Goal: Task Accomplishment & Management: Complete application form

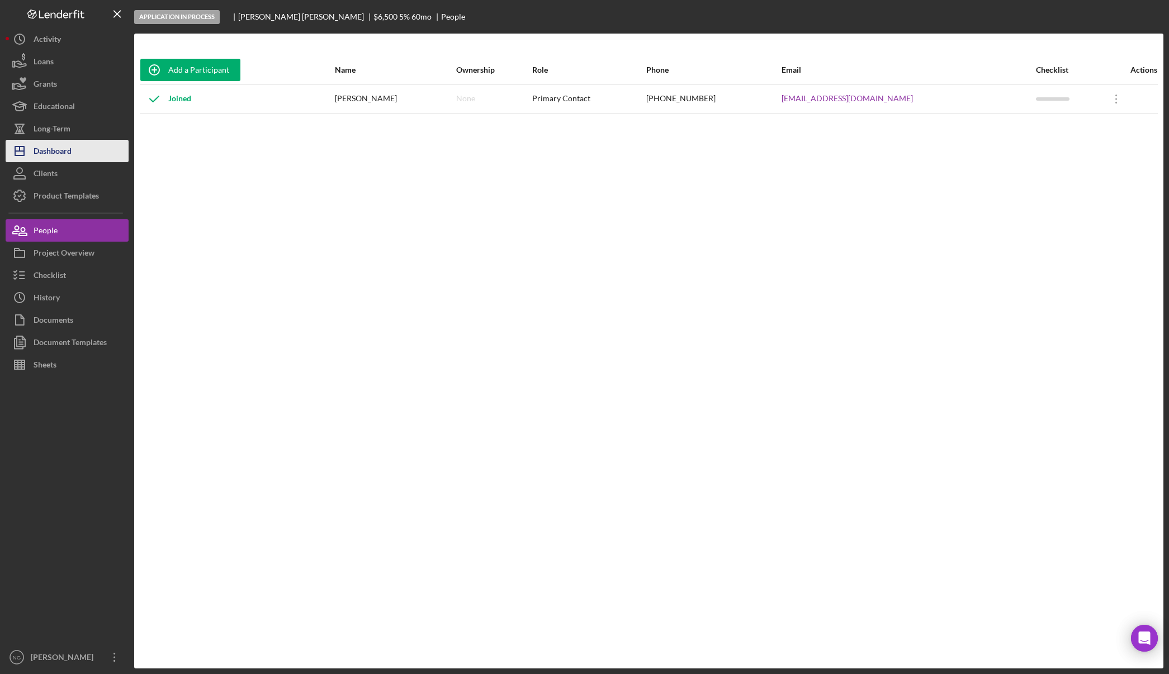
click at [81, 148] on button "Icon/Dashboard Dashboard" at bounding box center [67, 151] width 123 height 22
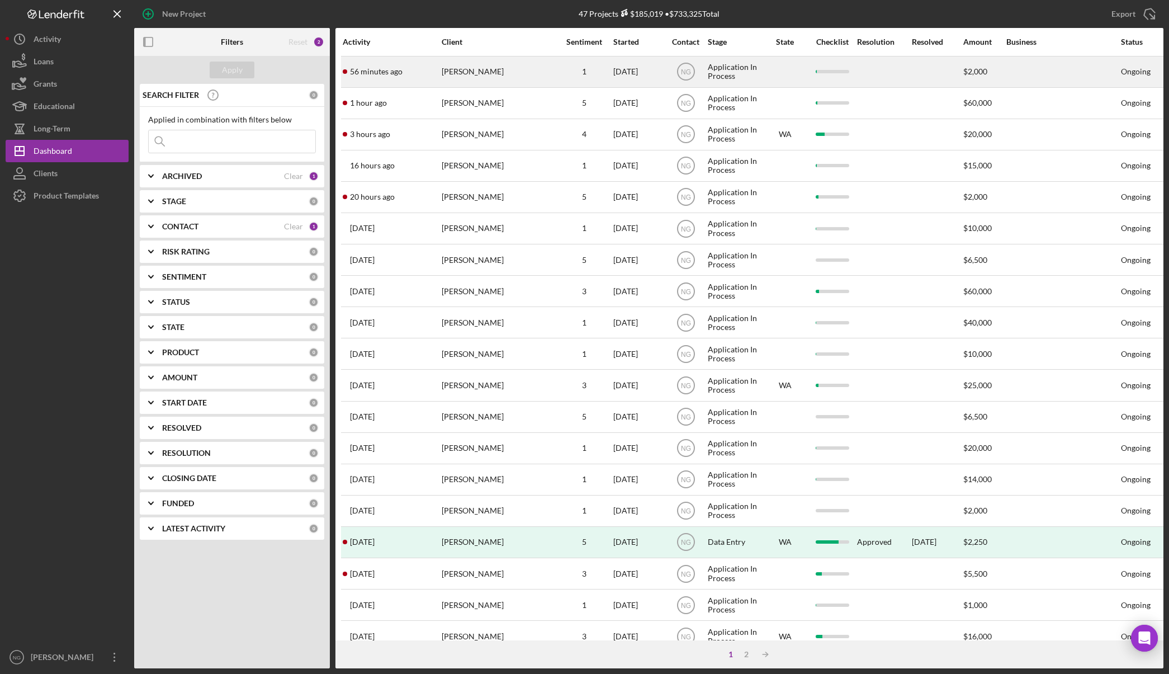
click at [507, 76] on div "[PERSON_NAME]" at bounding box center [498, 72] width 112 height 30
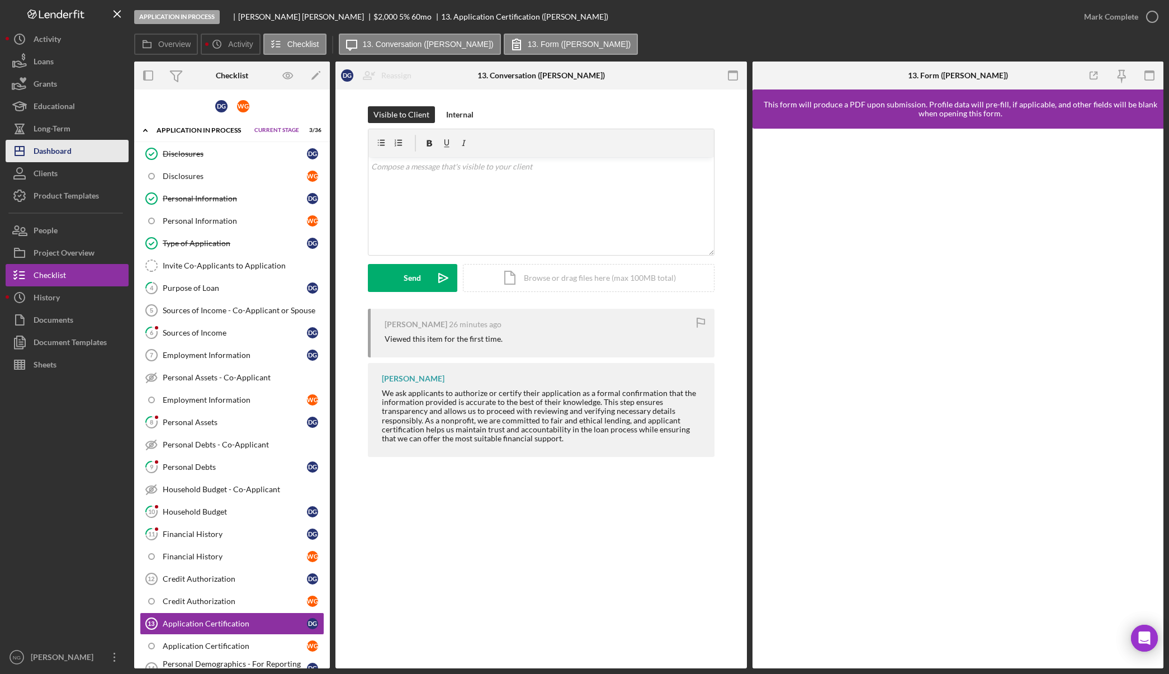
click at [74, 157] on button "Icon/Dashboard Dashboard" at bounding box center [67, 151] width 123 height 22
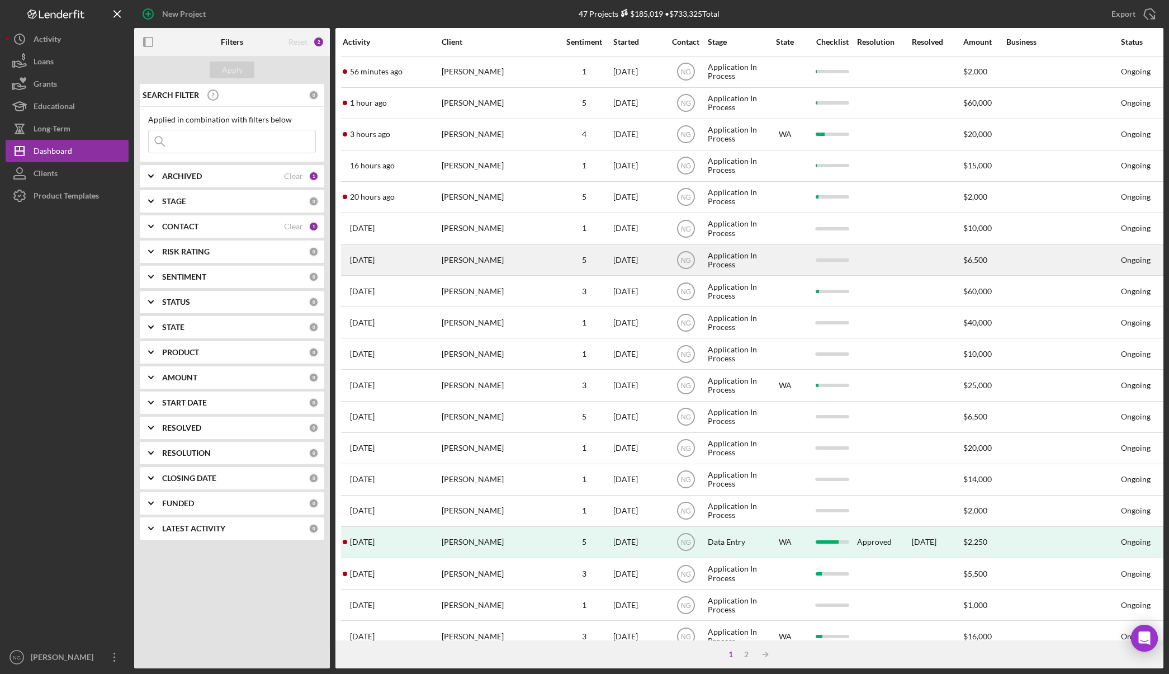
click at [478, 266] on div "[PERSON_NAME]" at bounding box center [498, 260] width 112 height 30
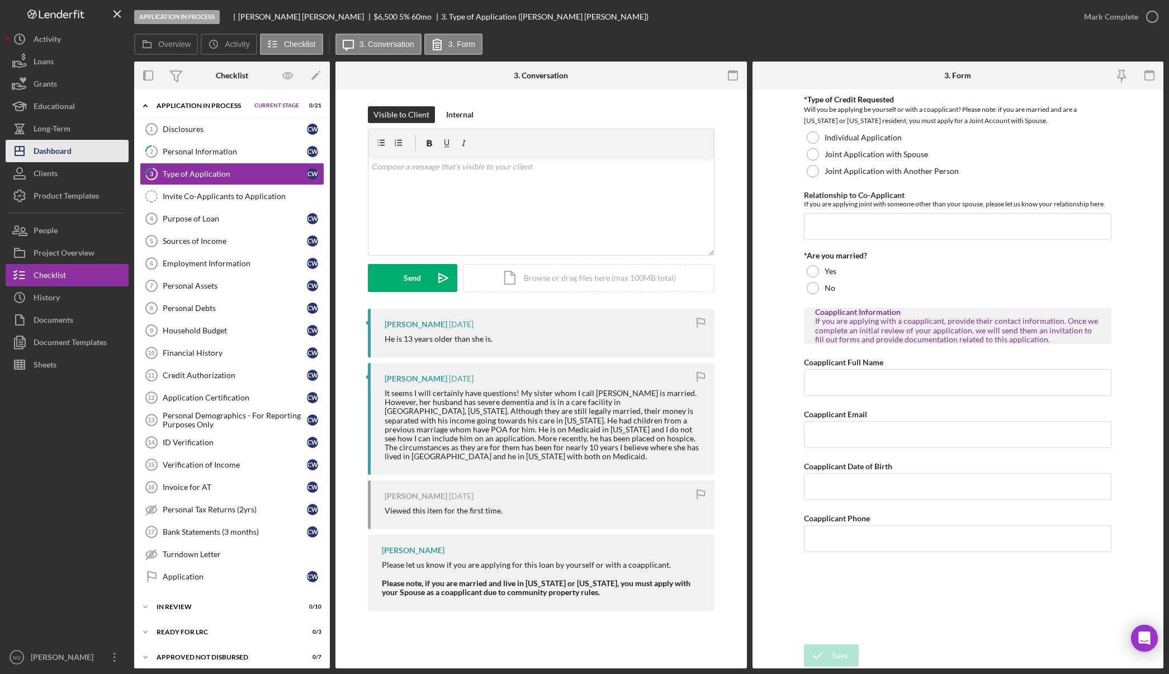
click at [72, 157] on div "Dashboard" at bounding box center [53, 152] width 38 height 25
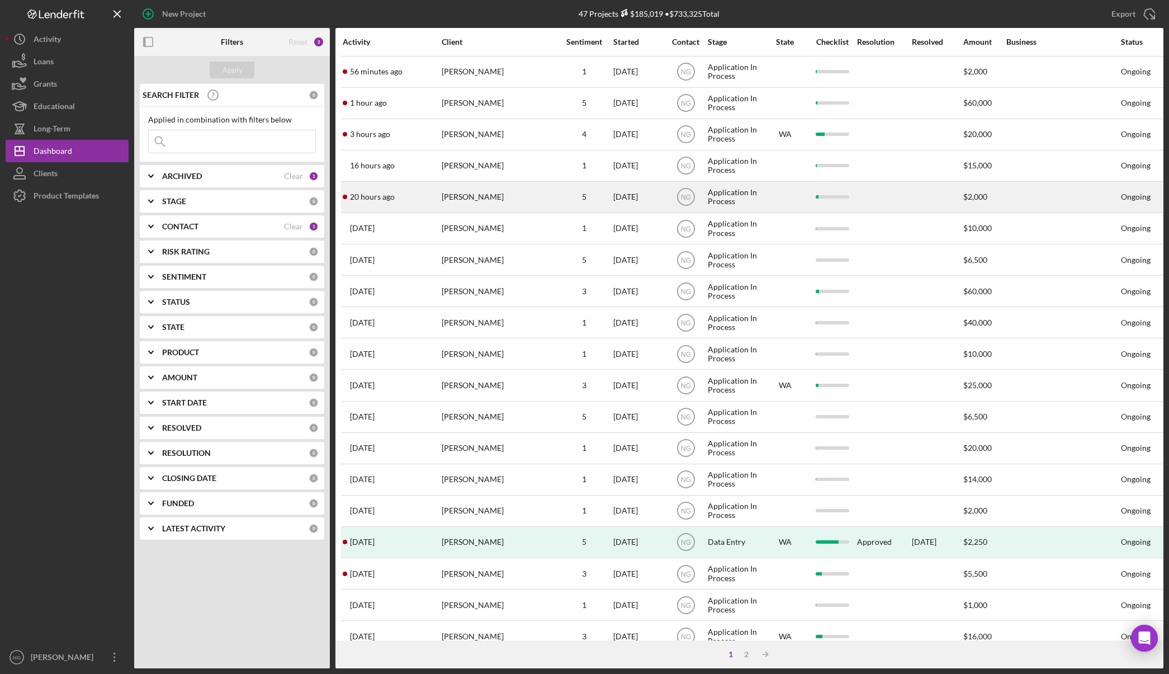
click at [480, 198] on div "[PERSON_NAME]" at bounding box center [498, 197] width 112 height 30
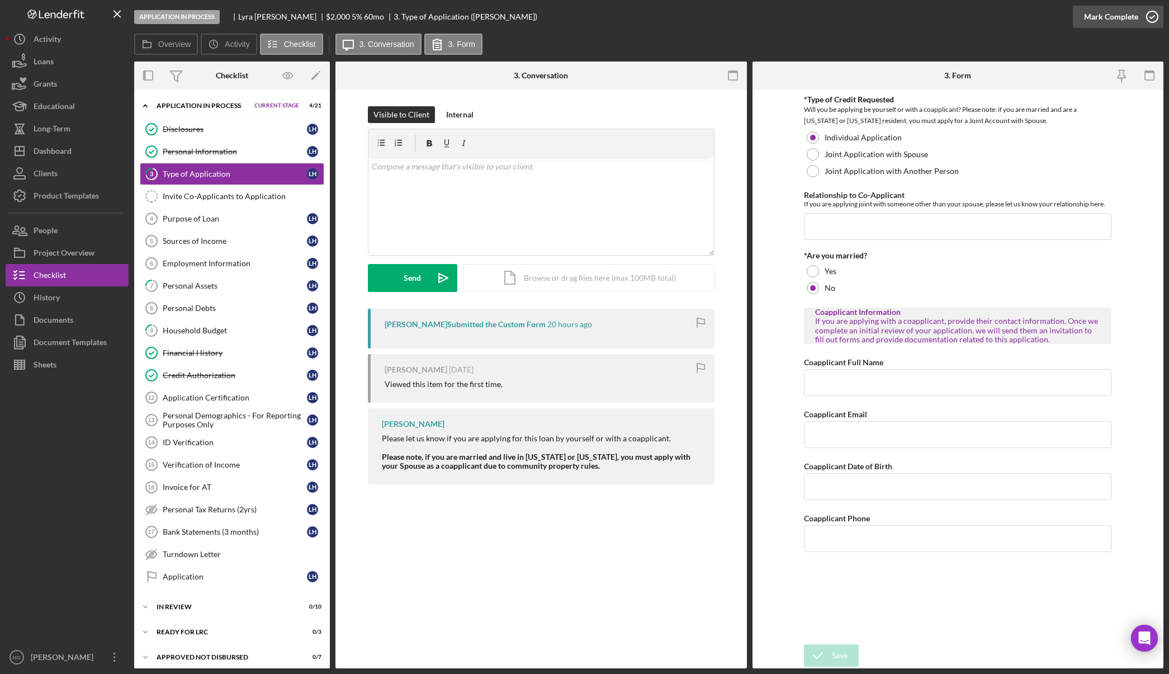
click at [1150, 17] on icon "button" at bounding box center [1153, 17] width 28 height 28
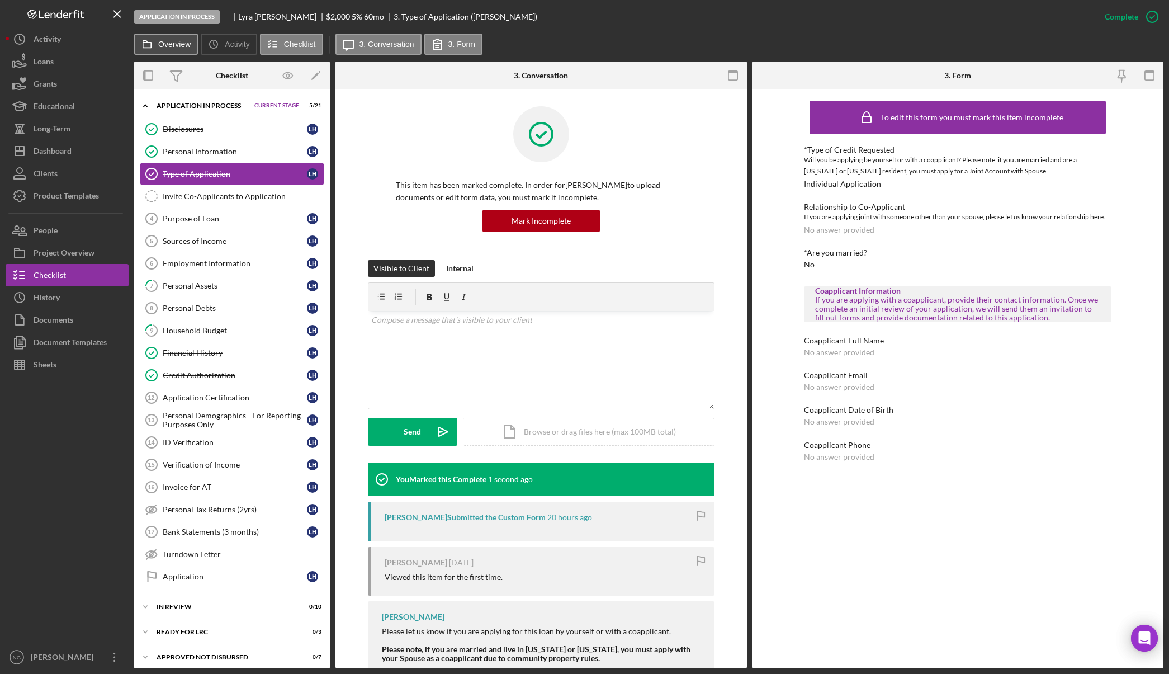
click at [168, 37] on button "Overview" at bounding box center [166, 44] width 64 height 21
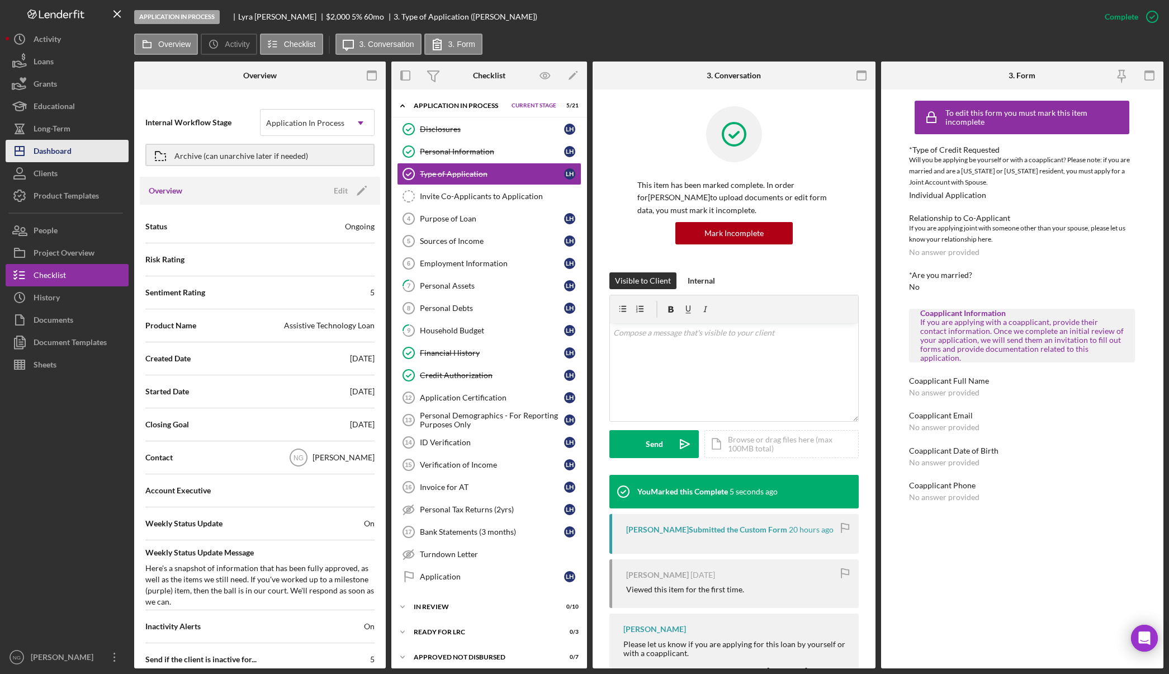
click at [62, 153] on div "Dashboard" at bounding box center [53, 152] width 38 height 25
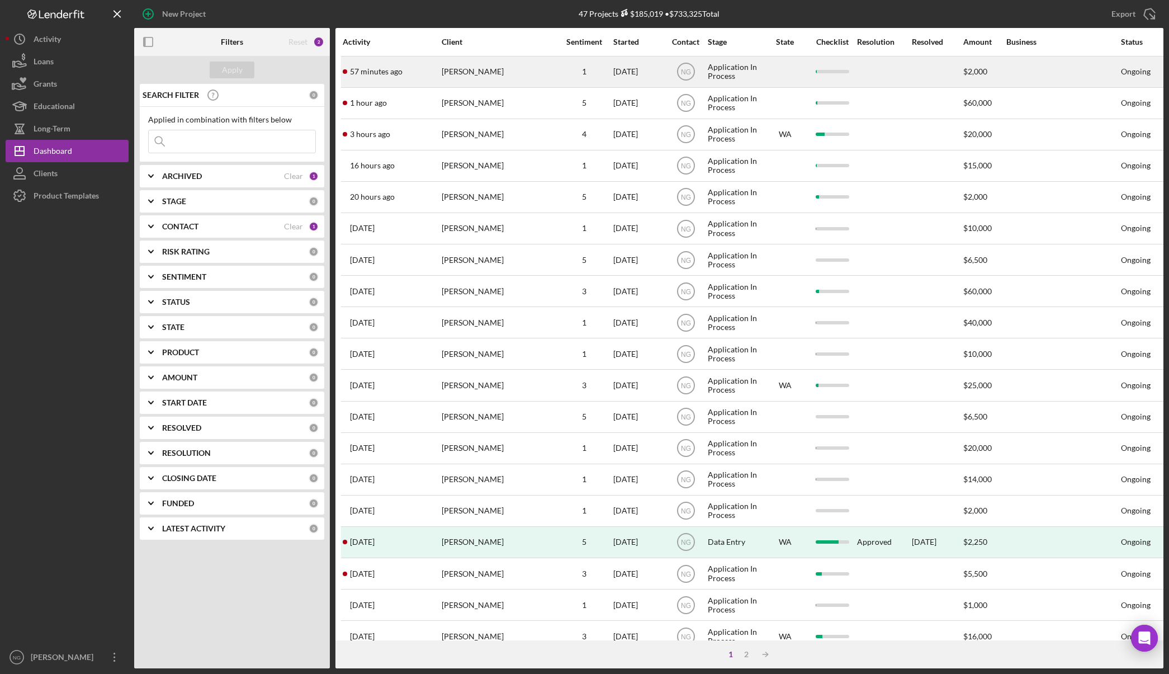
click at [506, 76] on div "[PERSON_NAME]" at bounding box center [498, 72] width 112 height 30
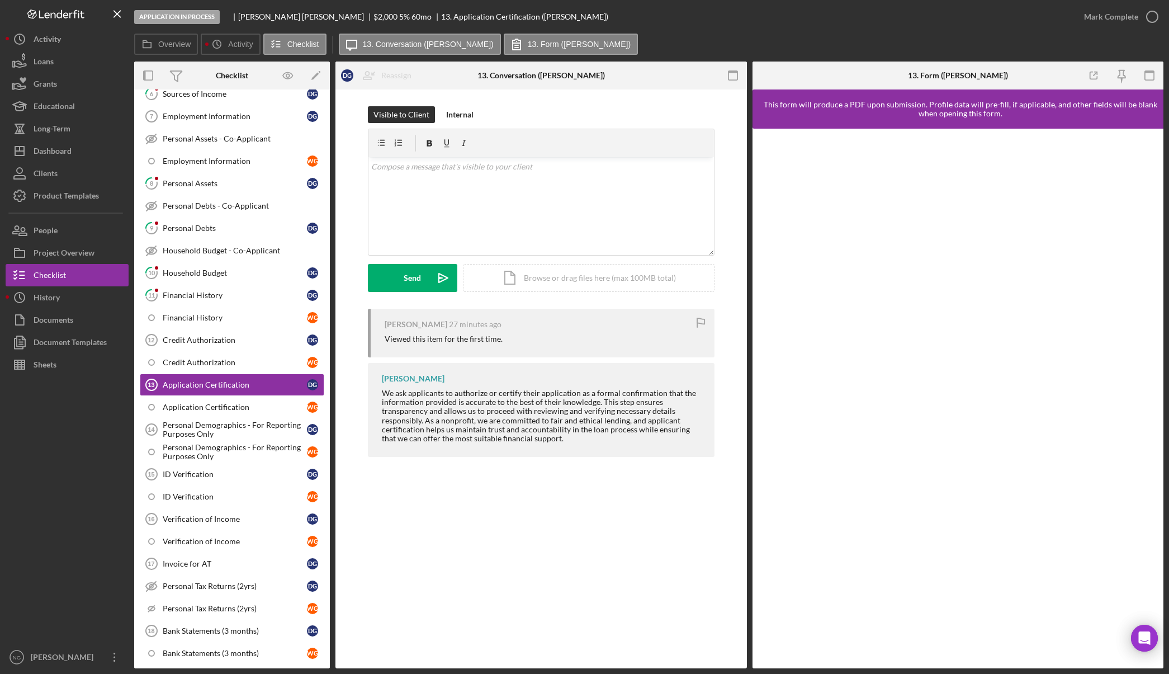
scroll to position [244, 0]
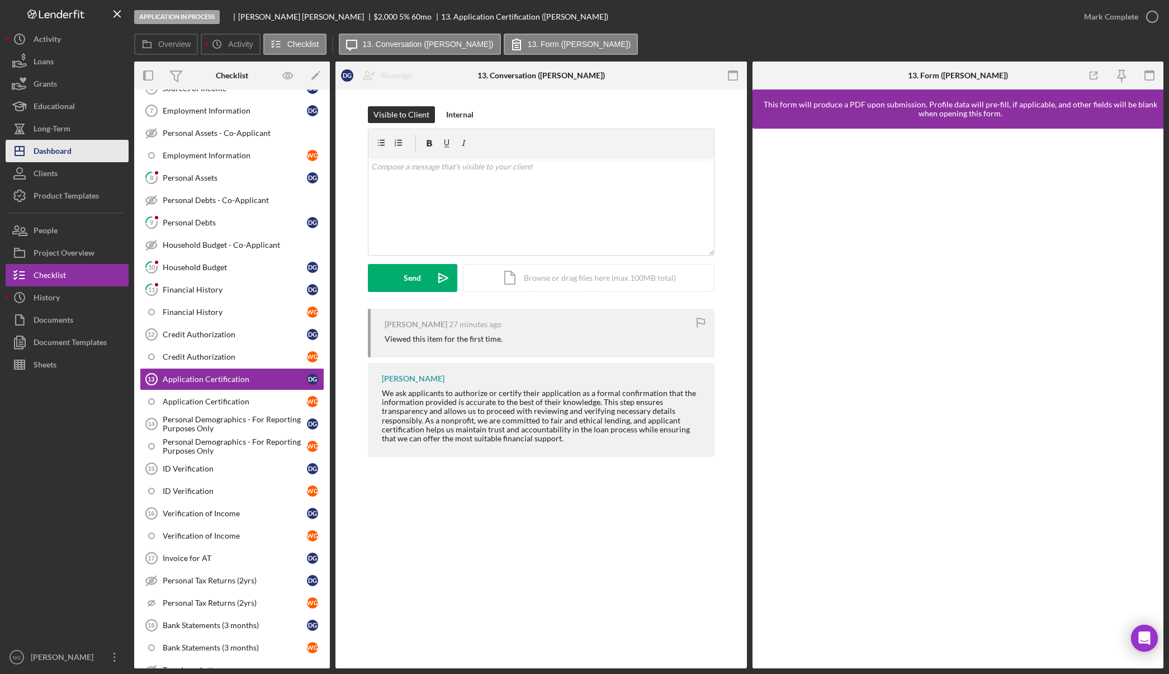
click at [76, 148] on button "Icon/Dashboard Dashboard" at bounding box center [67, 151] width 123 height 22
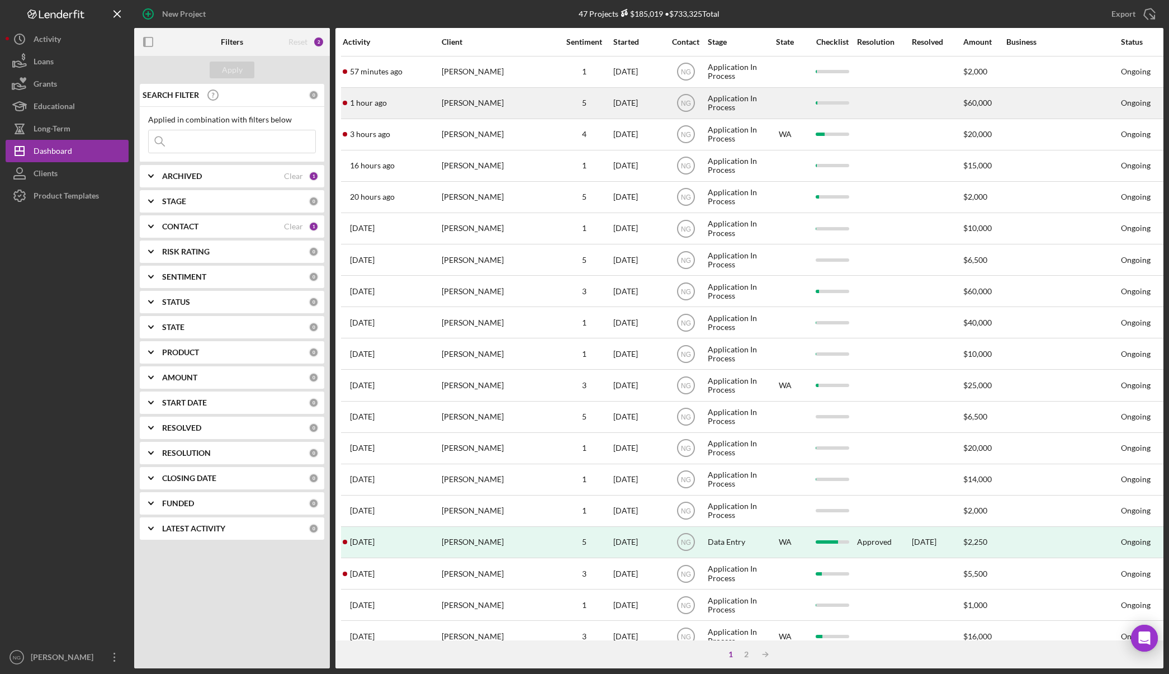
click at [461, 106] on div "[PERSON_NAME]" at bounding box center [498, 103] width 112 height 30
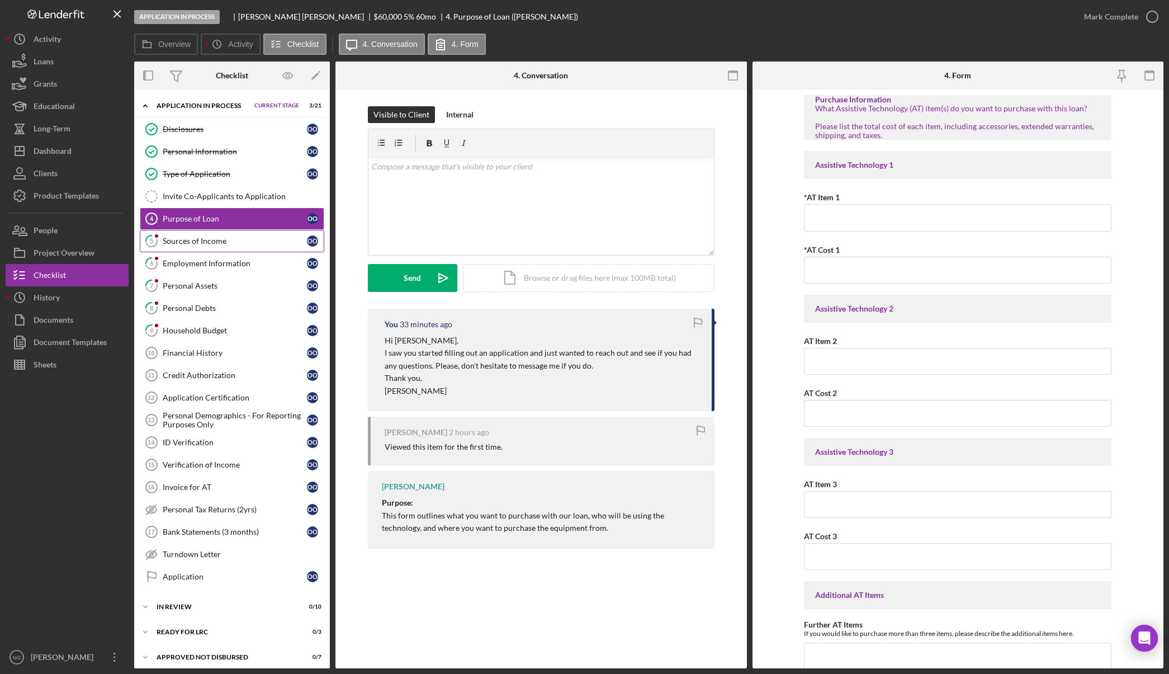
click at [225, 240] on div "Sources of Income" at bounding box center [235, 241] width 144 height 9
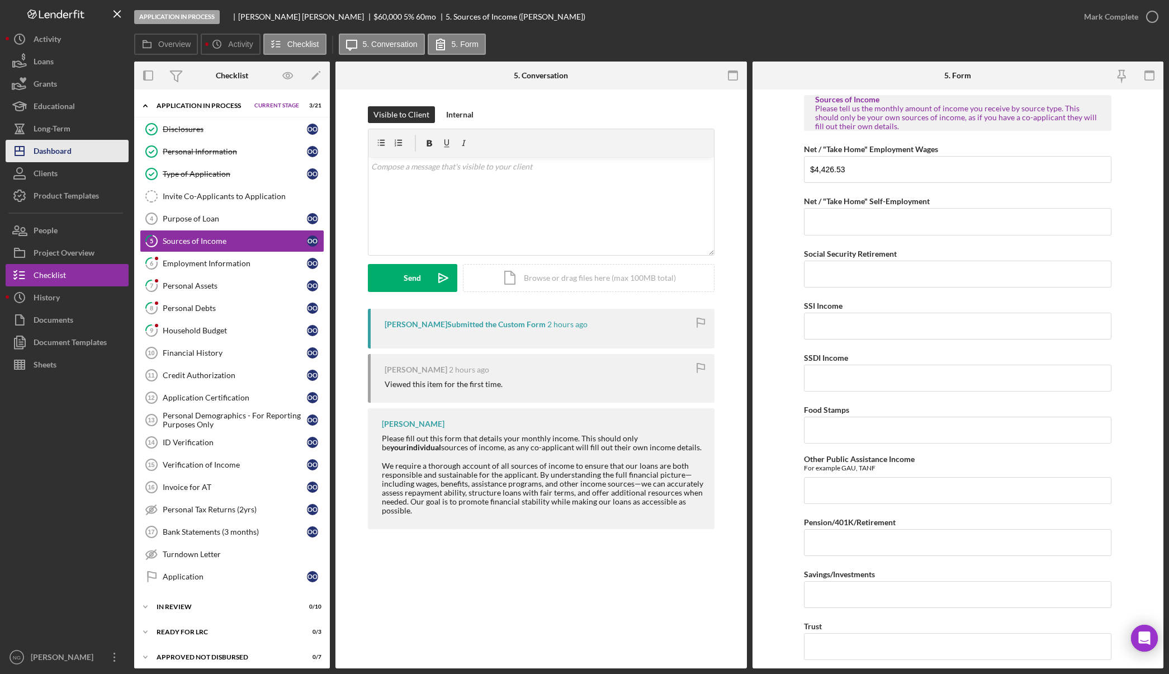
click at [68, 148] on div "Dashboard" at bounding box center [53, 152] width 38 height 25
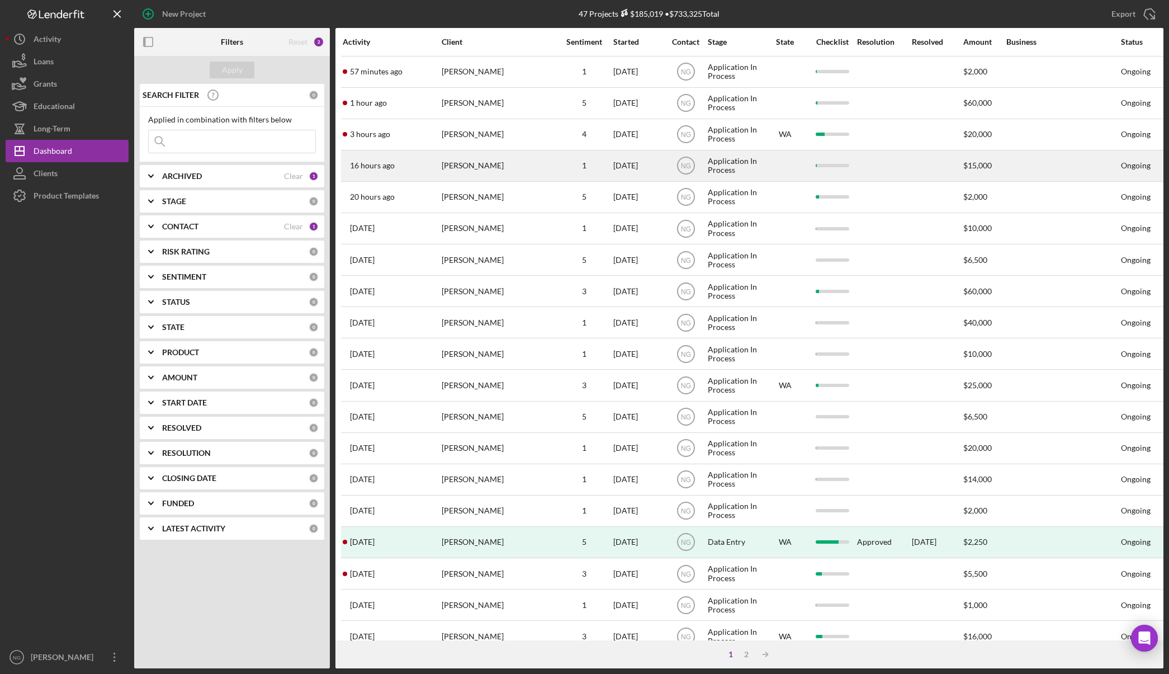
click at [537, 166] on div "[PERSON_NAME]" at bounding box center [498, 166] width 112 height 30
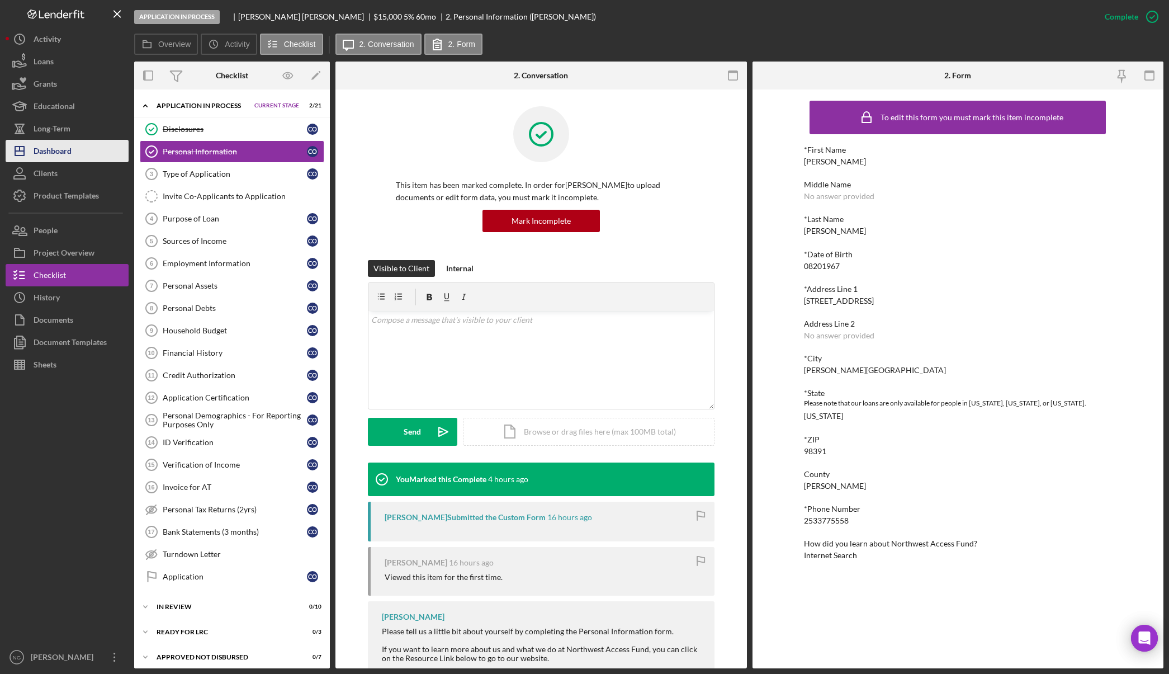
click at [65, 157] on div "Dashboard" at bounding box center [53, 152] width 38 height 25
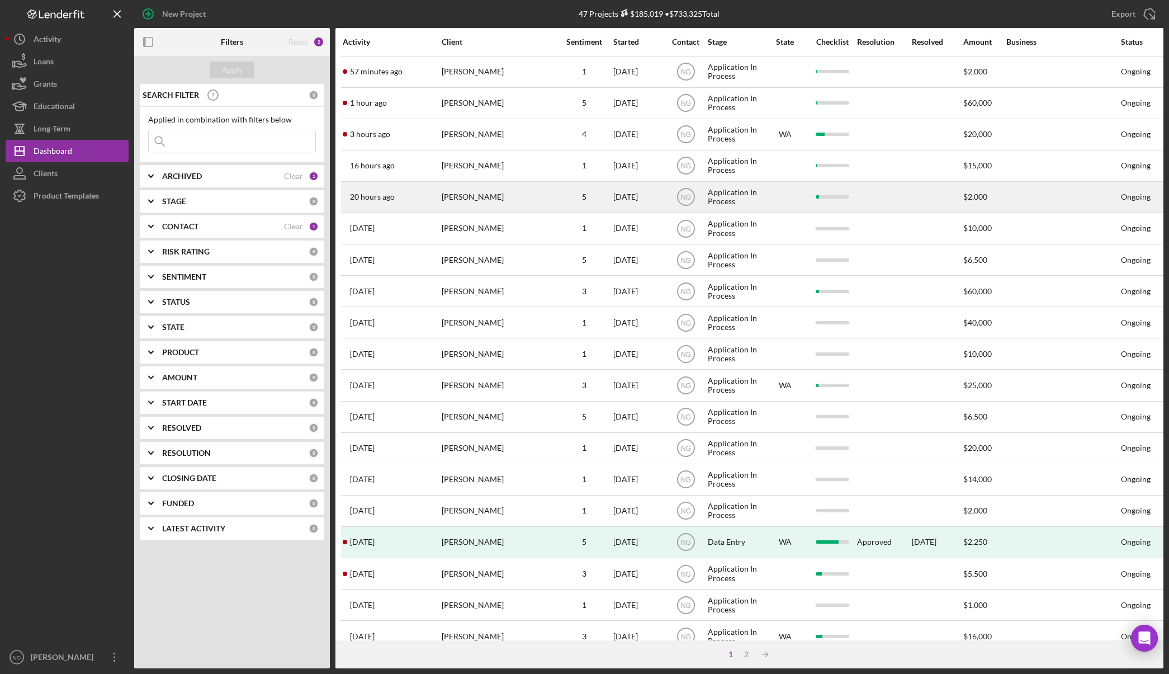
click at [521, 200] on div "[PERSON_NAME]" at bounding box center [498, 197] width 112 height 30
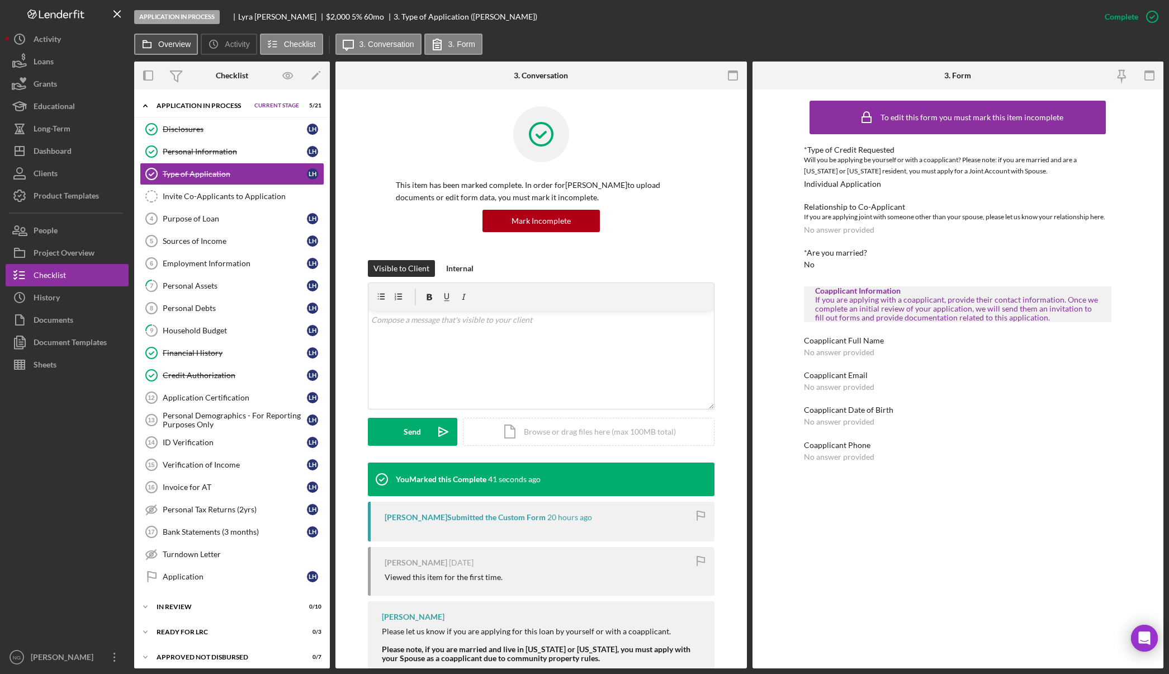
click at [174, 44] on label "Overview" at bounding box center [174, 44] width 32 height 9
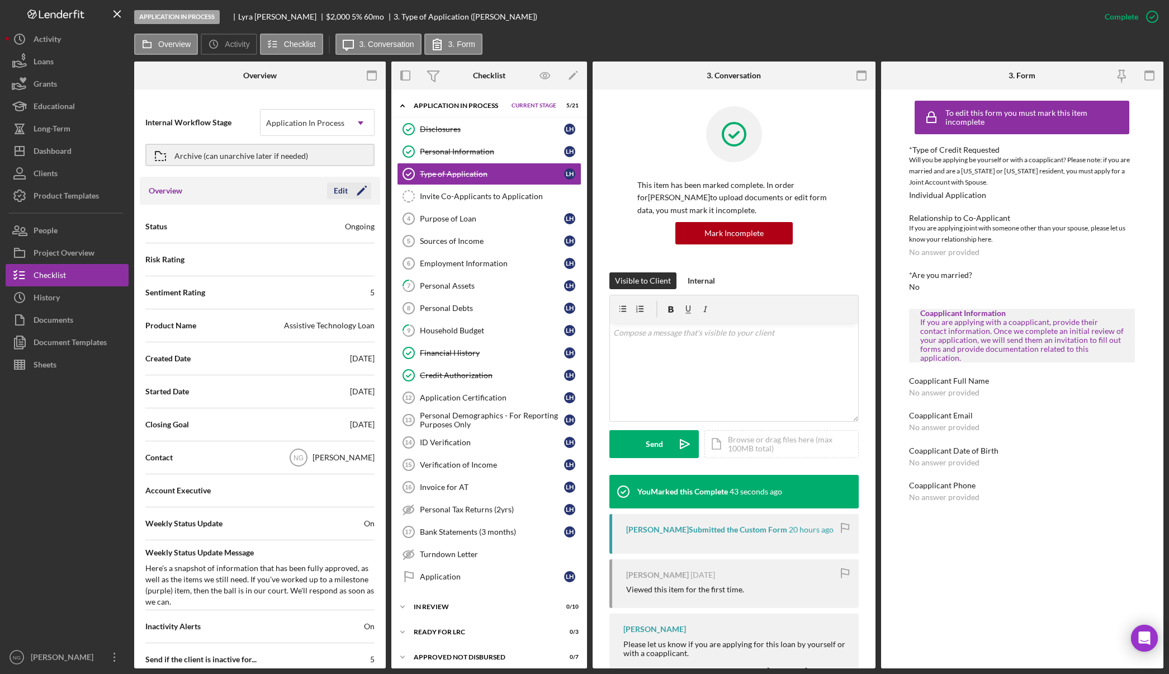
click at [355, 189] on icon "Icon/Edit" at bounding box center [362, 191] width 28 height 28
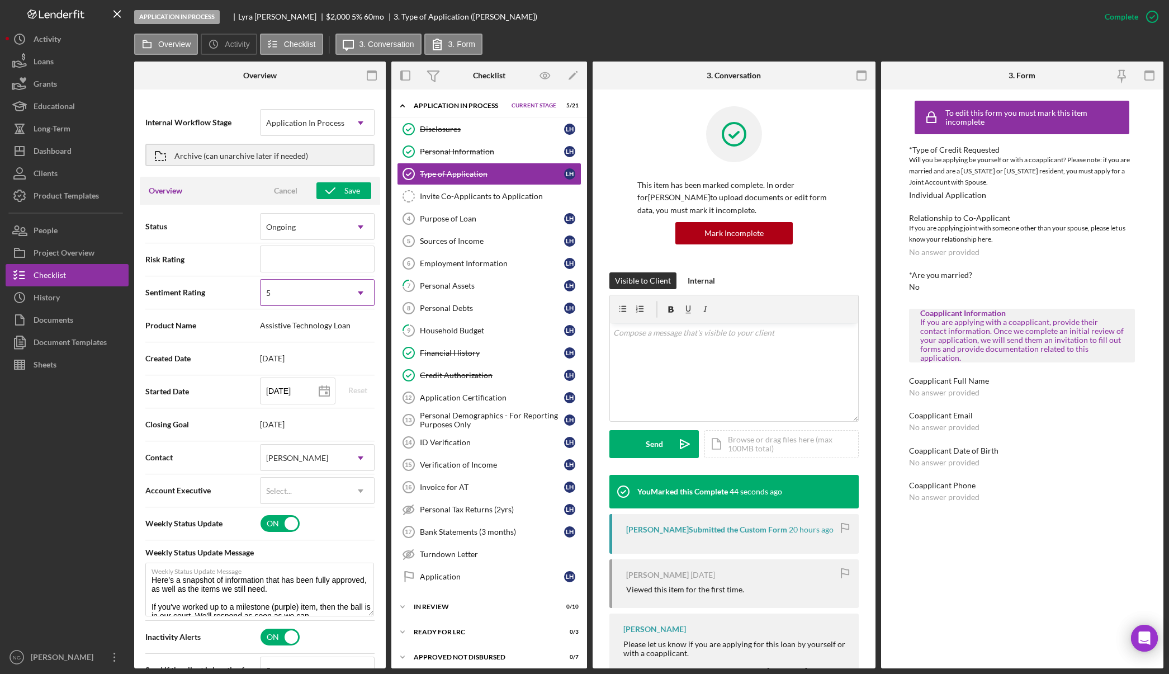
click at [297, 295] on div "5" at bounding box center [304, 293] width 87 height 26
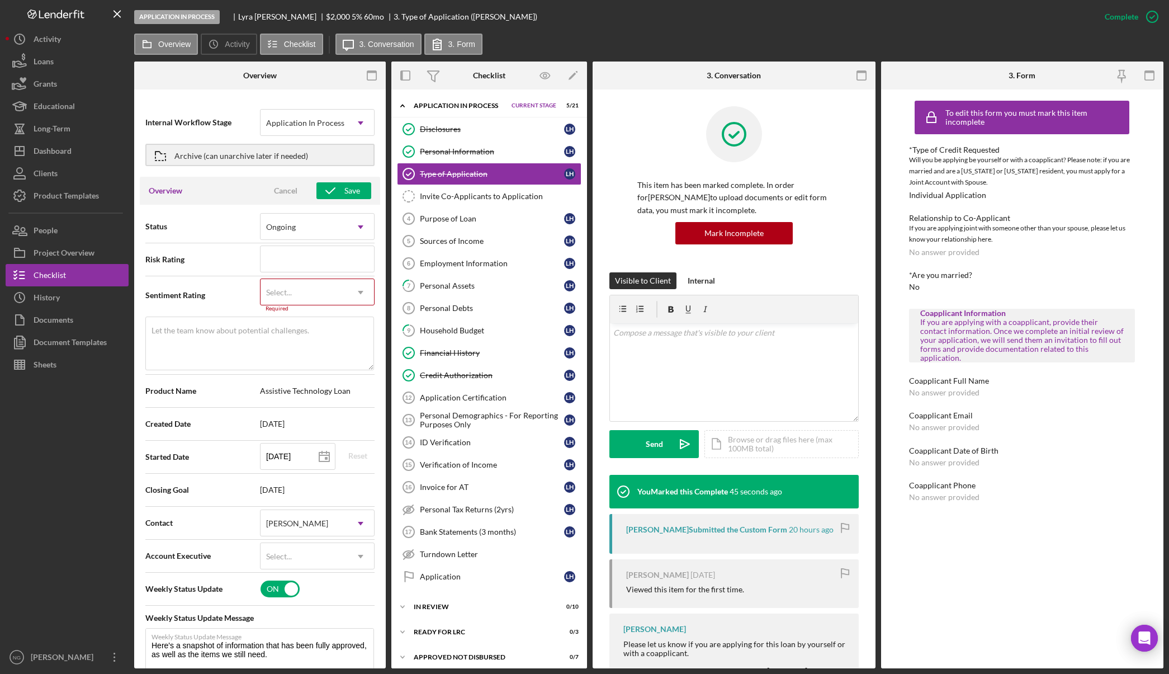
click at [297, 295] on div "Select..." at bounding box center [304, 293] width 87 height 26
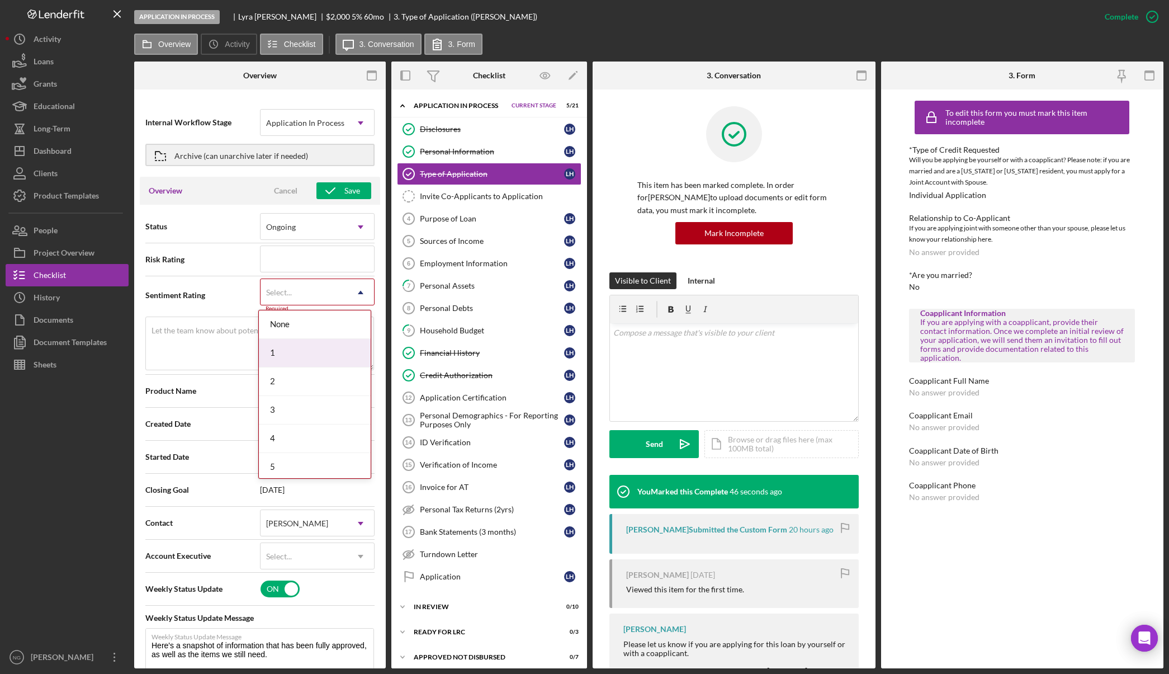
click at [287, 363] on div "1" at bounding box center [315, 353] width 112 height 29
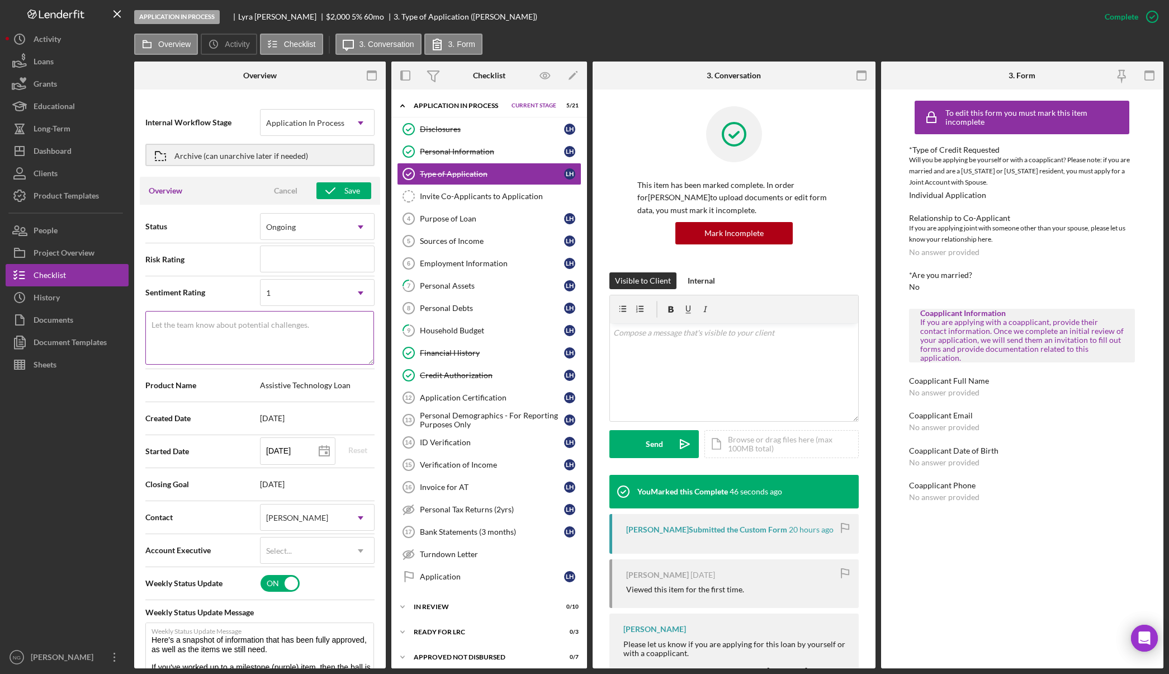
click at [223, 339] on textarea "Let the team know about potential challenges." at bounding box center [259, 338] width 229 height 54
type textarea "3 items complete"
click at [351, 188] on div "Save" at bounding box center [352, 190] width 16 height 17
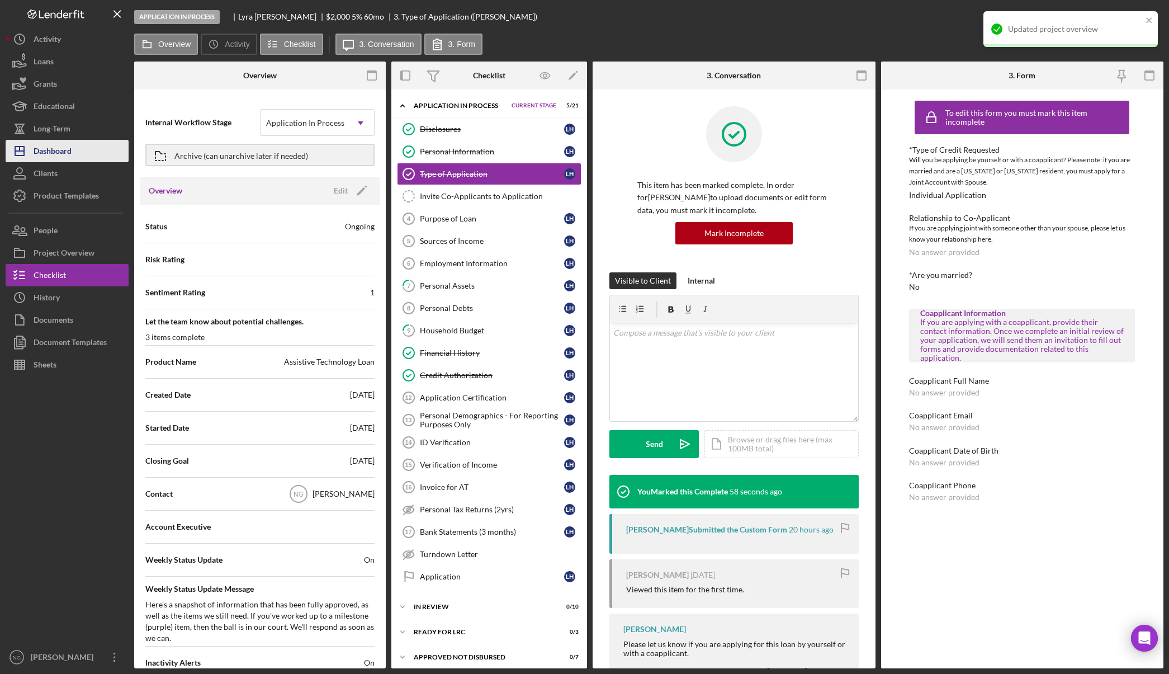
click at [65, 154] on div "Dashboard" at bounding box center [53, 152] width 38 height 25
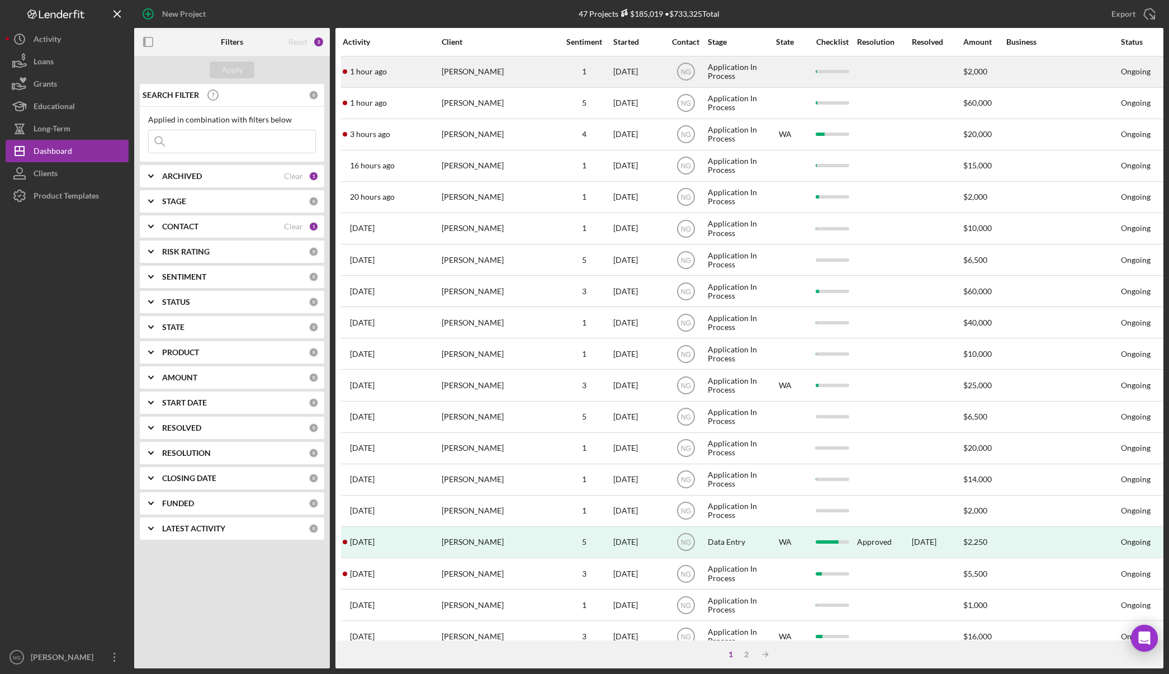
click at [512, 67] on div "[PERSON_NAME]" at bounding box center [498, 72] width 112 height 30
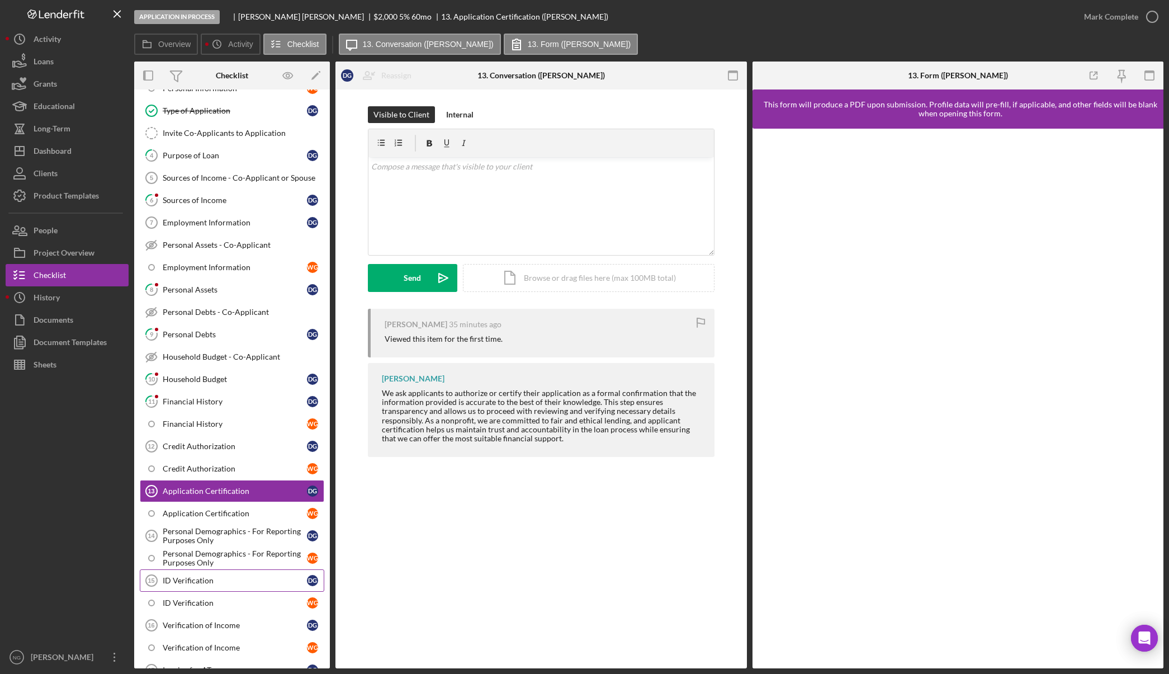
scroll to position [77, 0]
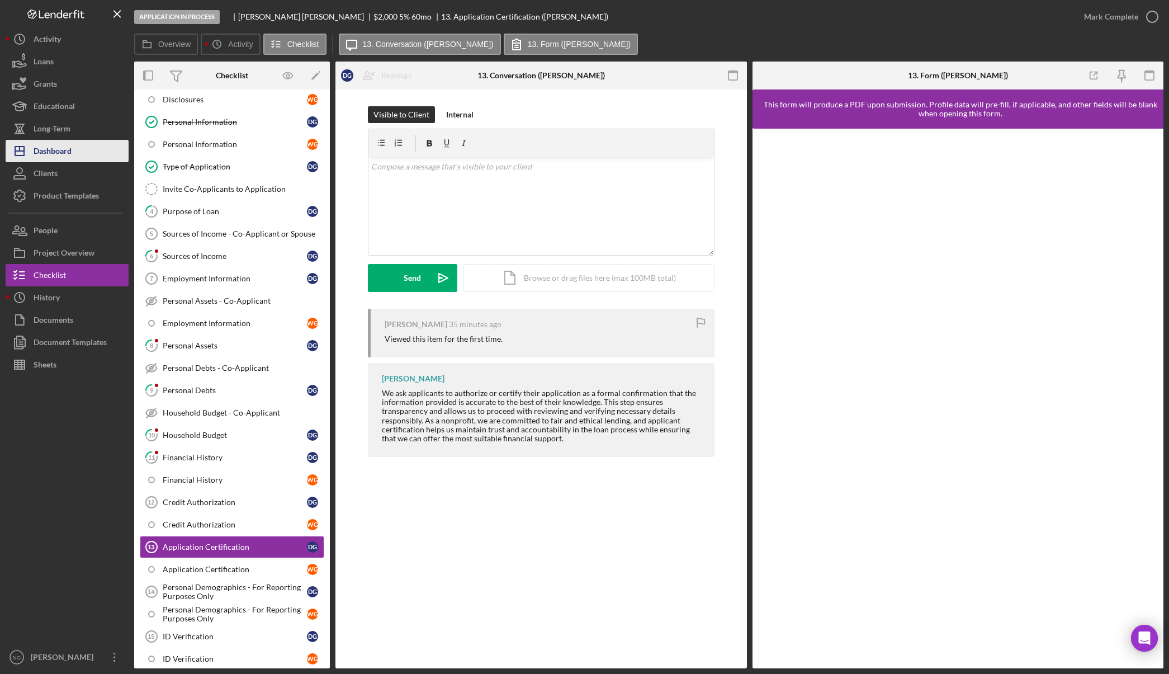
click at [91, 141] on button "Icon/Dashboard Dashboard" at bounding box center [67, 151] width 123 height 22
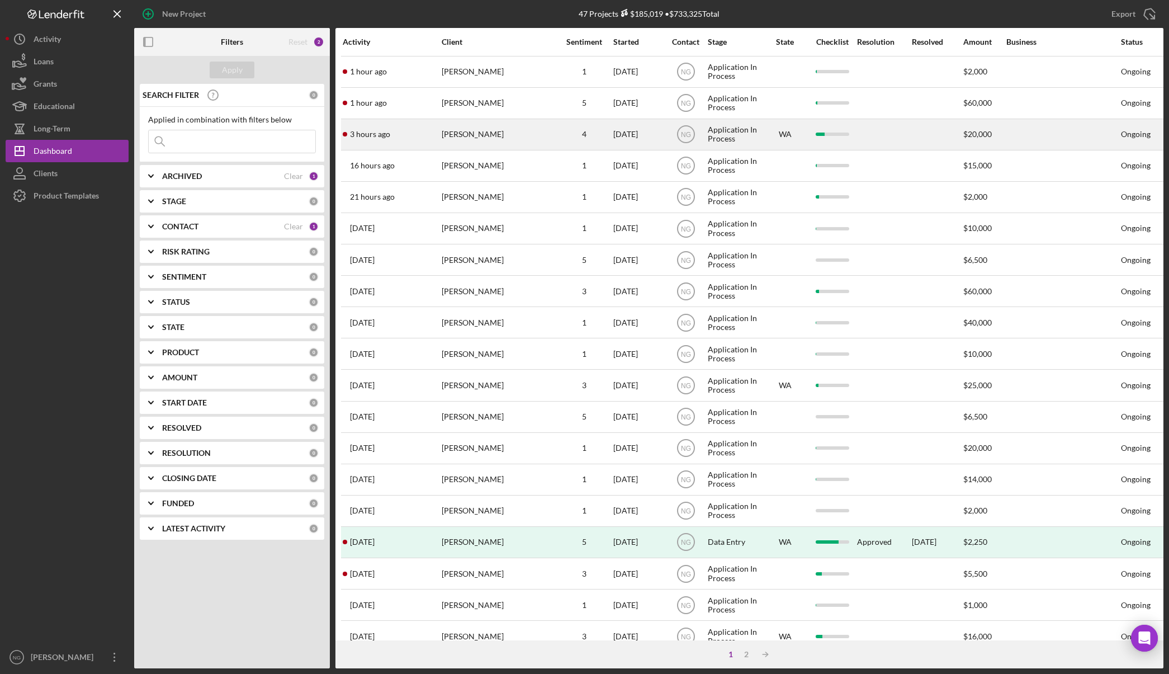
click at [495, 139] on div "[PERSON_NAME]" at bounding box center [498, 135] width 112 height 30
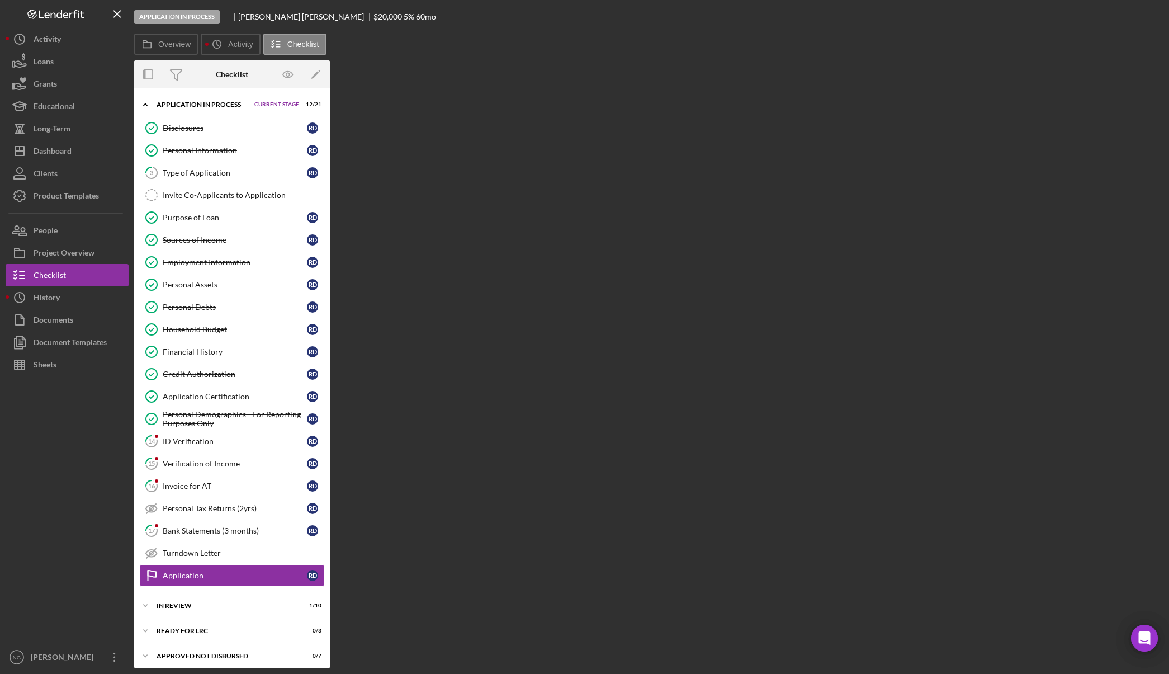
scroll to position [30, 0]
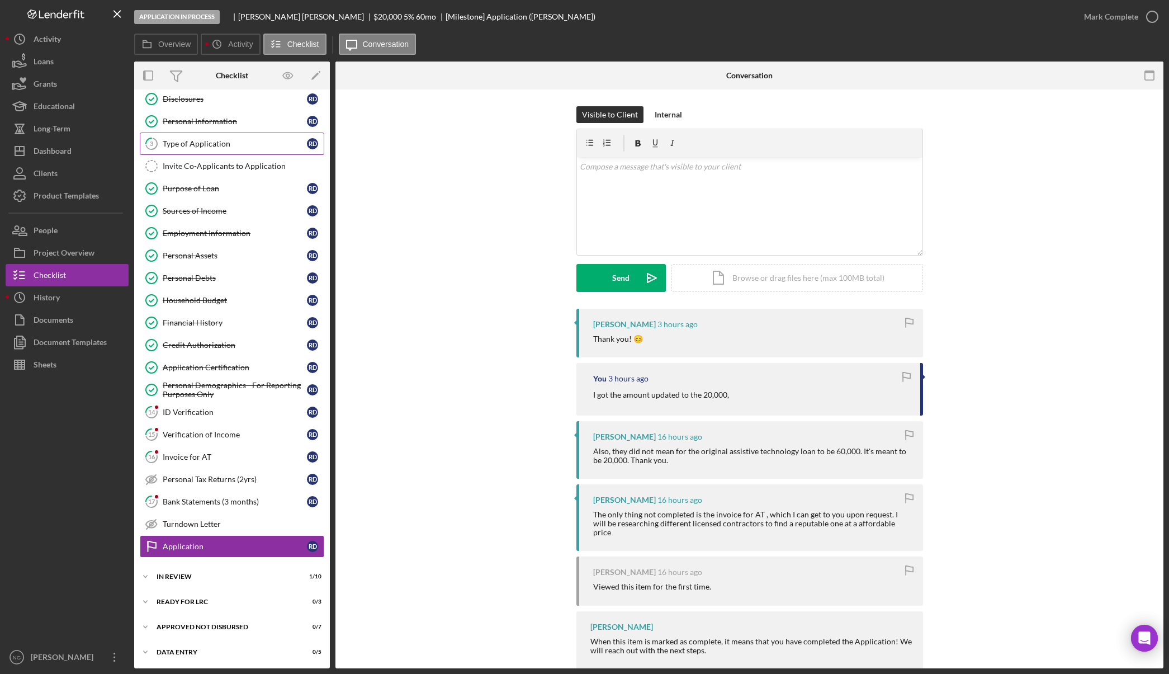
click at [237, 141] on div "Type of Application" at bounding box center [235, 143] width 144 height 9
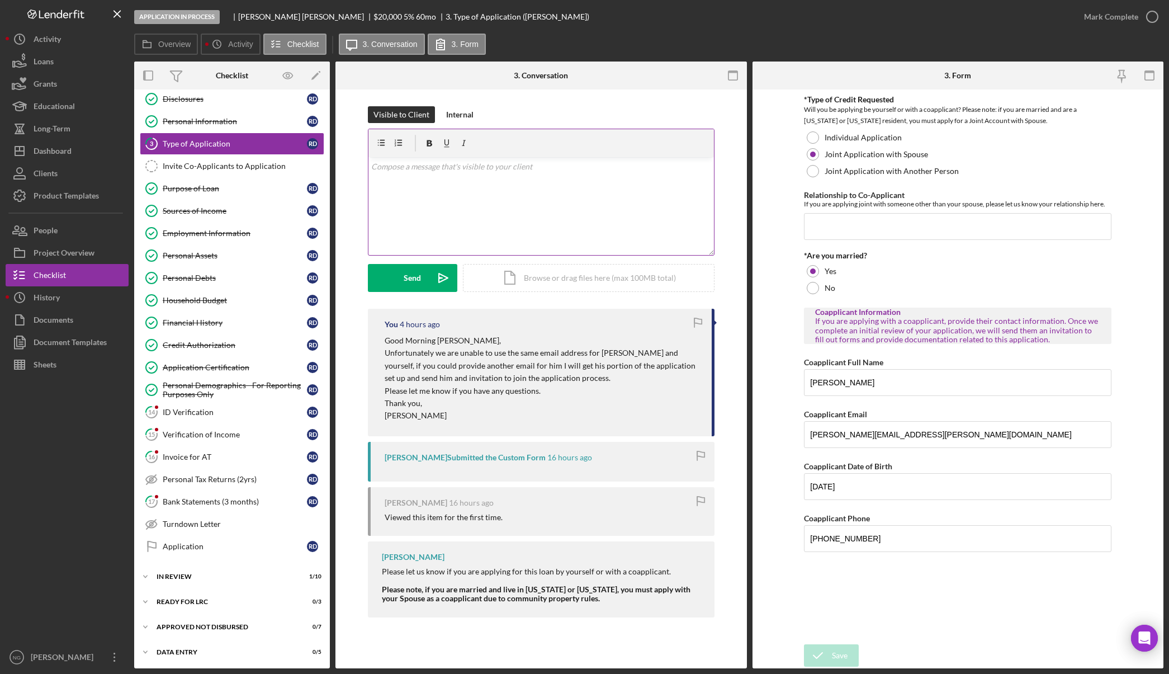
click at [412, 188] on div "v Color teal Color pink Remove color Add row above Add row below Add column bef…" at bounding box center [542, 206] width 346 height 98
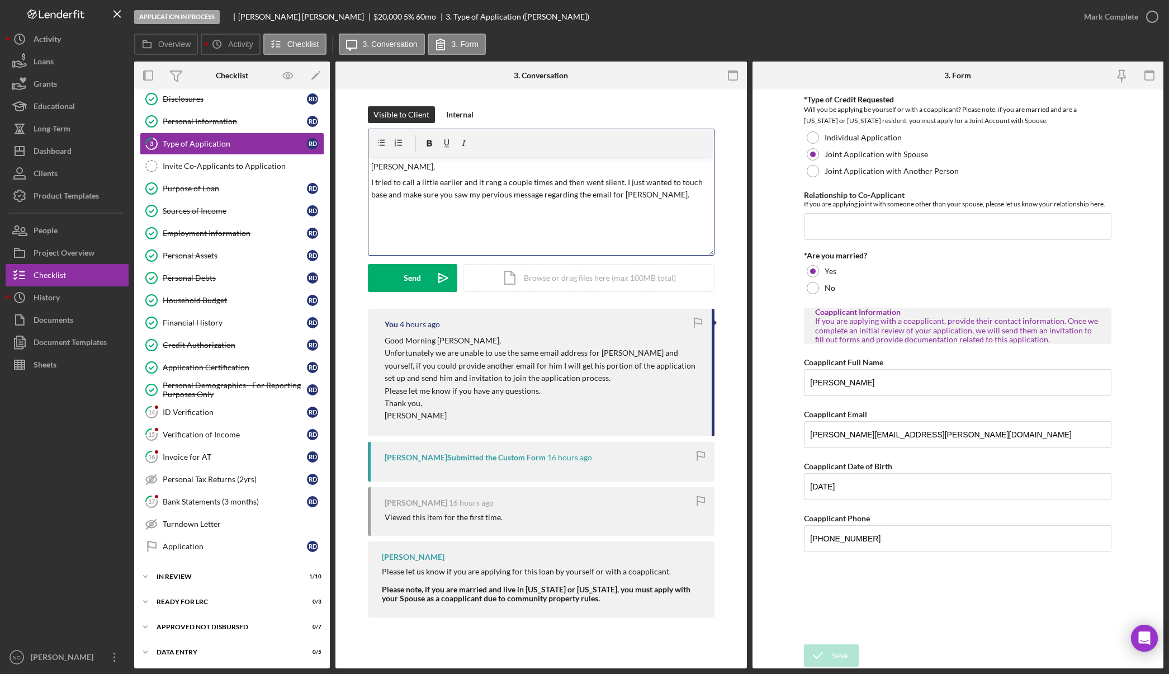
click at [670, 199] on p "I tried to call a little earlier and it rang a couple times and then went silen…" at bounding box center [540, 188] width 339 height 25
click at [437, 282] on icon "Icon/icon-invite-send" at bounding box center [443, 278] width 28 height 28
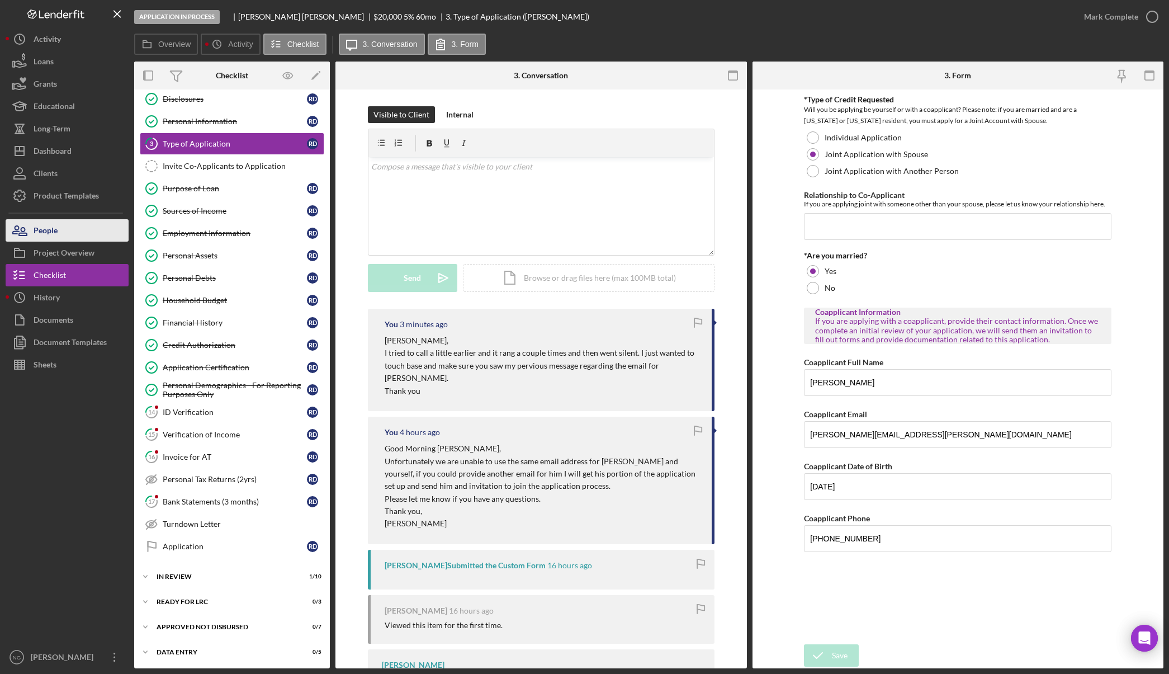
click at [70, 228] on button "People" at bounding box center [67, 230] width 123 height 22
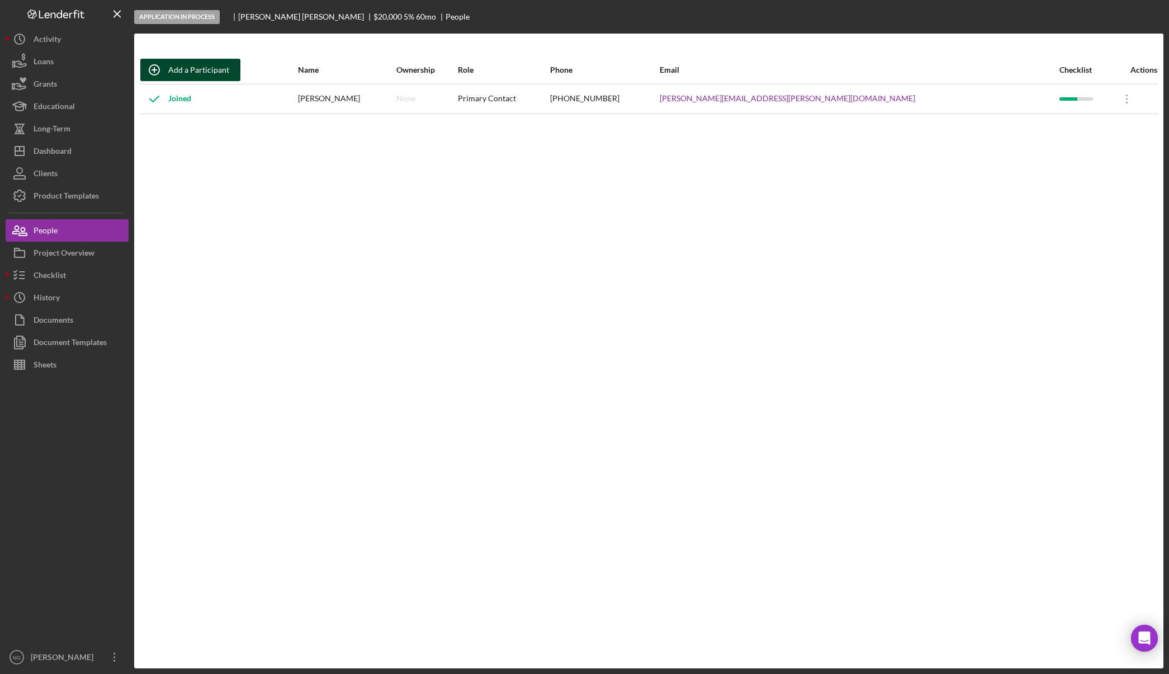
click at [206, 65] on div "Add a Participant" at bounding box center [198, 70] width 61 height 22
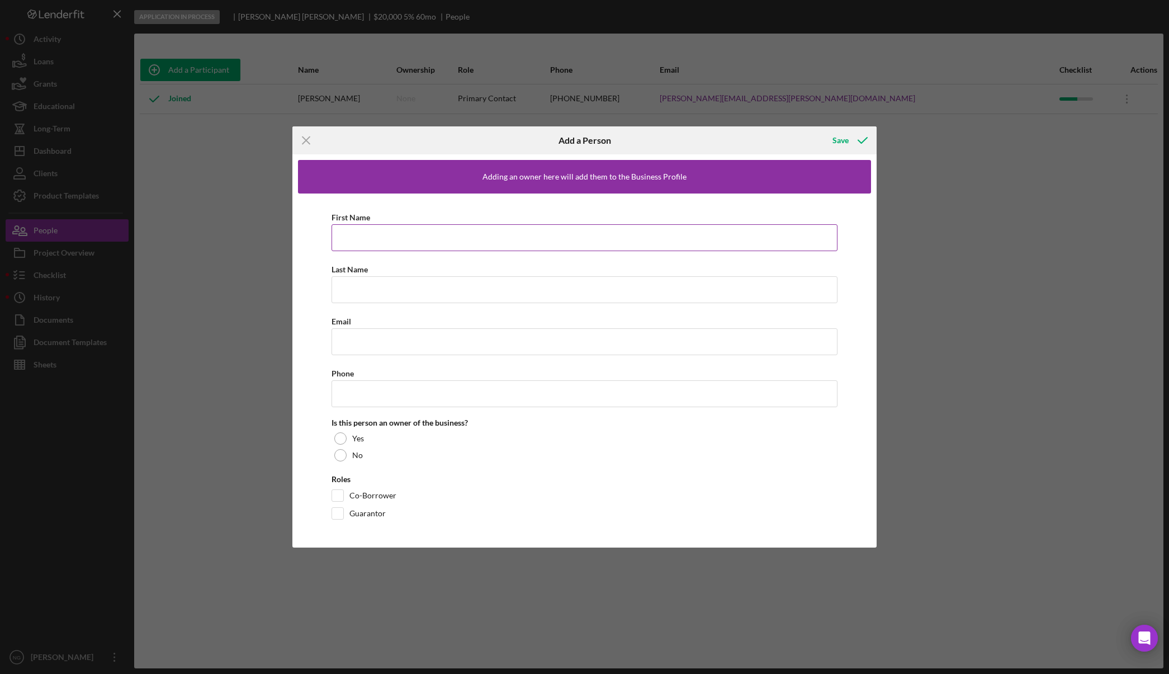
click at [362, 227] on input "First Name" at bounding box center [585, 237] width 507 height 27
type input "[PERSON_NAME]"
paste input "[EMAIL_ADDRESS][DOMAIN_NAME]"
type input "[EMAIL_ADDRESS][DOMAIN_NAME]"
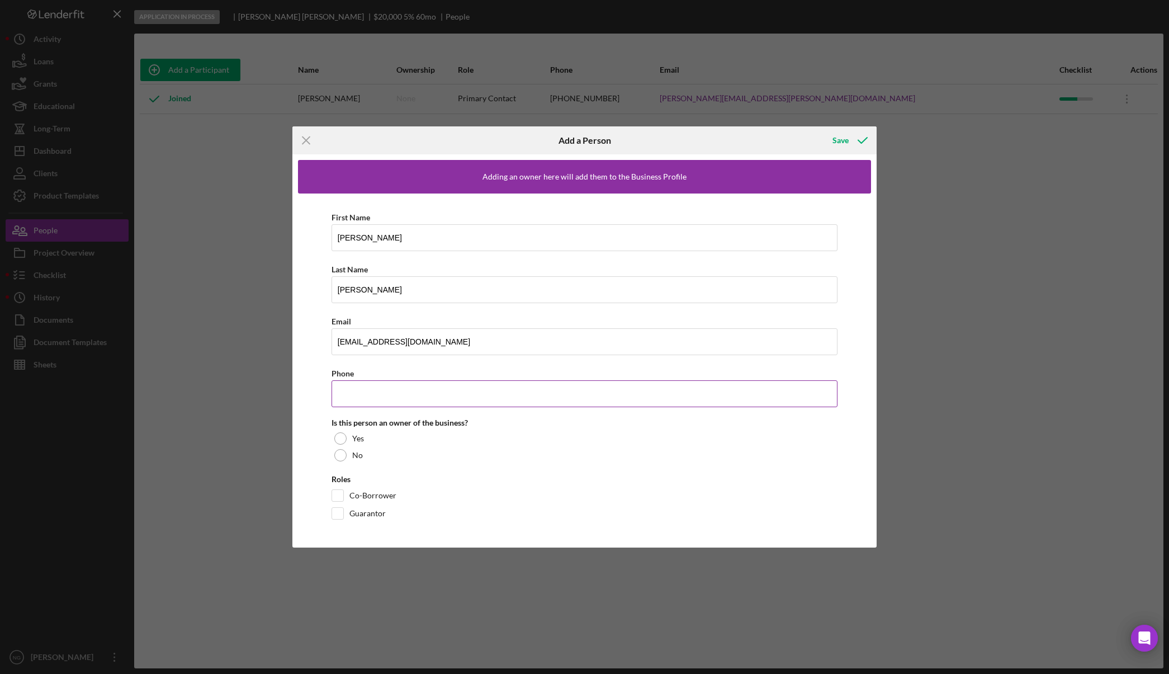
click at [402, 390] on input "Phone" at bounding box center [585, 393] width 507 height 27
type input "[PHONE_NUMBER]"
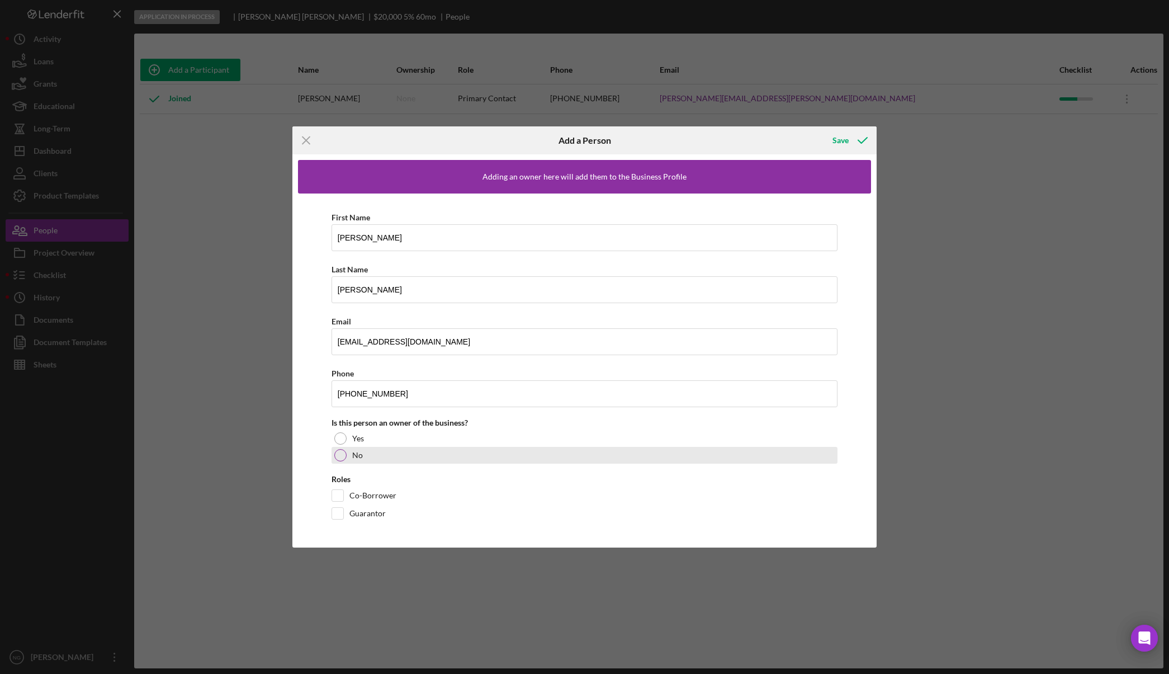
click at [347, 457] on div "No" at bounding box center [585, 455] width 507 height 17
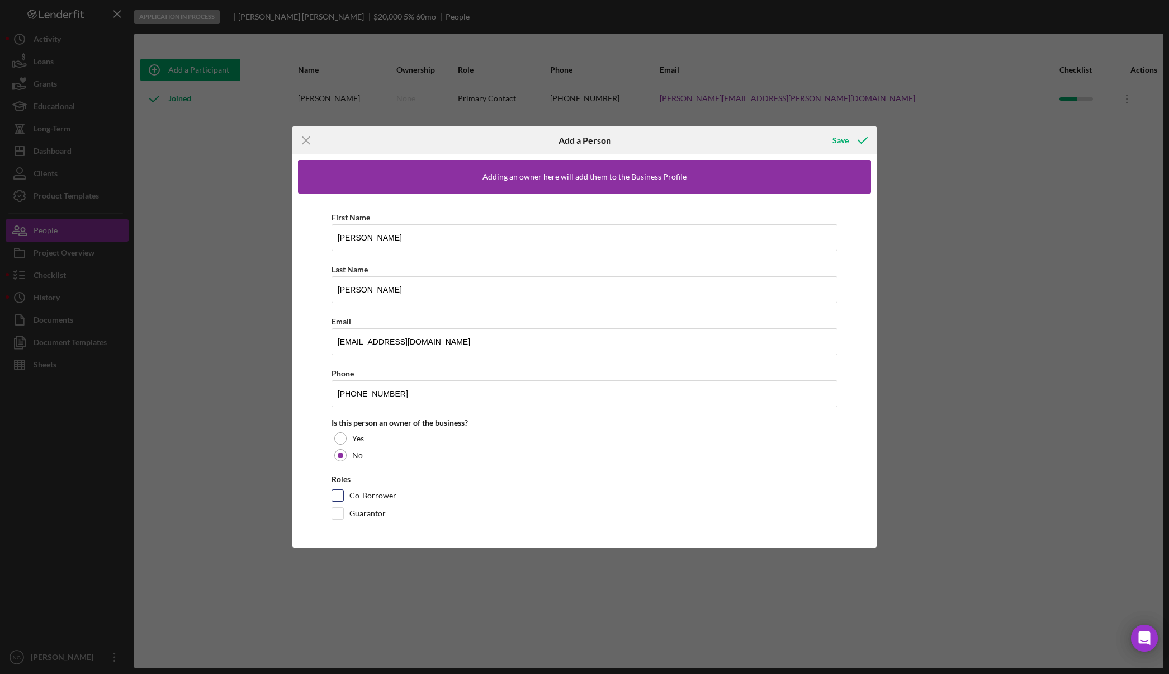
click at [342, 490] on input "Co-Borrower" at bounding box center [337, 495] width 11 height 11
checkbox input "true"
click at [862, 140] on icon "button" at bounding box center [863, 140] width 28 height 28
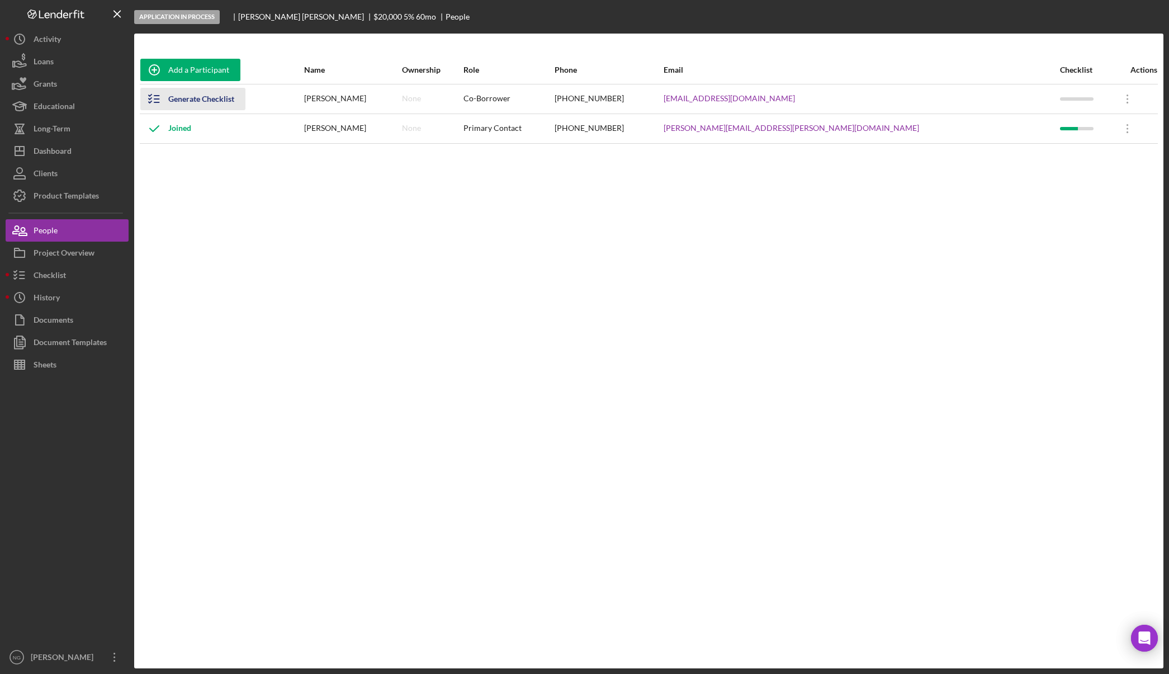
click at [193, 95] on div "Generate Checklist" at bounding box center [201, 99] width 66 height 22
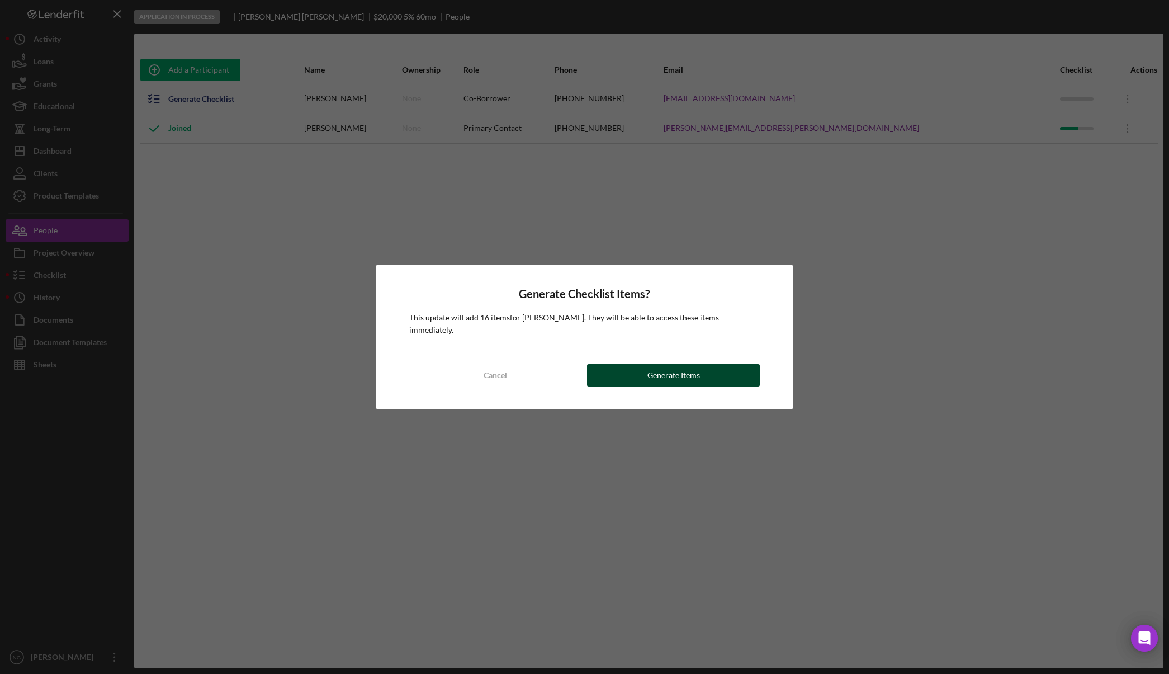
click at [662, 366] on div "Generate Items" at bounding box center [674, 375] width 53 height 22
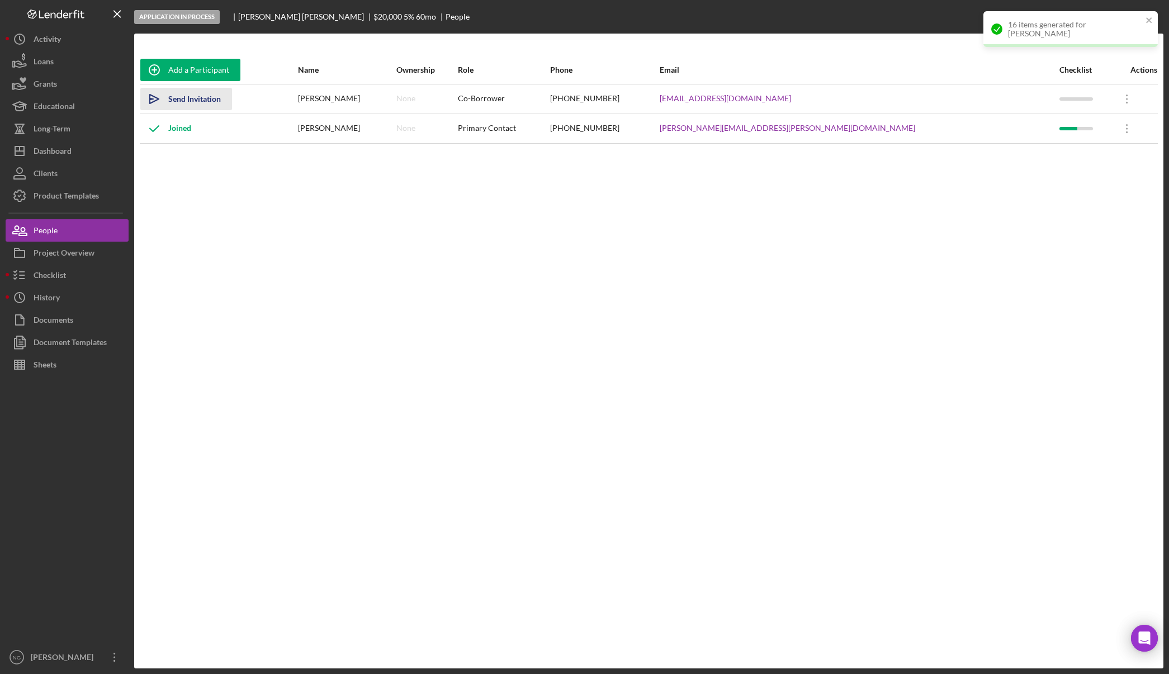
click at [190, 98] on div "Send Invitation" at bounding box center [194, 99] width 53 height 22
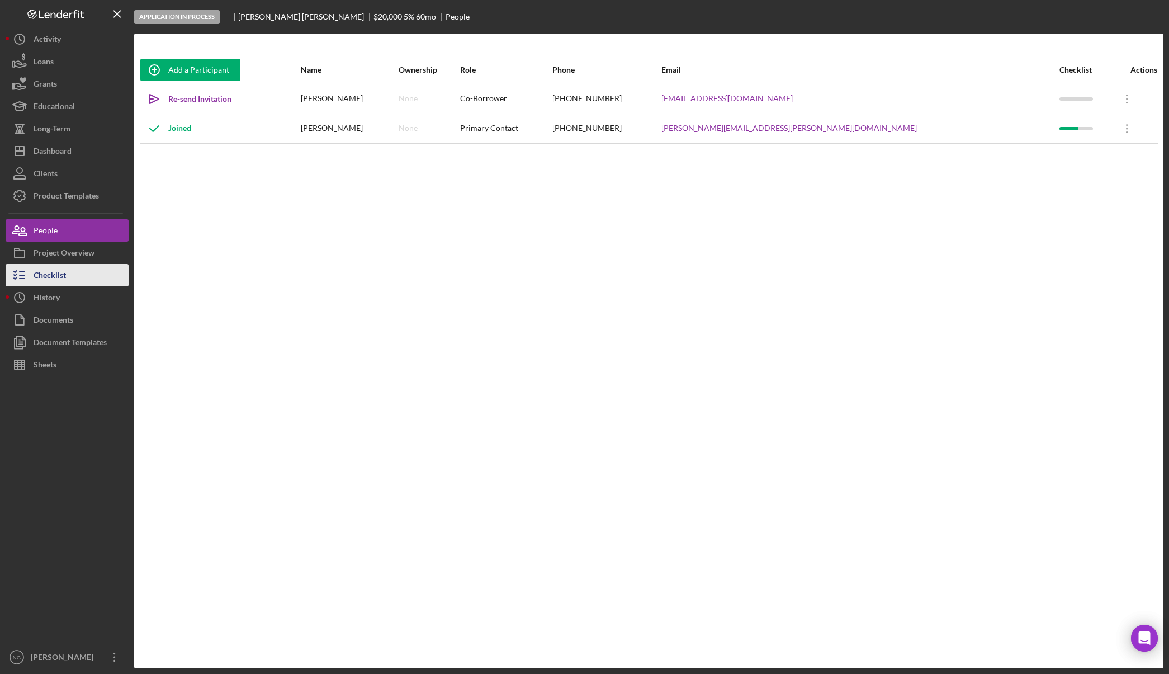
click at [70, 284] on button "Checklist" at bounding box center [67, 275] width 123 height 22
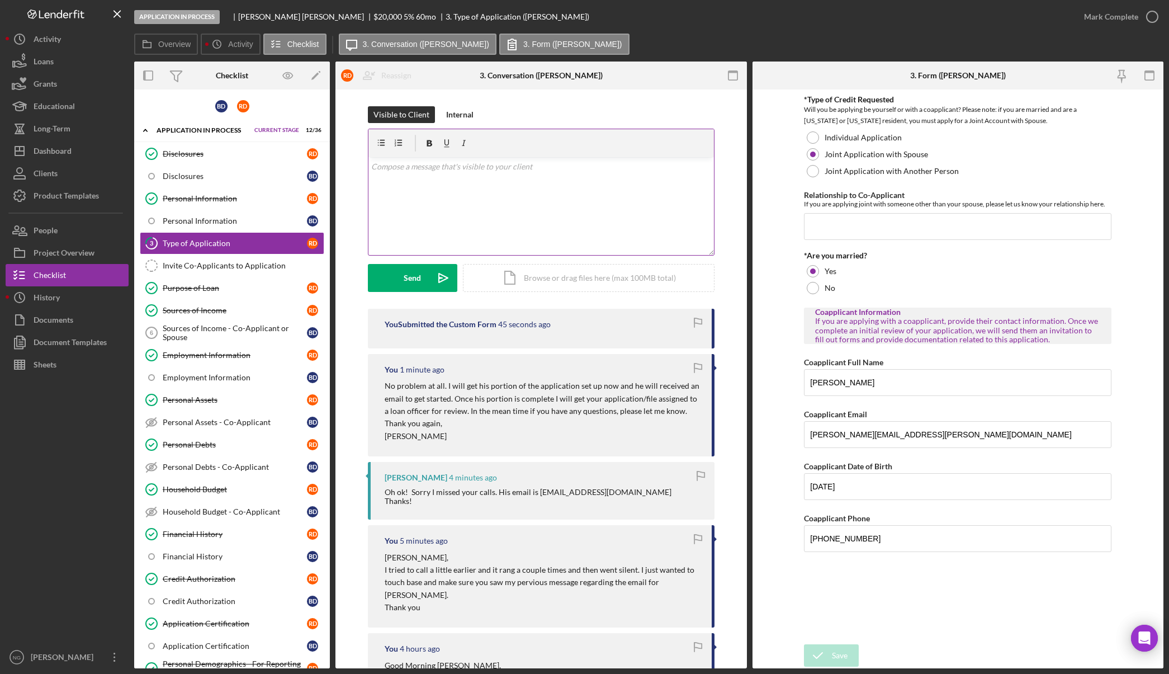
type input "[EMAIL_ADDRESS][DOMAIN_NAME]"
click at [1149, 16] on icon "button" at bounding box center [1153, 17] width 28 height 28
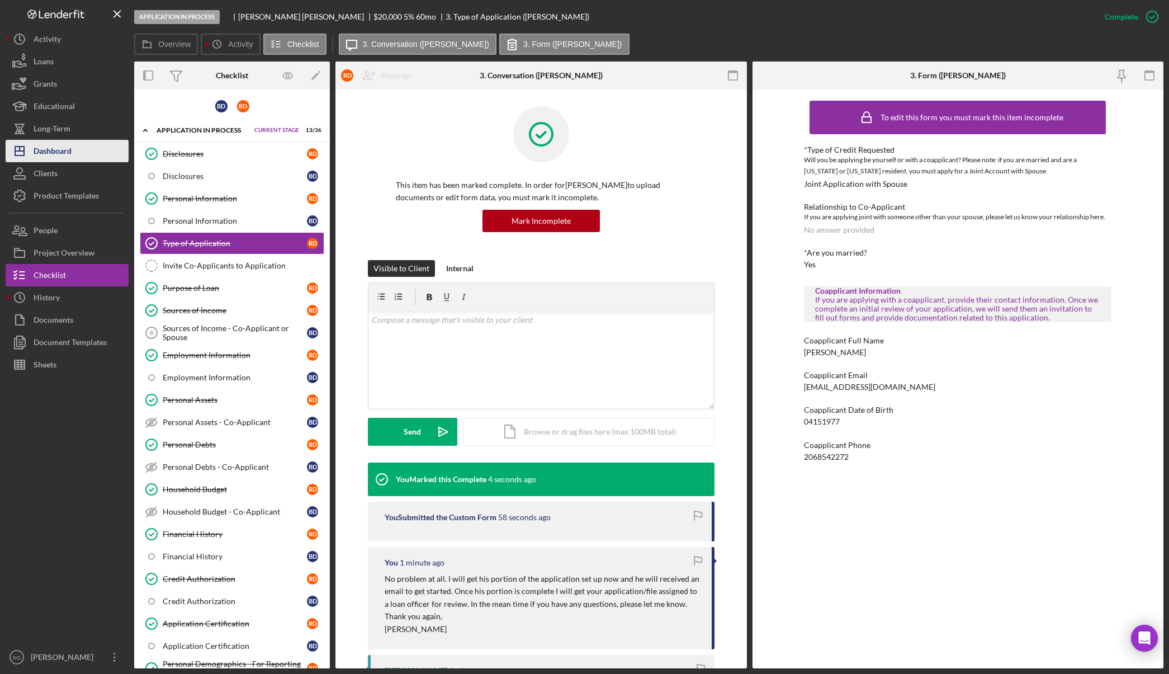
click at [61, 159] on div "Dashboard" at bounding box center [53, 152] width 38 height 25
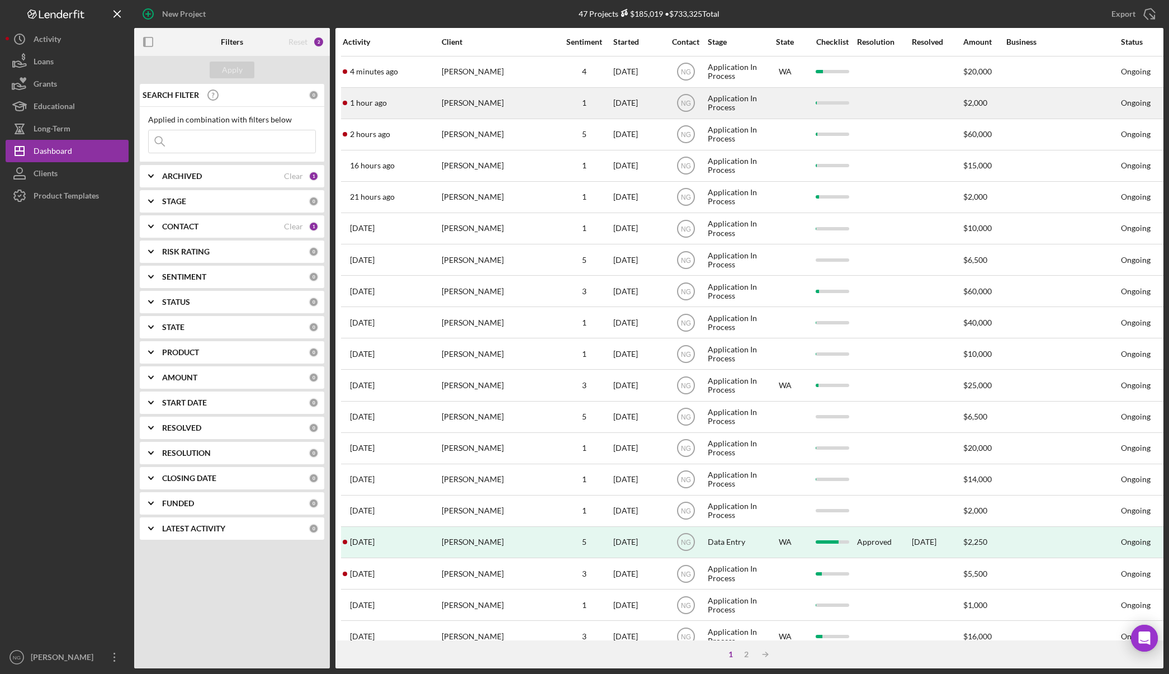
click at [490, 101] on div "[PERSON_NAME]" at bounding box center [498, 103] width 112 height 30
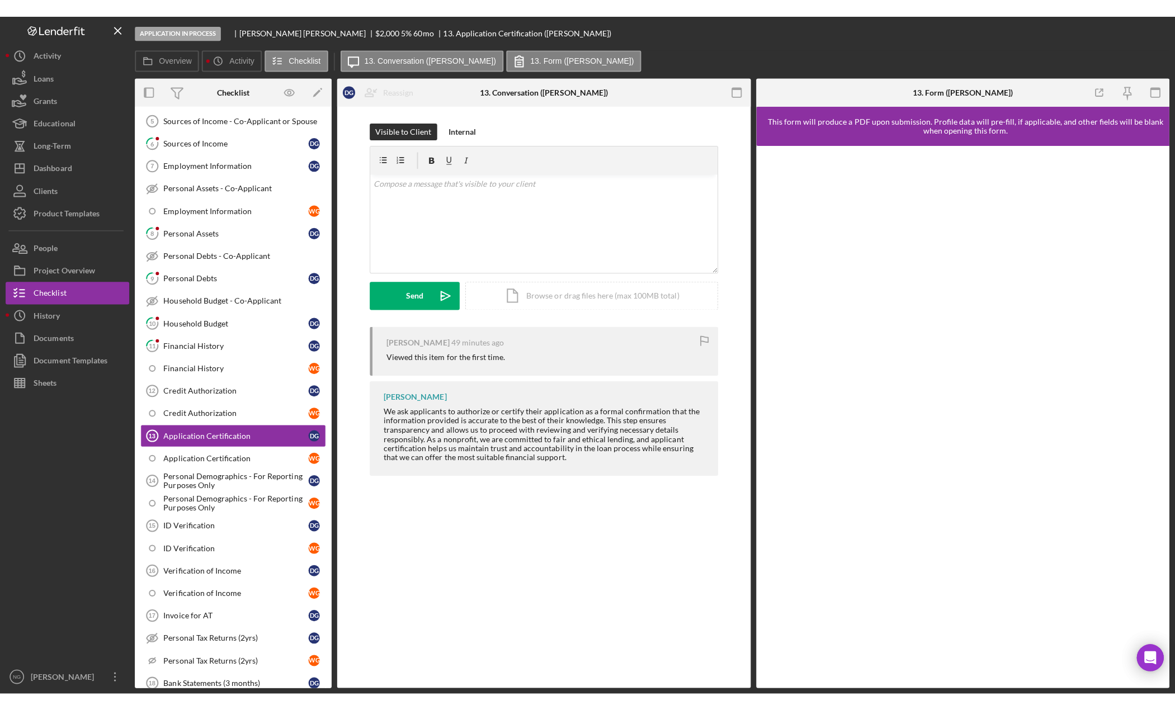
scroll to position [244, 0]
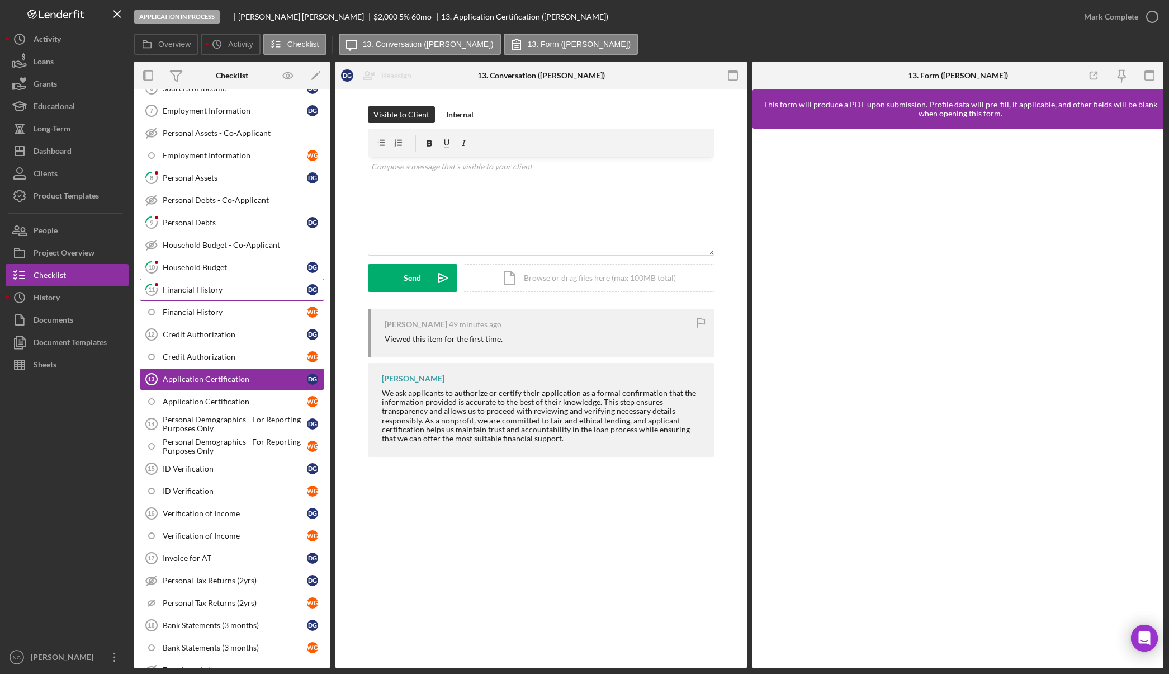
click at [242, 285] on div "Financial History" at bounding box center [235, 289] width 144 height 9
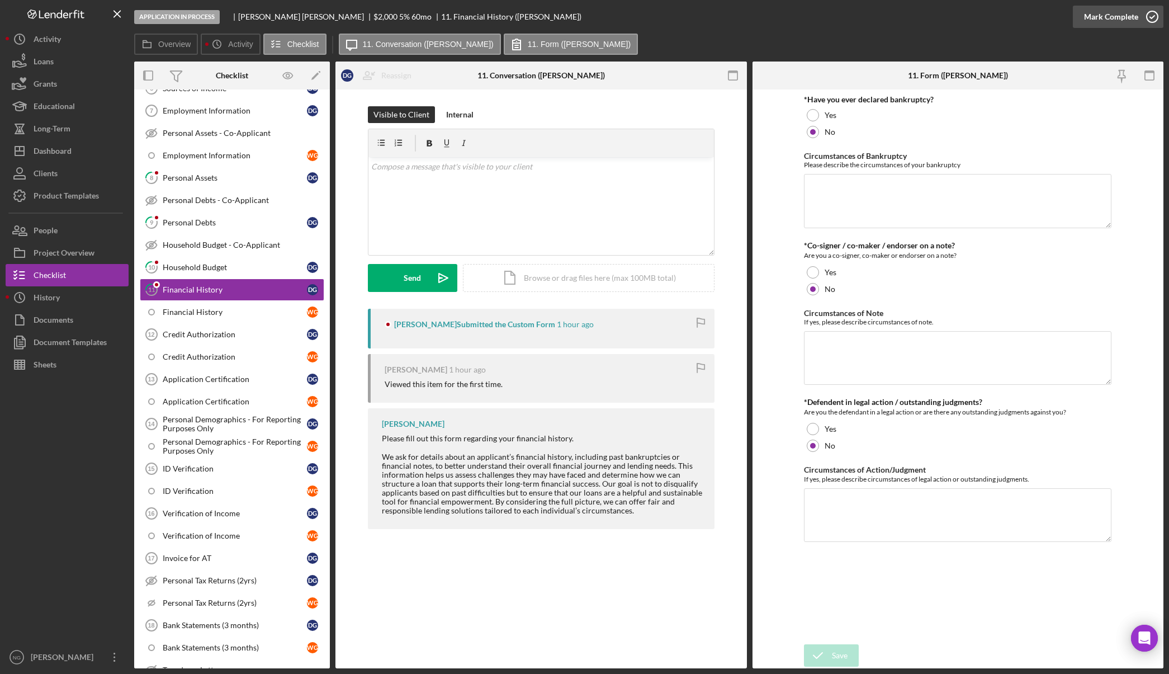
click at [1146, 21] on icon "button" at bounding box center [1153, 17] width 28 height 28
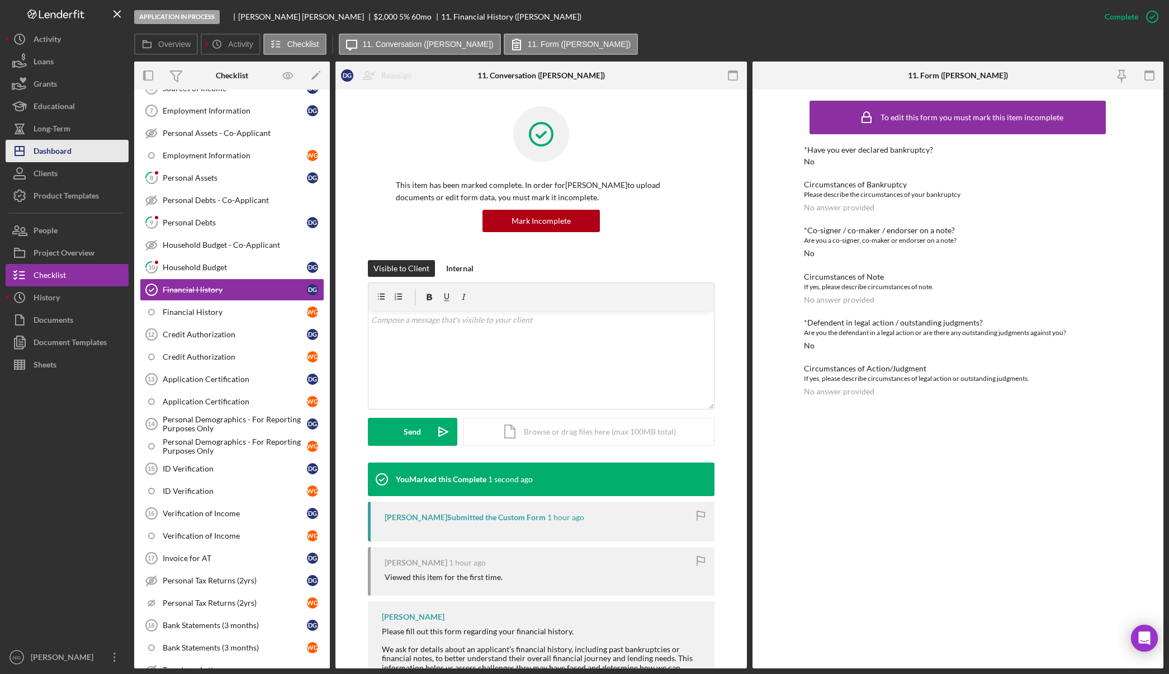
click at [70, 153] on div "Dashboard" at bounding box center [53, 152] width 38 height 25
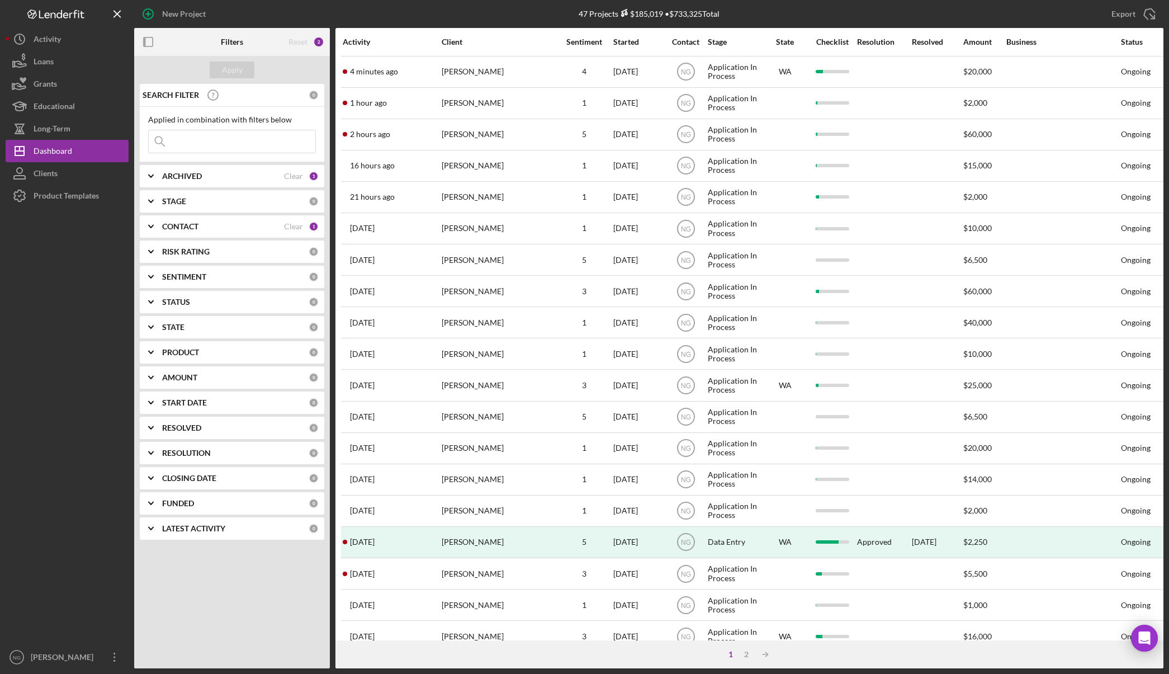
click at [77, 329] on div at bounding box center [67, 426] width 123 height 439
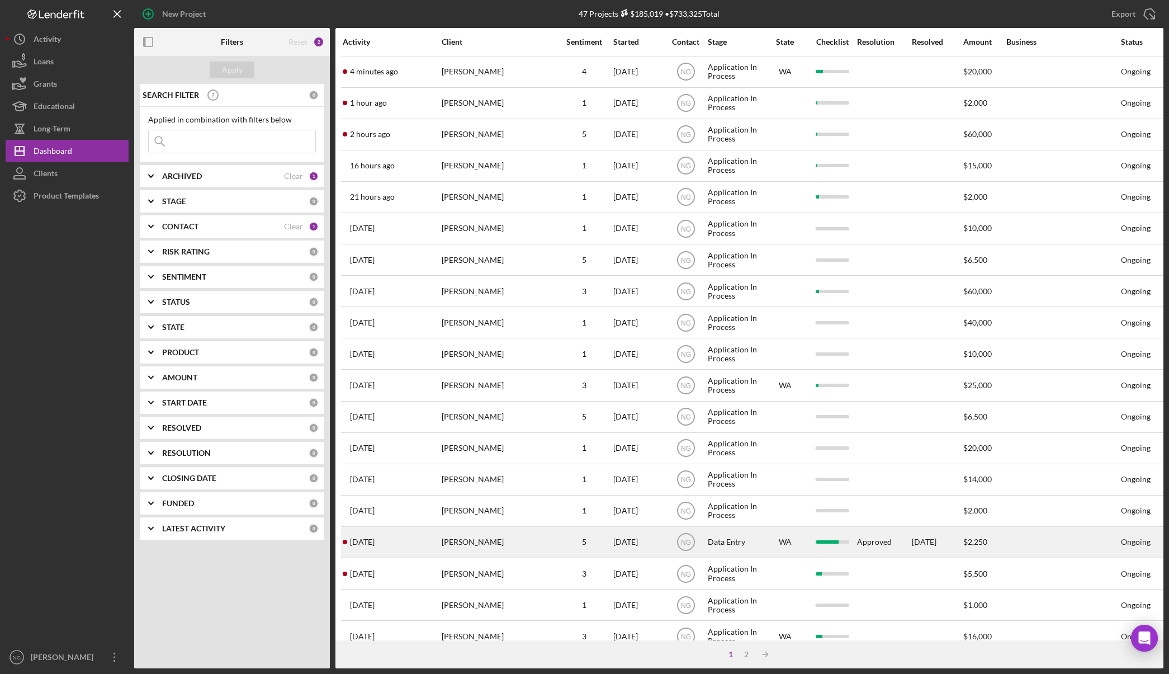
click at [491, 539] on div "[PERSON_NAME]" at bounding box center [498, 542] width 112 height 30
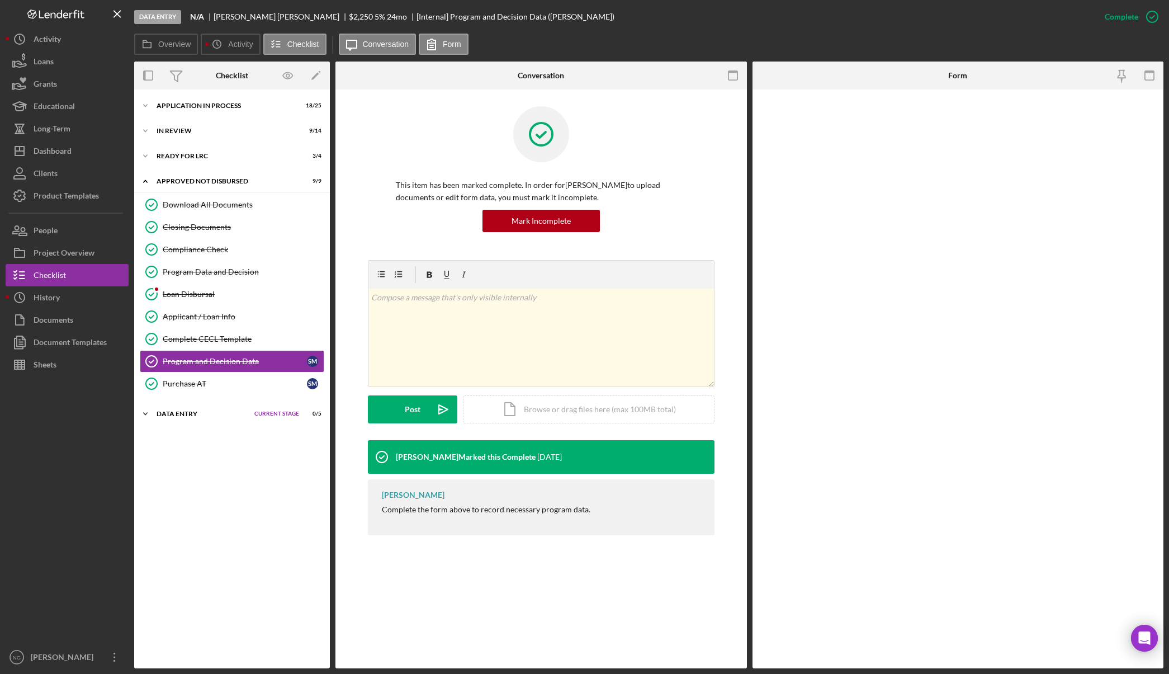
click at [197, 416] on div "Data Entry" at bounding box center [203, 413] width 92 height 7
click at [226, 179] on div "Approved Not Disbursed" at bounding box center [213, 181] width 113 height 7
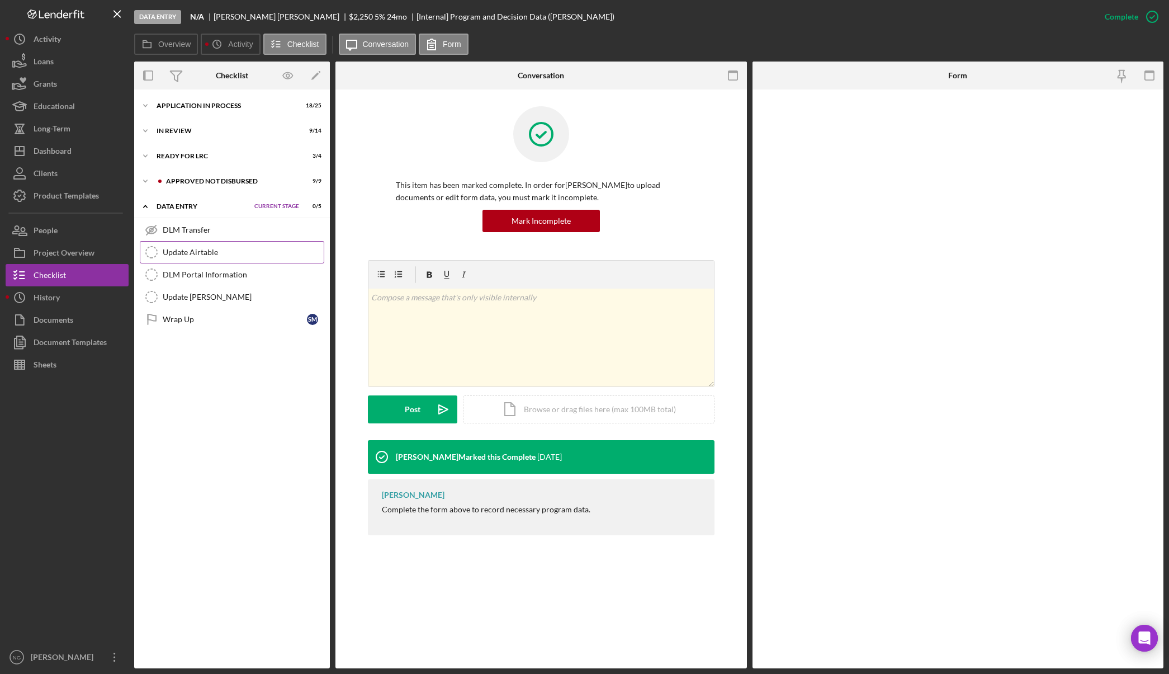
click at [223, 251] on div "Update Airtable" at bounding box center [243, 252] width 161 height 9
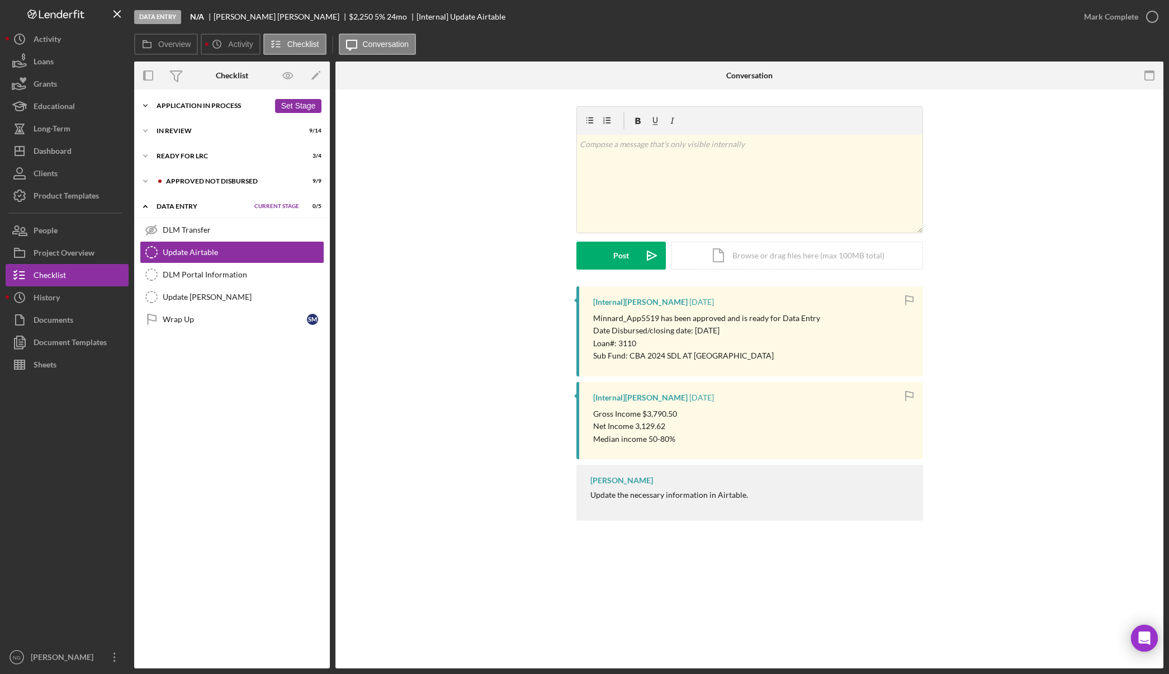
click at [185, 101] on div "Icon/Expander Application In Process 18 / 25 Set Stage" at bounding box center [232, 106] width 196 height 22
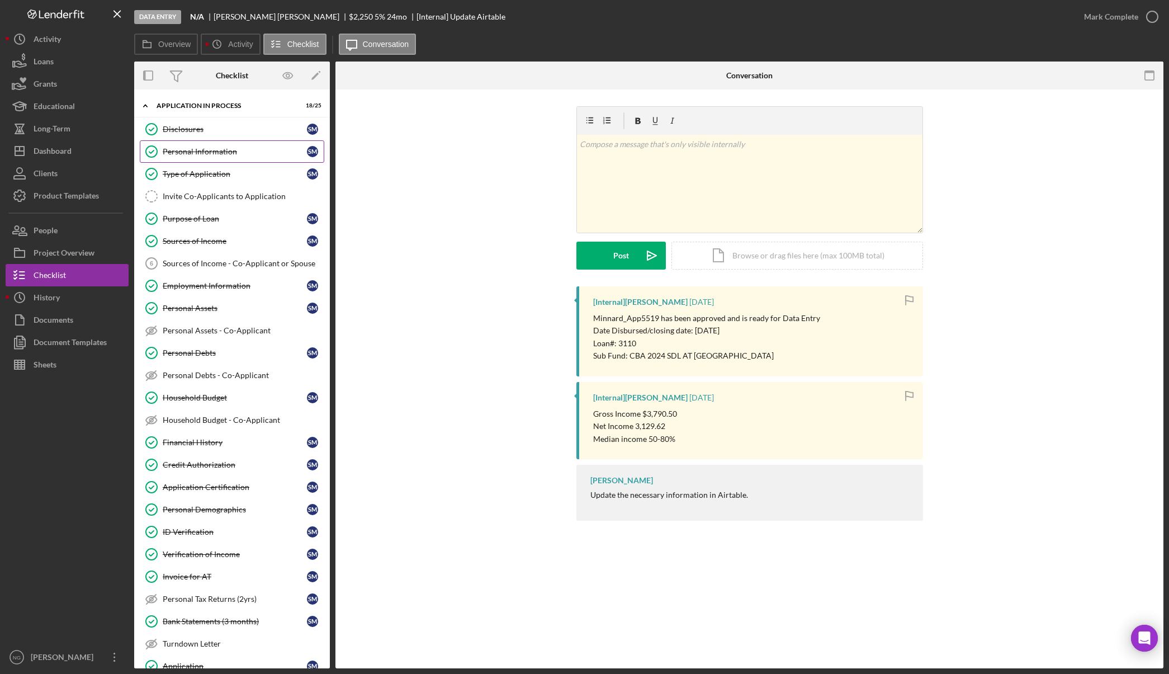
click at [243, 150] on div "Personal Information" at bounding box center [235, 151] width 144 height 9
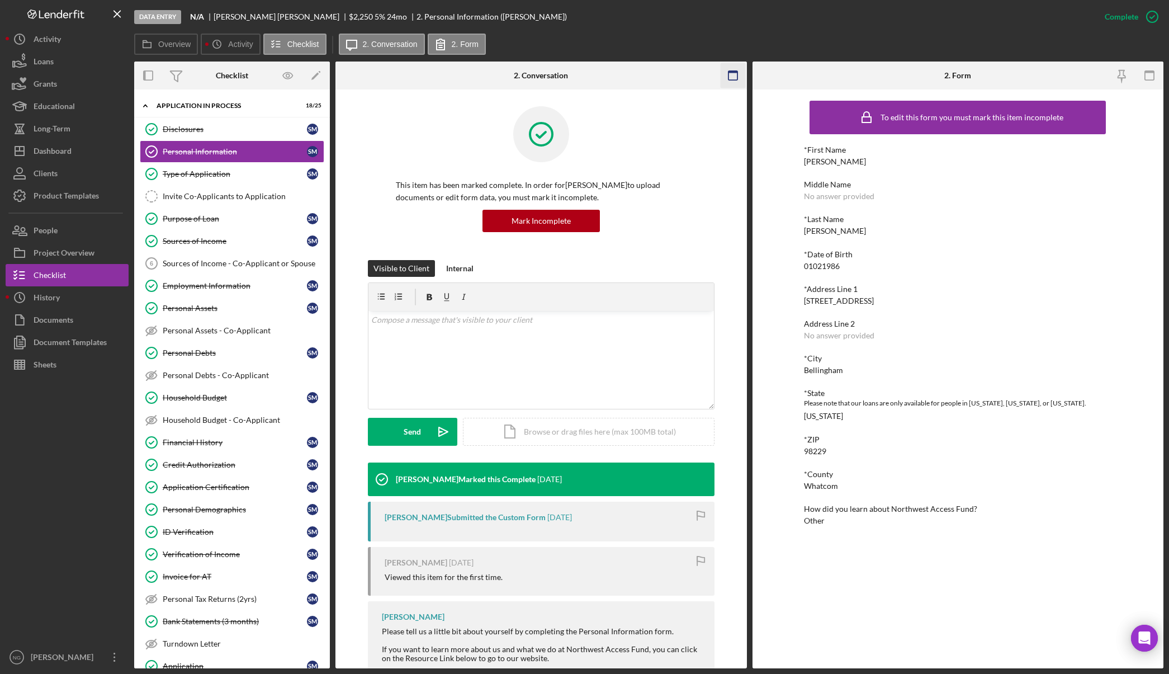
click at [737, 77] on rect "button" at bounding box center [732, 75] width 9 height 9
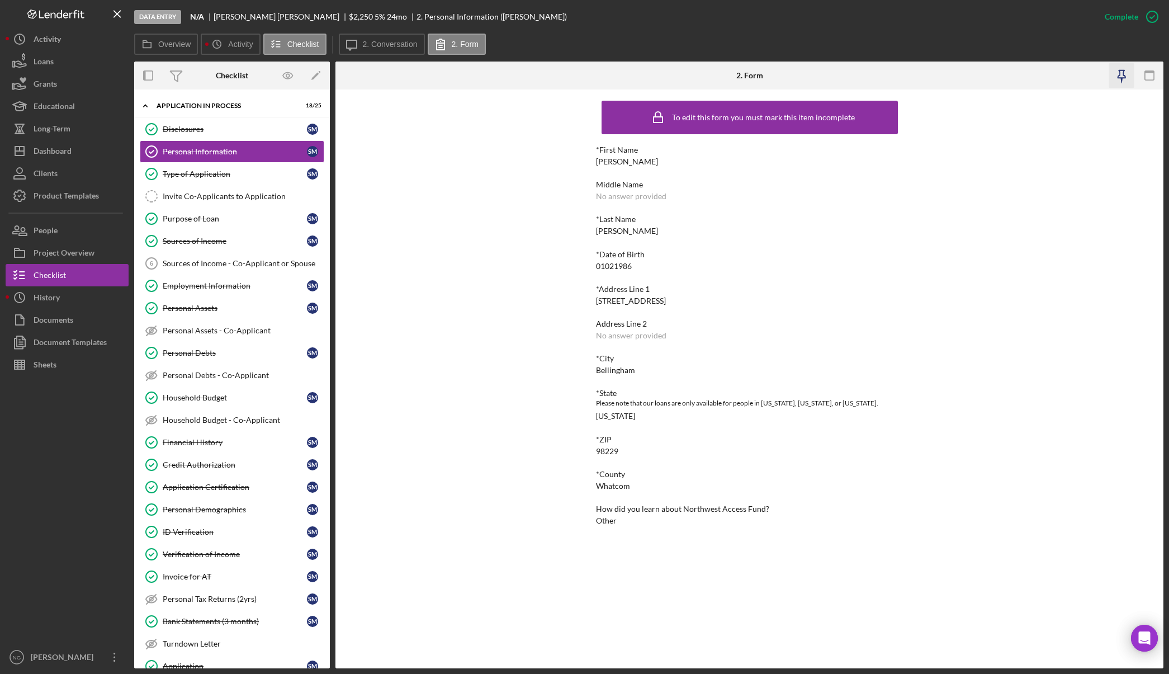
click at [1124, 77] on icon "button" at bounding box center [1121, 75] width 25 height 25
click at [242, 514] on link "Personal Demographics Personal Demographics S M" at bounding box center [232, 509] width 185 height 22
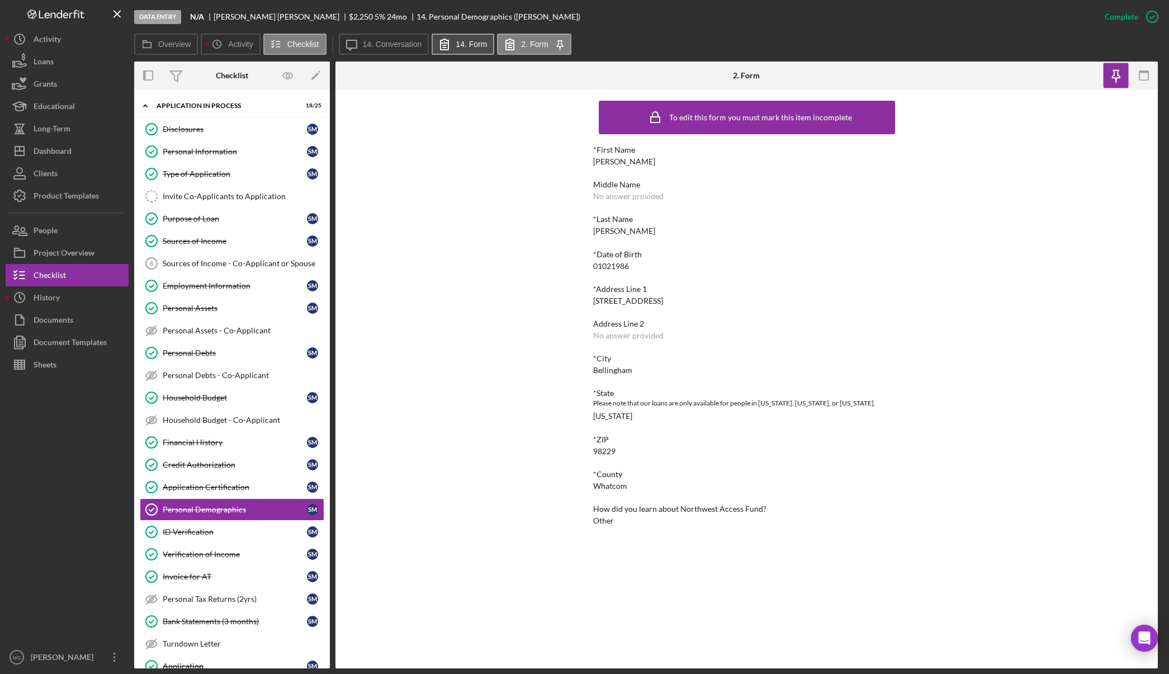
click at [447, 43] on icon at bounding box center [445, 44] width 28 height 28
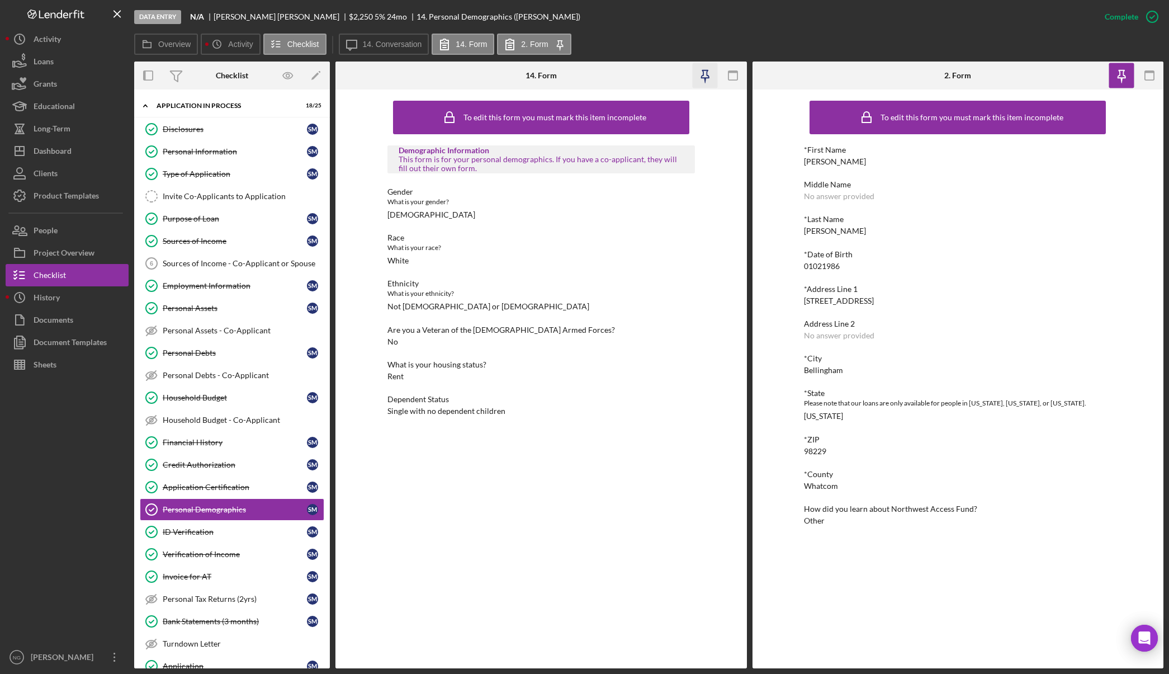
click at [708, 77] on icon "button" at bounding box center [704, 75] width 25 height 25
click at [65, 226] on button "People" at bounding box center [67, 230] width 123 height 22
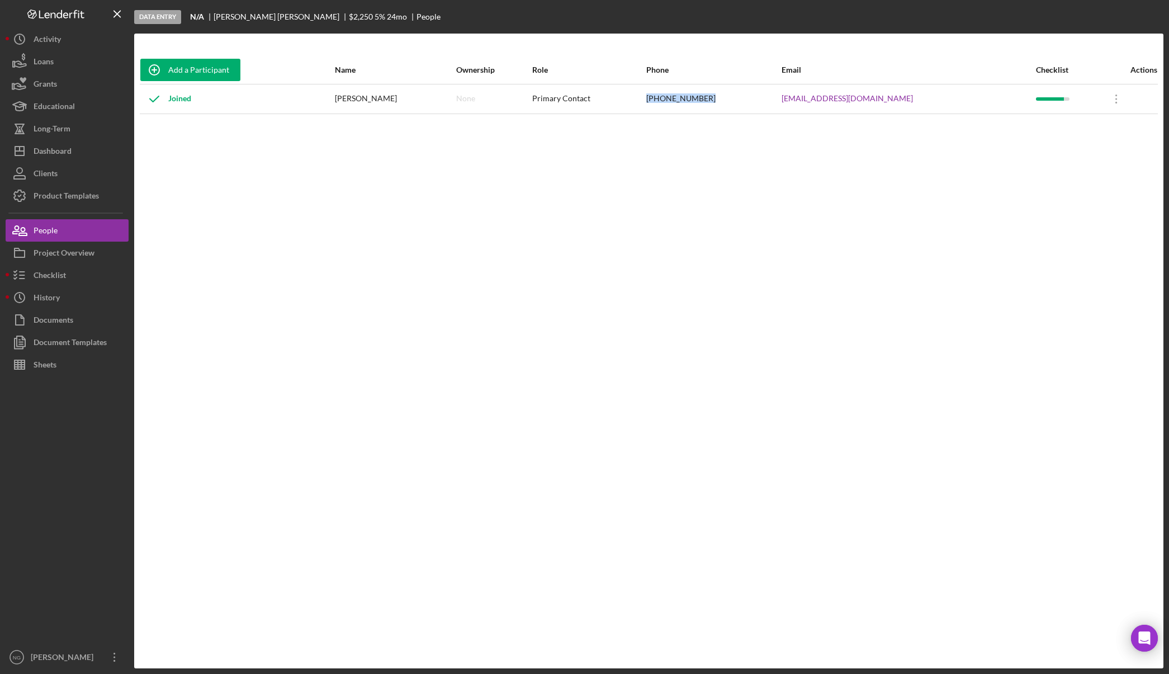
drag, startPoint x: 748, startPoint y: 97, endPoint x: 691, endPoint y: 97, distance: 57.0
click at [691, 97] on tr "Joined [PERSON_NAME] None Primary Contact [PHONE_NUMBER] [EMAIL_ADDRESS][DOMAIN…" at bounding box center [649, 99] width 1018 height 30
copy tr "[PHONE_NUMBER]"
click at [70, 278] on button "Checklist" at bounding box center [67, 275] width 123 height 22
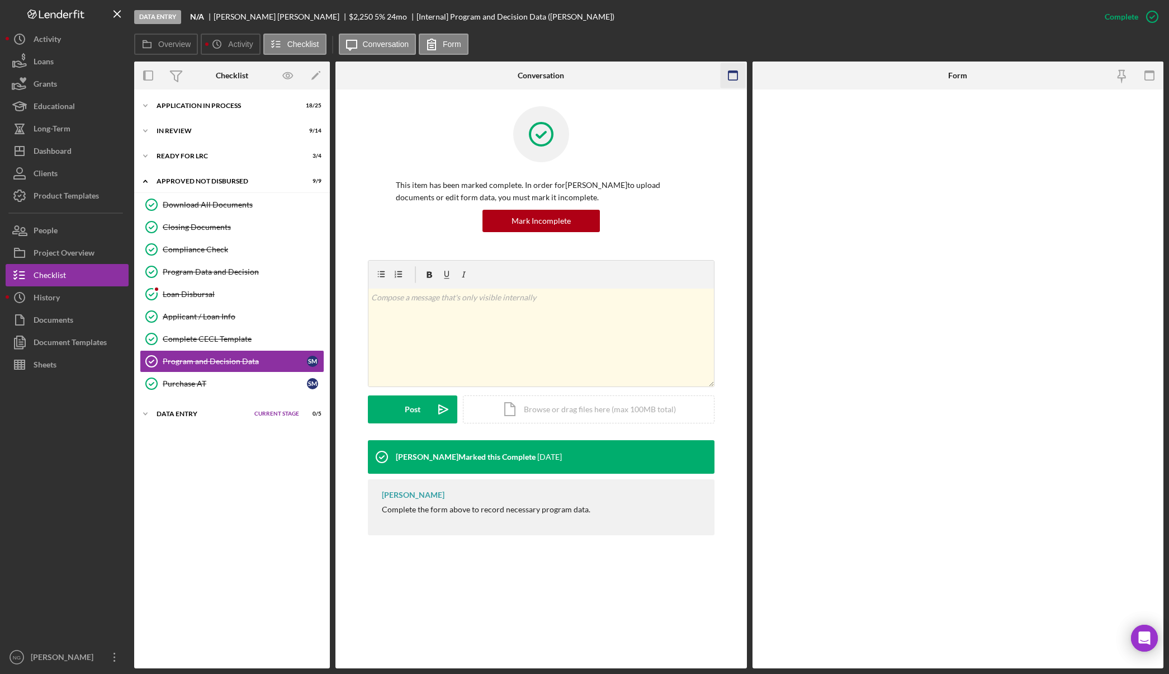
click at [730, 76] on icon "button" at bounding box center [732, 75] width 25 height 25
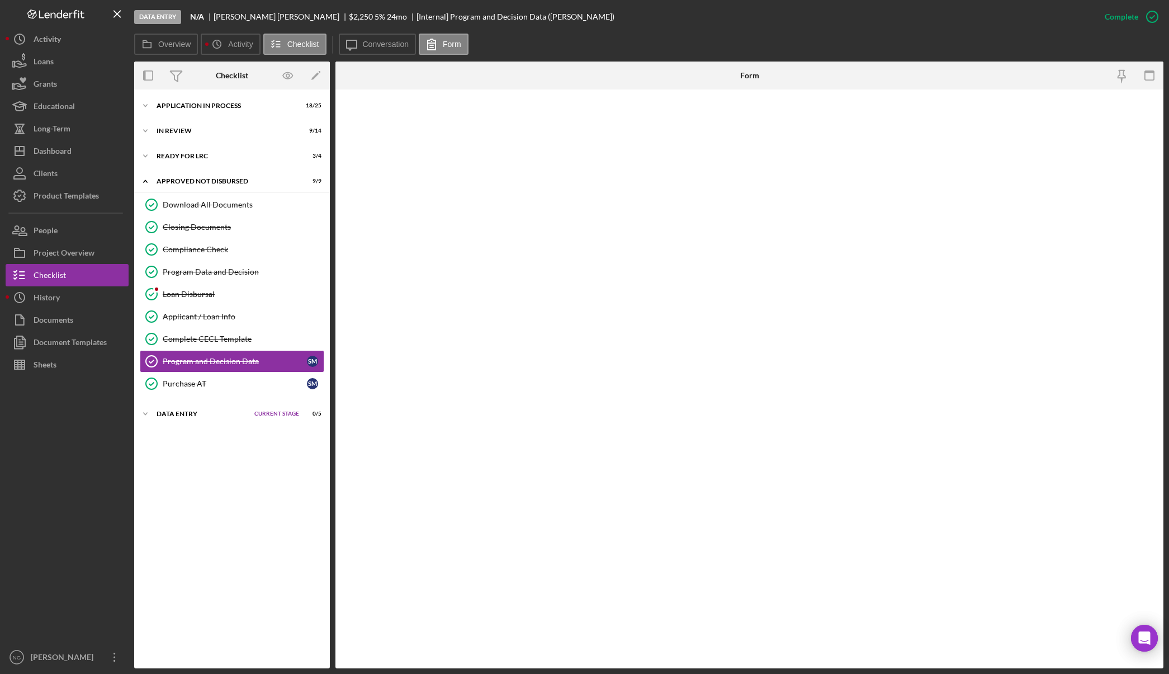
click at [730, 76] on div "Form" at bounding box center [750, 76] width 276 height 28
click at [216, 415] on div "Data Entry" at bounding box center [203, 413] width 92 height 7
click at [205, 106] on div "Application In Process" at bounding box center [213, 105] width 113 height 7
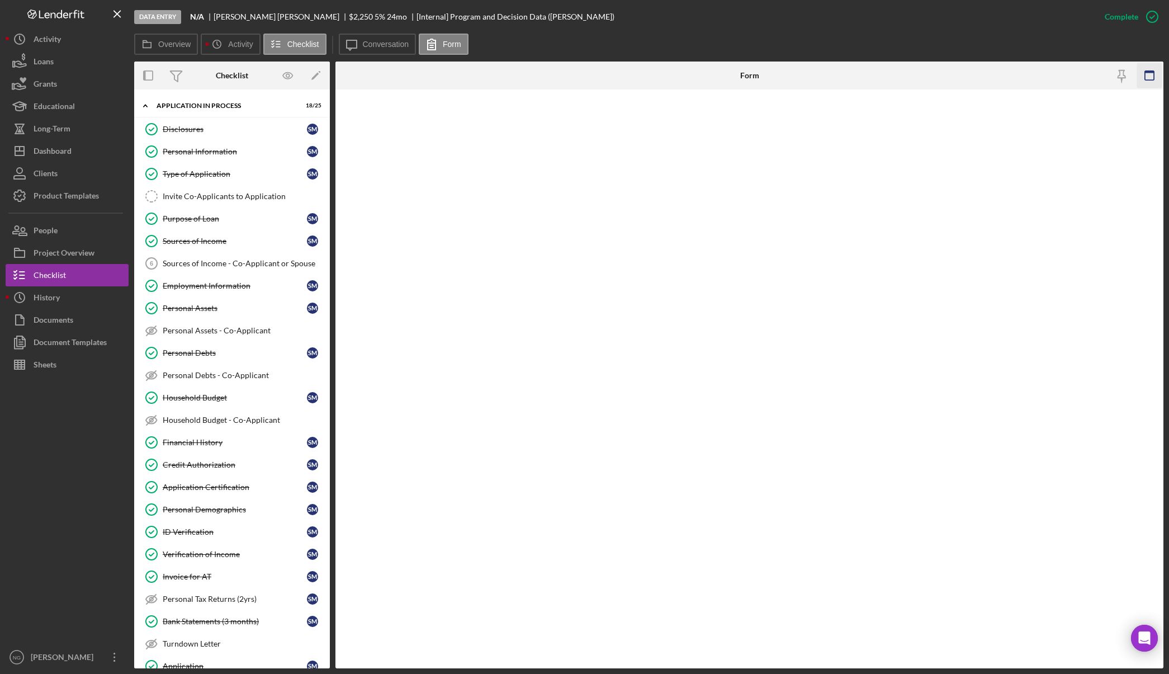
click at [1149, 73] on rect "button" at bounding box center [1149, 72] width 9 height 2
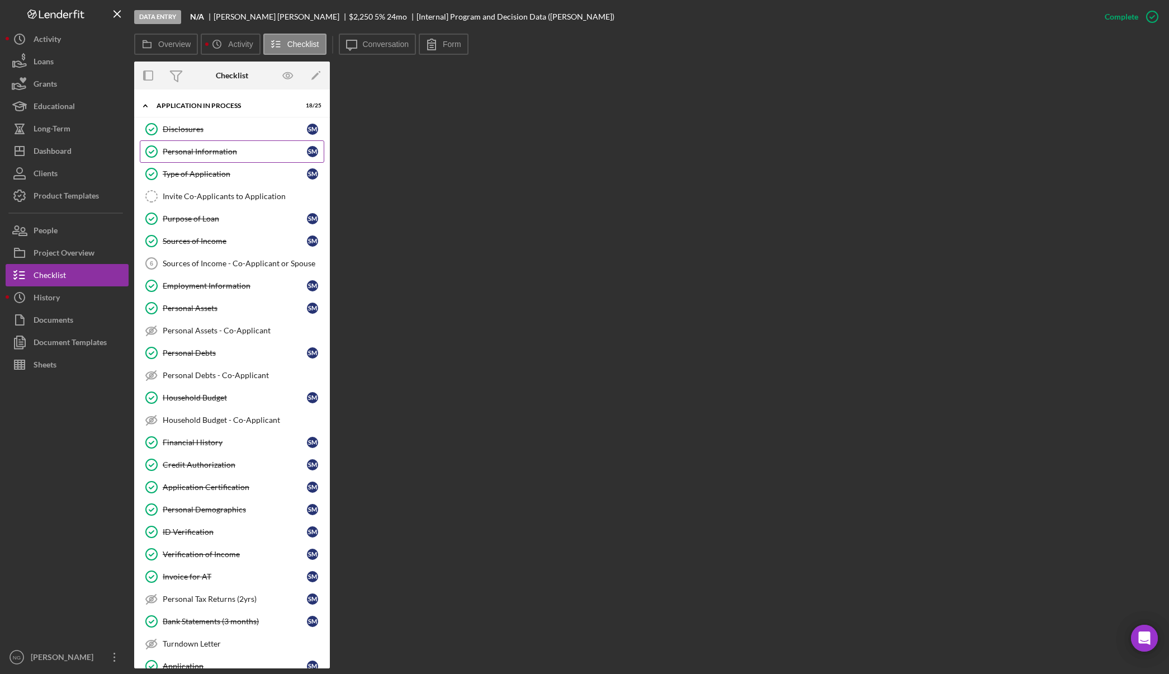
click at [223, 156] on div "Personal Information" at bounding box center [235, 151] width 144 height 9
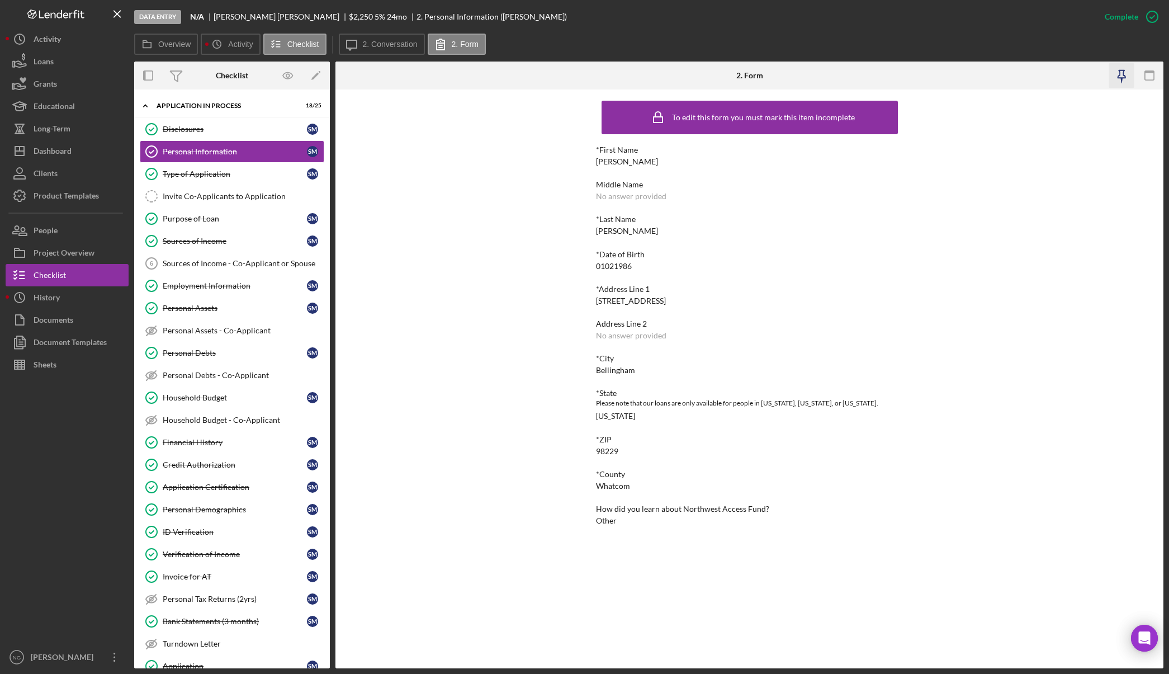
click at [1120, 73] on icon "button" at bounding box center [1121, 75] width 25 height 25
click at [223, 501] on link "Personal Demographics Personal Demographics S M" at bounding box center [232, 509] width 185 height 22
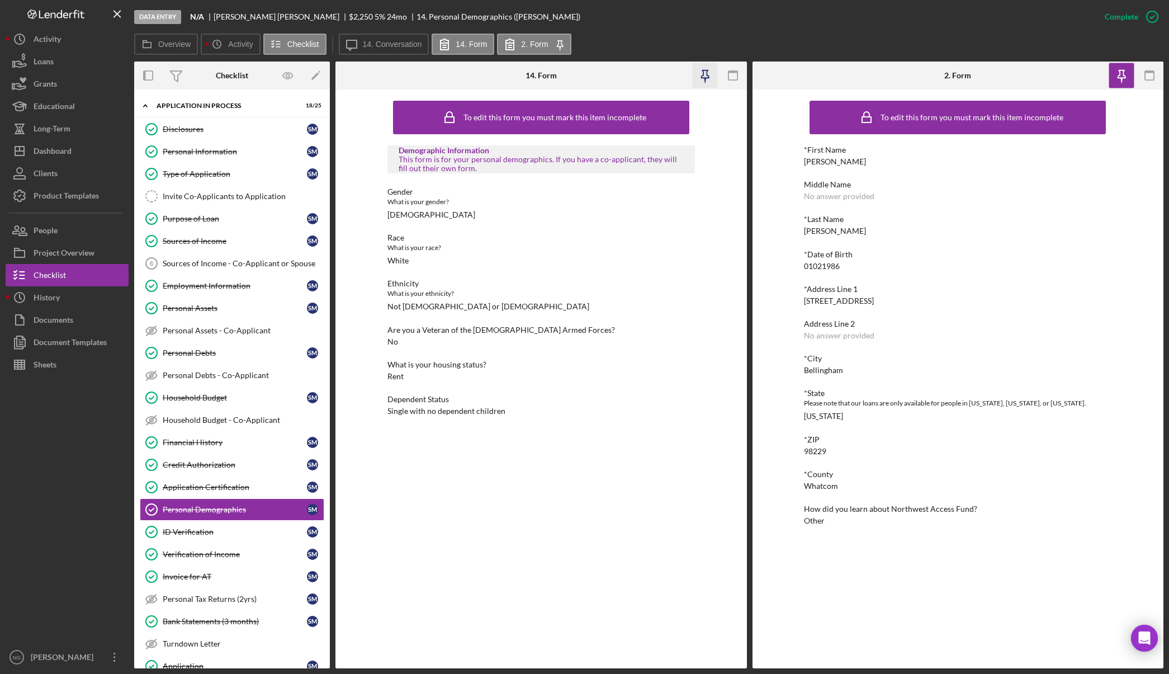
click at [706, 74] on icon "button" at bounding box center [704, 75] width 25 height 25
click at [76, 227] on button "People" at bounding box center [67, 230] width 123 height 22
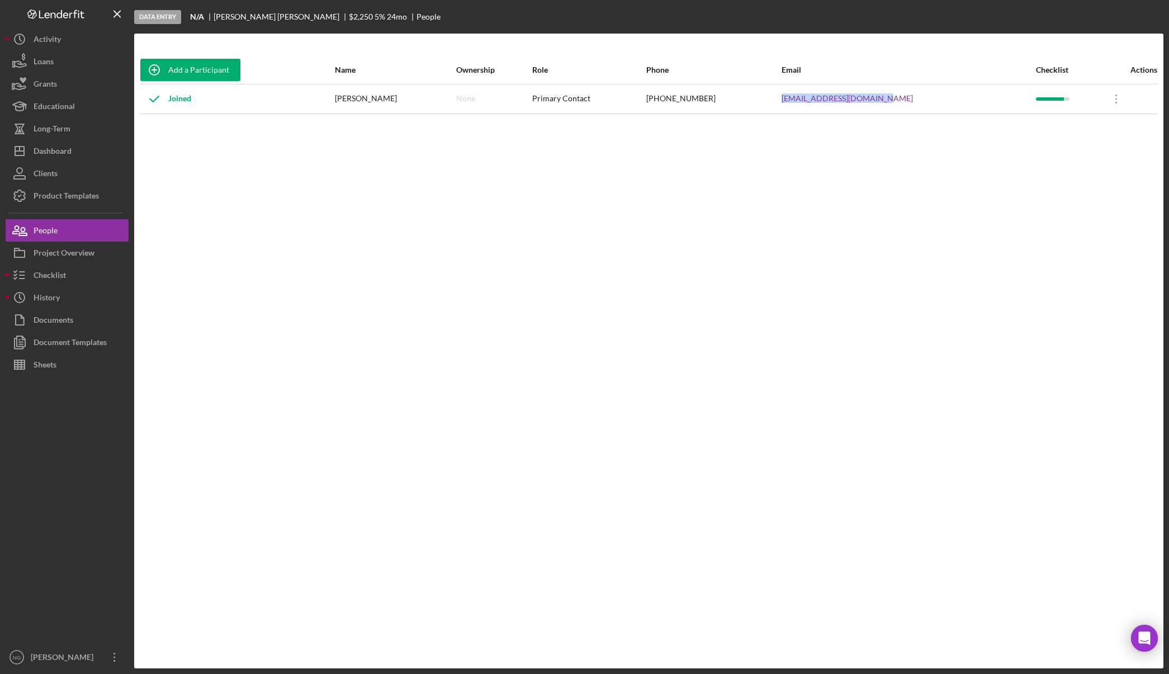
drag, startPoint x: 920, startPoint y: 100, endPoint x: 792, endPoint y: 100, distance: 128.1
click at [792, 100] on tr "Joined [PERSON_NAME] None Primary Contact [PHONE_NUMBER] [EMAIL_ADDRESS][DOMAIN…" at bounding box center [649, 99] width 1018 height 30
copy tr "[EMAIL_ADDRESS][DOMAIN_NAME]"
click at [53, 283] on div "Checklist" at bounding box center [50, 276] width 32 height 25
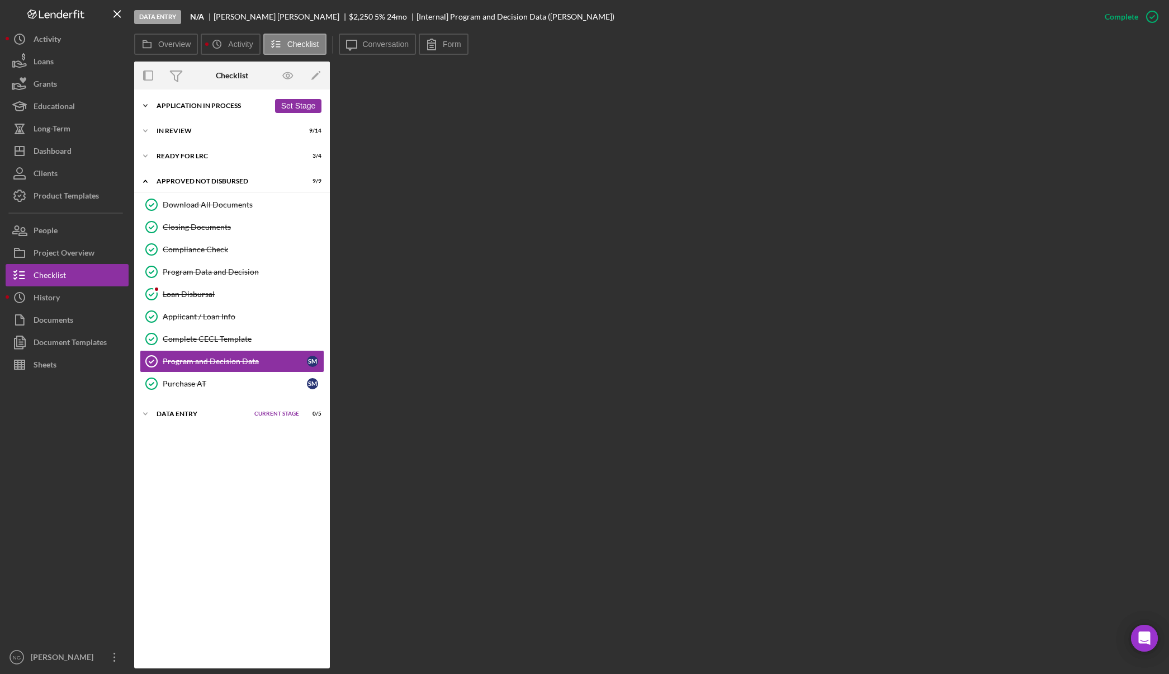
click at [226, 103] on div "Application In Process" at bounding box center [213, 105] width 113 height 7
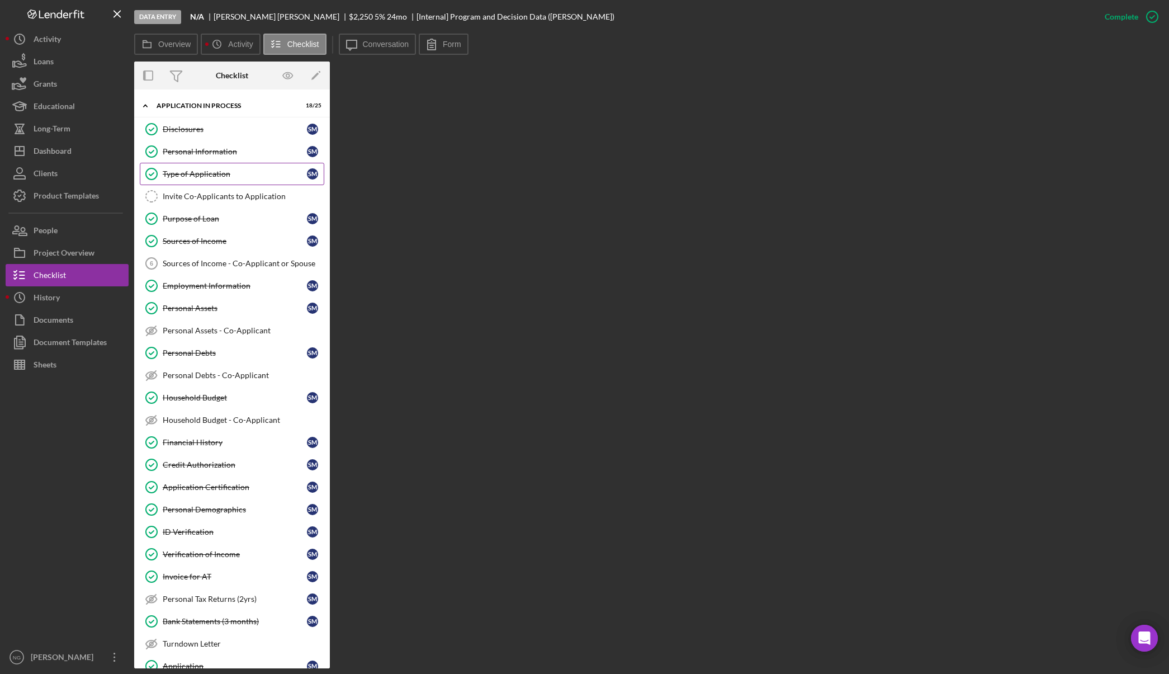
click at [213, 177] on div "Type of Application" at bounding box center [235, 173] width 144 height 9
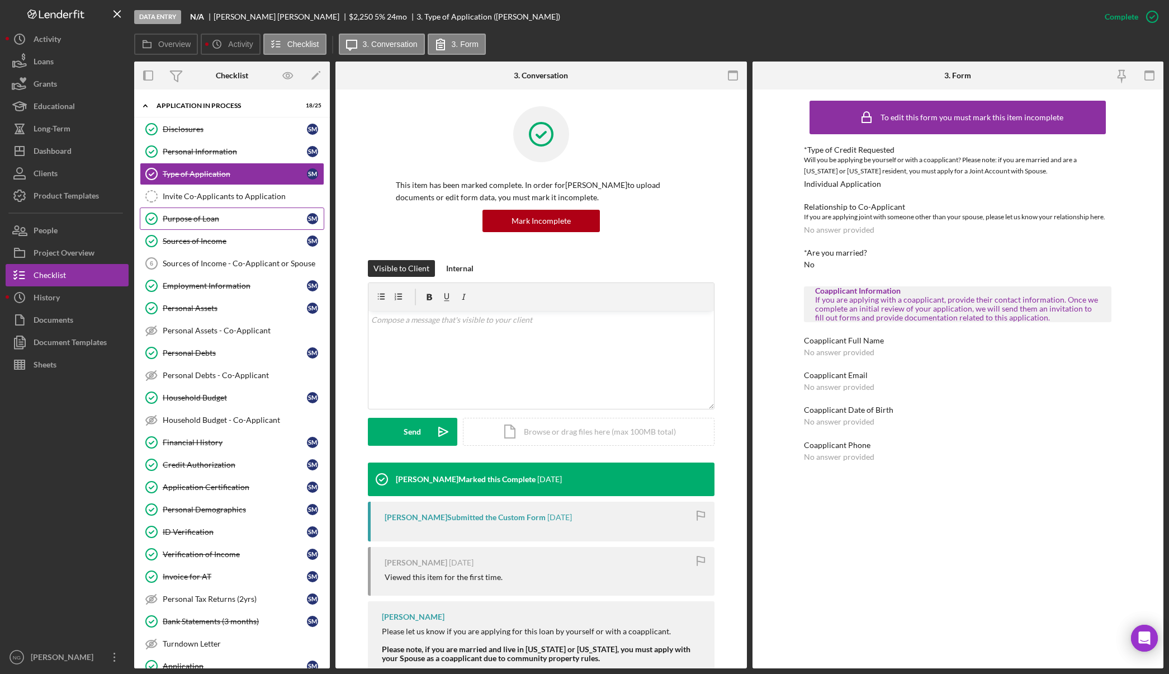
click at [207, 218] on div "Purpose of Loan" at bounding box center [235, 218] width 144 height 9
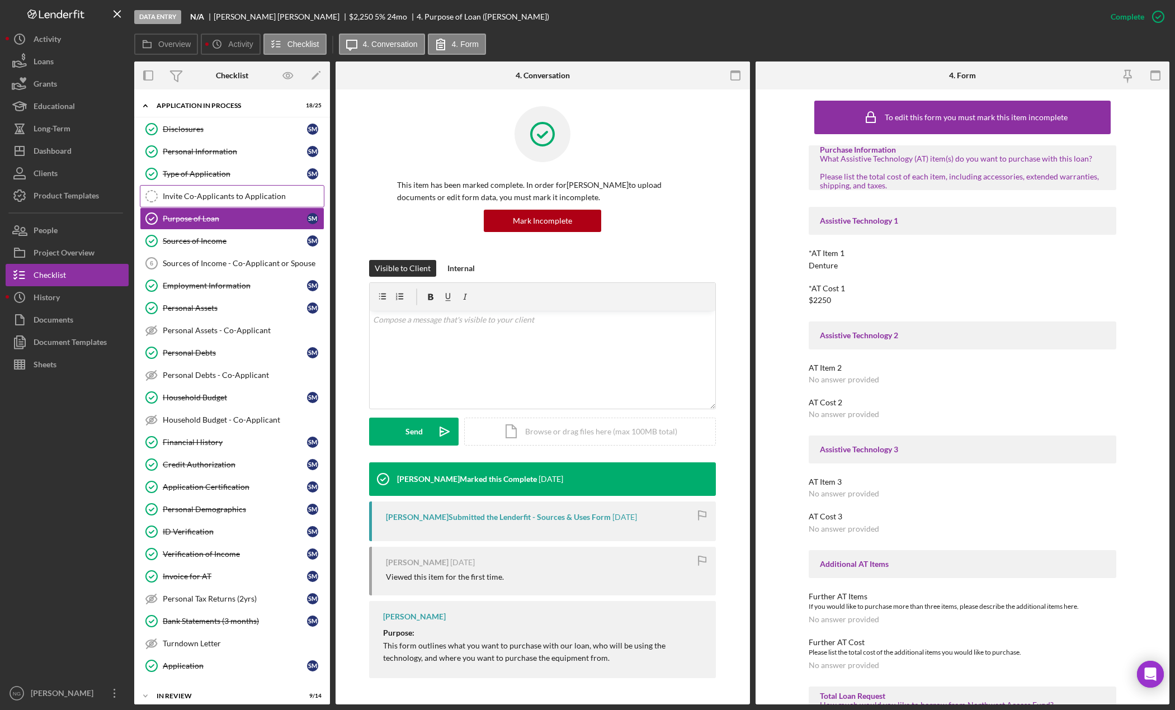
drag, startPoint x: 263, startPoint y: 191, endPoint x: 266, endPoint y: 186, distance: 6.3
click at [262, 181] on div "Disclosures Disclosures S M Personal Information Personal Information S M Type …" at bounding box center [232, 400] width 196 height 565
click at [219, 154] on div "Personal Information" at bounding box center [235, 151] width 144 height 9
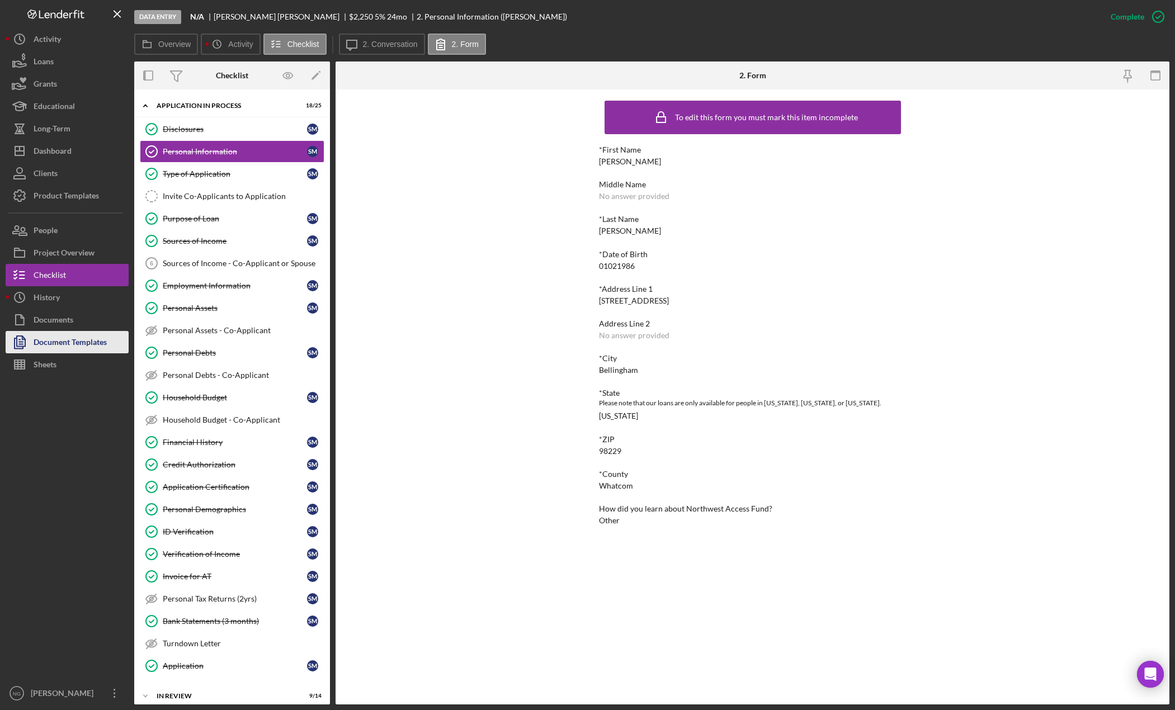
drag, startPoint x: 63, startPoint y: 358, endPoint x: 73, endPoint y: 351, distance: 12.9
click at [63, 359] on button "Sheets" at bounding box center [67, 364] width 123 height 22
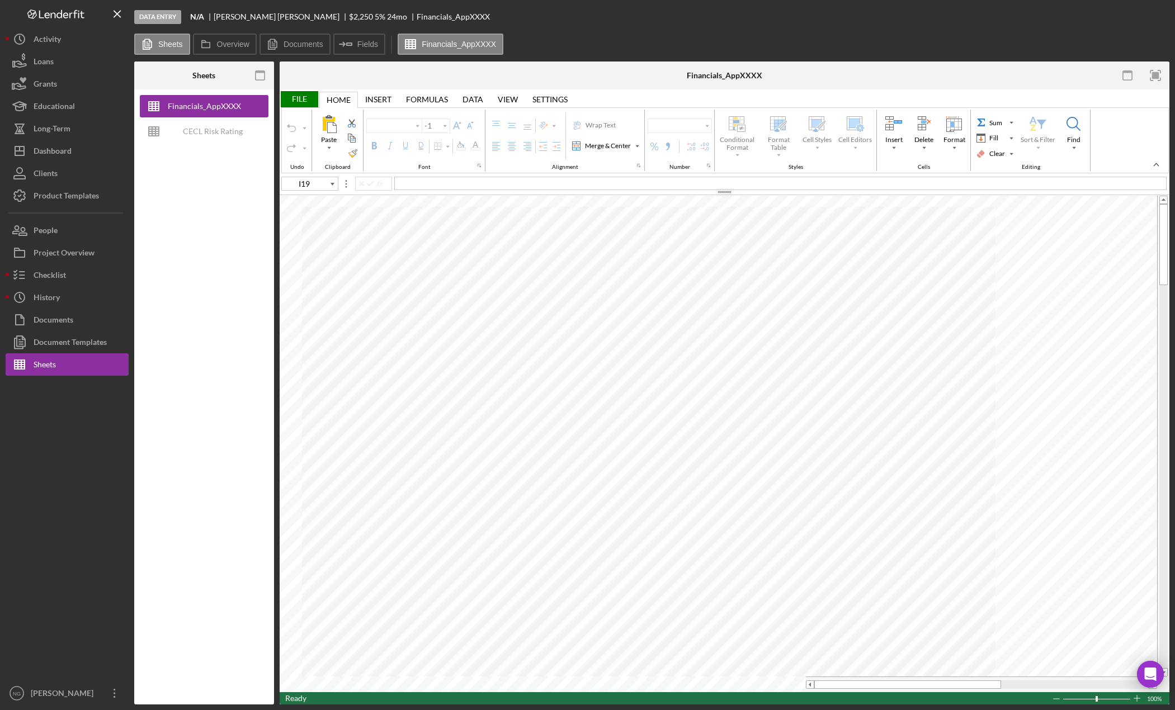
type input "Calibri"
type input "11"
click at [204, 131] on div "CECL Risk Rating Template" at bounding box center [212, 131] width 89 height 22
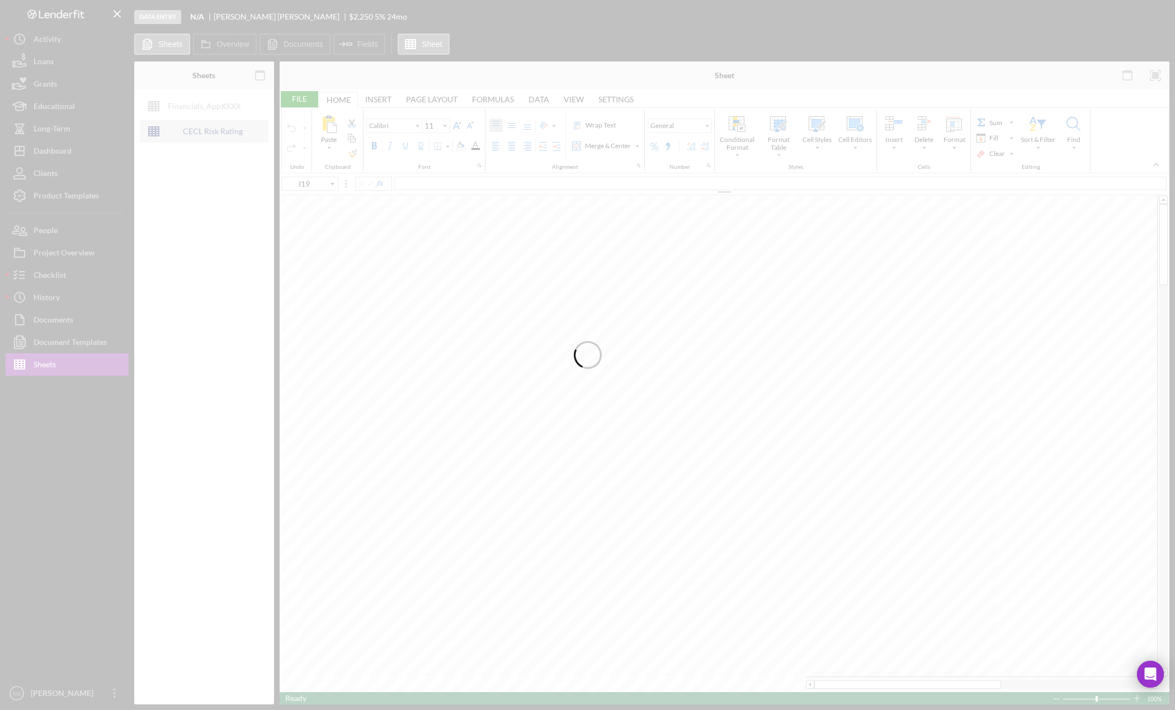
type input "Aptos Narrow"
type input "12"
type input "G40"
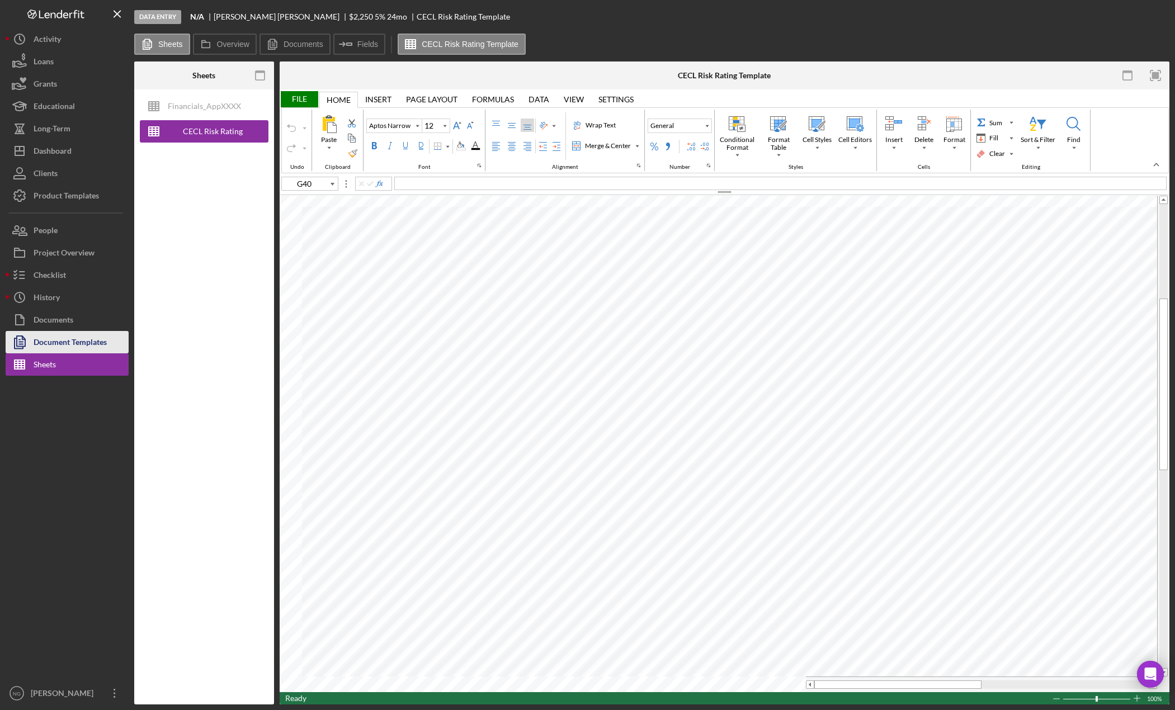
click at [87, 338] on div "Document Templates" at bounding box center [70, 343] width 73 height 25
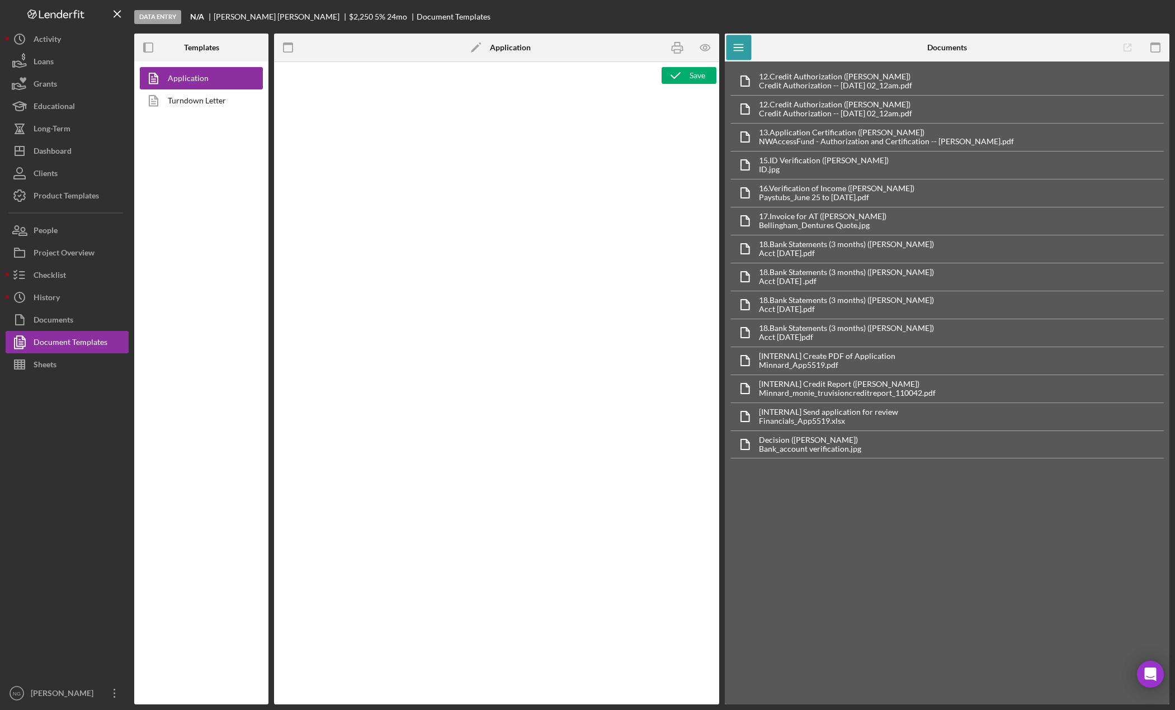
type textarea "<div class="WordSection1"> <p style="margin: 0in; font-size: 12pt; font-family:…"
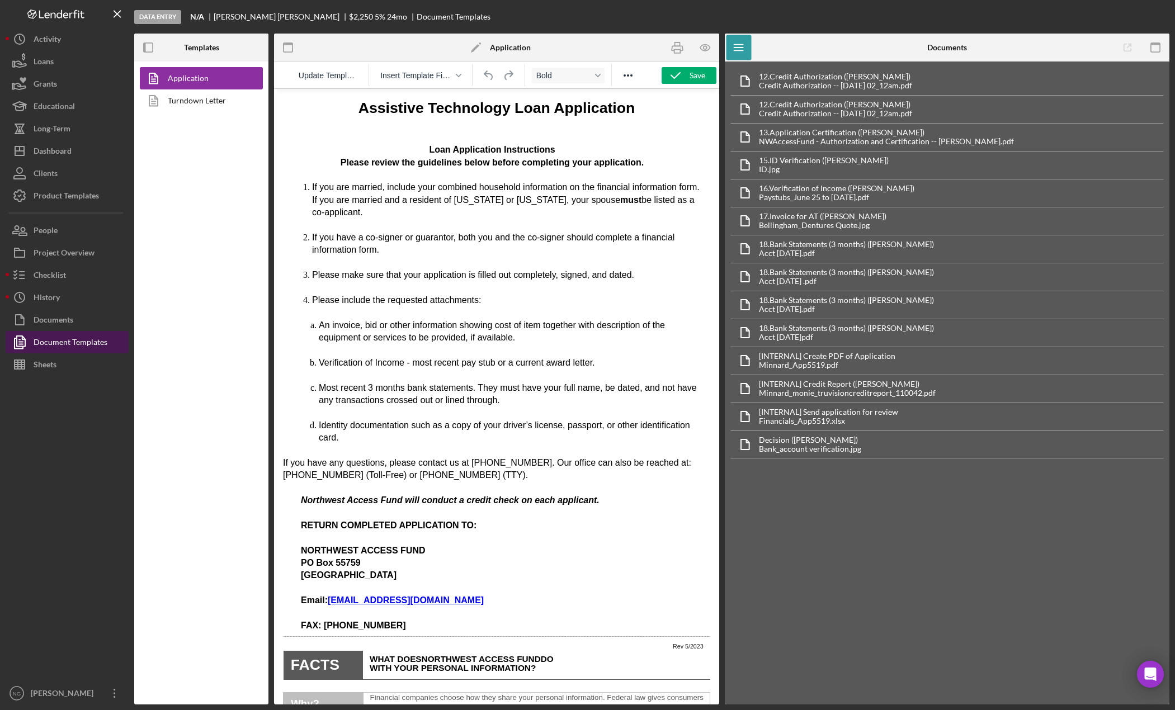
drag, startPoint x: 79, startPoint y: 360, endPoint x: 98, endPoint y: 343, distance: 25.7
click at [79, 360] on button "Sheets" at bounding box center [67, 364] width 123 height 22
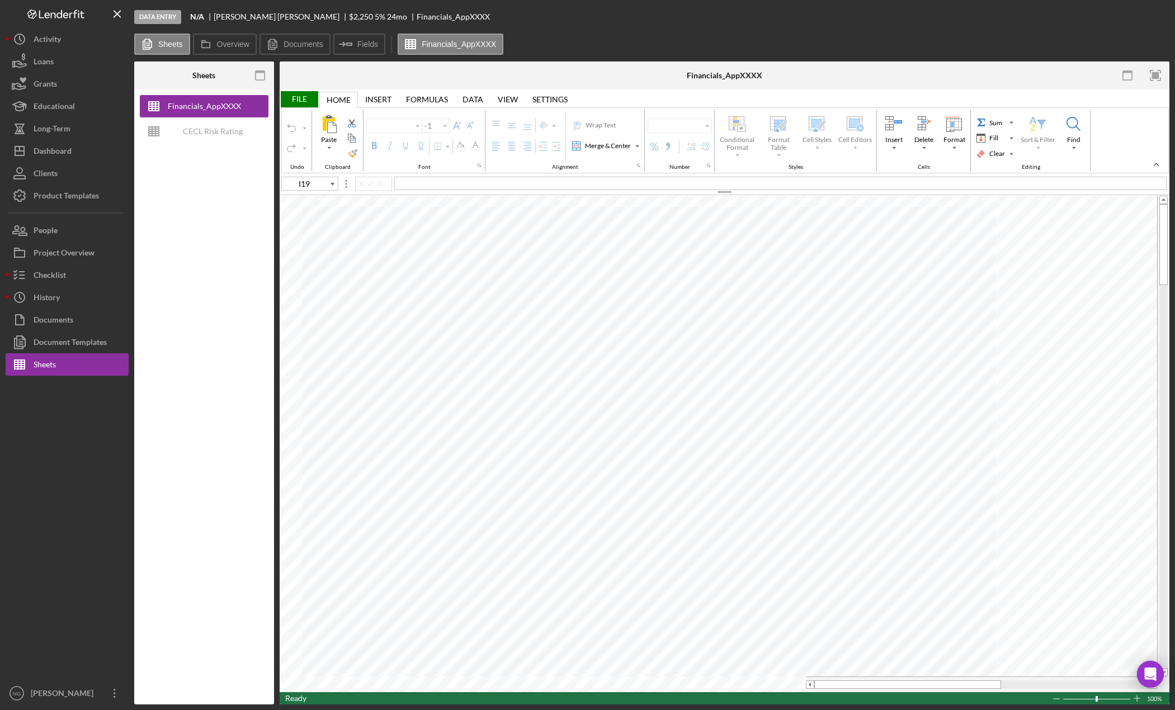
type input "Calibri"
type input "11"
type input "C71"
drag, startPoint x: 58, startPoint y: 339, endPoint x: 133, endPoint y: 265, distance: 105.6
click at [58, 339] on div "Document Templates" at bounding box center [70, 343] width 73 height 25
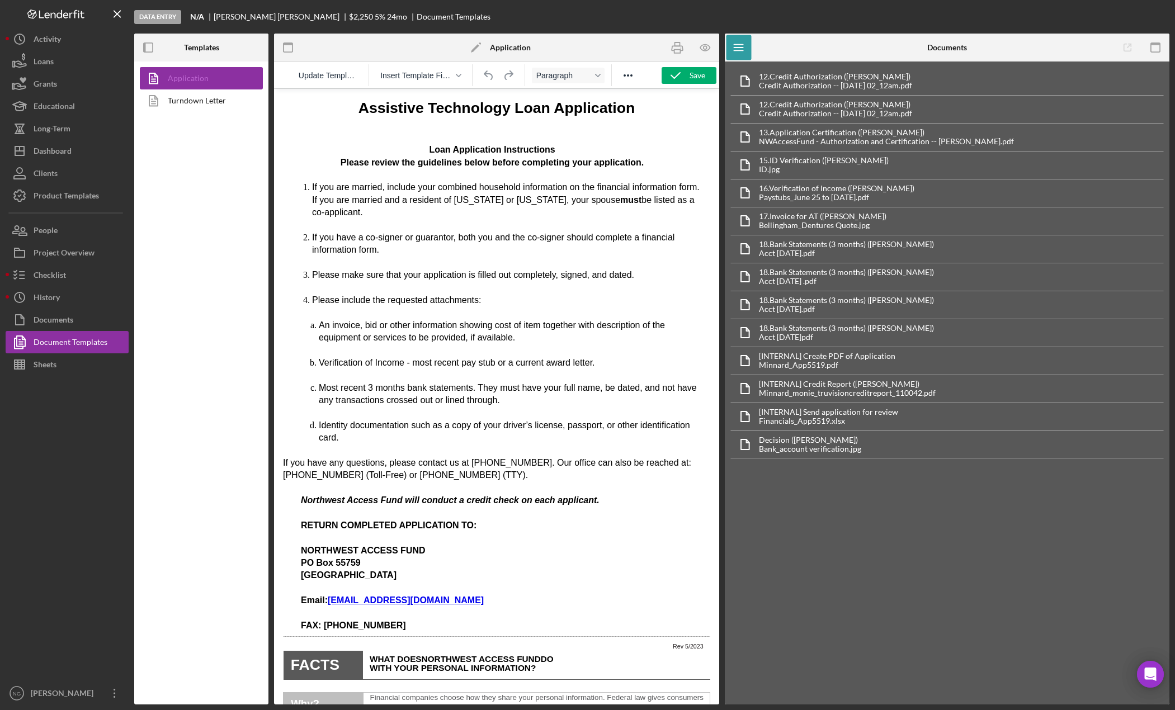
click at [210, 85] on link "Application" at bounding box center [198, 78] width 117 height 22
click at [709, 54] on icon "button" at bounding box center [704, 47] width 25 height 25
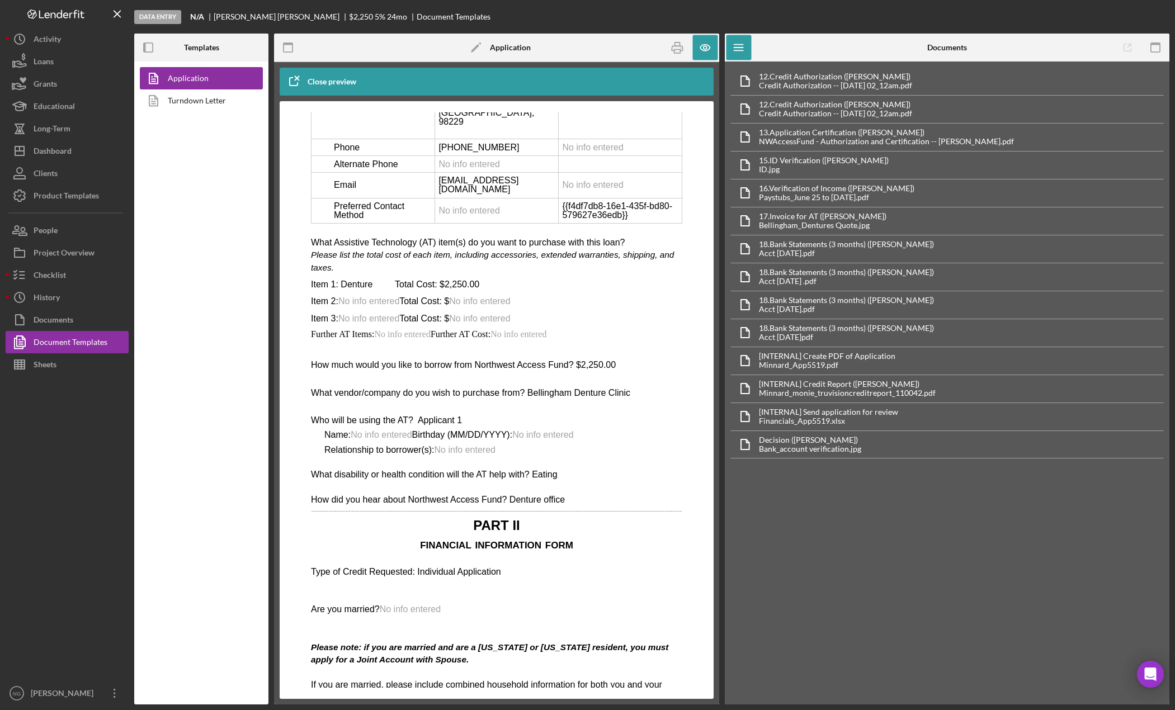
scroll to position [1974, 0]
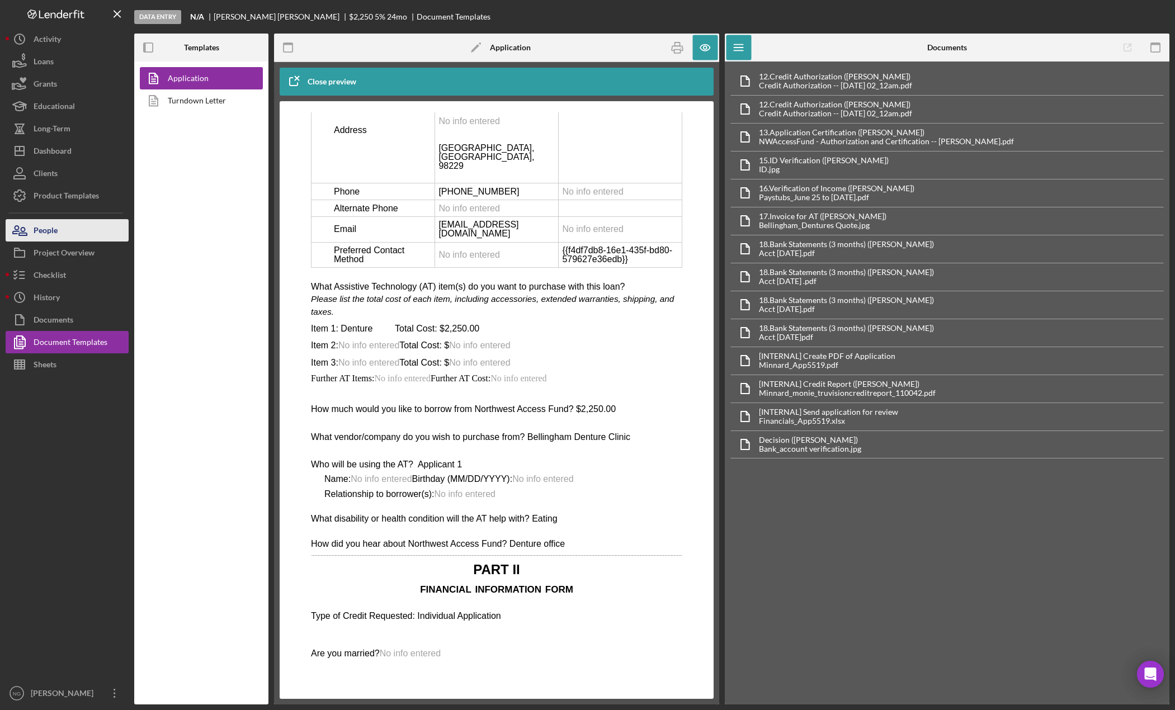
click at [52, 239] on div "People" at bounding box center [46, 231] width 24 height 25
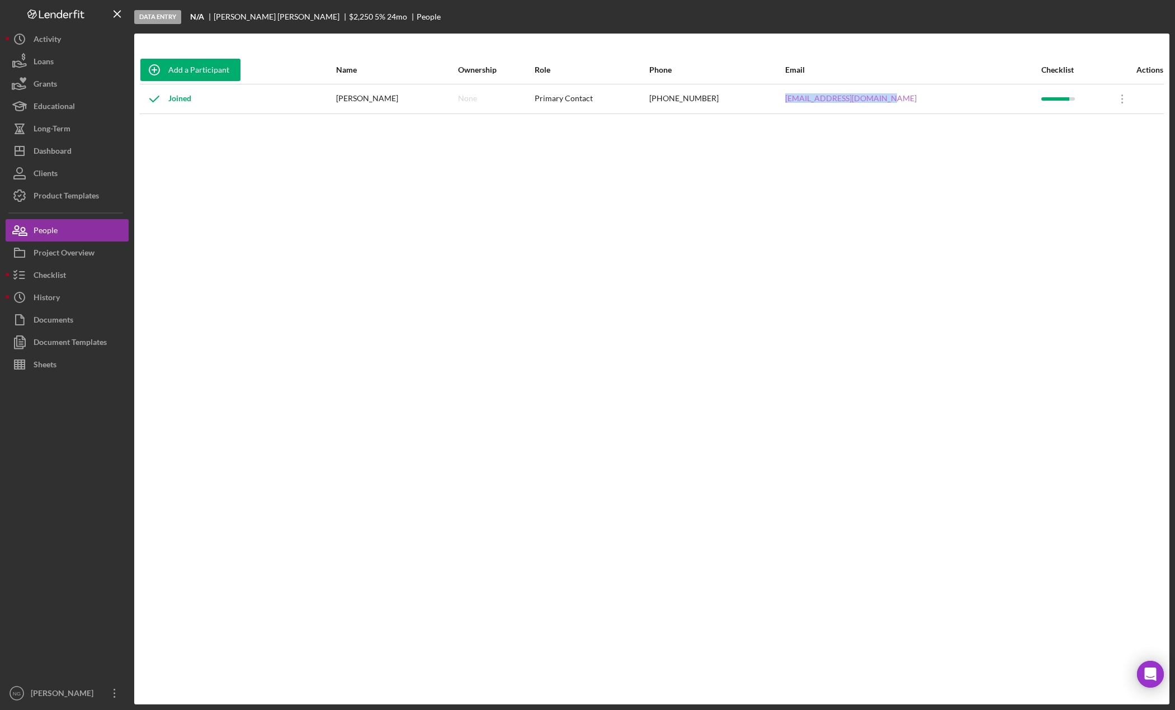
drag, startPoint x: 922, startPoint y: 100, endPoint x: 815, endPoint y: 100, distance: 106.8
click at [815, 100] on div "[EMAIL_ADDRESS][DOMAIN_NAME]" at bounding box center [912, 99] width 255 height 28
copy link "[EMAIL_ADDRESS][DOMAIN_NAME]"
drag, startPoint x: 775, startPoint y: 99, endPoint x: 686, endPoint y: 95, distance: 88.4
click at [686, 95] on tr "Joined [PERSON_NAME] None Primary Contact [PHONE_NUMBER] [EMAIL_ADDRESS][DOMAIN…" at bounding box center [652, 99] width 1024 height 30
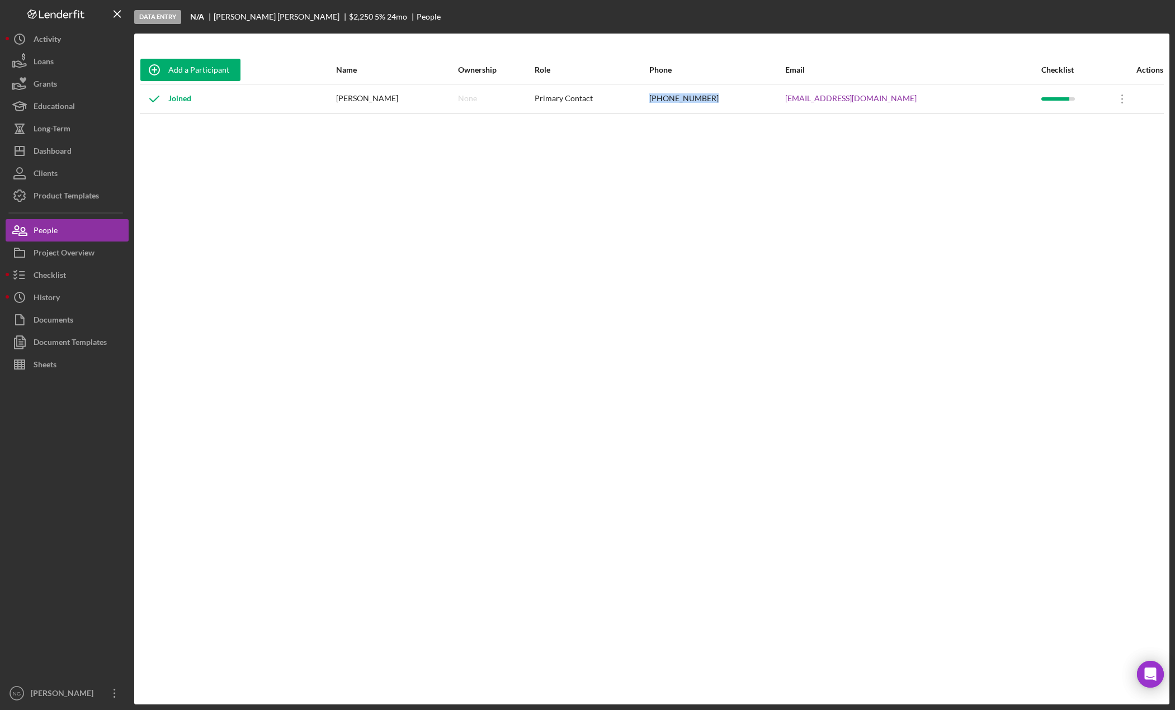
copy tr "[PHONE_NUMBER]"
click at [64, 269] on div "Checklist" at bounding box center [50, 276] width 32 height 25
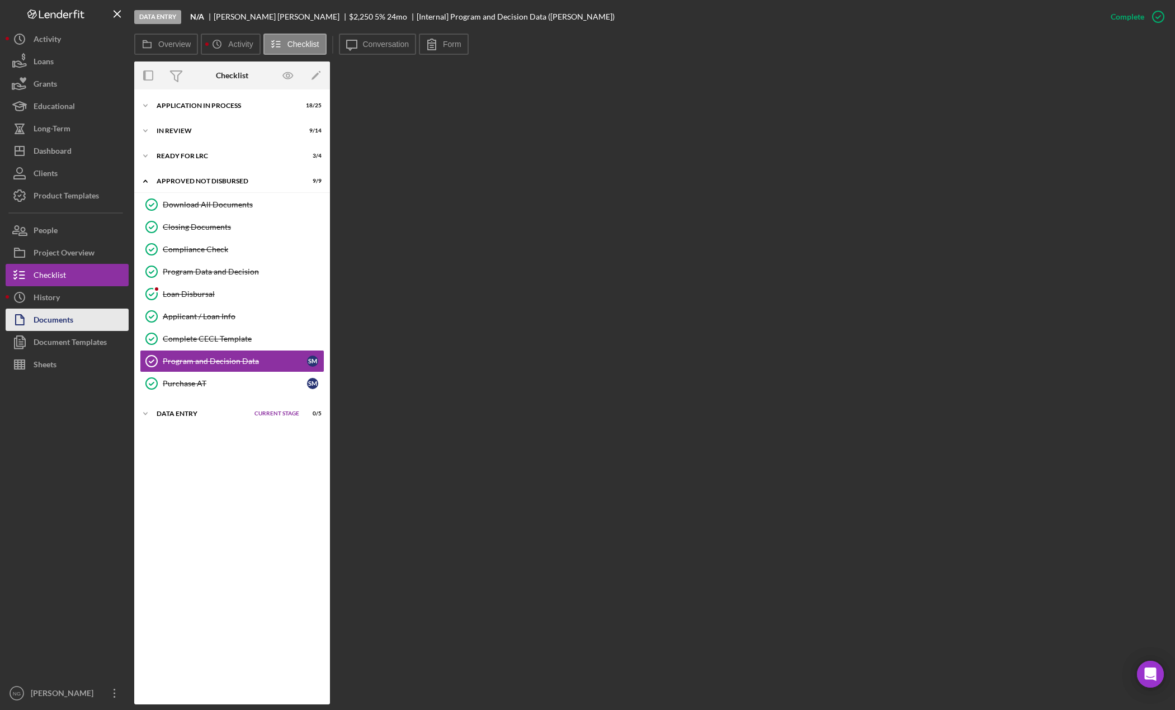
click at [62, 323] on div "Documents" at bounding box center [54, 321] width 40 height 25
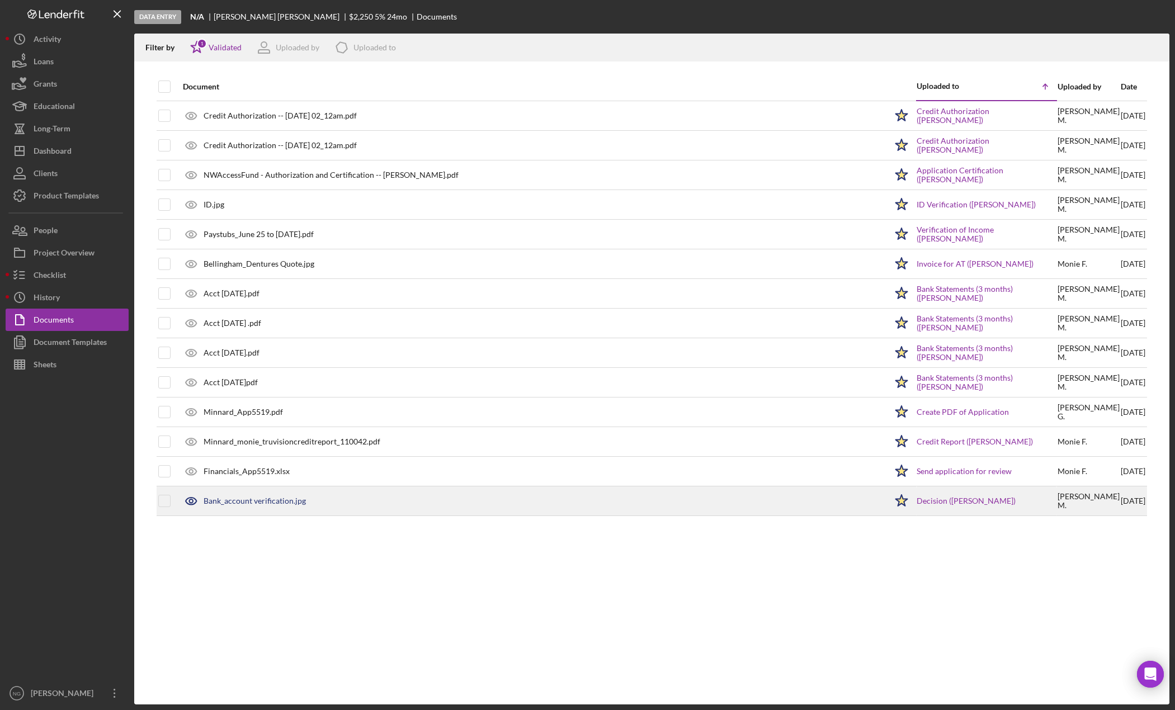
click at [303, 505] on div "Bank_account verification.jpg" at bounding box center [255, 501] width 102 height 9
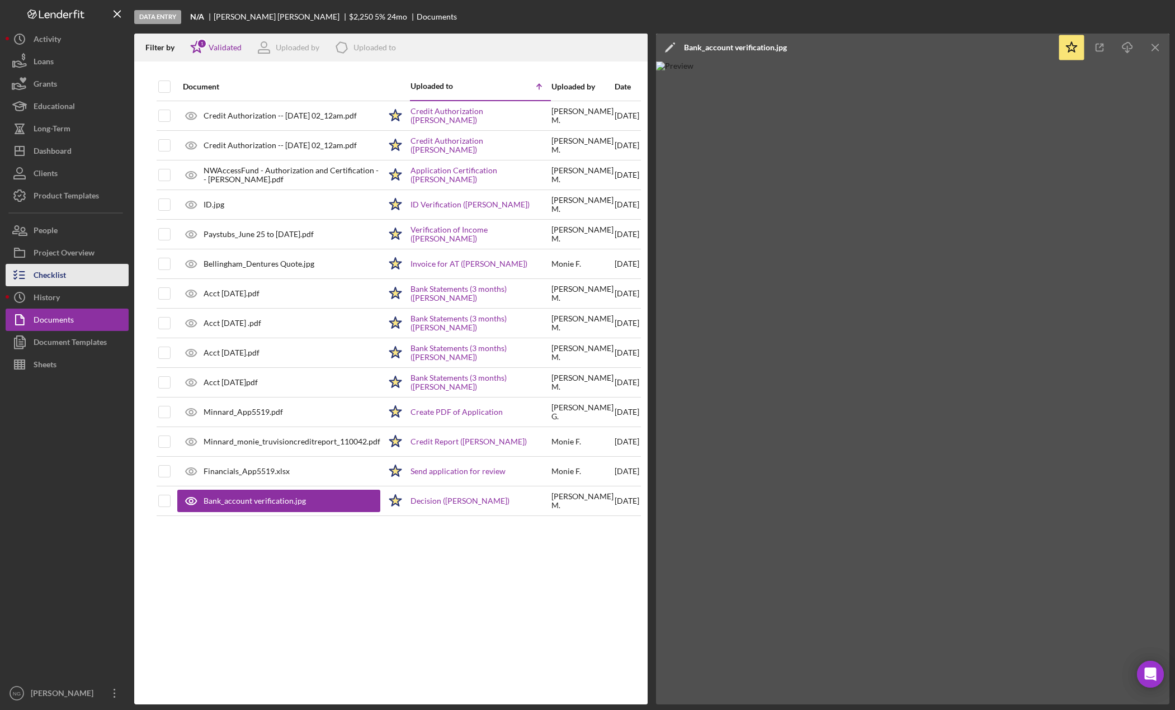
click at [87, 272] on button "Checklist" at bounding box center [67, 275] width 123 height 22
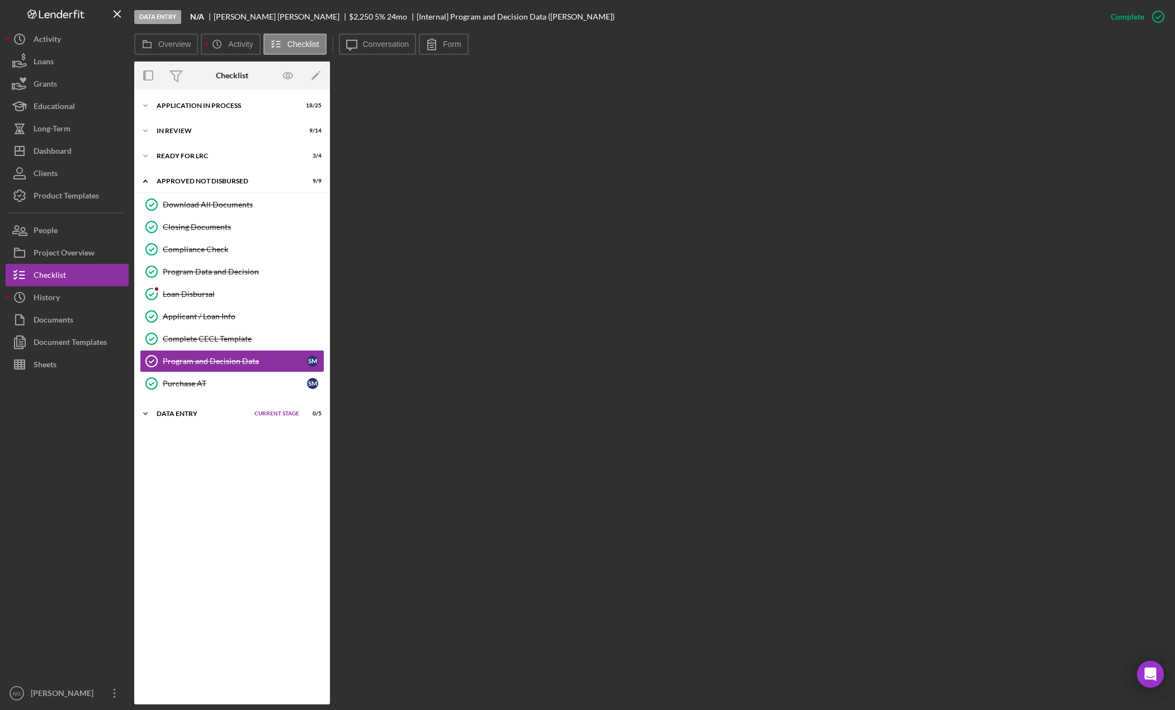
click at [211, 409] on div "Icon/Expander Data Entry Current Stage 0 / 5 Set Stage" at bounding box center [232, 414] width 196 height 22
click at [206, 457] on div "Update Airtable" at bounding box center [243, 459] width 161 height 9
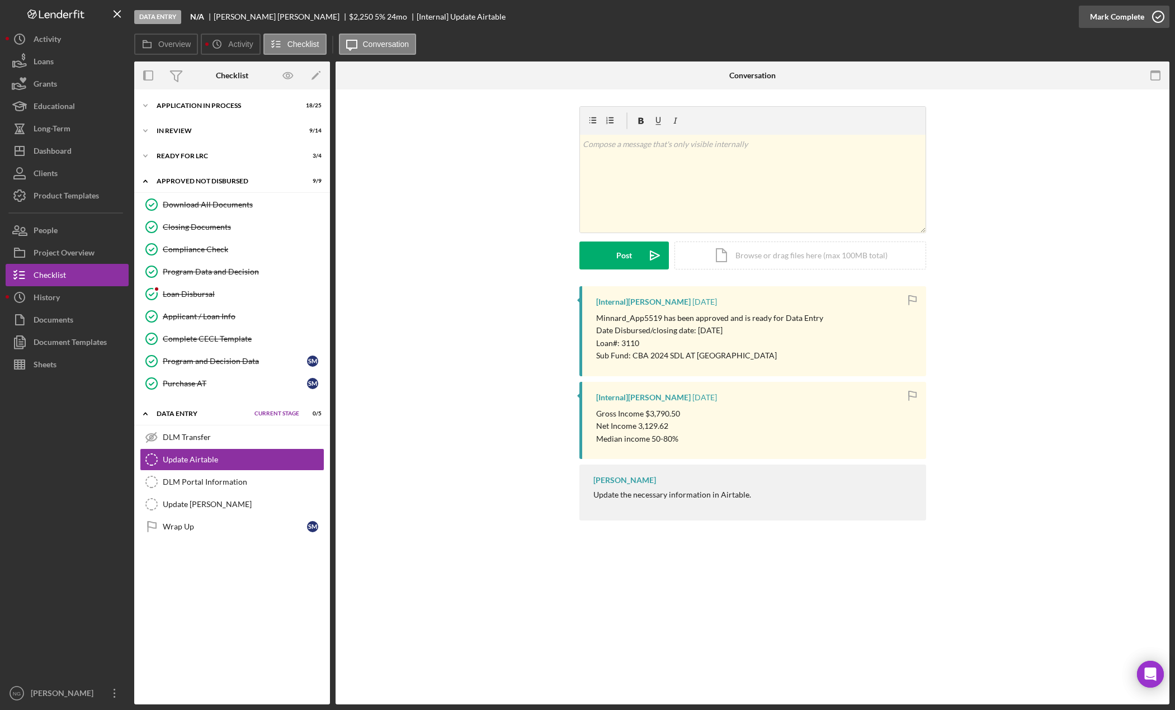
click at [1151, 16] on icon "button" at bounding box center [1158, 17] width 28 height 28
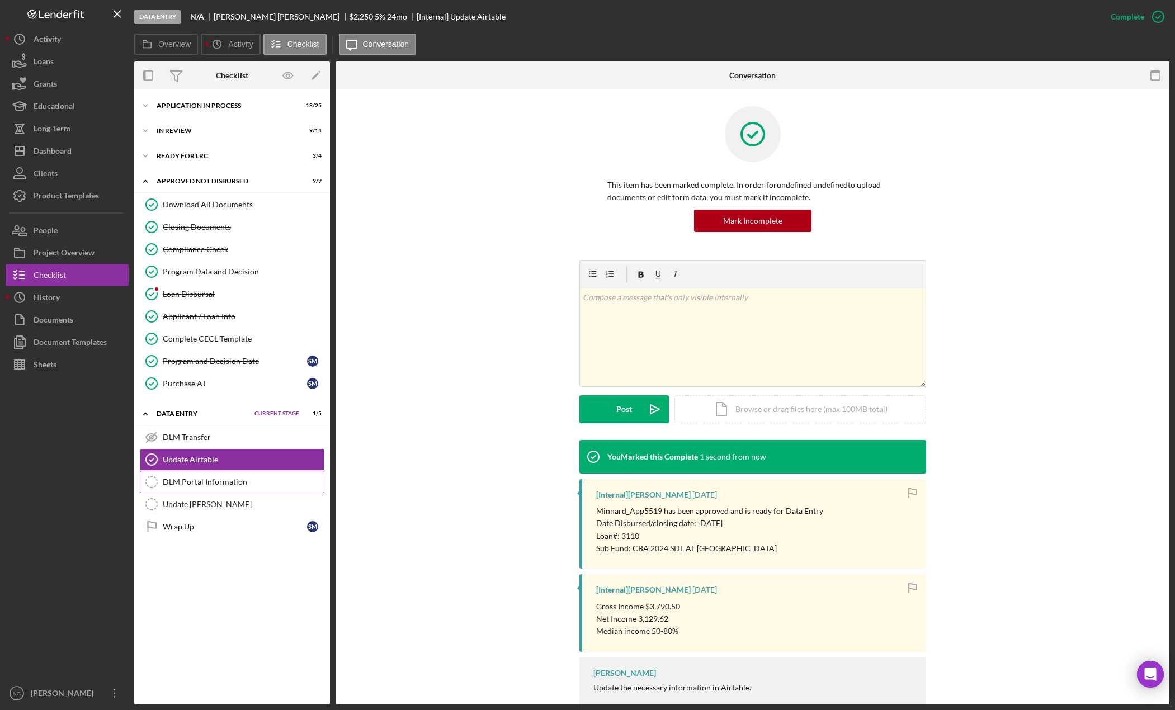
click at [219, 487] on div "DLM Portal Information" at bounding box center [243, 482] width 161 height 9
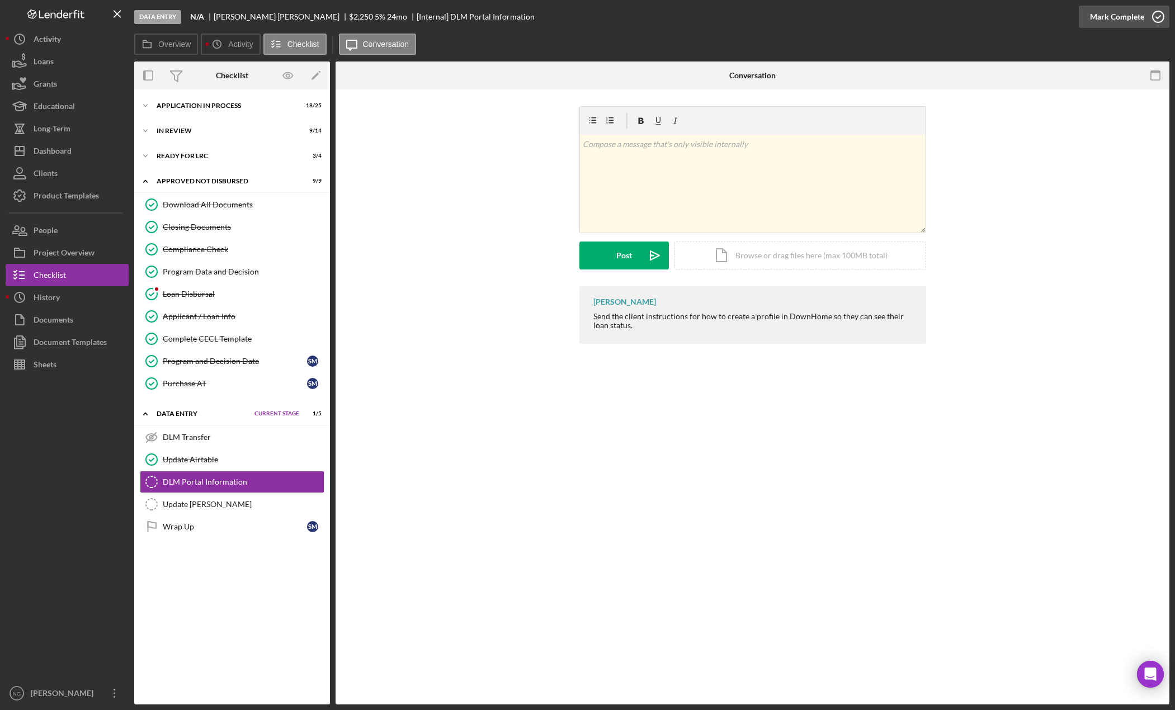
click at [1148, 16] on icon "button" at bounding box center [1158, 17] width 28 height 28
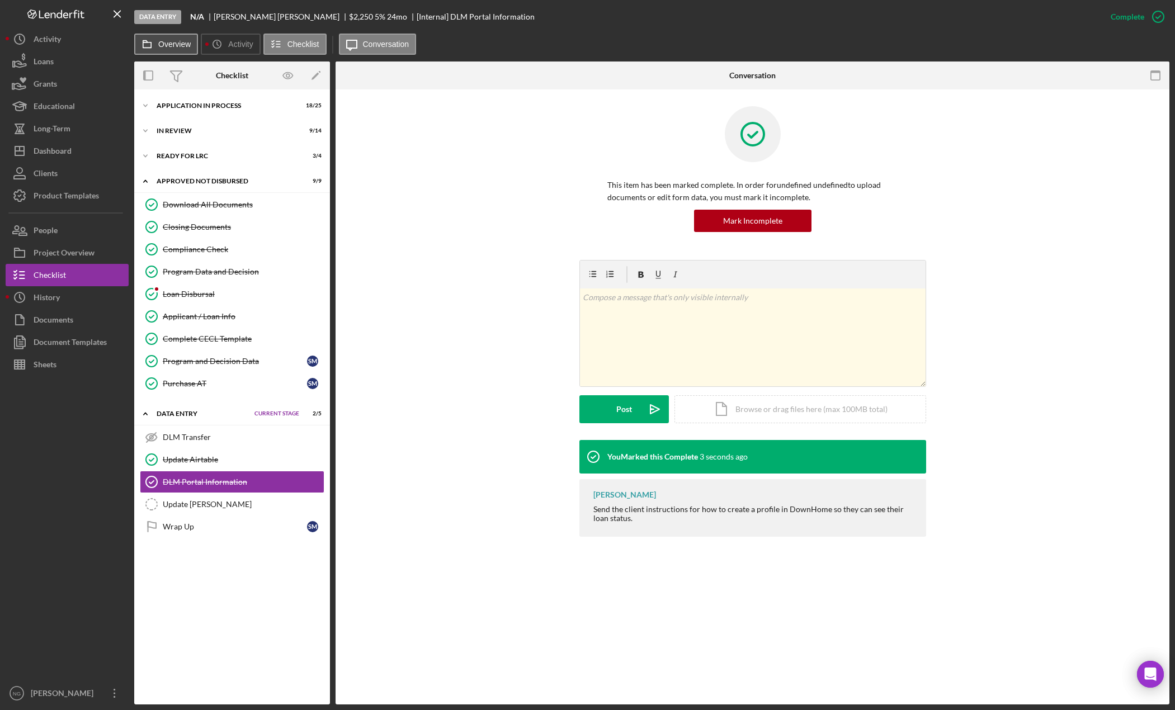
click at [176, 45] on label "Overview" at bounding box center [174, 44] width 32 height 9
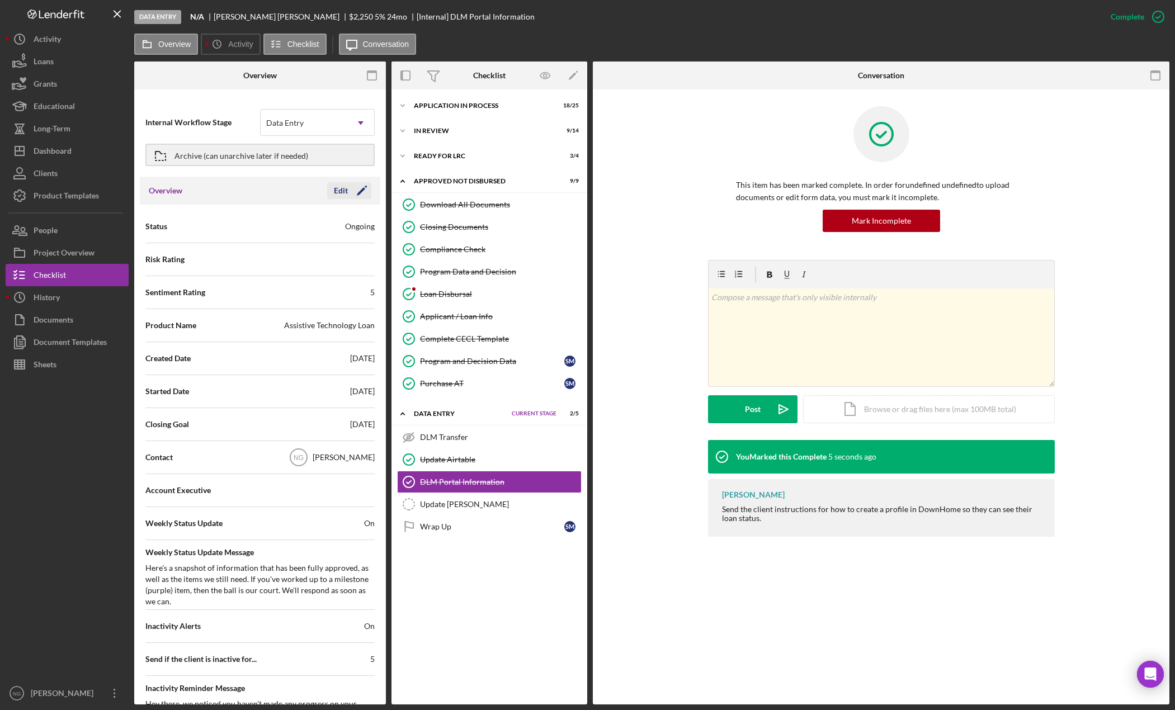
click at [360, 196] on icon "Icon/Edit" at bounding box center [362, 191] width 28 height 28
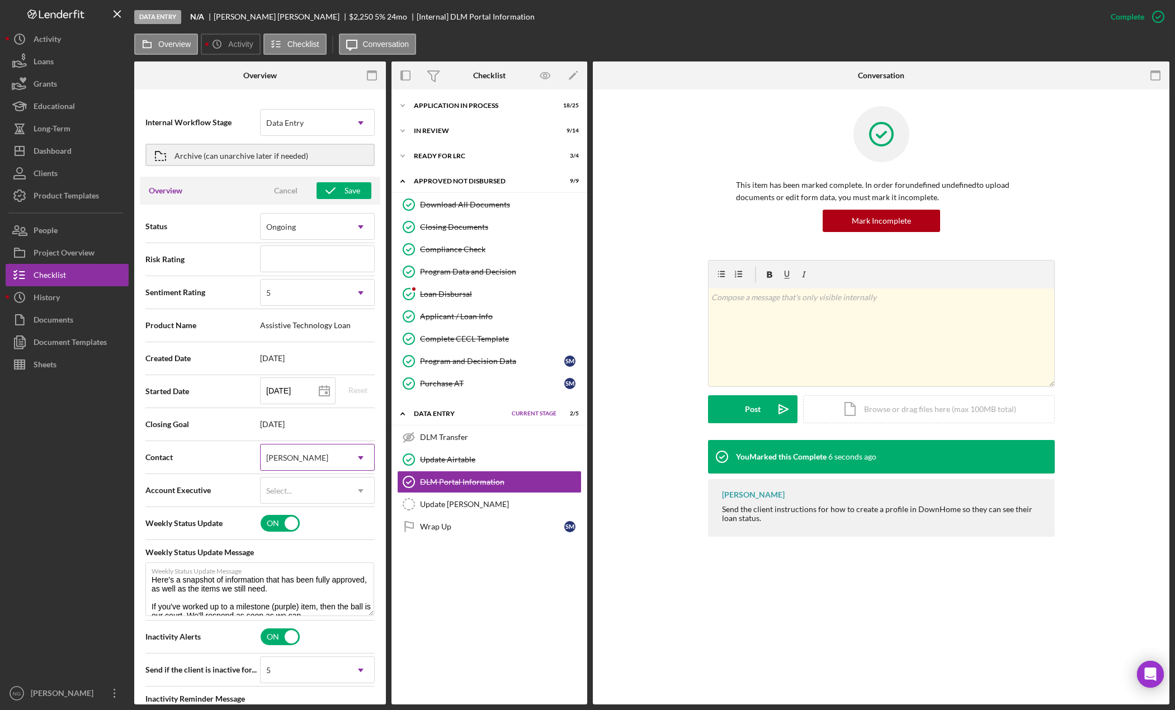
click at [320, 456] on div "[PERSON_NAME]" at bounding box center [304, 458] width 87 height 26
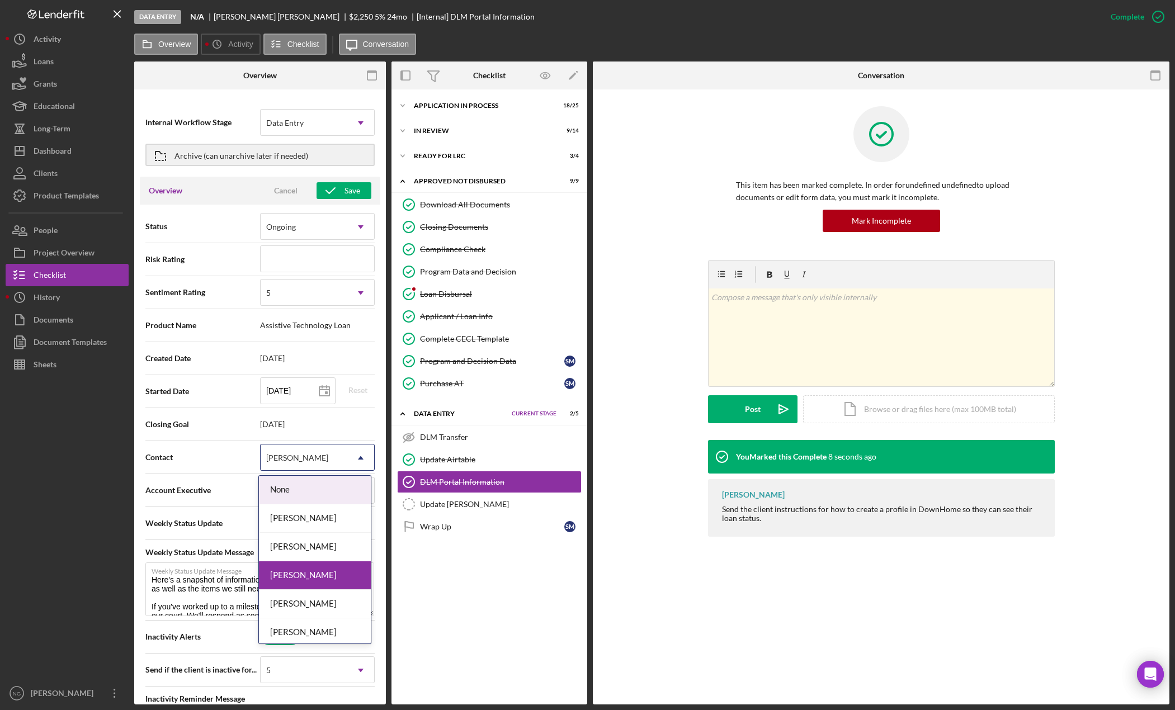
type textarea "Here's a snapshot of information that has been fully approved, as well as the i…"
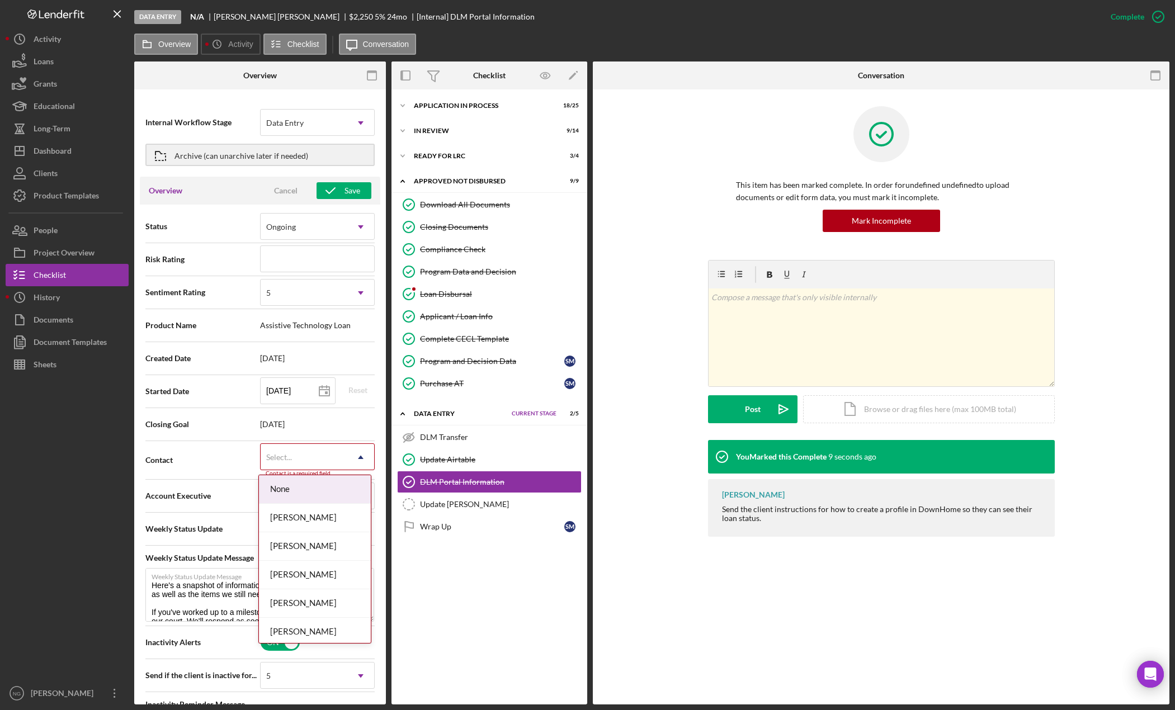
click at [321, 456] on div "Select..." at bounding box center [304, 458] width 87 height 26
click at [304, 636] on div "[PERSON_NAME]" at bounding box center [315, 632] width 112 height 29
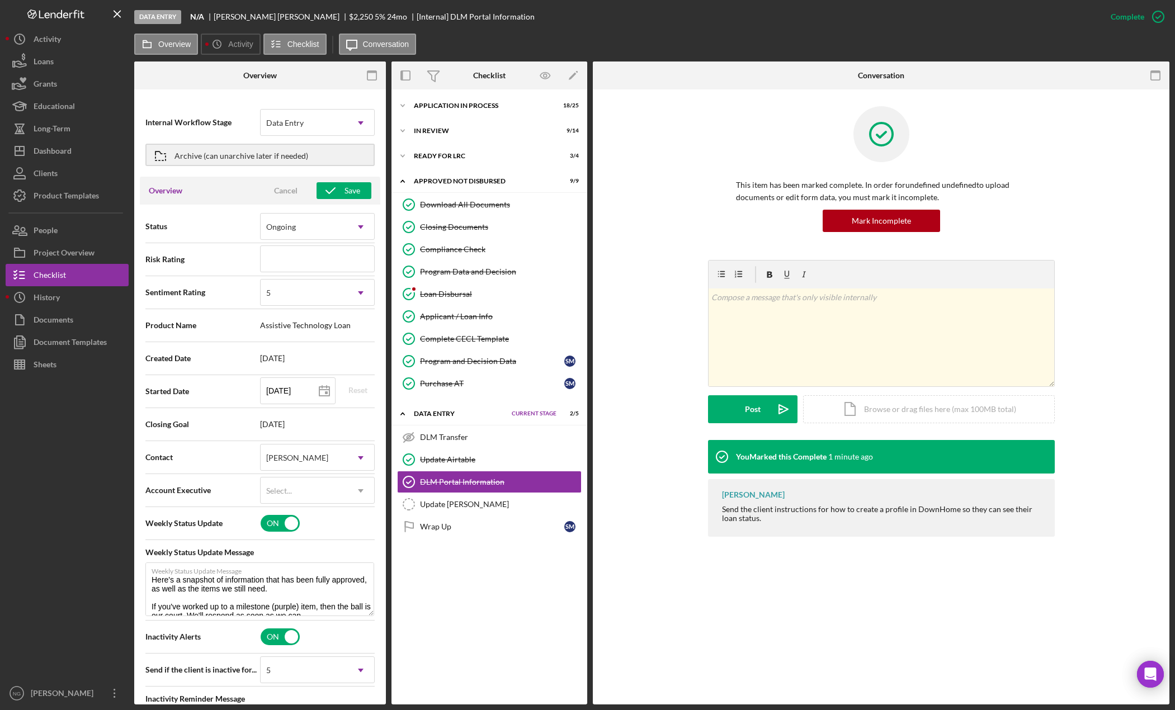
click at [742, 121] on div at bounding box center [881, 142] width 291 height 73
click at [328, 125] on div "Data Entry" at bounding box center [304, 123] width 87 height 26
click at [323, 190] on icon "button" at bounding box center [331, 191] width 28 height 28
type textarea "Here's a snapshot of information that has been fully approved, as well as the i…"
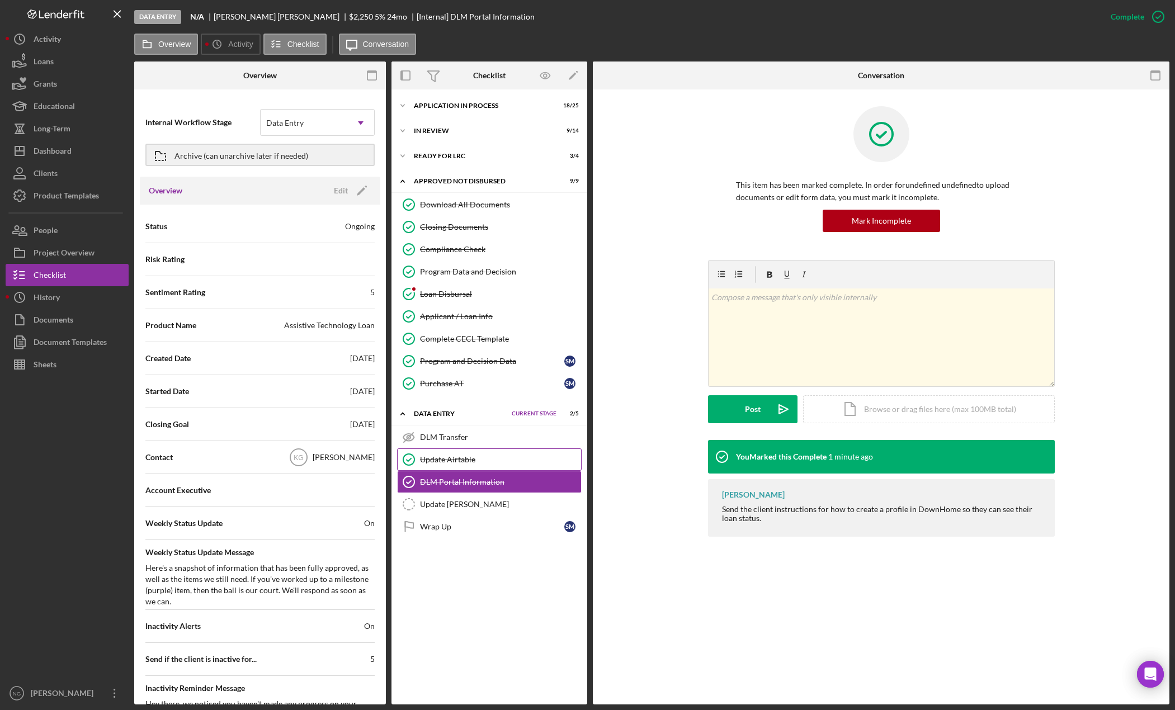
click at [473, 464] on div "Update Airtable" at bounding box center [500, 459] width 161 height 9
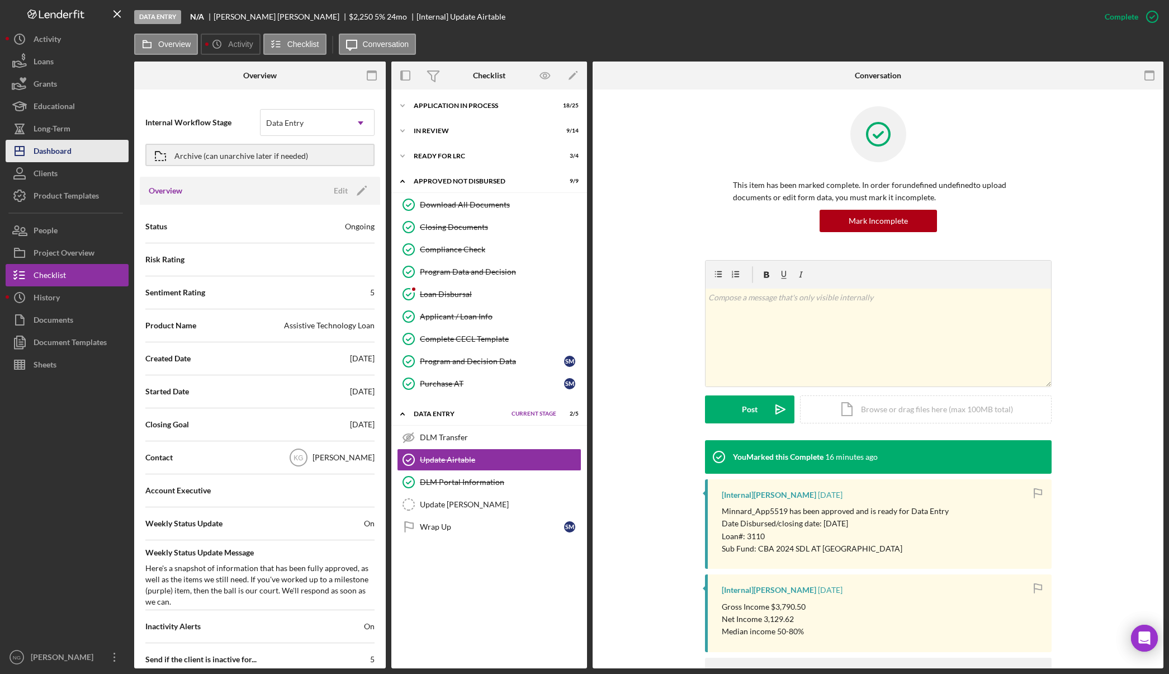
click at [68, 146] on div "Dashboard" at bounding box center [53, 152] width 38 height 25
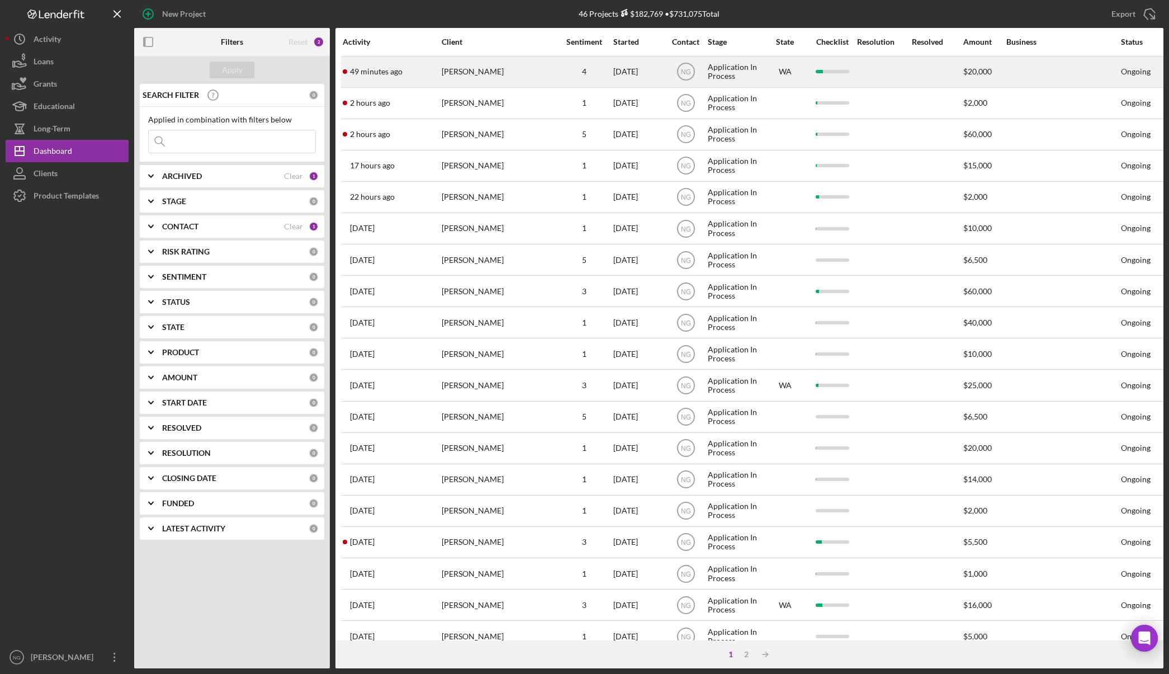
click at [531, 73] on div "[PERSON_NAME]" at bounding box center [498, 72] width 112 height 30
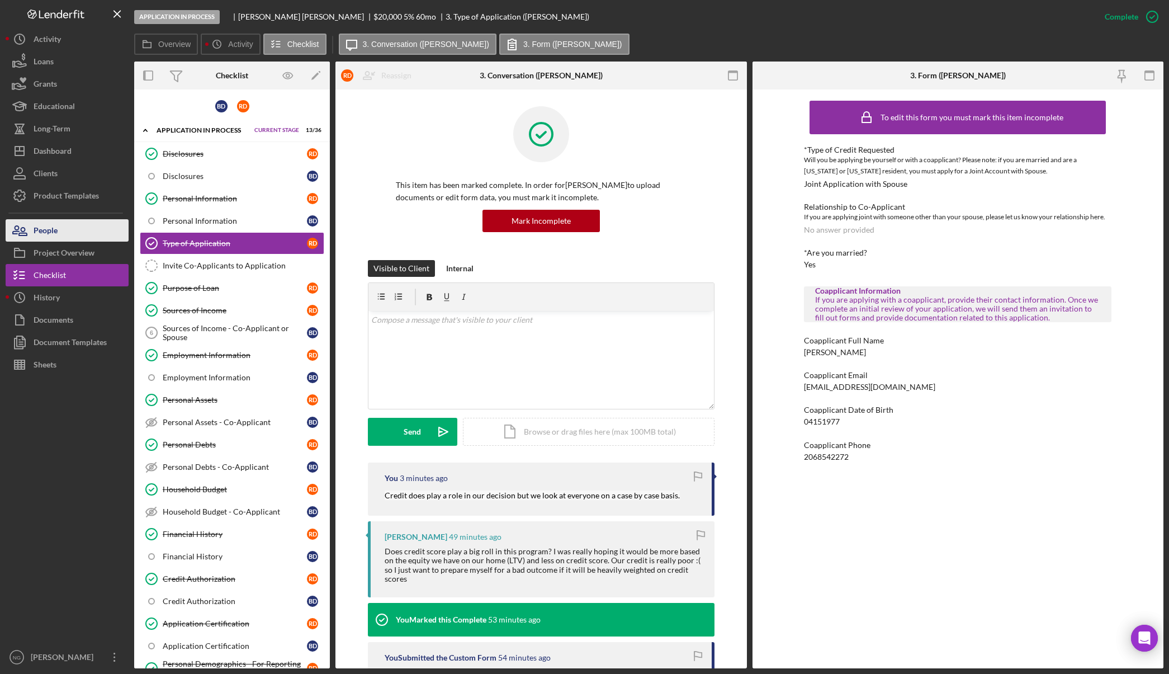
click at [53, 241] on div "People" at bounding box center [46, 231] width 24 height 25
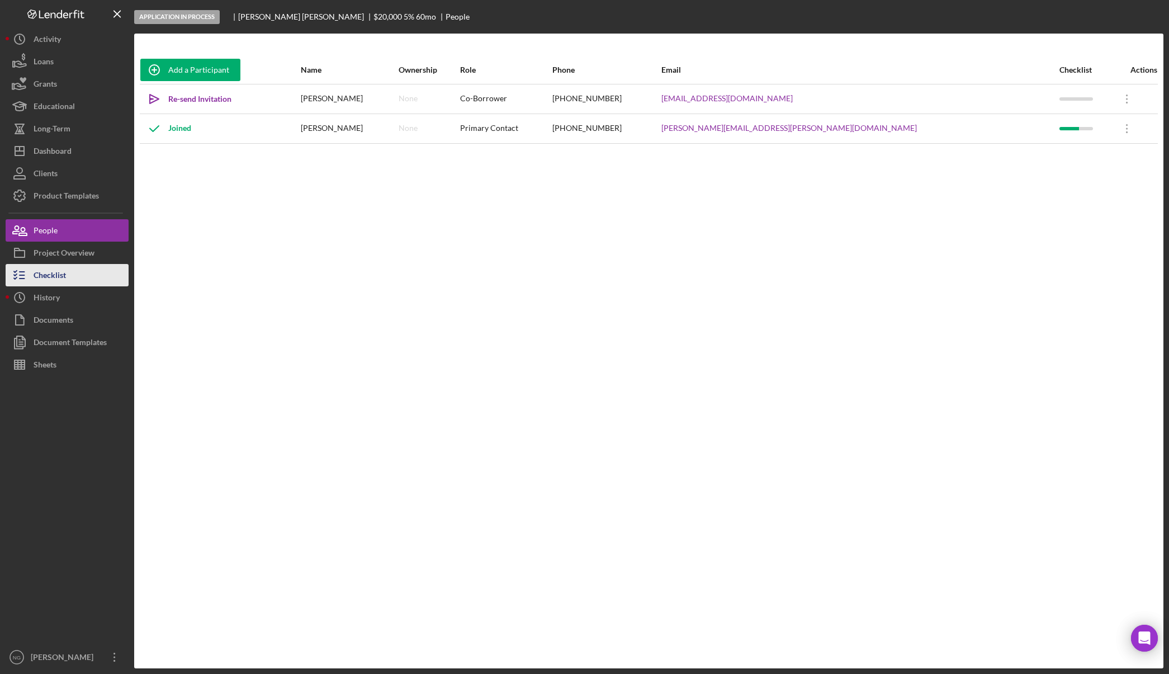
click at [74, 282] on button "Checklist" at bounding box center [67, 275] width 123 height 22
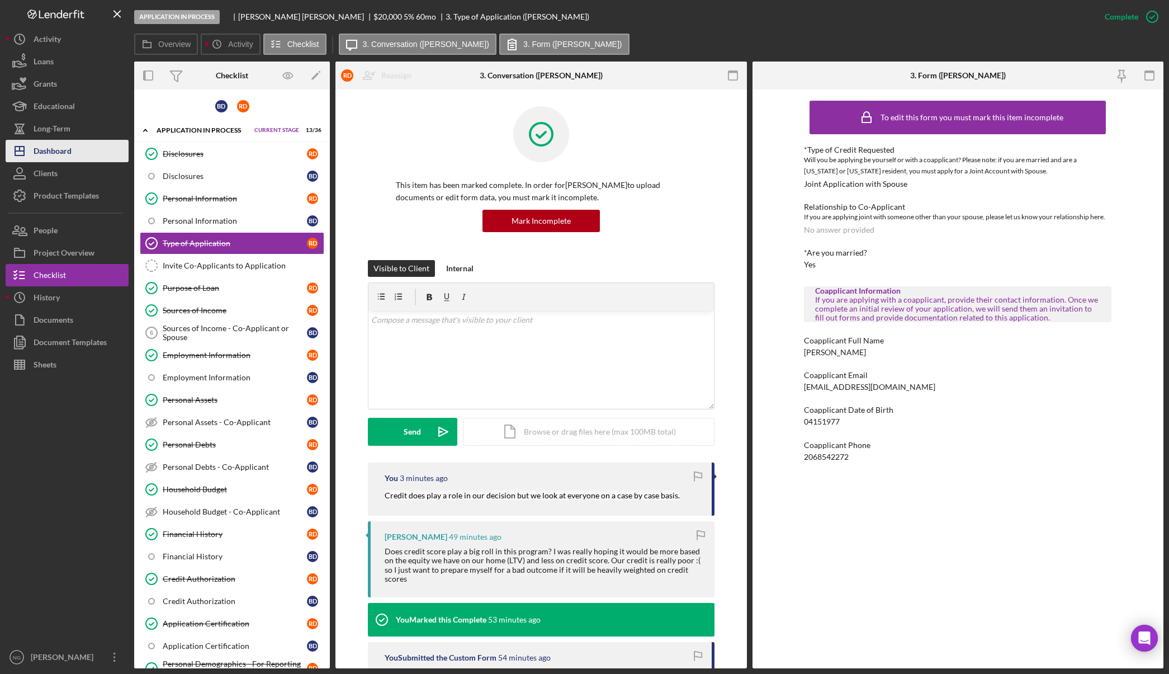
click at [75, 155] on button "Icon/Dashboard Dashboard" at bounding box center [67, 151] width 123 height 22
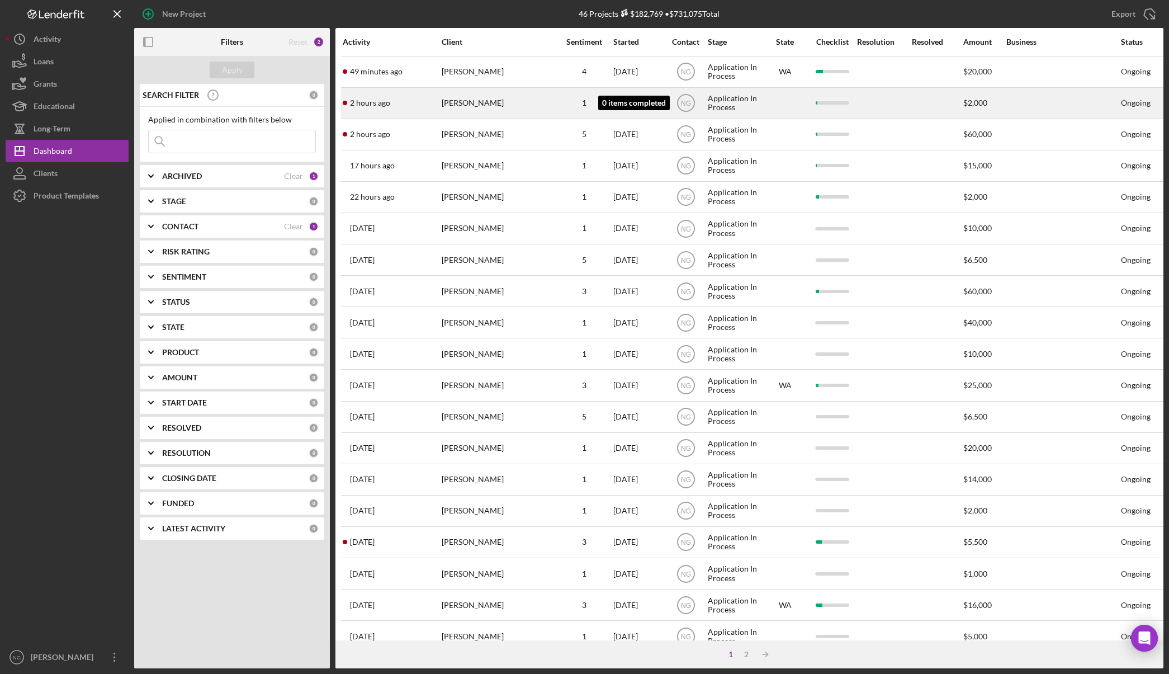
click at [574, 106] on div "1" at bounding box center [584, 102] width 56 height 9
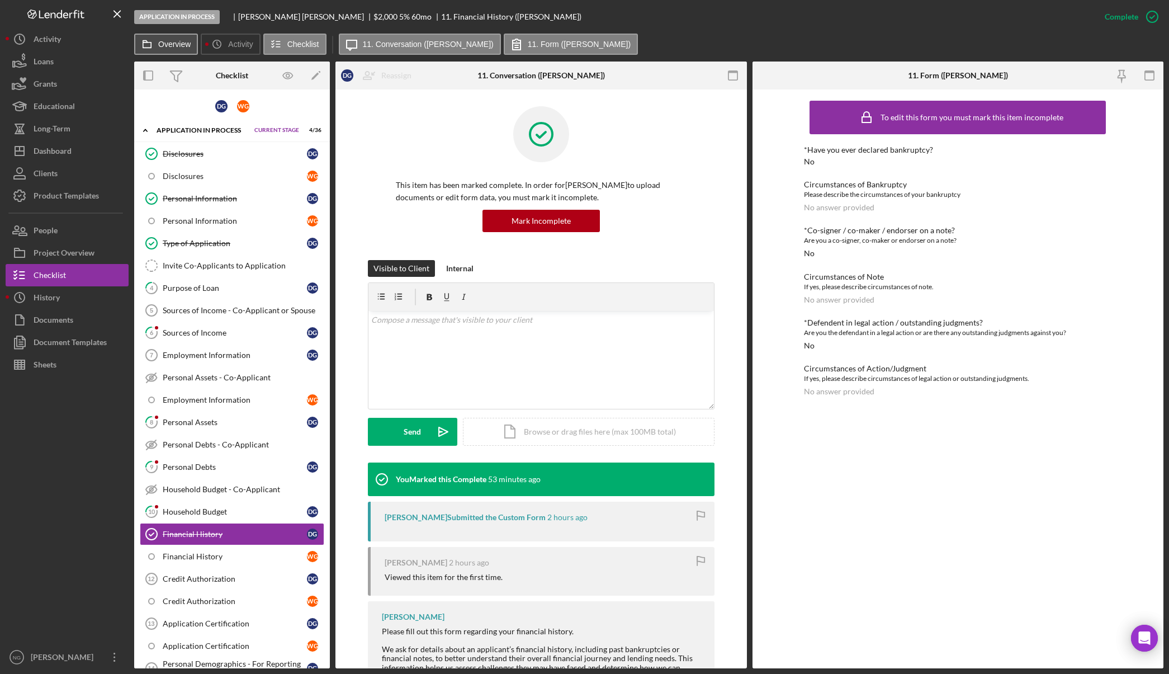
click at [174, 43] on label "Overview" at bounding box center [174, 44] width 32 height 9
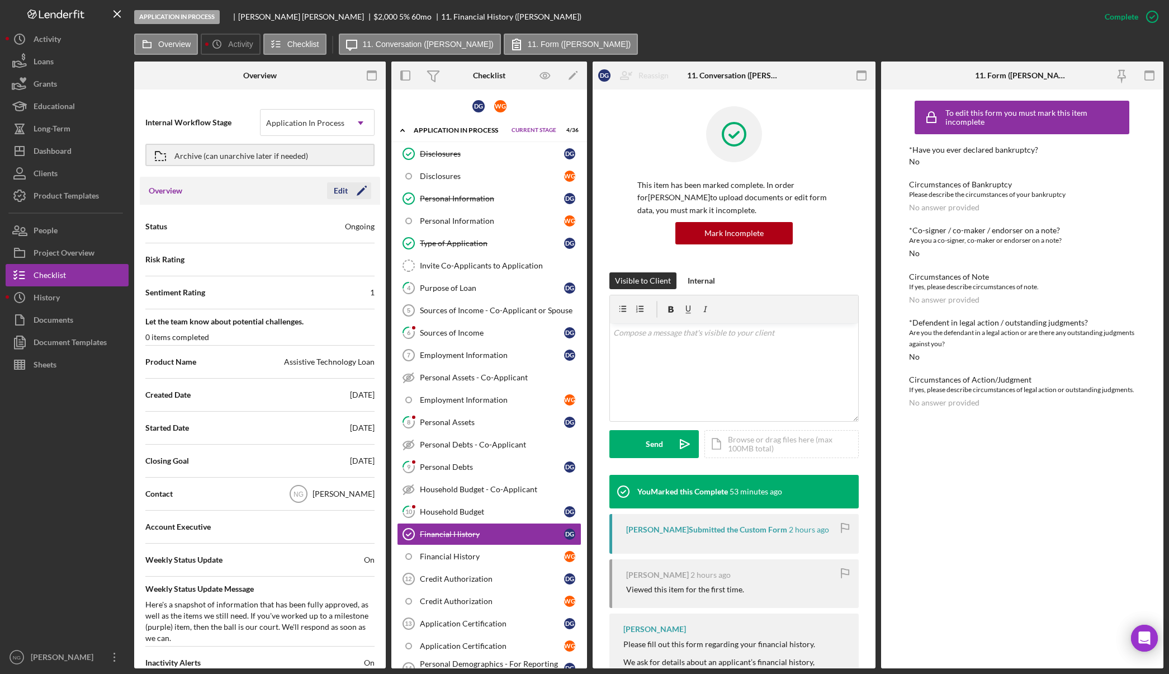
click at [359, 195] on icon "Icon/Edit" at bounding box center [362, 191] width 28 height 28
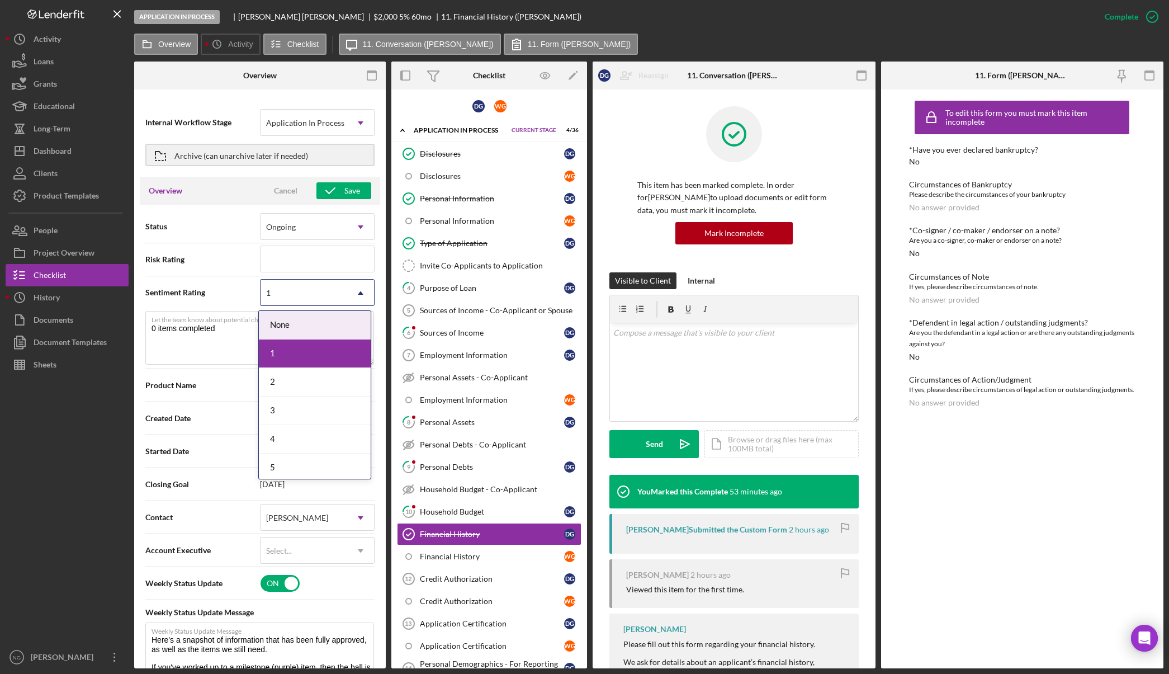
click at [286, 293] on div "1" at bounding box center [304, 293] width 87 height 26
click at [284, 381] on div "2" at bounding box center [315, 382] width 112 height 29
type textarea "Here's a snapshot of information that has been fully approved, as well as the i…"
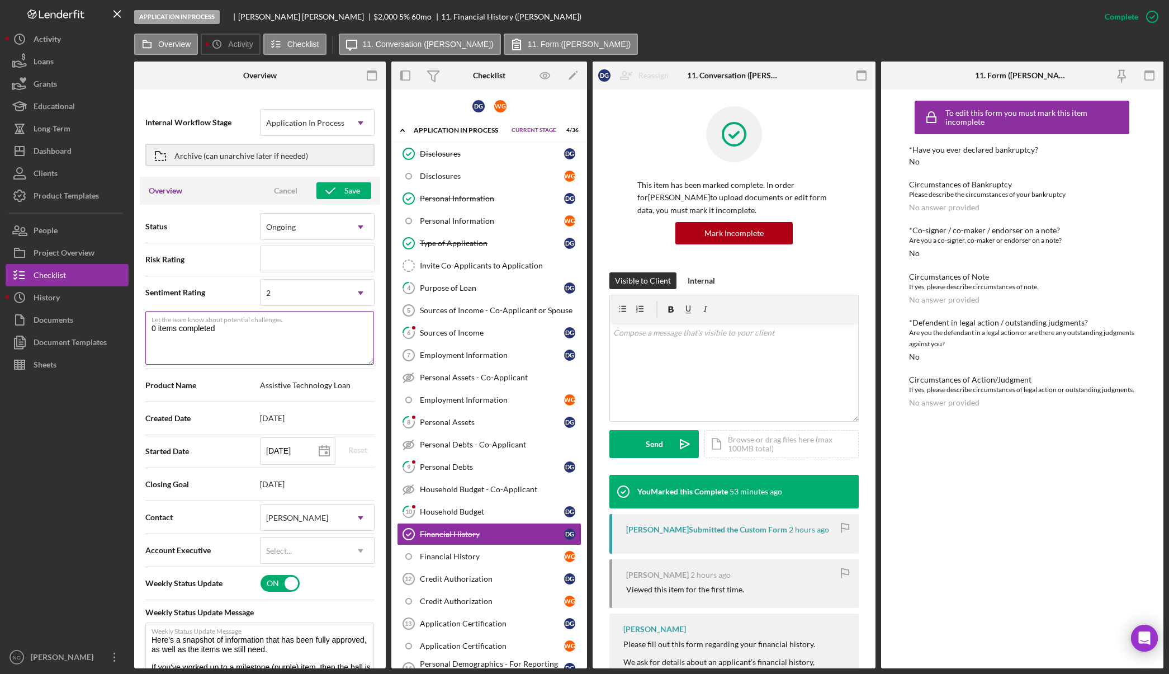
click at [276, 351] on textarea "0 items completed" at bounding box center [259, 338] width 229 height 54
drag, startPoint x: 282, startPoint y: 348, endPoint x: 147, endPoint y: 331, distance: 136.9
click at [147, 331] on textarea "0 items completed" at bounding box center [259, 338] width 229 height 54
type textarea "a"
type textarea "Here's a snapshot of information that has been fully approved, as well as the i…"
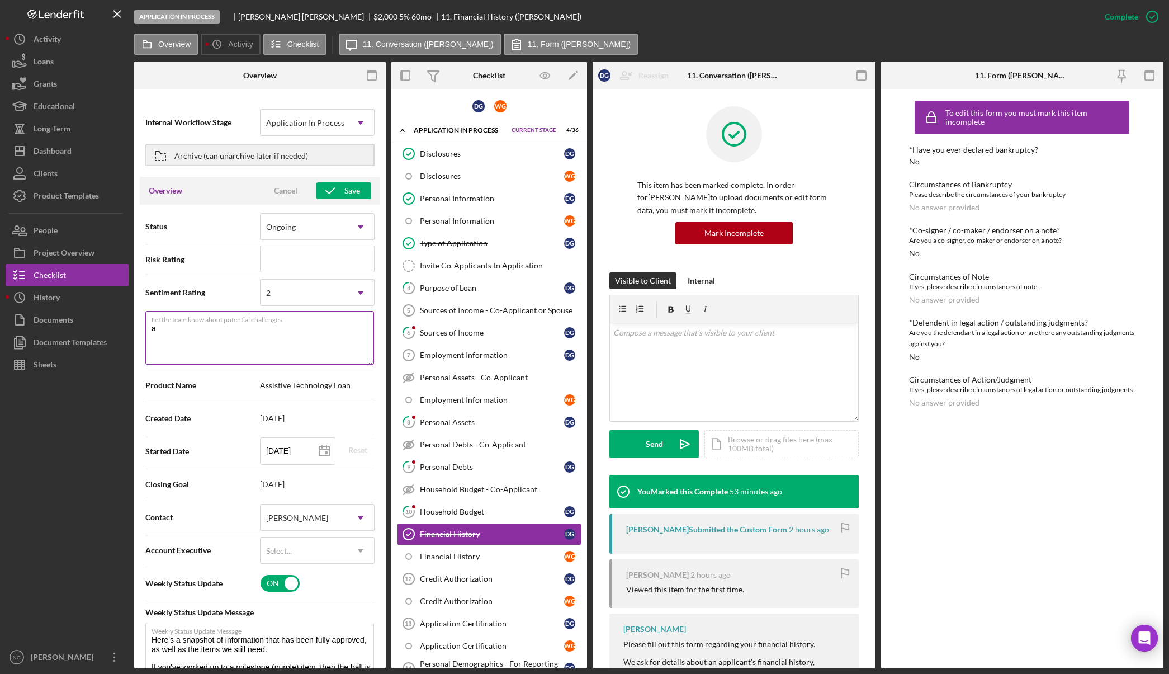
type textarea "ap"
type textarea "Here's a snapshot of information that has been fully approved, as well as the i…"
type textarea "app"
type textarea "Here's a snapshot of information that has been fully approved, as well as the i…"
type textarea "ap"
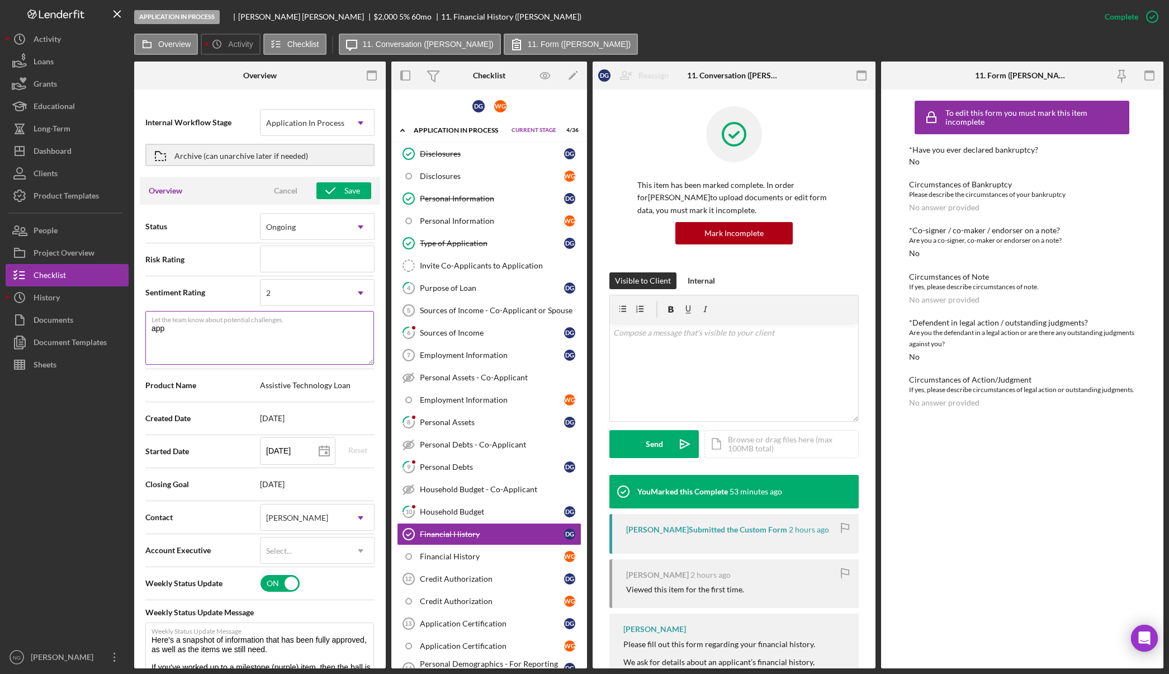
type textarea "Here's a snapshot of information that has been fully approved, as well as the i…"
type textarea "a"
type textarea "Here's a snapshot of information that has been fully approved, as well as the i…"
type textarea "A"
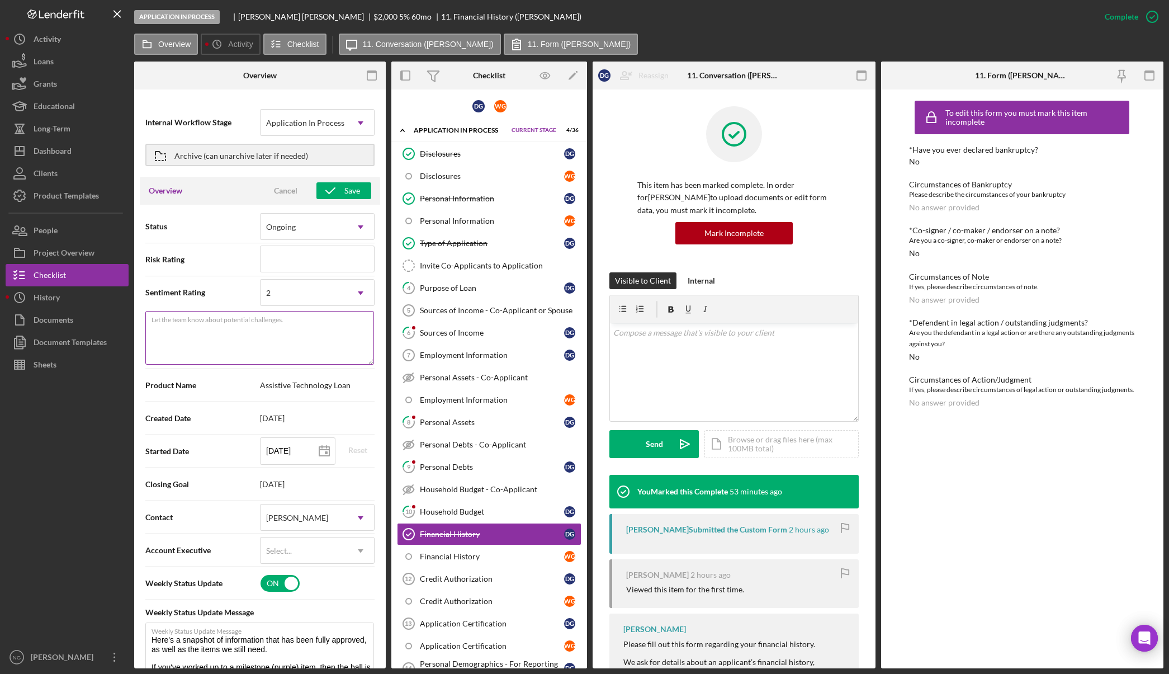
type textarea "Here's a snapshot of information that has been fully approved, as well as the i…"
type textarea "Ap"
type textarea "Here's a snapshot of information that has been fully approved, as well as the i…"
type textarea "App"
type textarea "Here's a snapshot of information that has been fully approved, as well as the i…"
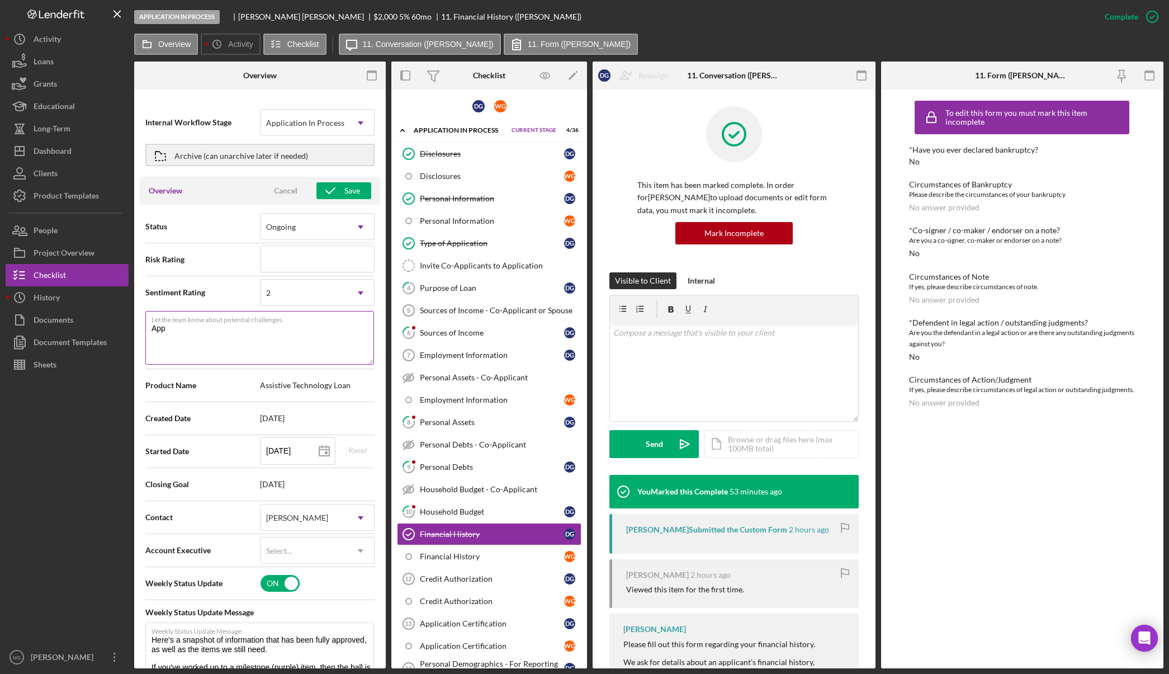
type textarea "Appl"
type textarea "Here's a snapshot of information that has been fully approved, as well as the i…"
type textarea "Appli"
type textarea "Here's a snapshot of information that has been fully approved, as well as the i…"
type textarea "Applic"
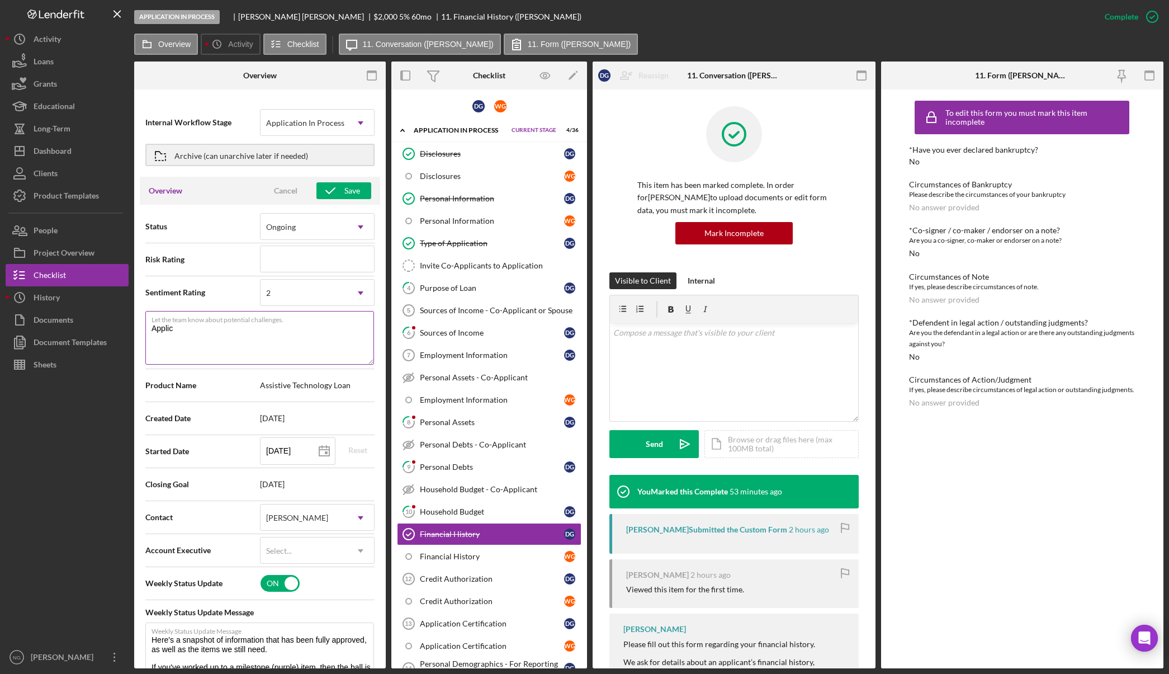
type textarea "Here's a snapshot of information that has been fully approved, as well as the i…"
type textarea "Applica"
type textarea "Here's a snapshot of information that has been fully approved, as well as the i…"
type textarea "Applicat"
type textarea "Here's a snapshot of information that has been fully approved, as well as the i…"
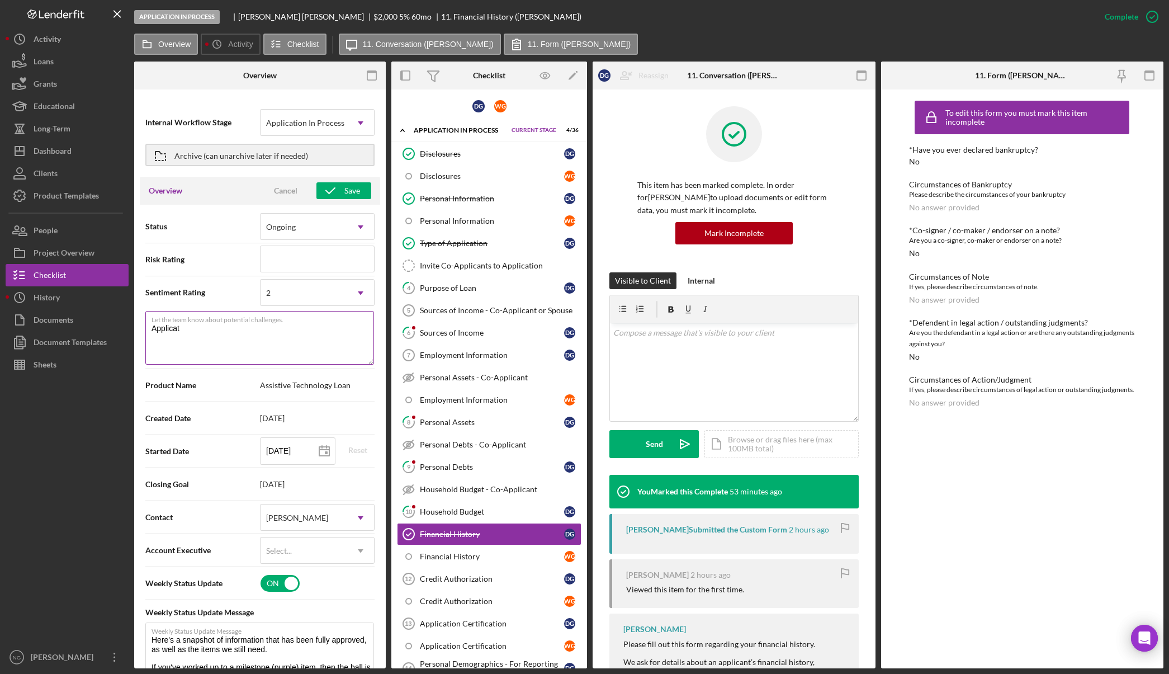
type textarea "Applicatn"
type textarea "Here's a snapshot of information that has been fully approved, as well as the i…"
type textarea "Applicat"
type textarea "Here's a snapshot of information that has been fully approved, as well as the i…"
type textarea "Applica"
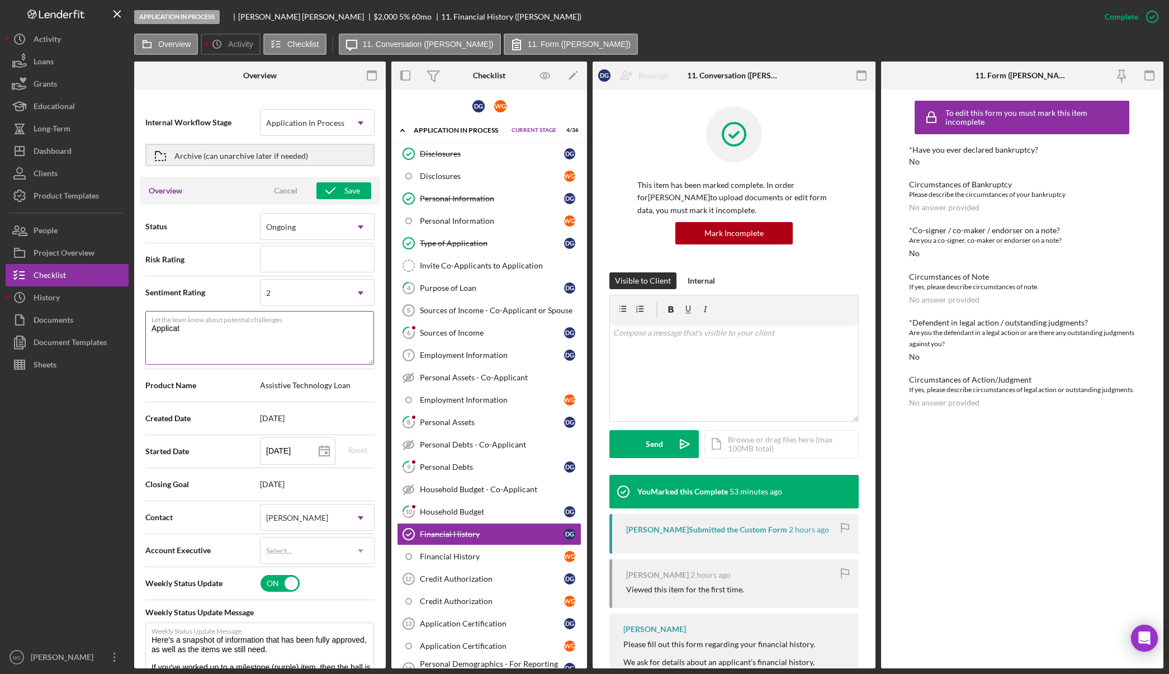
type textarea "Here's a snapshot of information that has been fully approved, as well as the i…"
type textarea "Applican"
type textarea "Here's a snapshot of information that has been fully approved, as well as the i…"
type textarea "Applicant"
type textarea "Here's a snapshot of information that has been fully approved, as well as the i…"
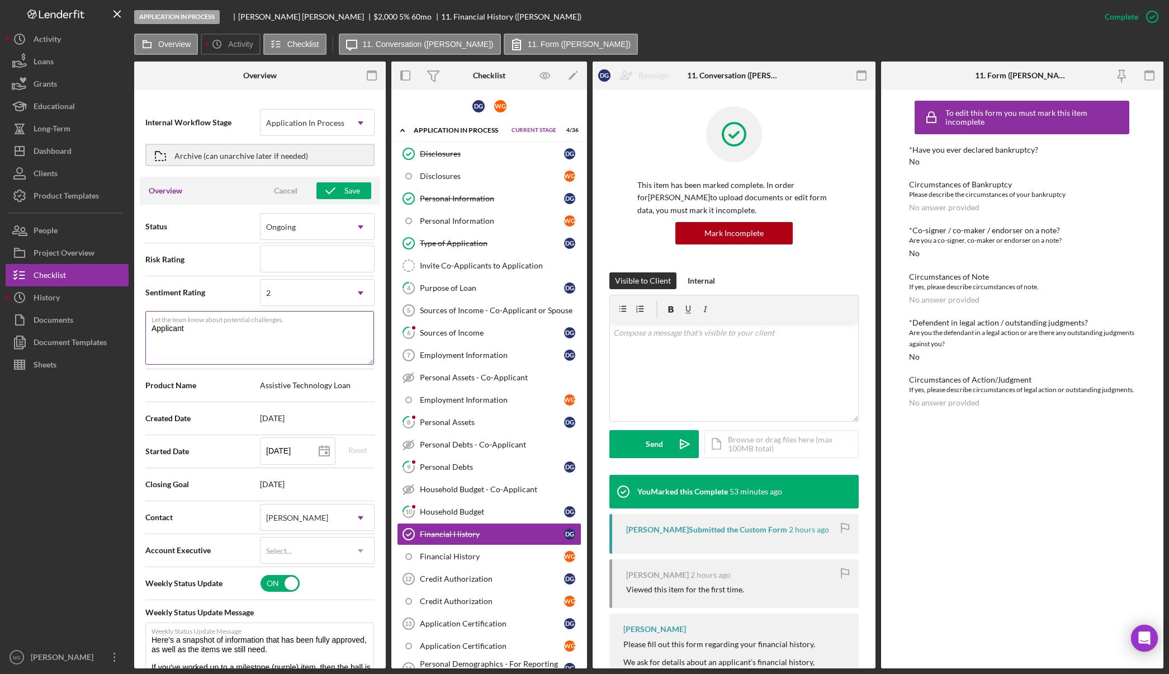
type textarea "Applicant"
type textarea "Here's a snapshot of information that has been fully approved, as well as the i…"
type textarea "Applicant 1"
type textarea "Here's a snapshot of information that has been fully approved, as well as the i…"
type textarea "Applicant 1"
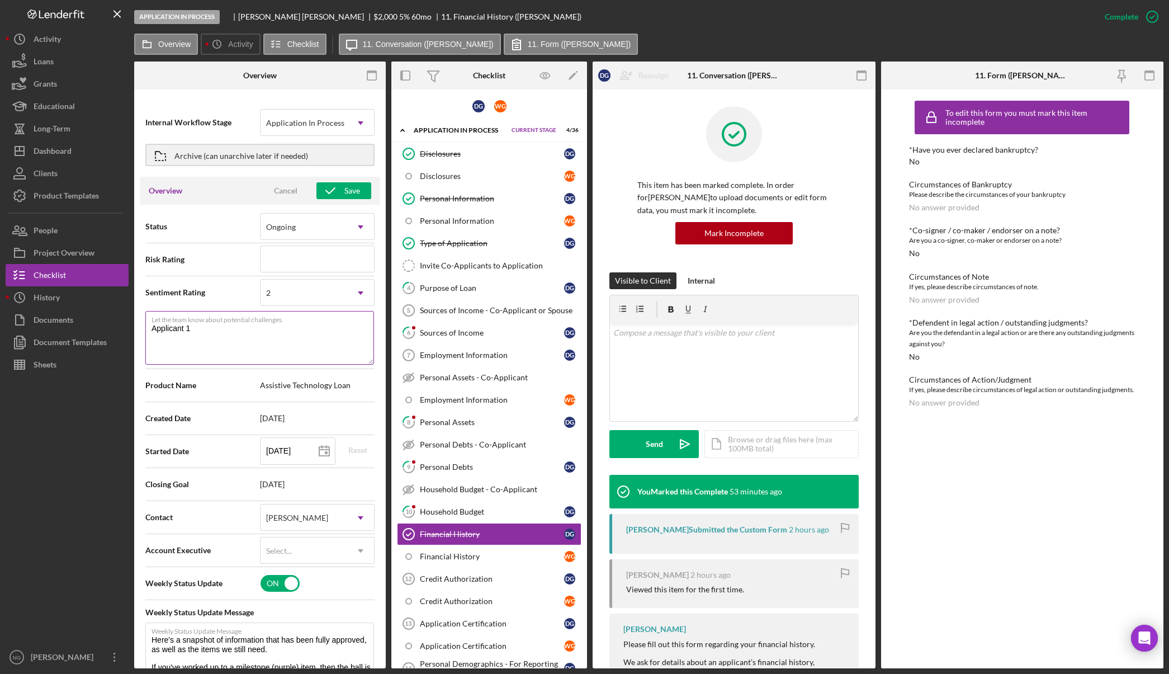
type textarea "Here's a snapshot of information that has been fully approved, as well as the i…"
type textarea "Applicant 1 p"
type textarea "Here's a snapshot of information that has been fully approved, as well as the i…"
type textarea "Applicant 1 pa"
type textarea "Here's a snapshot of information that has been fully approved, as well as the i…"
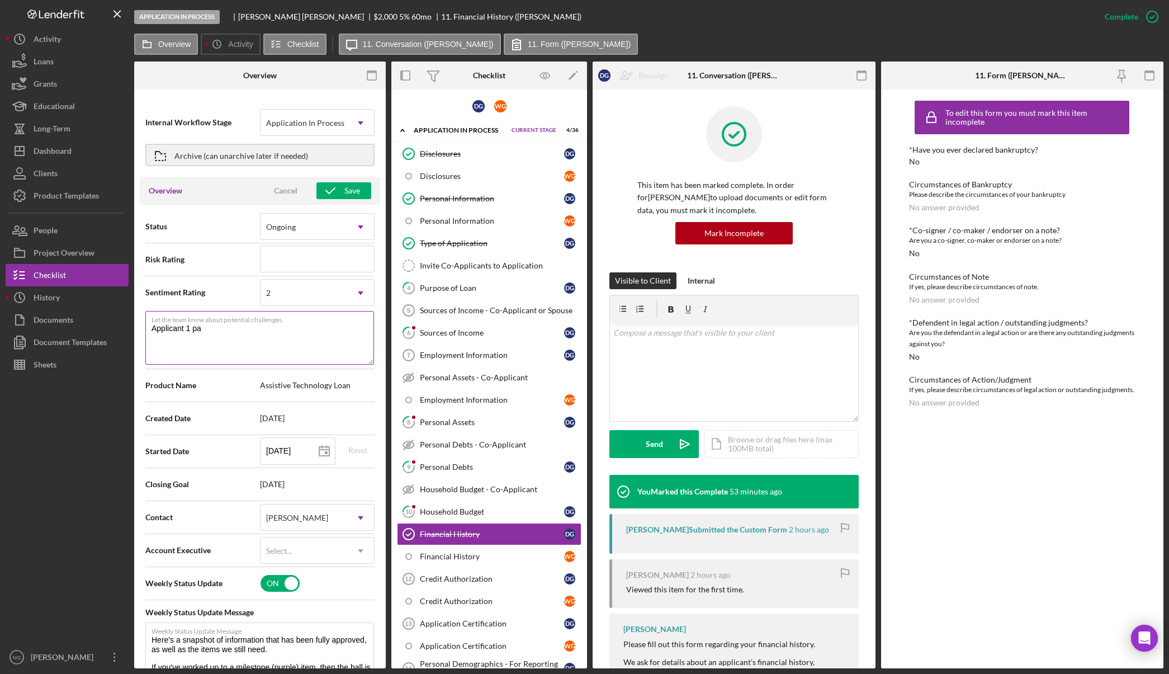
type textarea "Applicant 1 par"
type textarea "Here's a snapshot of information that has been fully approved, as well as the i…"
type textarea "Applicant 1 part"
type textarea "Here's a snapshot of information that has been fully approved, as well as the i…"
type textarea "Applicant 1 parti"
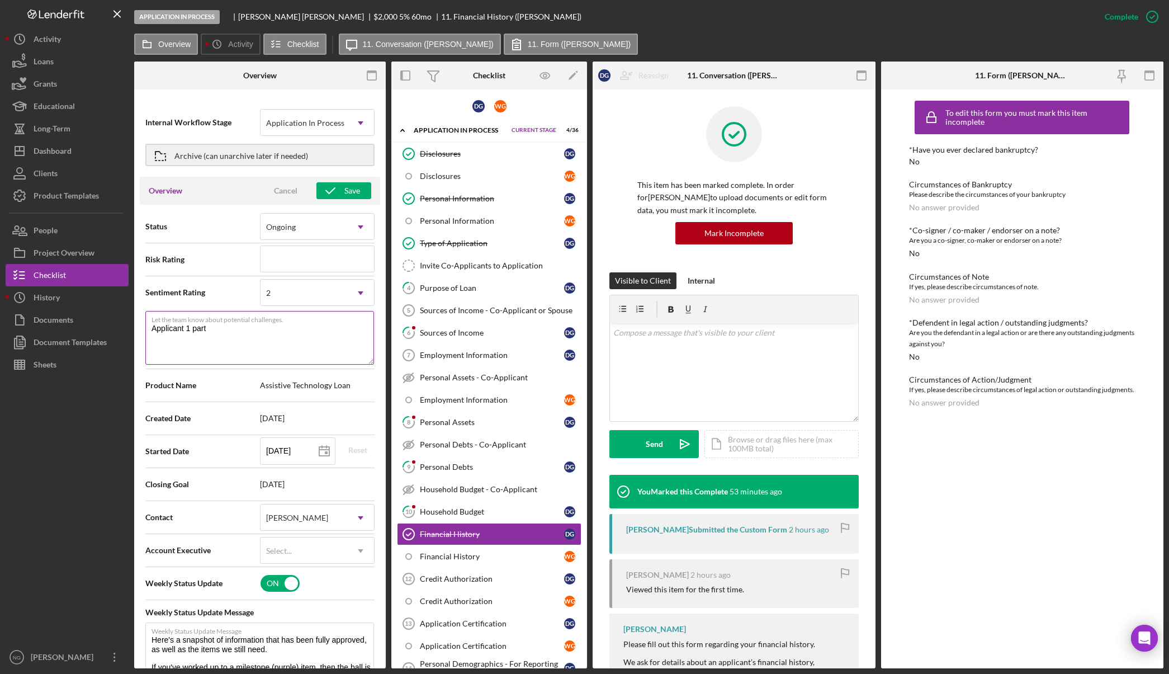
type textarea "Here's a snapshot of information that has been fully approved, as well as the i…"
type textarea "Applicant 1 partia"
type textarea "Here's a snapshot of information that has been fully approved, as well as the i…"
type textarea "Applicant 1 partial"
type textarea "Here's a snapshot of information that has been fully approved, as well as the i…"
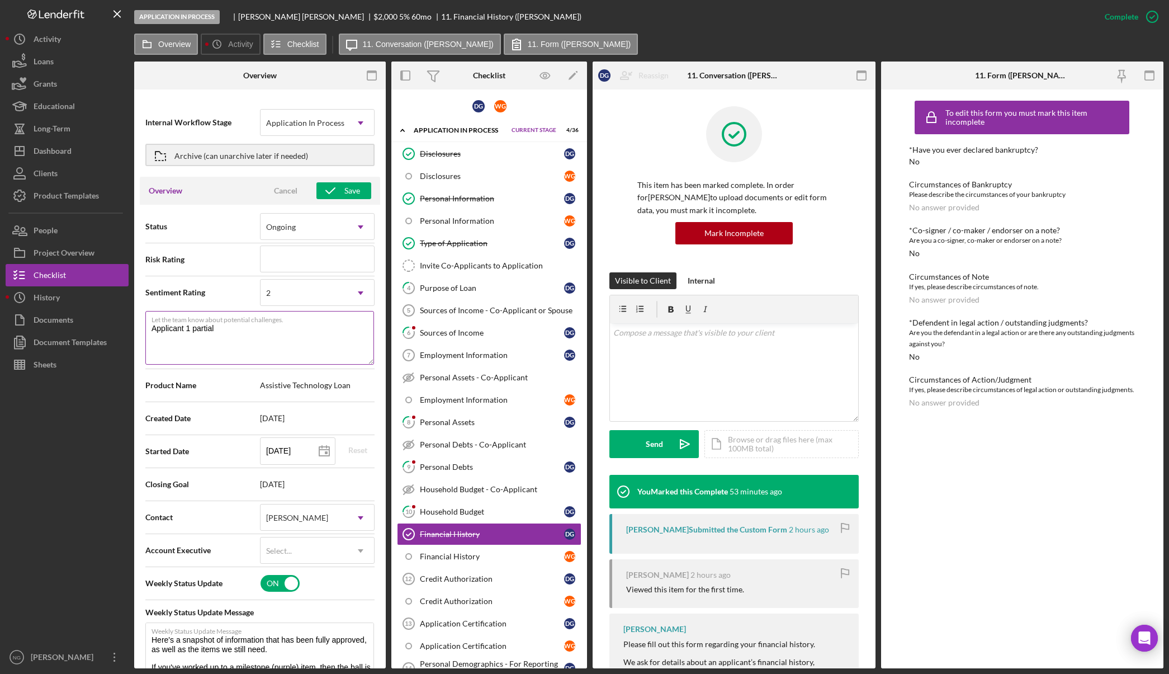
type textarea "Applicant 1 partiall"
type textarea "Here's a snapshot of information that has been fully approved, as well as the i…"
type textarea "Applicant 1 partially"
type textarea "Here's a snapshot of information that has been fully approved, as well as the i…"
type textarea "Applicant 1 partially"
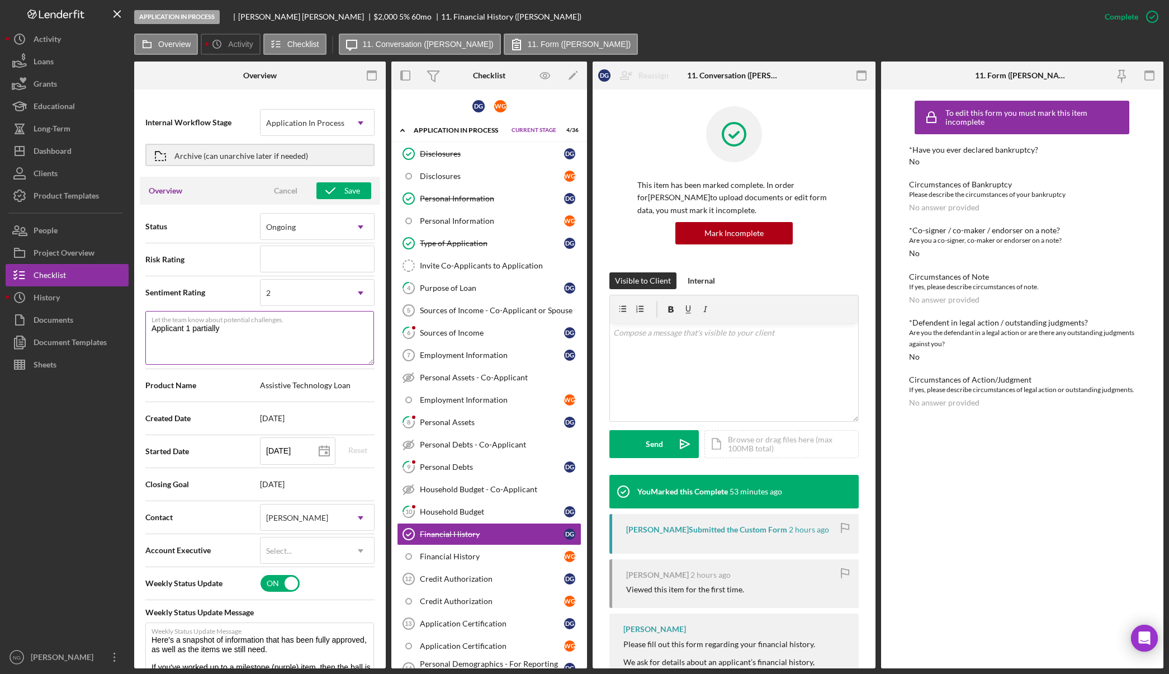
type textarea "Here's a snapshot of information that has been fully approved, as well as the i…"
type textarea "Applicant 1 partially d"
type textarea "Here's a snapshot of information that has been fully approved, as well as the i…"
type textarea "Applicant 1 partially do"
type textarea "Here's a snapshot of information that has been fully approved, as well as the i…"
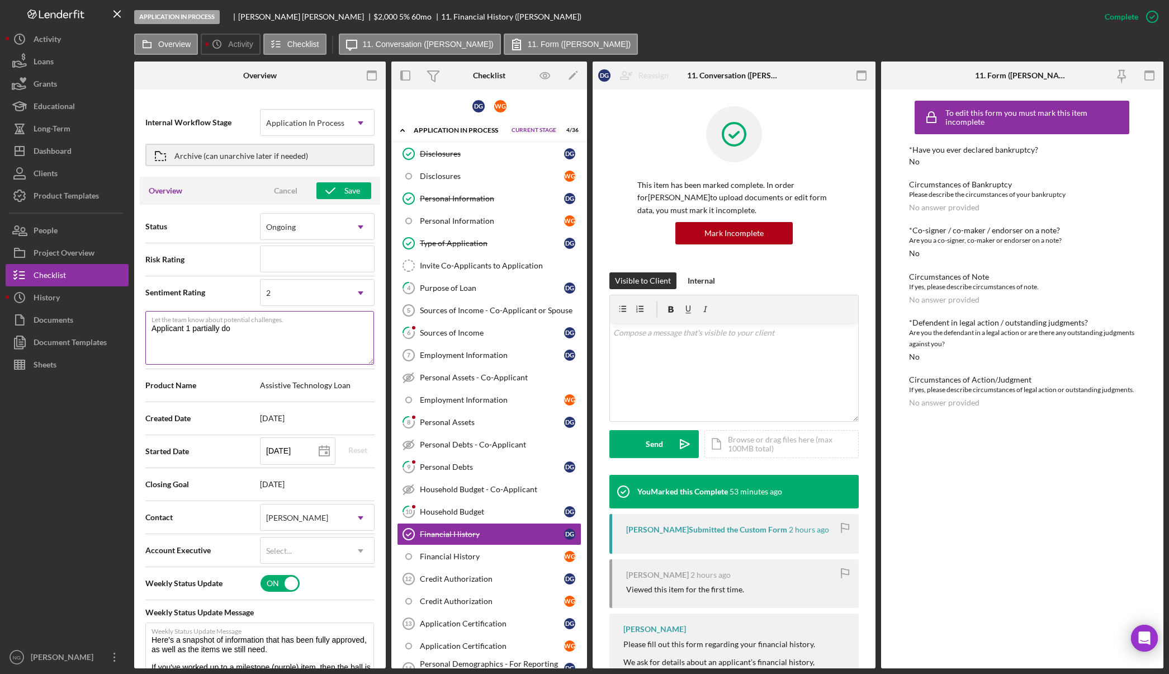
type textarea "Applicant 1 partially don"
type textarea "Here's a snapshot of information that has been fully approved, as well as the i…"
type textarea "Applicant 1 partially do"
type textarea "Here's a snapshot of information that has been fully approved, as well as the i…"
type textarea "Applicant 1 partially d"
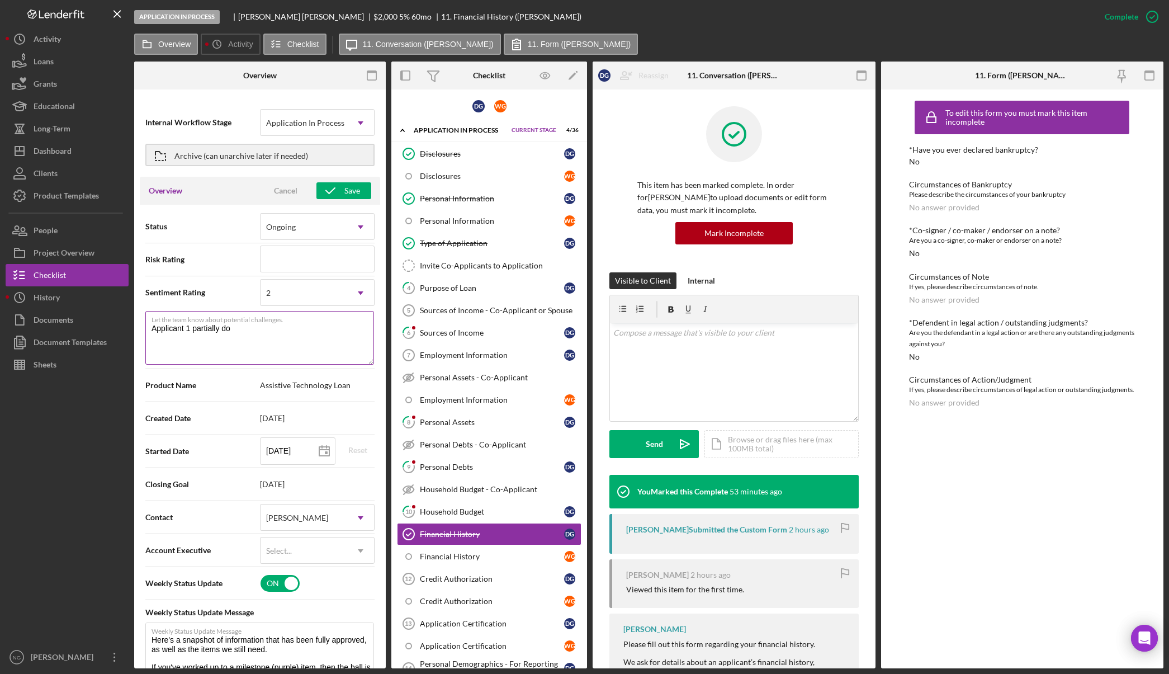
type textarea "Here's a snapshot of information that has been fully approved, as well as the i…"
type textarea "Applicant 1 partially"
type textarea "Here's a snapshot of information that has been fully approved, as well as the i…"
type textarea "Applicant 1 partially c"
type textarea "Here's a snapshot of information that has been fully approved, as well as the i…"
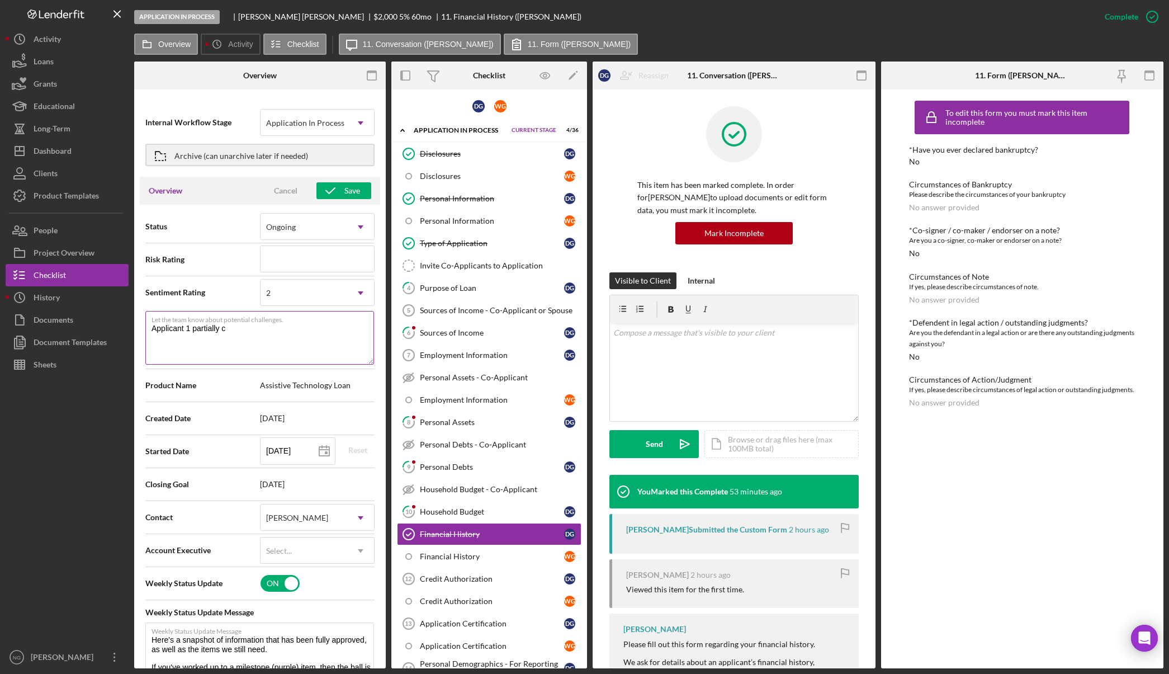
type textarea "Applicant 1 partially co"
type textarea "Here's a snapshot of information that has been fully approved, as well as the i…"
type textarea "Applicant 1 partially com"
type textarea "Here's a snapshot of information that has been fully approved, as well as the i…"
type textarea "Applicant 1 partially comp"
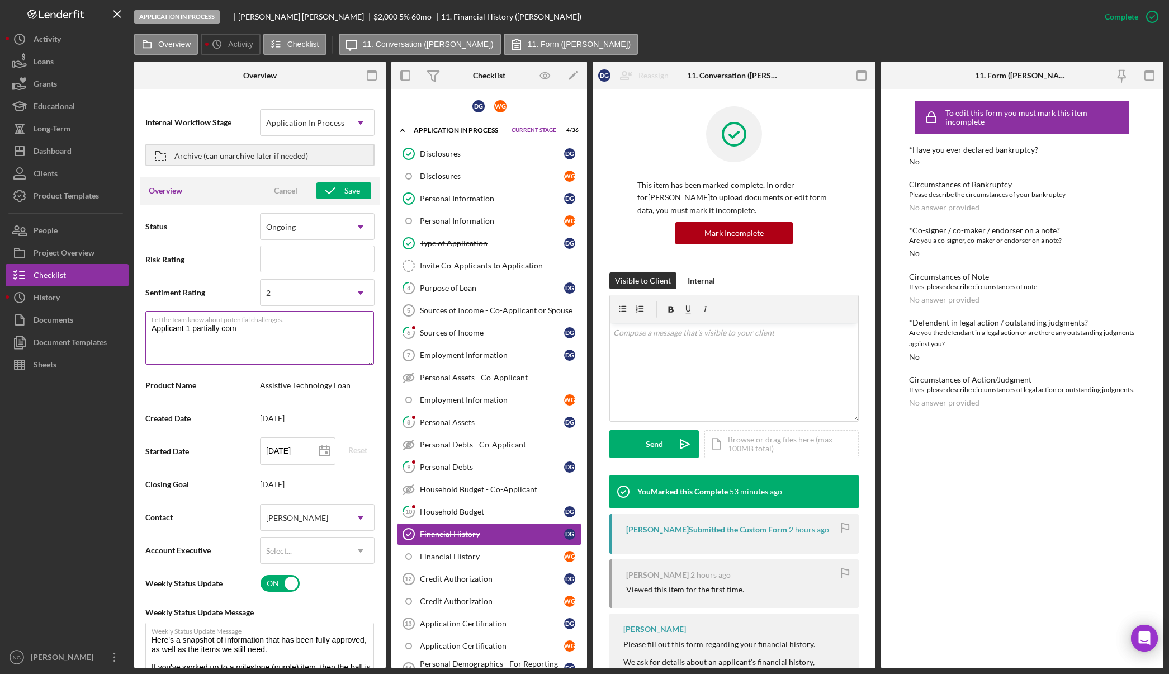
type textarea "Here's a snapshot of information that has been fully approved, as well as the i…"
type textarea "Applicant 1 partially compo"
type textarea "Here's a snapshot of information that has been fully approved, as well as the i…"
type textarea "Applicant 1 partially compol"
type textarea "Here's a snapshot of information that has been fully approved, as well as the i…"
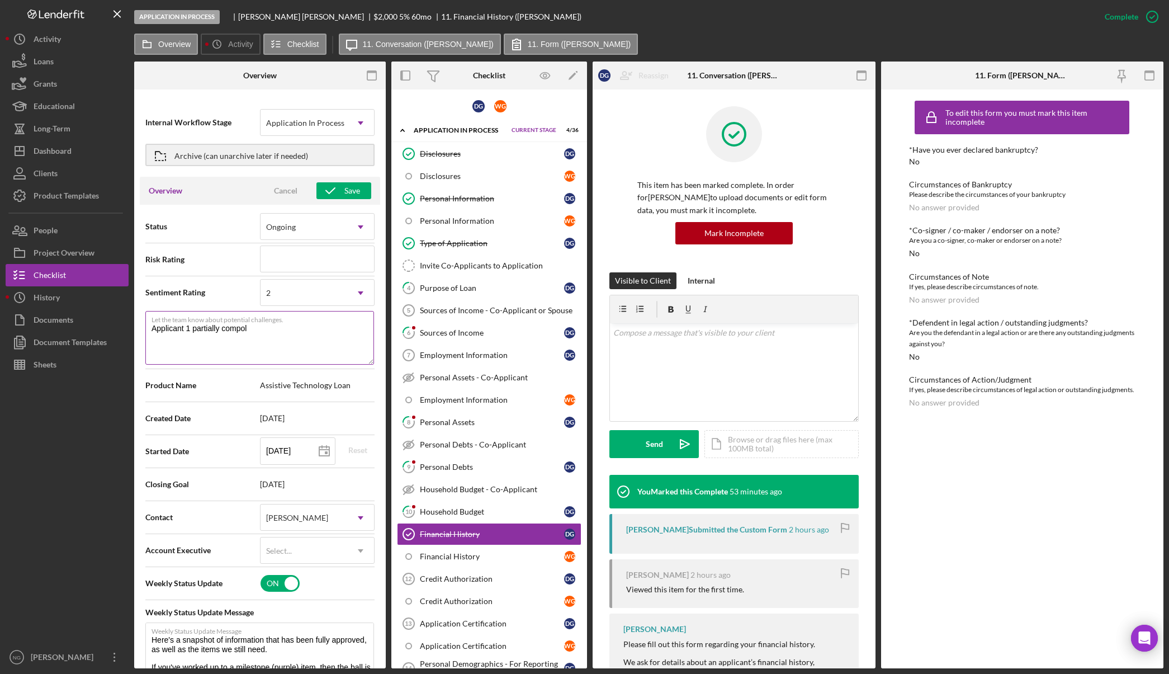
type textarea "Applicant 1 partially compole"
type textarea "Here's a snapshot of information that has been fully approved, as well as the i…"
type textarea "Applicant 1 partially compoletr"
type textarea "Here's a snapshot of information that has been fully approved, as well as the i…"
type textarea "Applicant 1 partially compoletre"
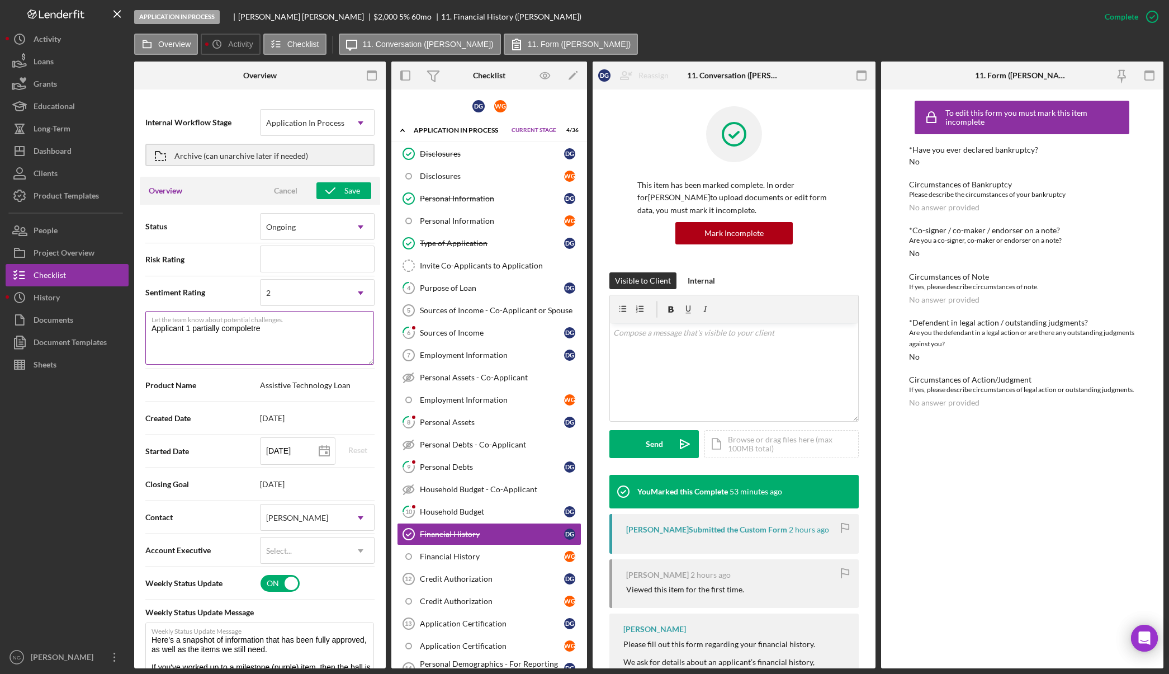
type textarea "Here's a snapshot of information that has been fully approved, as well as the i…"
type textarea "Applicant 1 partially compoletre"
type textarea "Here's a snapshot of information that has been fully approved, as well as the i…"
type textarea "Applicant 1 partially compoletre"
type textarea "Here's a snapshot of information that has been fully approved, as well as the i…"
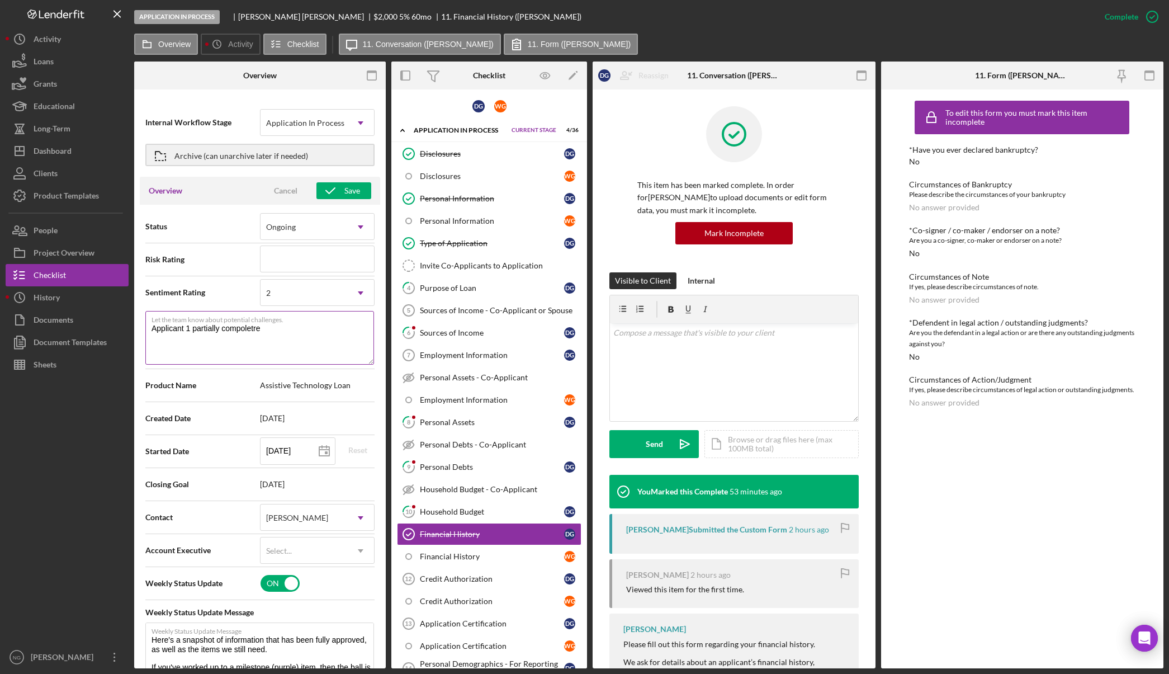
type textarea "Applicant 1 partially compoletr"
type textarea "Here's a snapshot of information that has been fully approved, as well as the i…"
type textarea "Applicant 1 partially compolet"
type textarea "Here's a snapshot of information that has been fully approved, as well as the i…"
type textarea "Applicant 1 partially compole"
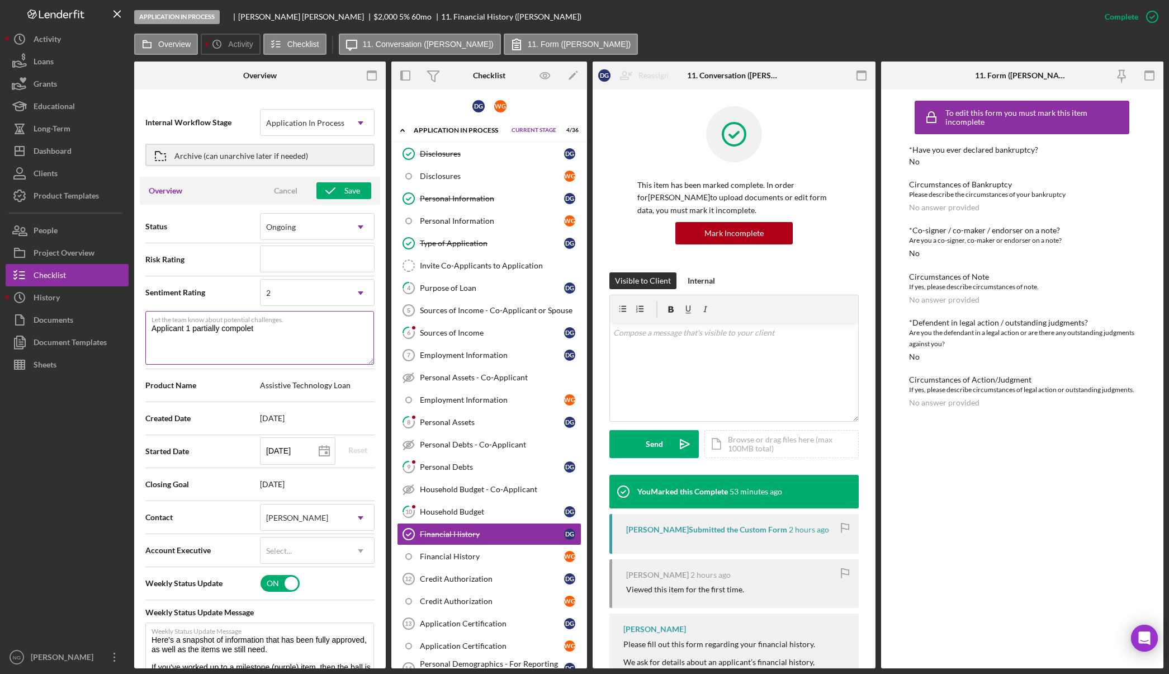
type textarea "Here's a snapshot of information that has been fully approved, as well as the i…"
type textarea "Applicant 1 partially compol"
type textarea "Here's a snapshot of information that has been fully approved, as well as the i…"
type textarea "Applicant 1 partially compo"
type textarea "Here's a snapshot of information that has been fully approved, as well as the i…"
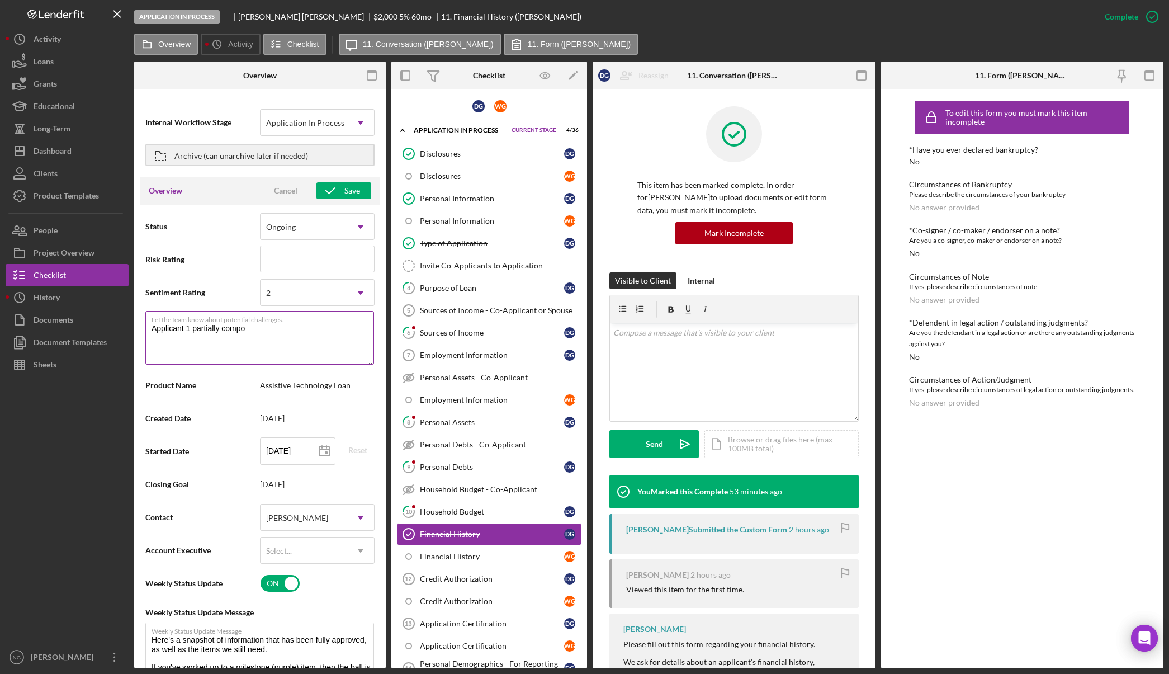
type textarea "Applicant 1 partially comp"
type textarea "Here's a snapshot of information that has been fully approved, as well as the i…"
type textarea "Applicant 1 partially compl"
type textarea "Here's a snapshot of information that has been fully approved, as well as the i…"
type textarea "Applicant 1 partially comple"
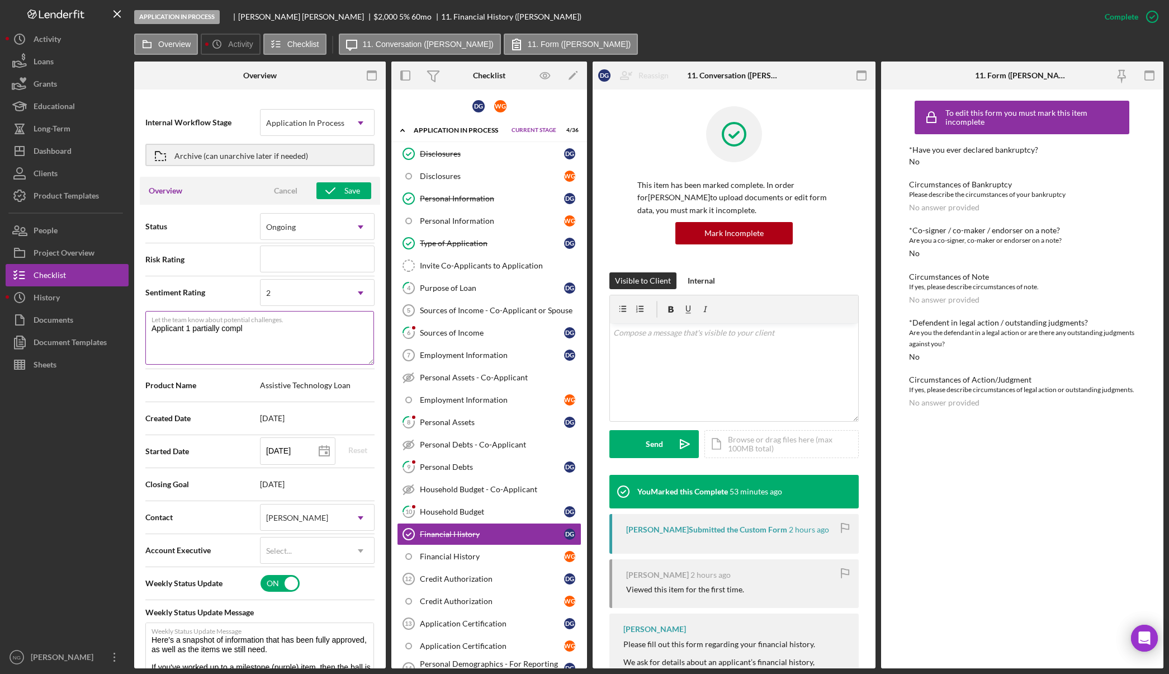
type textarea "Here's a snapshot of information that has been fully approved, as well as the i…"
type textarea "Applicant 1 partially complet"
type textarea "Here's a snapshot of information that has been fully approved, as well as the i…"
type textarea "Applicant 1 partially complete"
type textarea "Here's a snapshot of information that has been fully approved, as well as the i…"
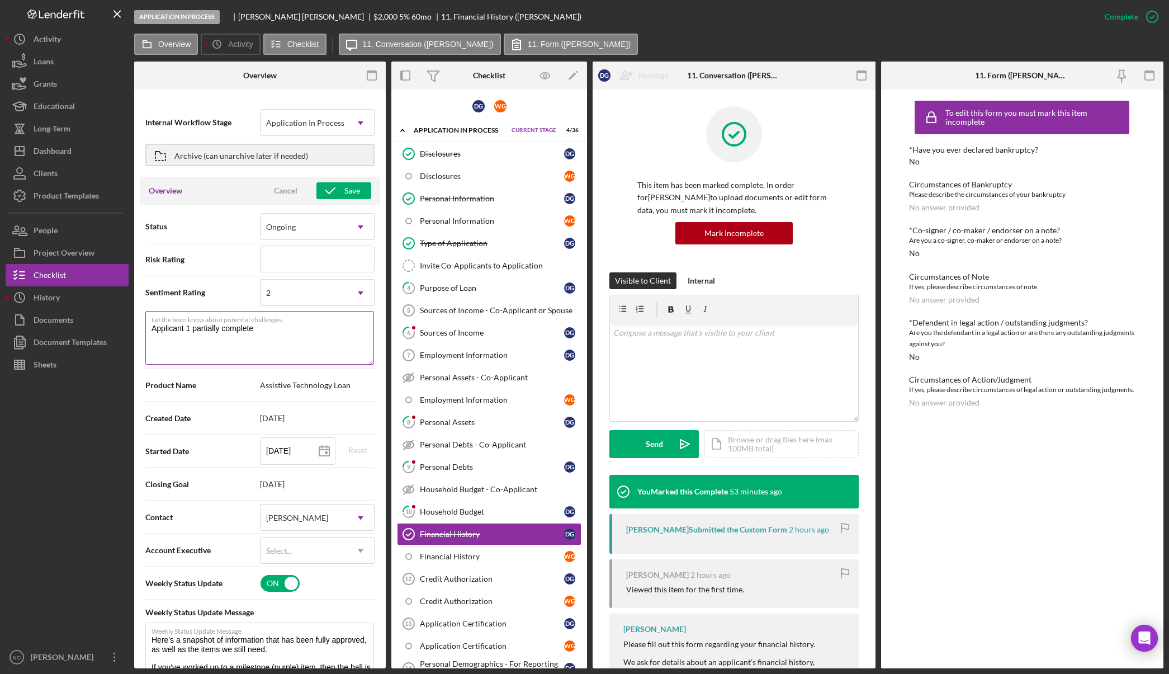
type textarea "Applicant 1 partially complete"
type textarea "Here's a snapshot of information that has been fully approved, as well as the i…"
type textarea "Applicant 1 partially complete A"
type textarea "Here's a snapshot of information that has been fully approved, as well as the i…"
type textarea "Applicant 1 partially complete Ap"
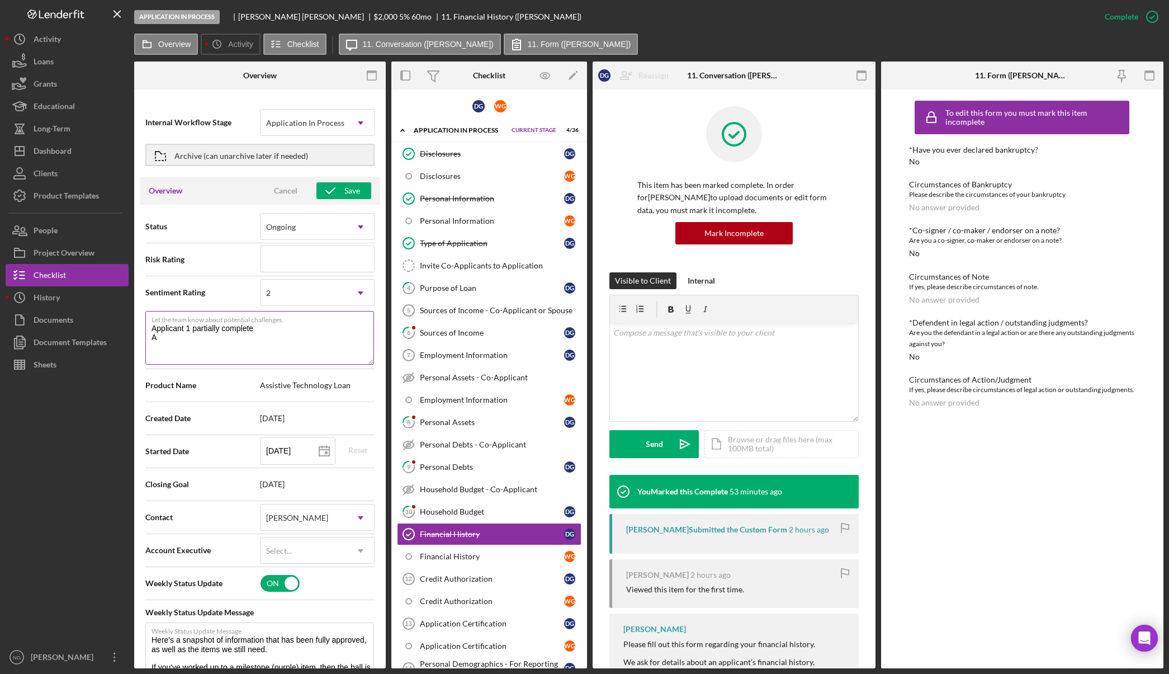
type textarea "Here's a snapshot of information that has been fully approved, as well as the i…"
type textarea "Applicant 1 partially complete App"
type textarea "Here's a snapshot of information that has been fully approved, as well as the i…"
type textarea "Applicant 1 partially complete Appl"
type textarea "Here's a snapshot of information that has been fully approved, as well as the i…"
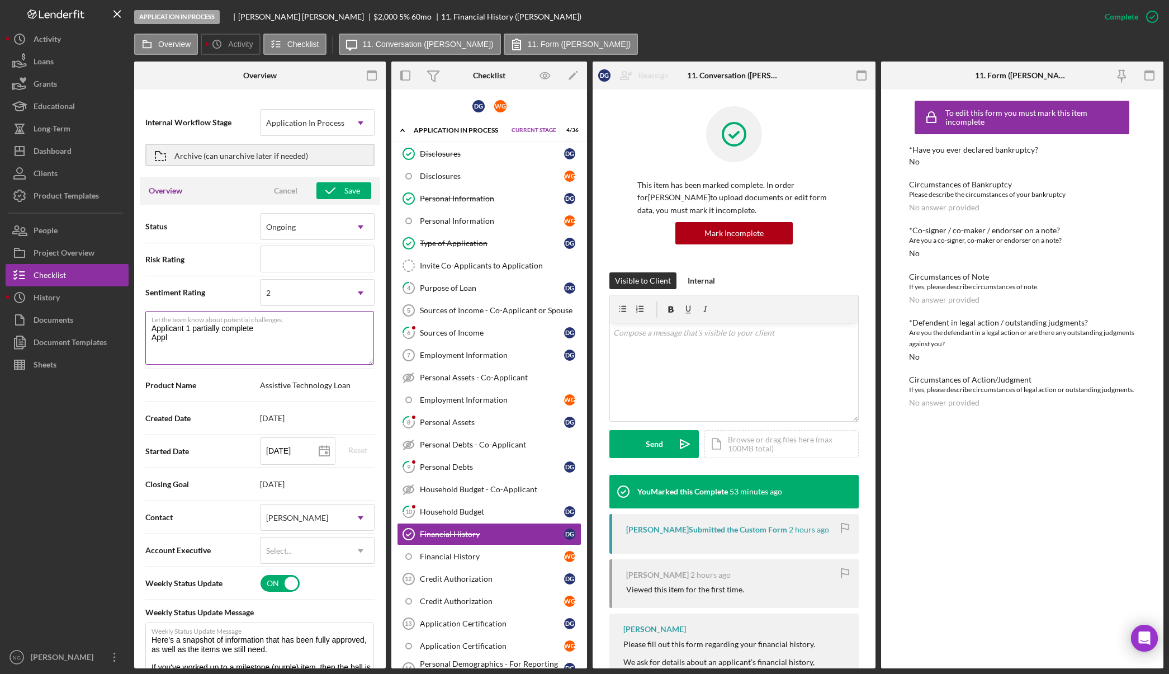
type textarea "Applicant 1 partially complete Appli"
type textarea "Here's a snapshot of information that has been fully approved, as well as the i…"
type textarea "Applicant 1 partially complete Applic"
type textarea "Here's a snapshot of information that has been fully approved, as well as the i…"
type textarea "Applicant 1 partially complete Applica"
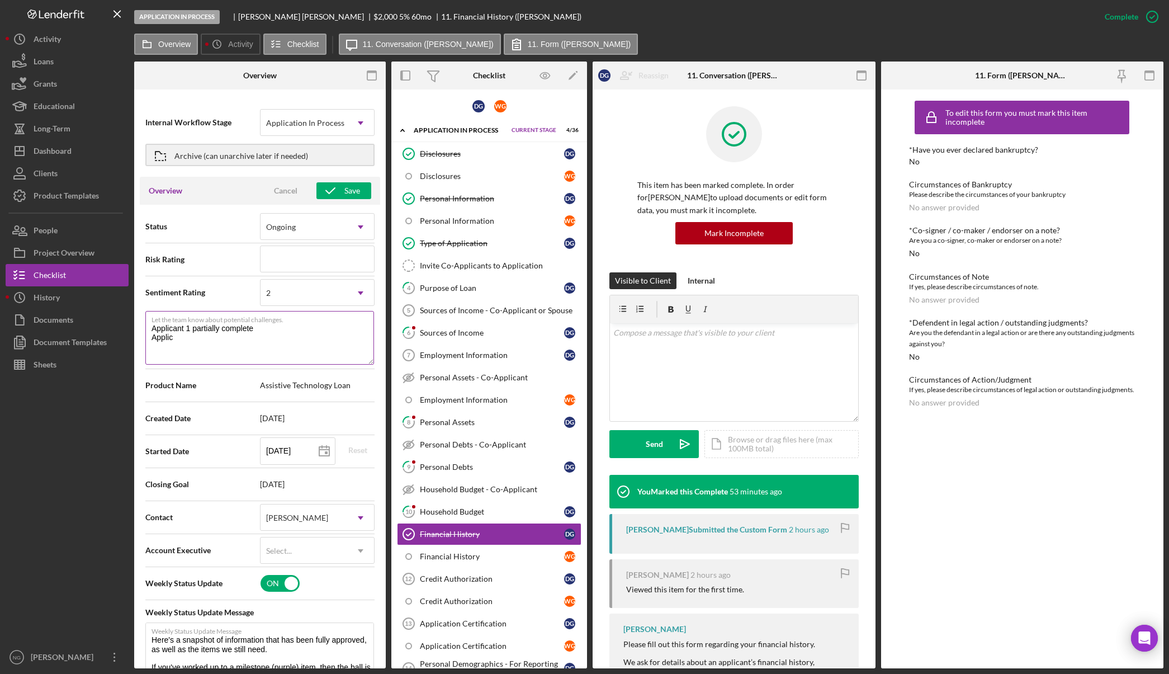
type textarea "Here's a snapshot of information that has been fully approved, as well as the i…"
type textarea "Applicant 1 partially complete Applican"
type textarea "Here's a snapshot of information that has been fully approved, as well as the i…"
type textarea "Applicant 1 partially complete Applicant"
type textarea "Here's a snapshot of information that has been fully approved, as well as the i…"
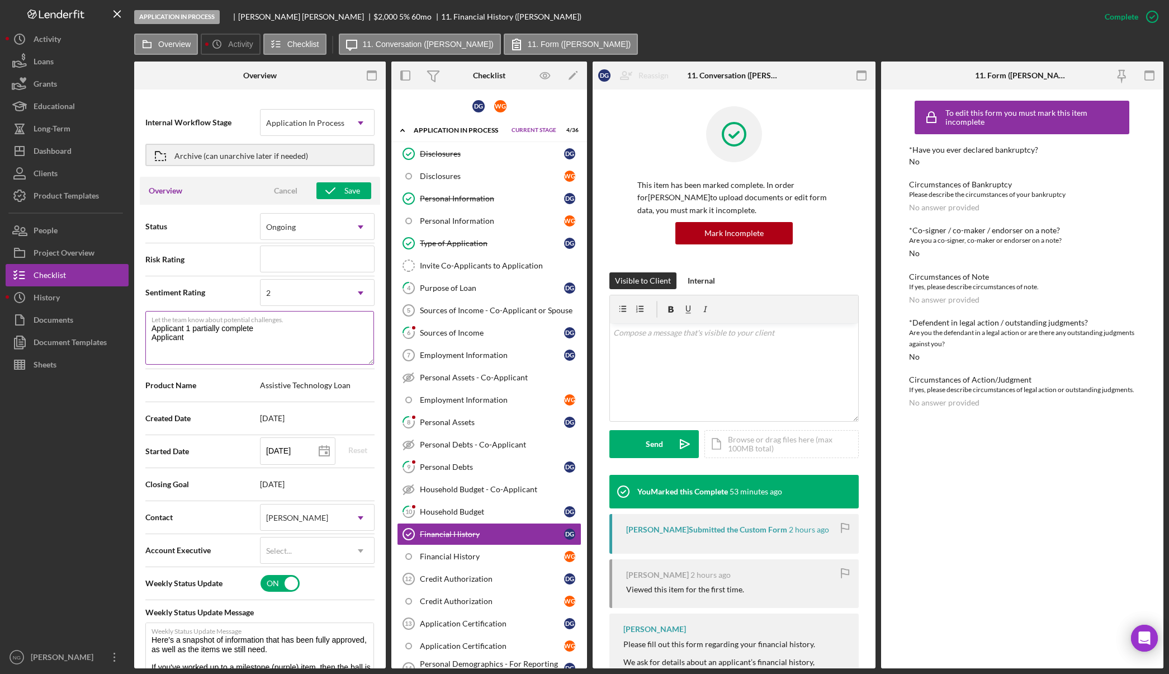
type textarea "Applicant 1 partially complete Applicant"
type textarea "Here's a snapshot of information that has been fully approved, as well as the i…"
type textarea "Applicant 1 partially complete Applicant 2"
type textarea "Here's a snapshot of information that has been fully approved, as well as the i…"
type textarea "Applicant 1 partially complete Applicant 2"
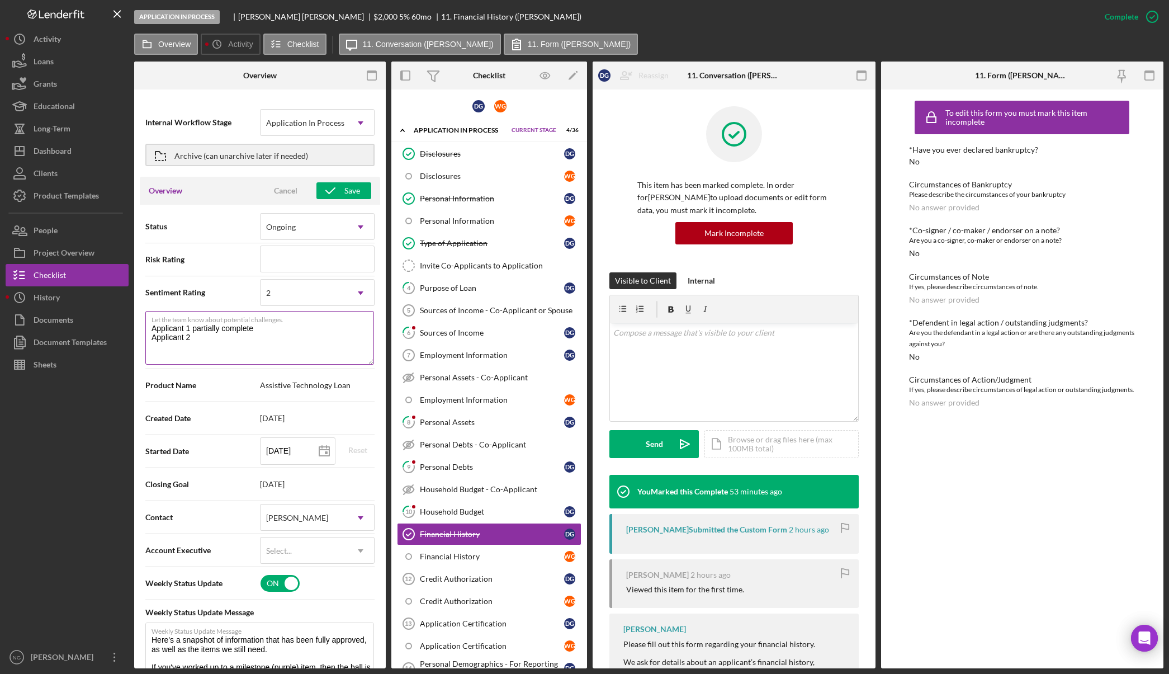
type textarea "Here's a snapshot of information that has been fully approved, as well as the i…"
type textarea "Applicant 1 partially complete Applicant 2 i"
type textarea "Here's a snapshot of information that has been fully approved, as well as the i…"
type textarea "Applicant 1 partially complete Applicant 2 in"
type textarea "Here's a snapshot of information that has been fully approved, as well as the i…"
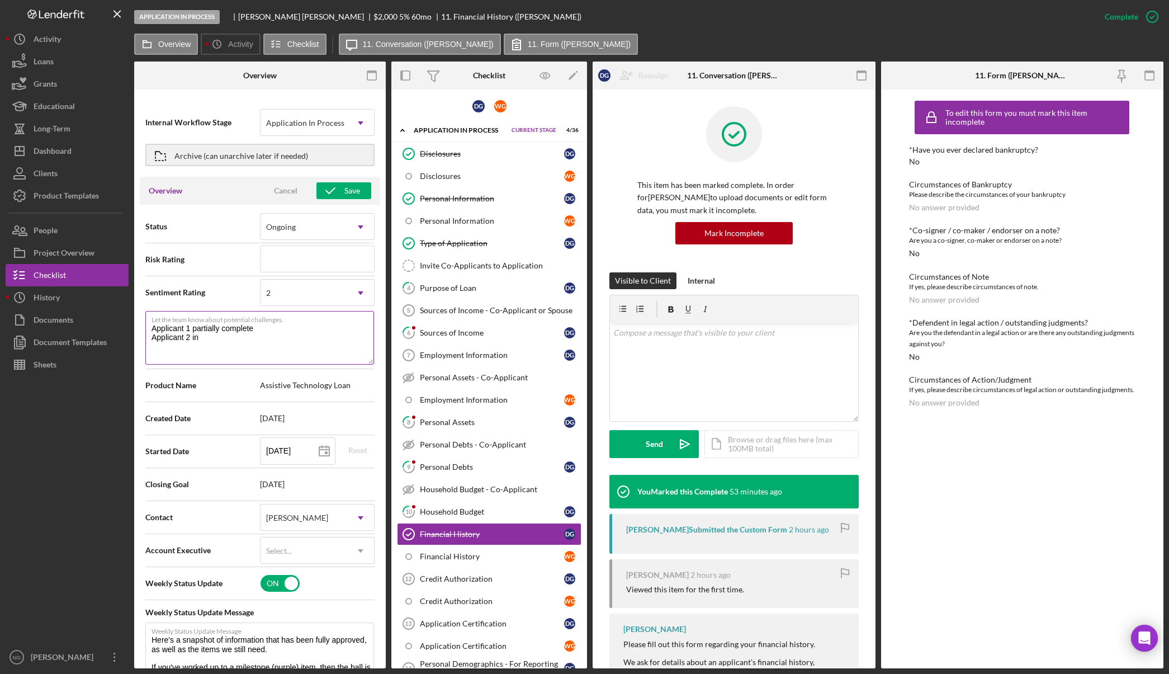
type textarea "Applicant 1 partially complete Applicant 2 inv"
type textarea "Here's a snapshot of information that has been fully approved, as well as the i…"
type textarea "Applicant 1 partially complete Applicant 2 invi"
type textarea "Here's a snapshot of information that has been fully approved, as well as the i…"
type textarea "Applicant 1 partially complete Applicant 2 invit"
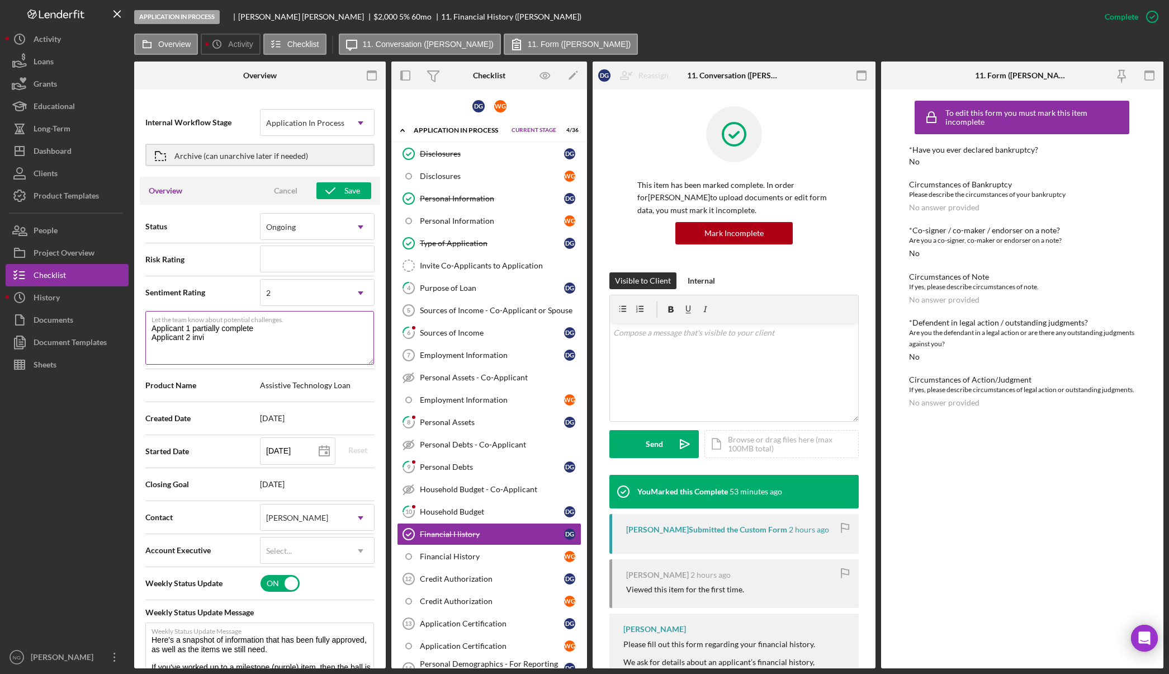
type textarea "Here's a snapshot of information that has been fully approved, as well as the i…"
type textarea "Applicant 1 partially complete Applicant 2 invite"
type textarea "Here's a snapshot of information that has been fully approved, as well as the i…"
type textarea "Applicant 1 partially complete Applicant 2 invited"
type textarea "Here's a snapshot of information that has been fully approved, as well as the i…"
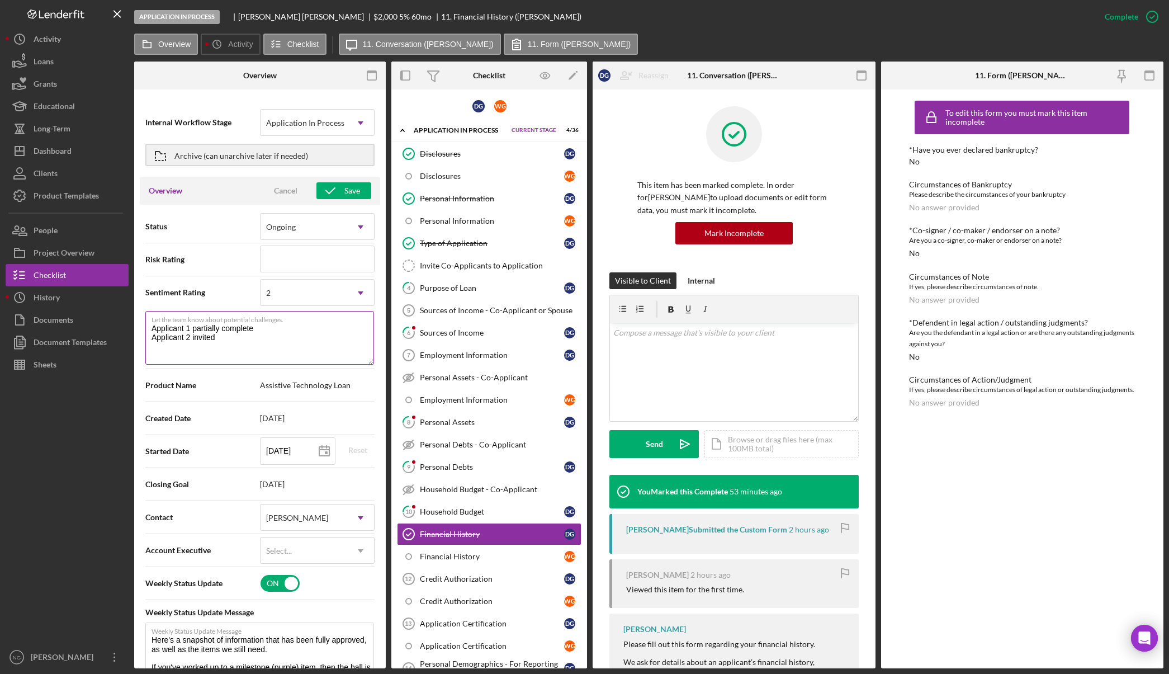
type textarea "Applicant 1 partially complete Applicant 2 invited"
type textarea "Here's a snapshot of information that has been fully approved, as well as the i…"
type textarea "Applicant 1 partially complete Applicant 2 invited"
type textarea "Here's a snapshot of information that has been fully approved, as well as the i…"
type textarea "Applicant 1 partially complete Applicant 2 invite"
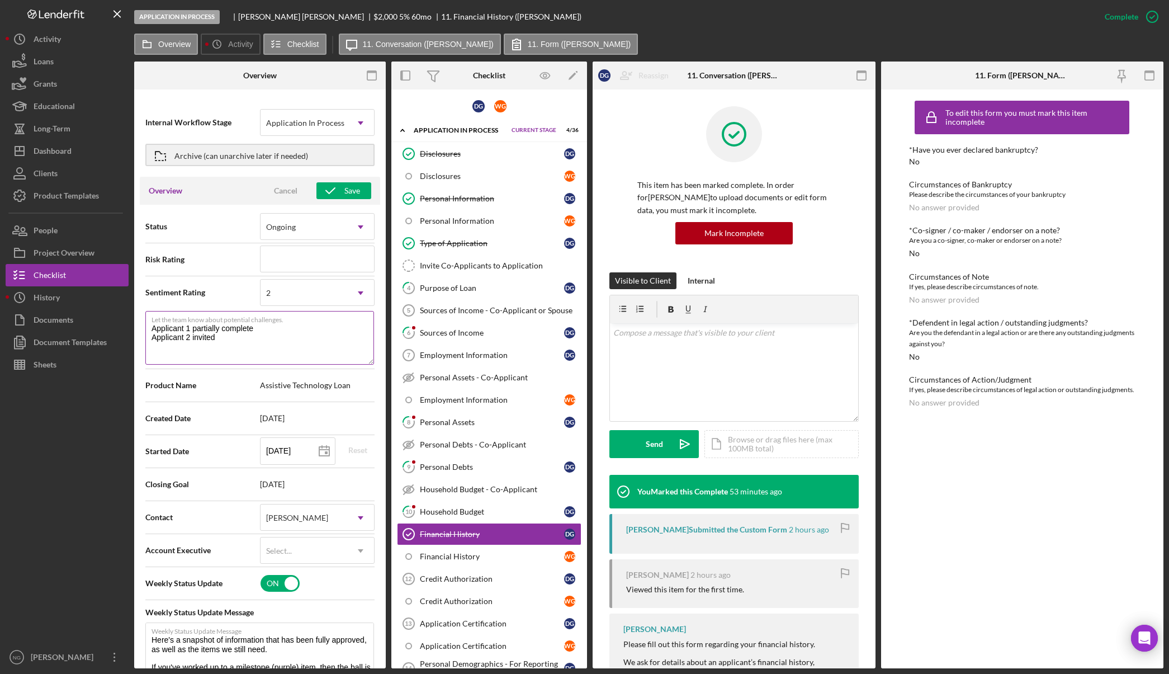
type textarea "Here's a snapshot of information that has been fully approved, as well as the i…"
type textarea "Applicant 1 partially complete Applicant 2 invit"
type textarea "Here's a snapshot of information that has been fully approved, as well as the i…"
type textarea "Applicant 1 partially complete Applicant 2 invi"
type textarea "Here's a snapshot of information that has been fully approved, as well as the i…"
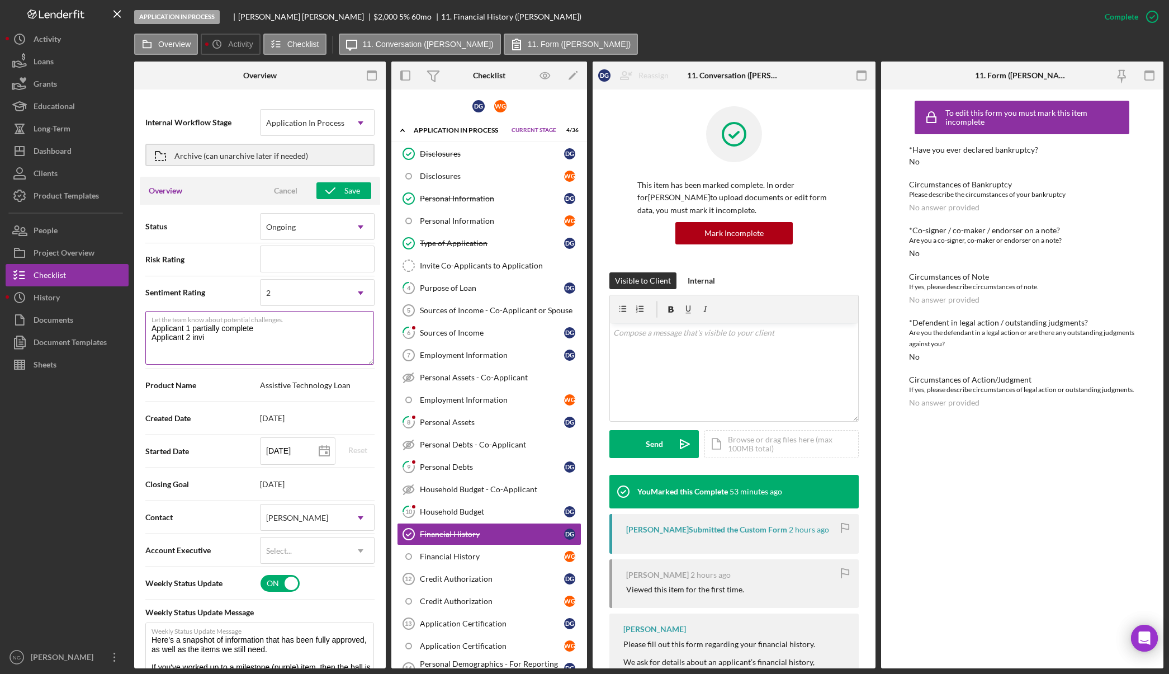
type textarea "Applicant 1 partially complete Applicant 2 invit"
type textarea "Here's a snapshot of information that has been fully approved, as well as the i…"
type textarea "Applicant 1 partially complete Applicant 2 invite"
type textarea "Here's a snapshot of information that has been fully approved, as well as the i…"
type textarea "Applicant 1 partially complete Applicant 2 invited"
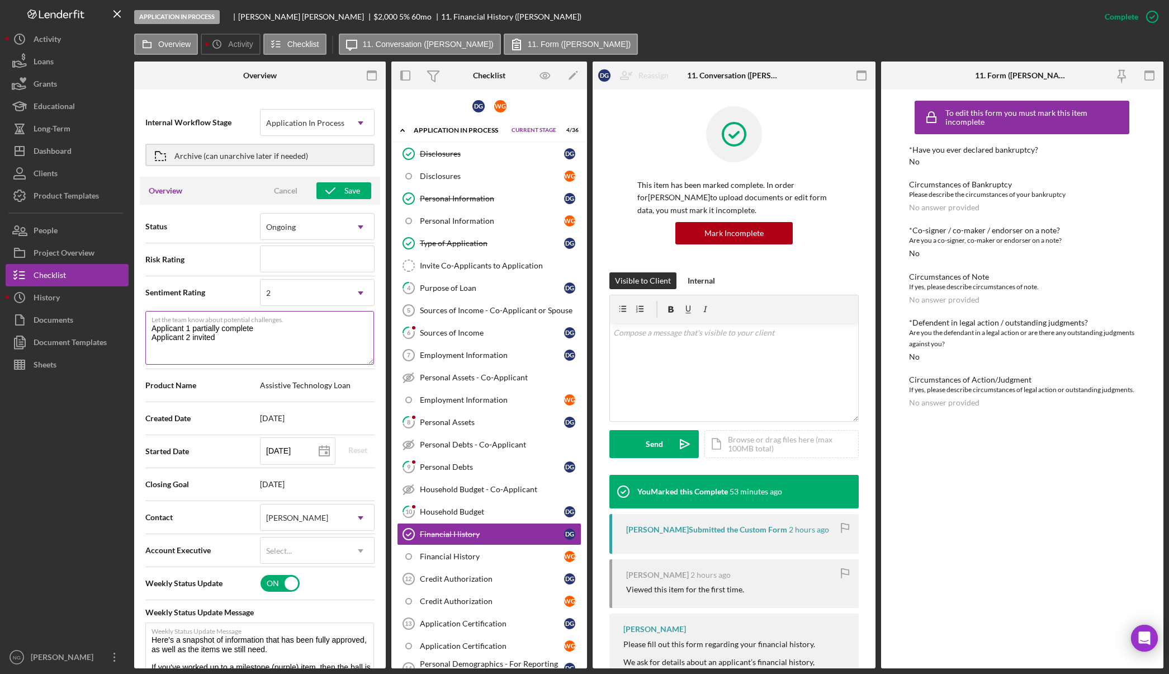
type textarea "Here's a snapshot of information that has been fully approved, as well as the i…"
type textarea "Applicant 1 partially complete Applicant 2 invited"
type textarea "Here's a snapshot of information that has been fully approved, as well as the i…"
type textarea "Applicant 1 partially complete Applicant 2 invited"
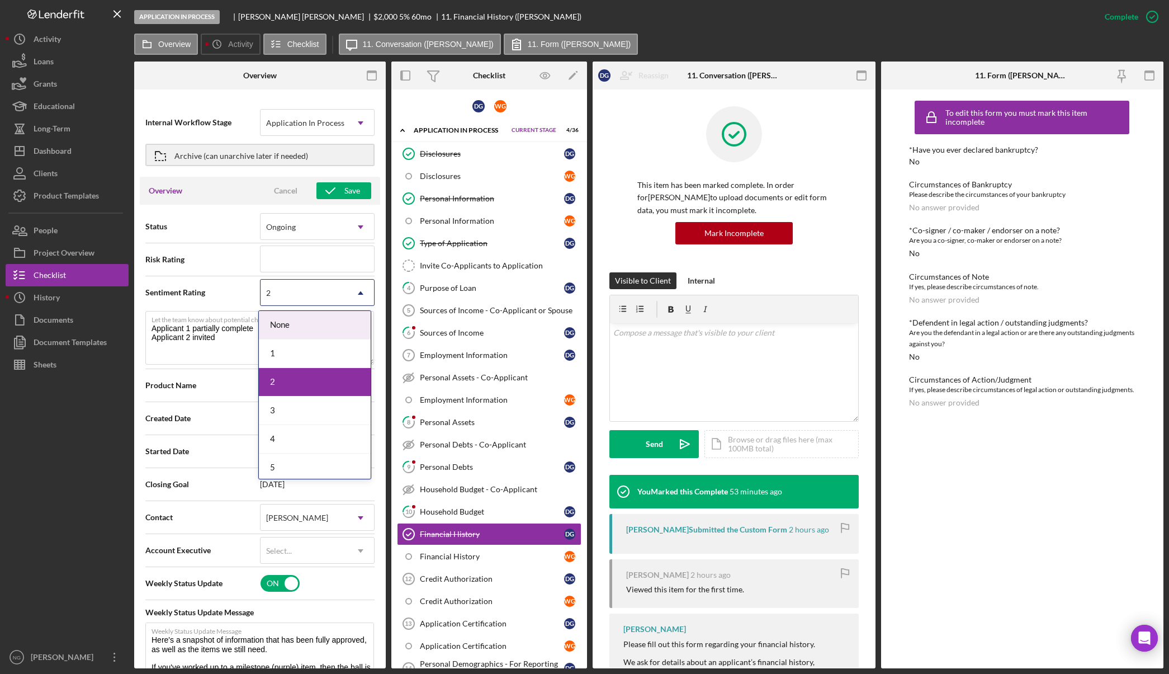
click at [296, 300] on div "2" at bounding box center [304, 293] width 87 height 26
drag, startPoint x: 284, startPoint y: 413, endPoint x: 308, endPoint y: 376, distance: 43.6
click at [284, 413] on div "3" at bounding box center [315, 410] width 112 height 29
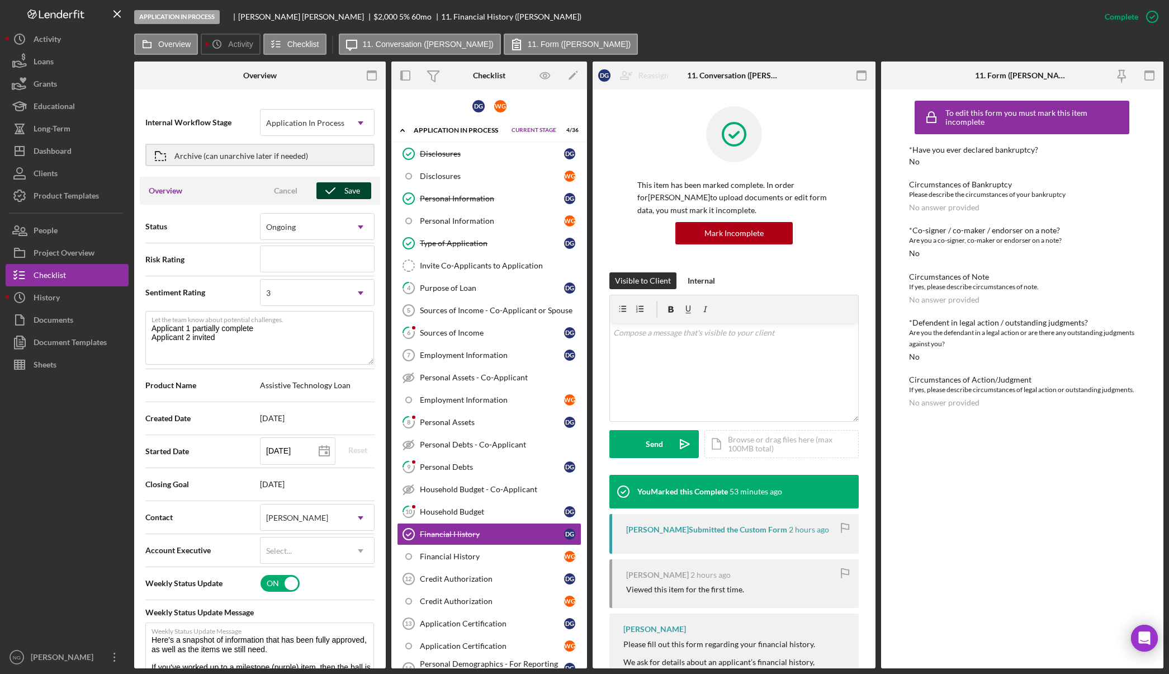
click at [356, 189] on div "Save" at bounding box center [352, 190] width 16 height 17
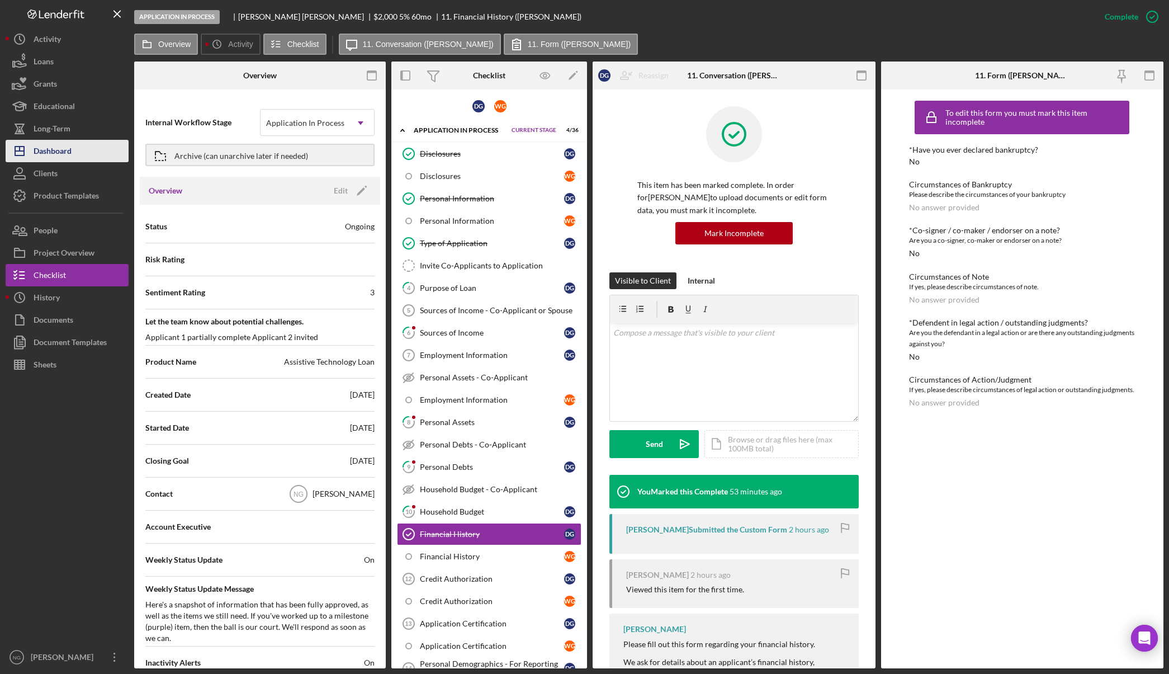
click at [75, 155] on button "Icon/Dashboard Dashboard" at bounding box center [67, 151] width 123 height 22
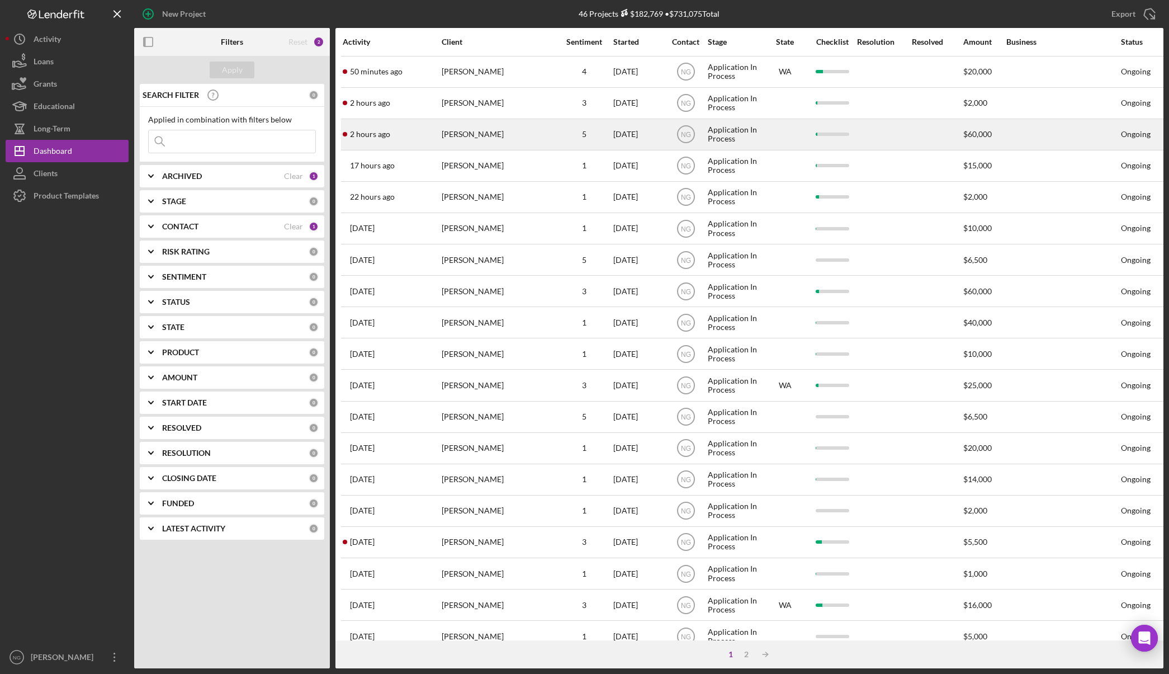
click at [490, 144] on div "[PERSON_NAME]" at bounding box center [498, 135] width 112 height 30
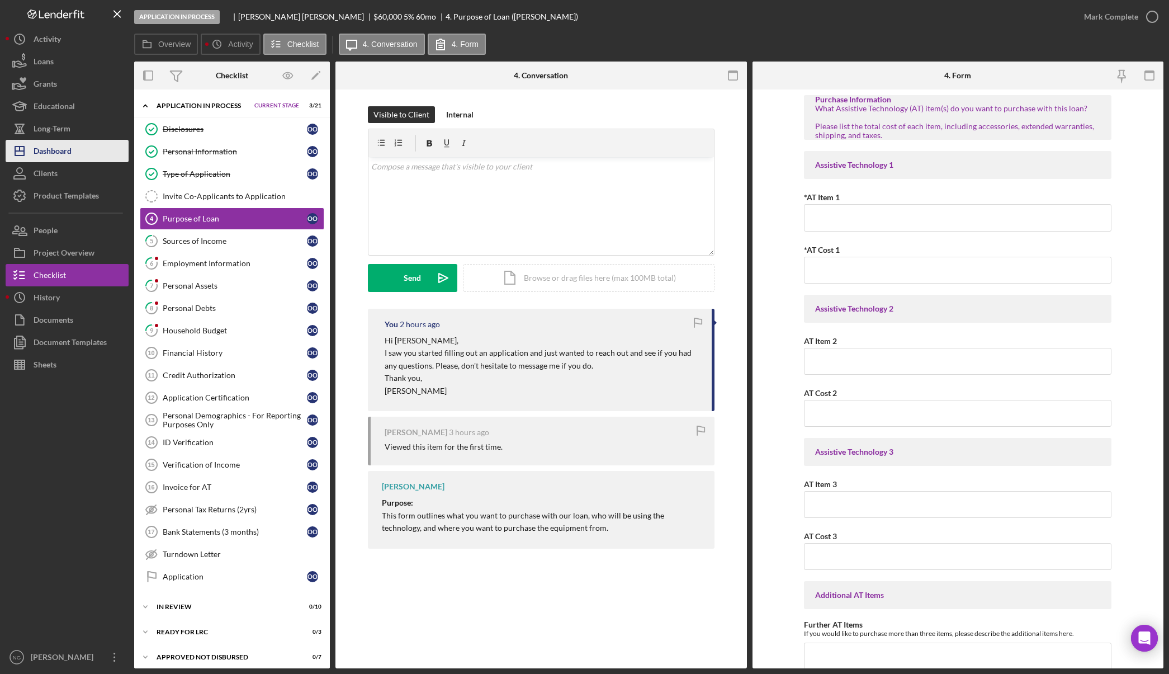
click at [66, 148] on div "Dashboard" at bounding box center [53, 152] width 38 height 25
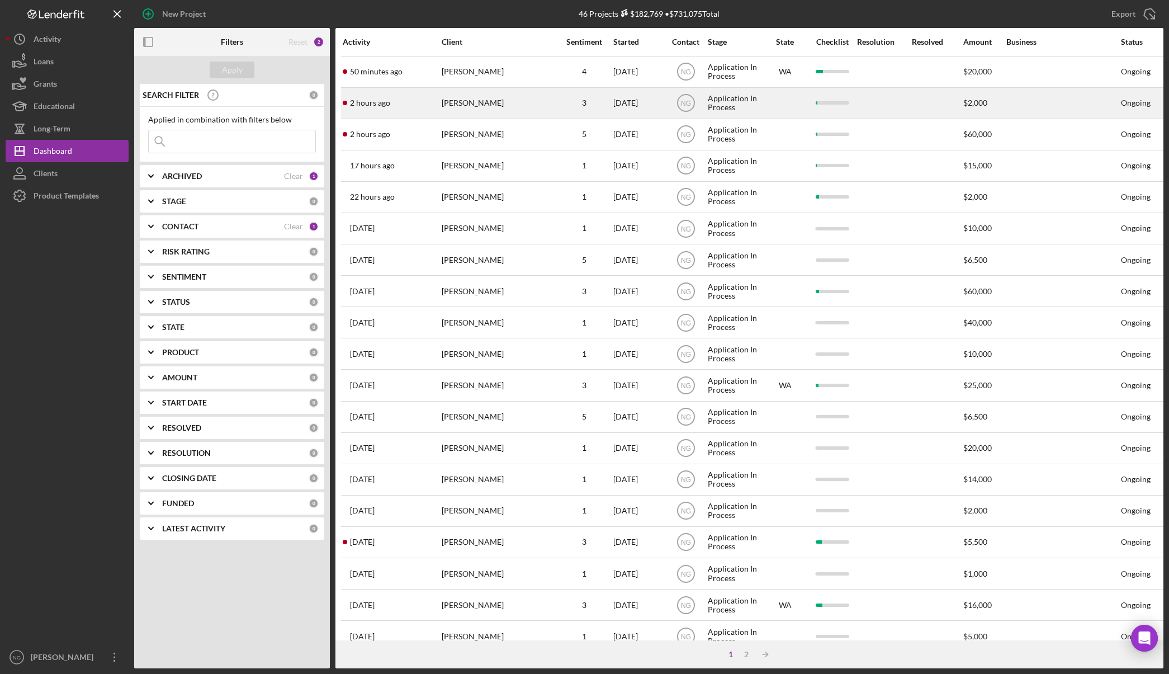
click at [471, 111] on div "[PERSON_NAME]" at bounding box center [498, 103] width 112 height 30
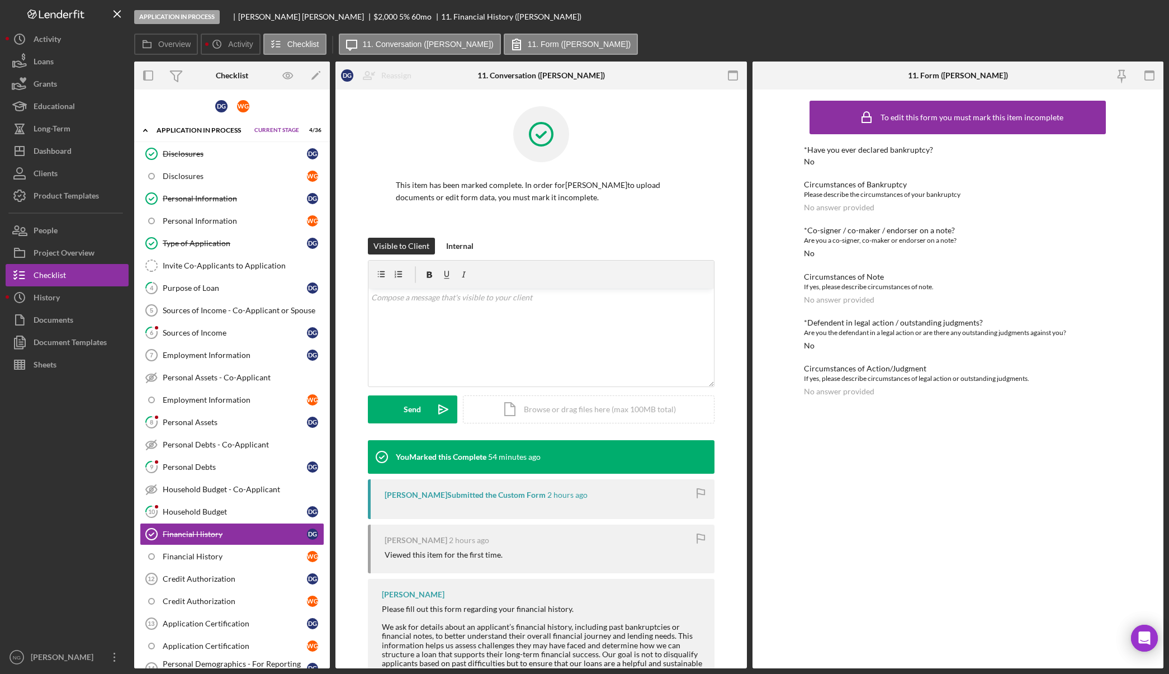
scroll to position [155, 0]
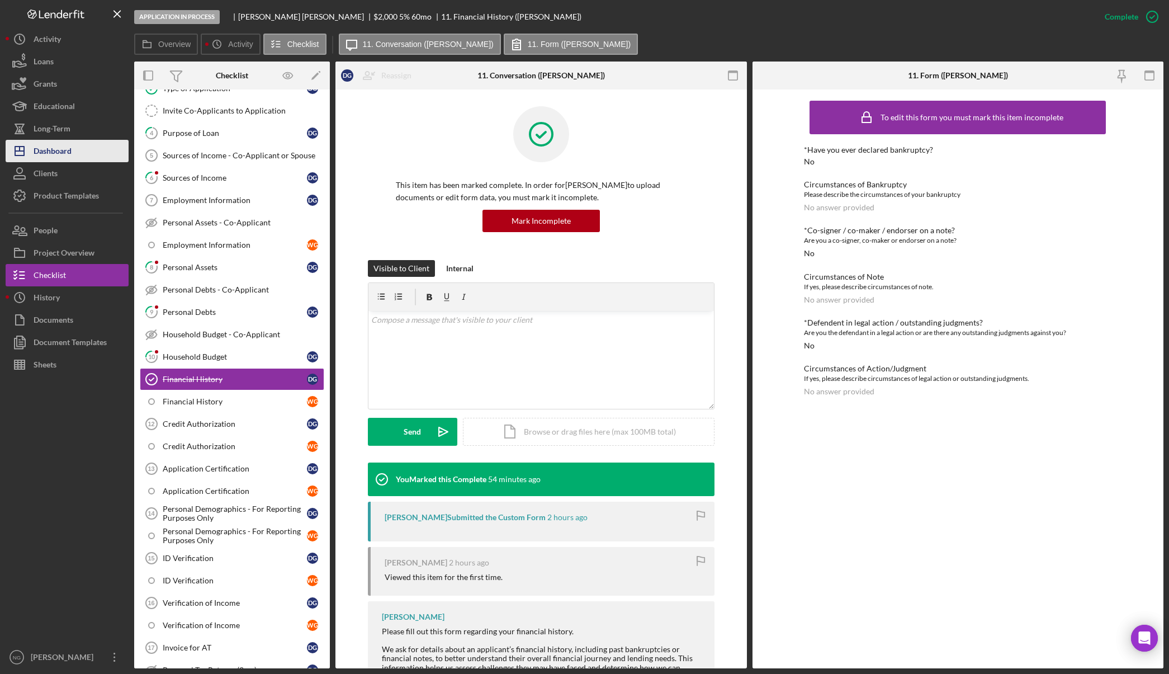
click at [61, 160] on div "Dashboard" at bounding box center [53, 152] width 38 height 25
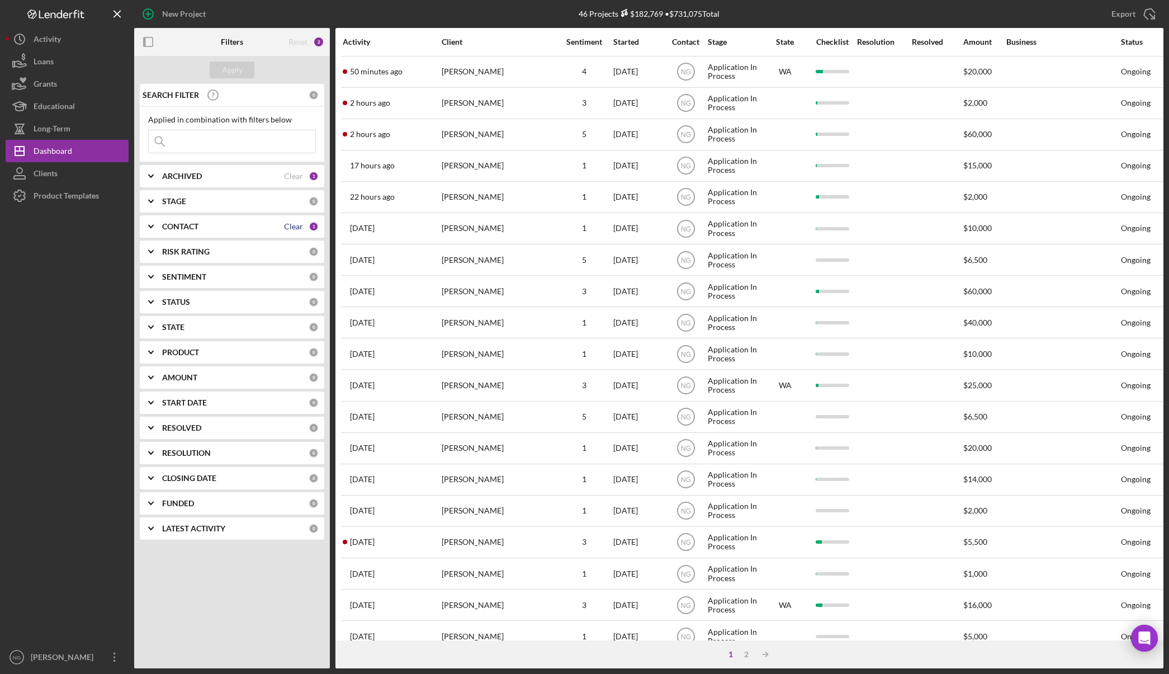
click at [297, 228] on div "Clear" at bounding box center [293, 226] width 19 height 9
click at [184, 225] on b "CONTACT" at bounding box center [180, 226] width 36 height 9
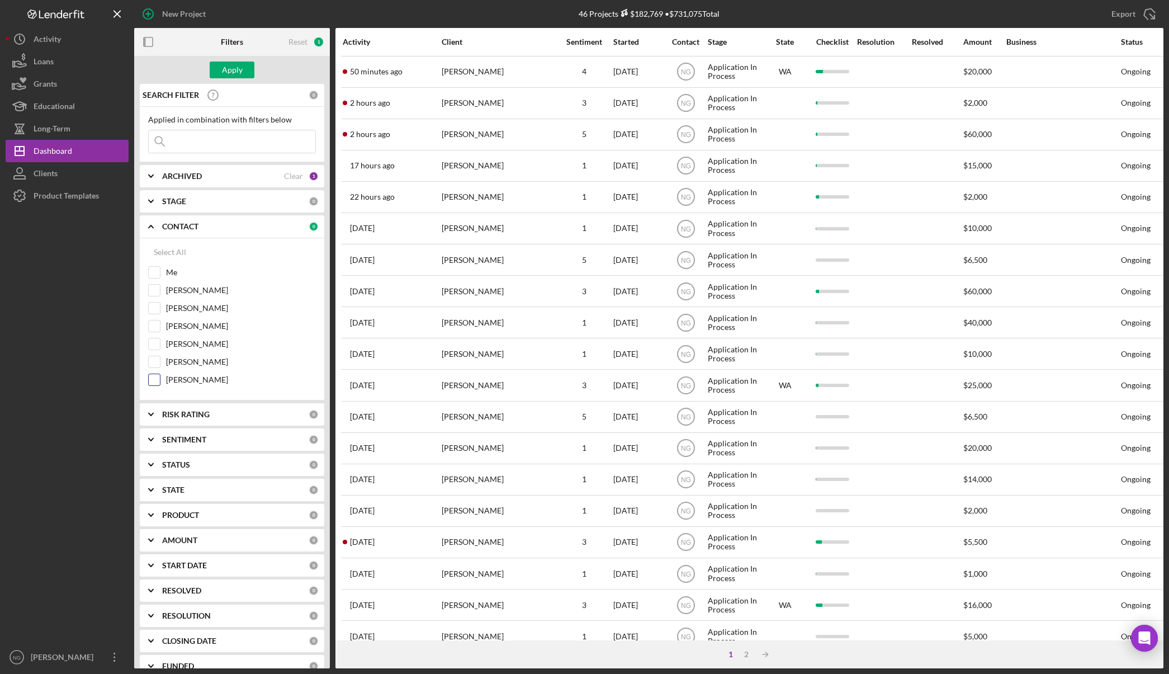
click at [152, 381] on input "[PERSON_NAME]" at bounding box center [154, 379] width 11 height 11
click at [225, 72] on div "Apply" at bounding box center [232, 70] width 21 height 17
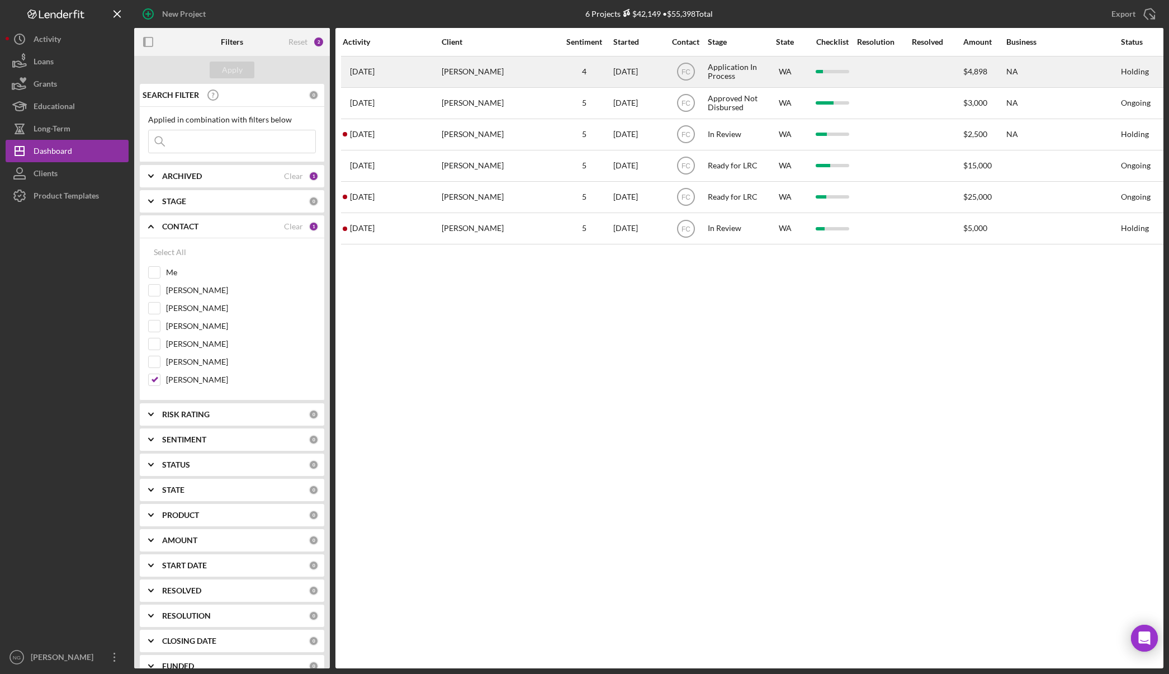
click at [469, 75] on div "[PERSON_NAME]" at bounding box center [498, 72] width 112 height 30
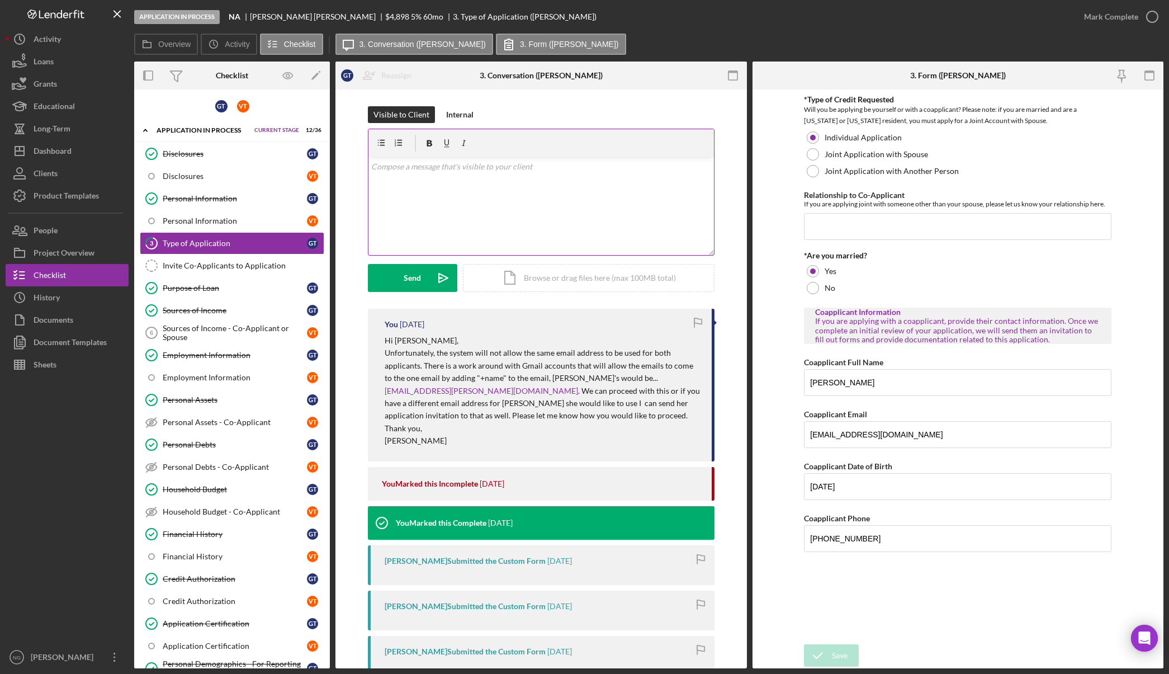
click at [535, 199] on div "v Color teal Color pink Remove color Add row above Add row below Add column bef…" at bounding box center [542, 206] width 346 height 98
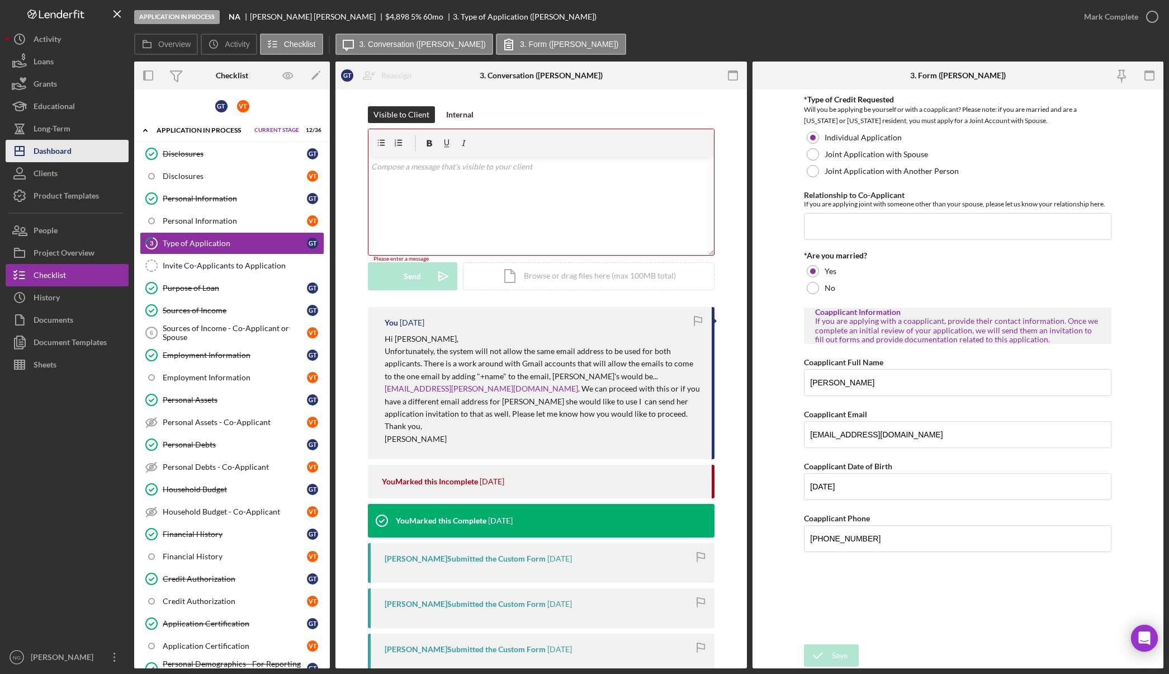
click at [56, 150] on div "Dashboard" at bounding box center [53, 152] width 38 height 25
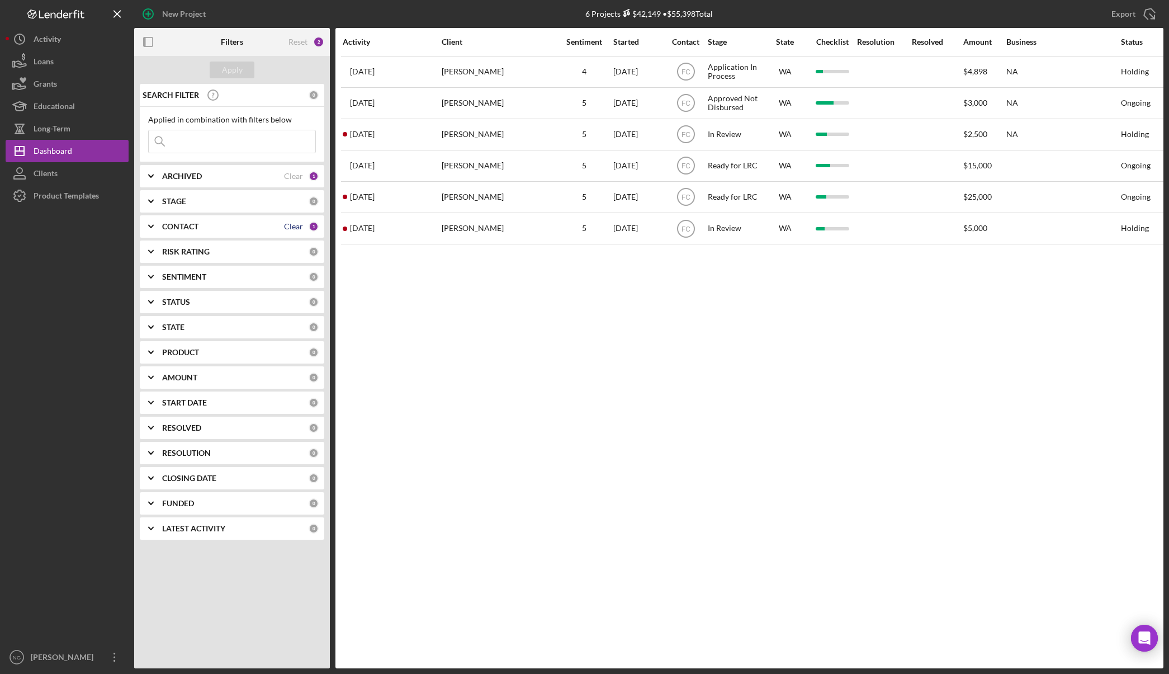
click at [289, 226] on div "Clear" at bounding box center [293, 226] width 19 height 9
click at [164, 229] on icon "Icon/Expander" at bounding box center [151, 227] width 28 height 28
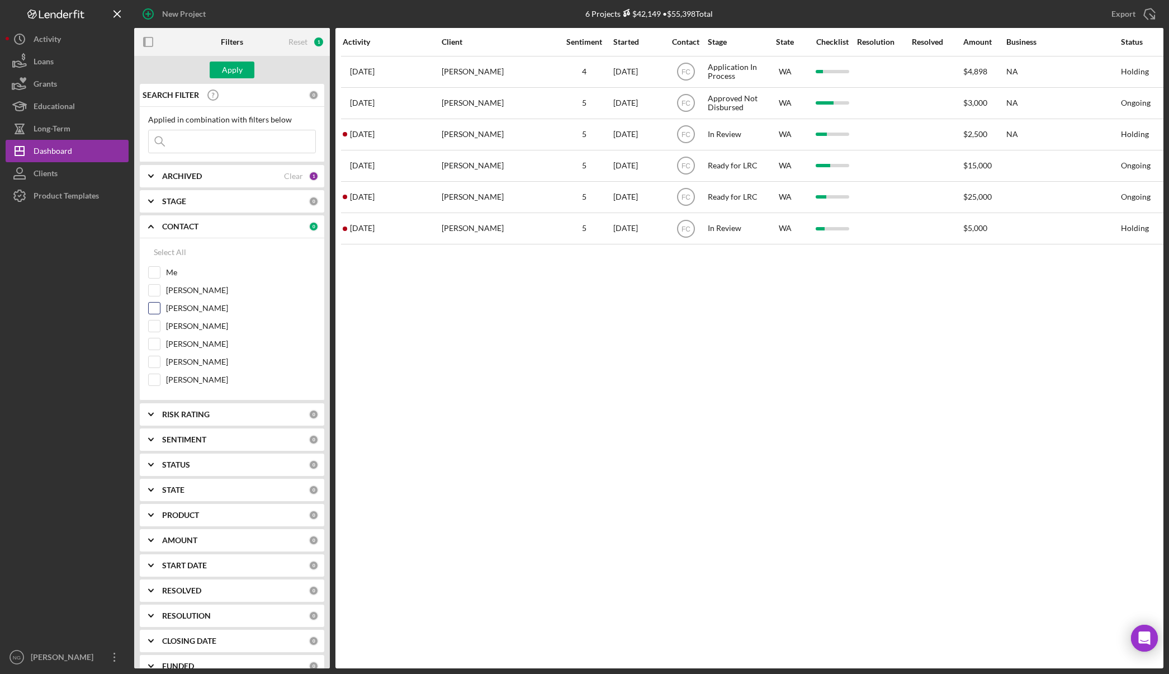
click at [153, 313] on input "[PERSON_NAME]" at bounding box center [154, 308] width 11 height 11
click at [232, 68] on div "Apply" at bounding box center [232, 70] width 21 height 17
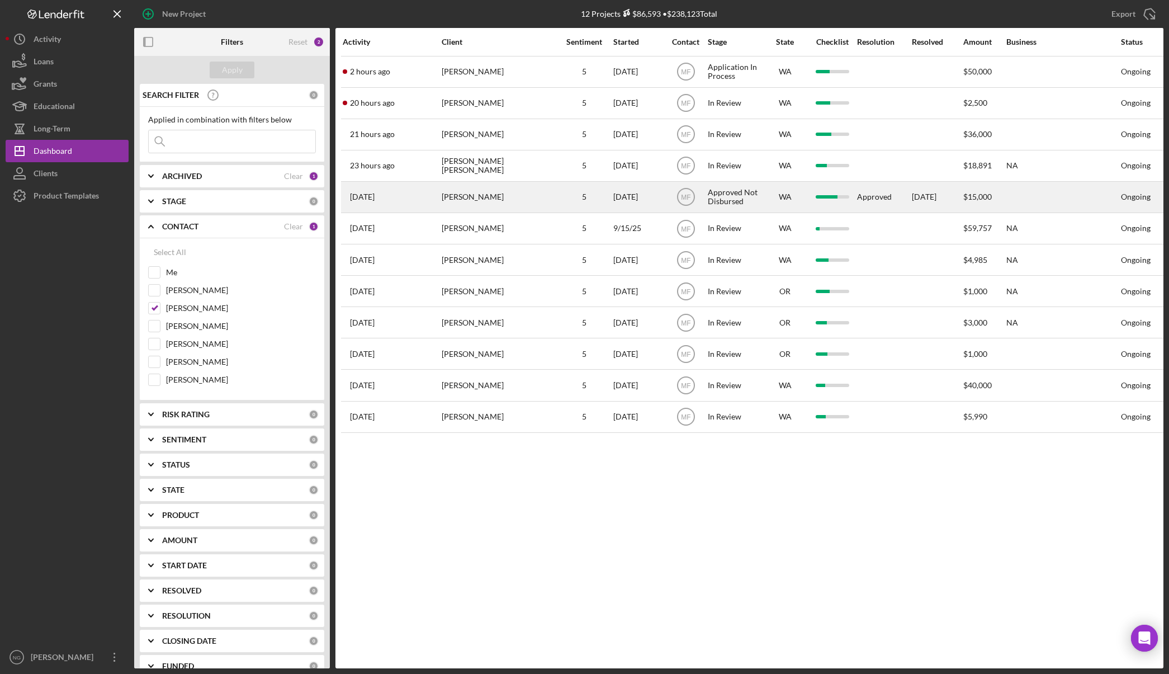
click at [666, 201] on div "MF" at bounding box center [686, 197] width 42 height 28
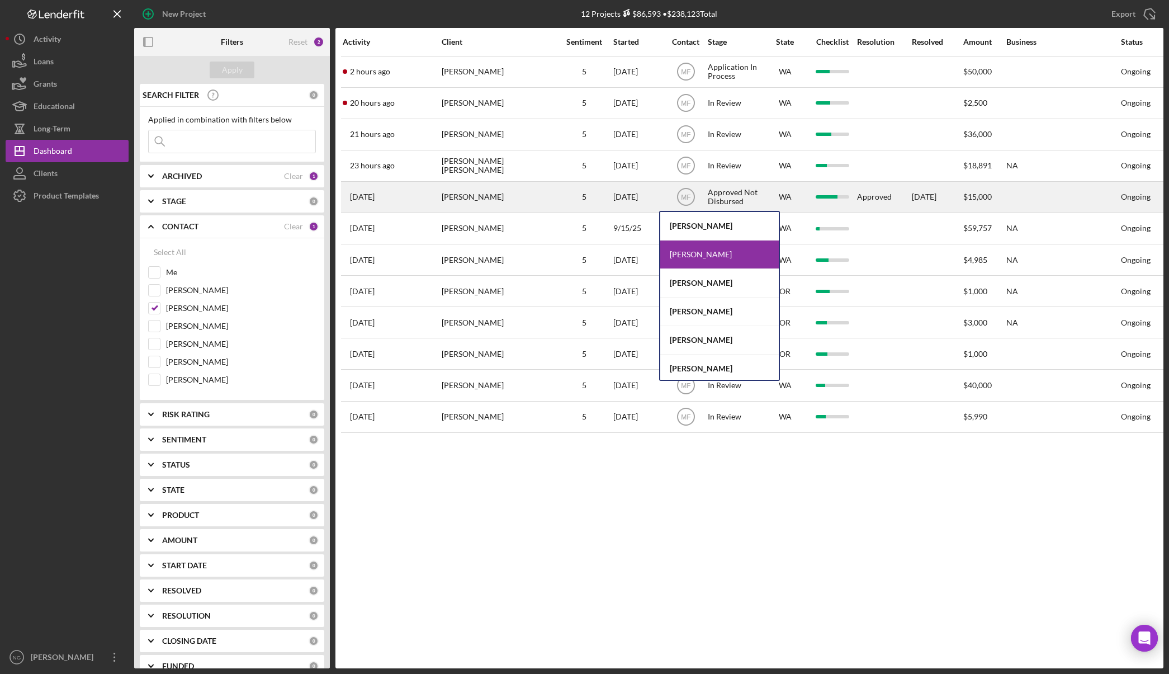
click at [659, 200] on div "[DATE]" at bounding box center [638, 197] width 50 height 30
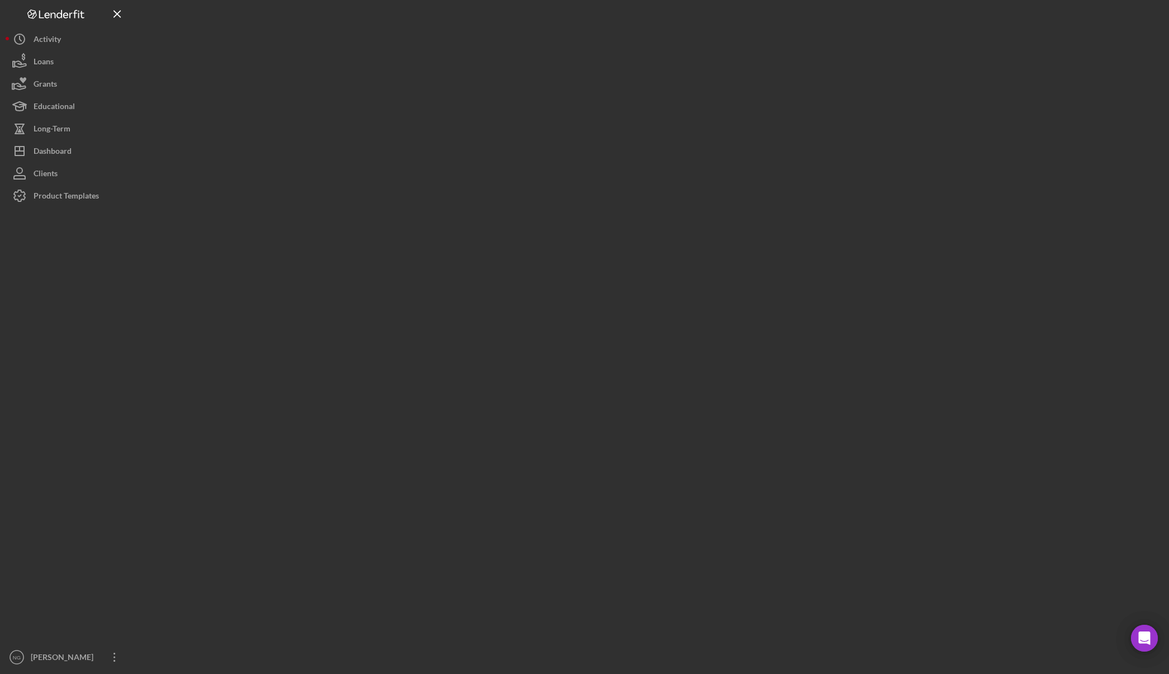
click at [659, 200] on div at bounding box center [649, 334] width 1030 height 668
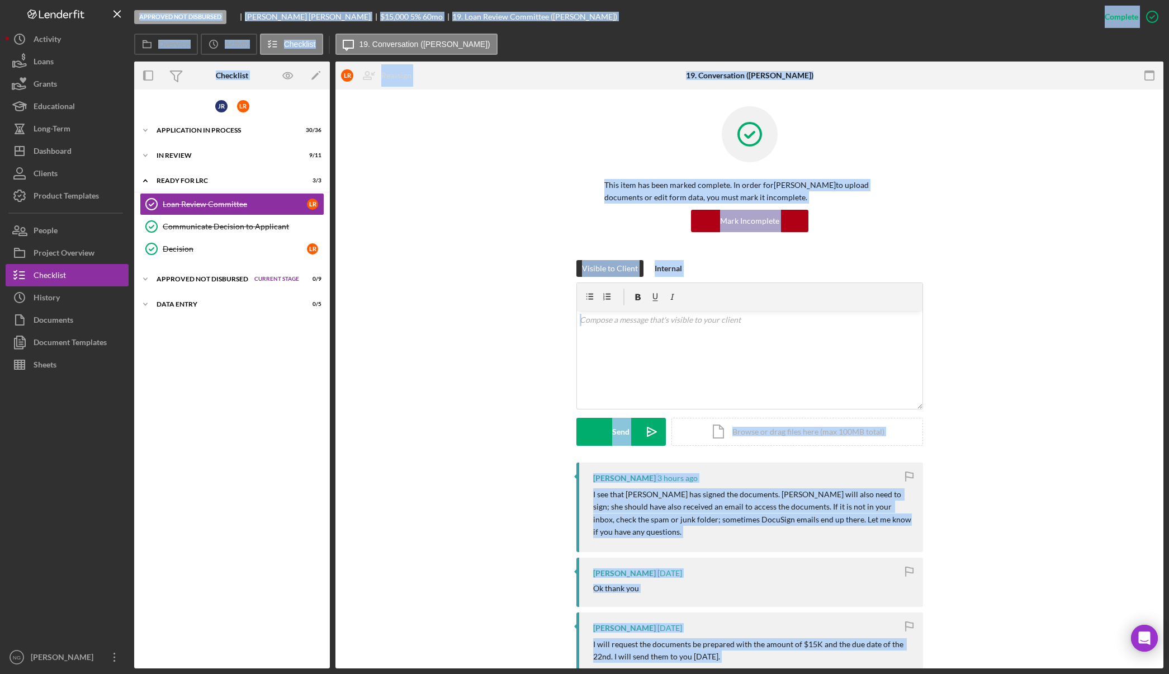
click at [403, 436] on div "Visible to Client Internal v Color teal Color pink Remove color Add row above A…" at bounding box center [749, 361] width 795 height 202
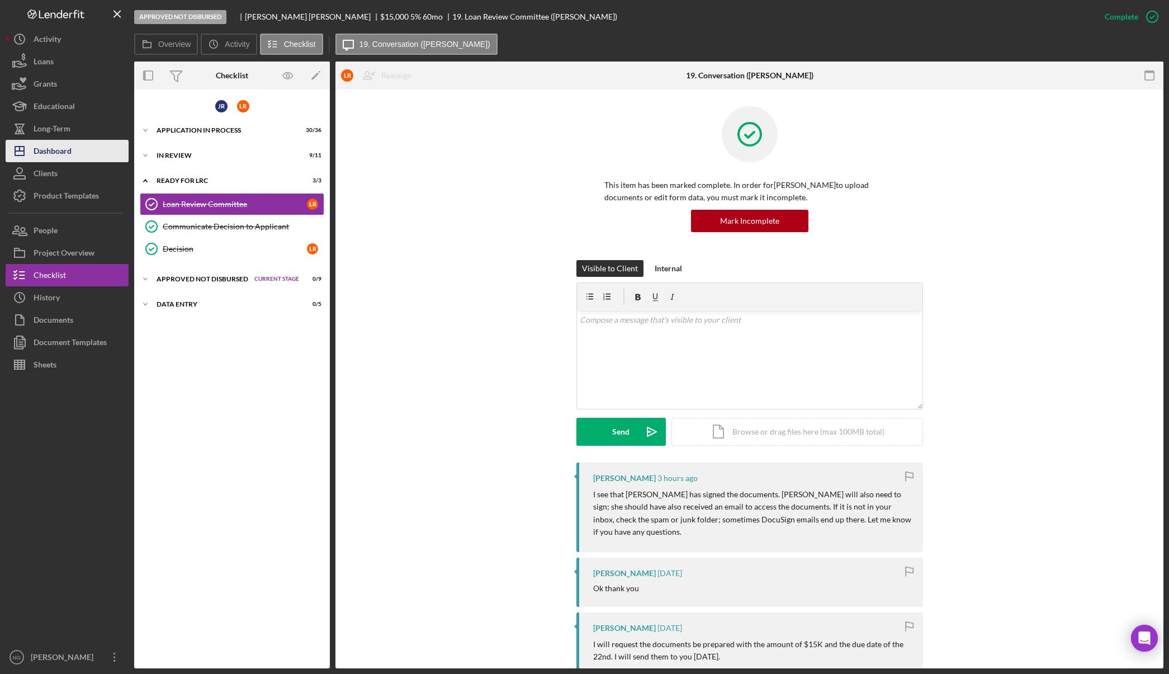
click at [75, 155] on button "Icon/Dashboard Dashboard" at bounding box center [67, 151] width 123 height 22
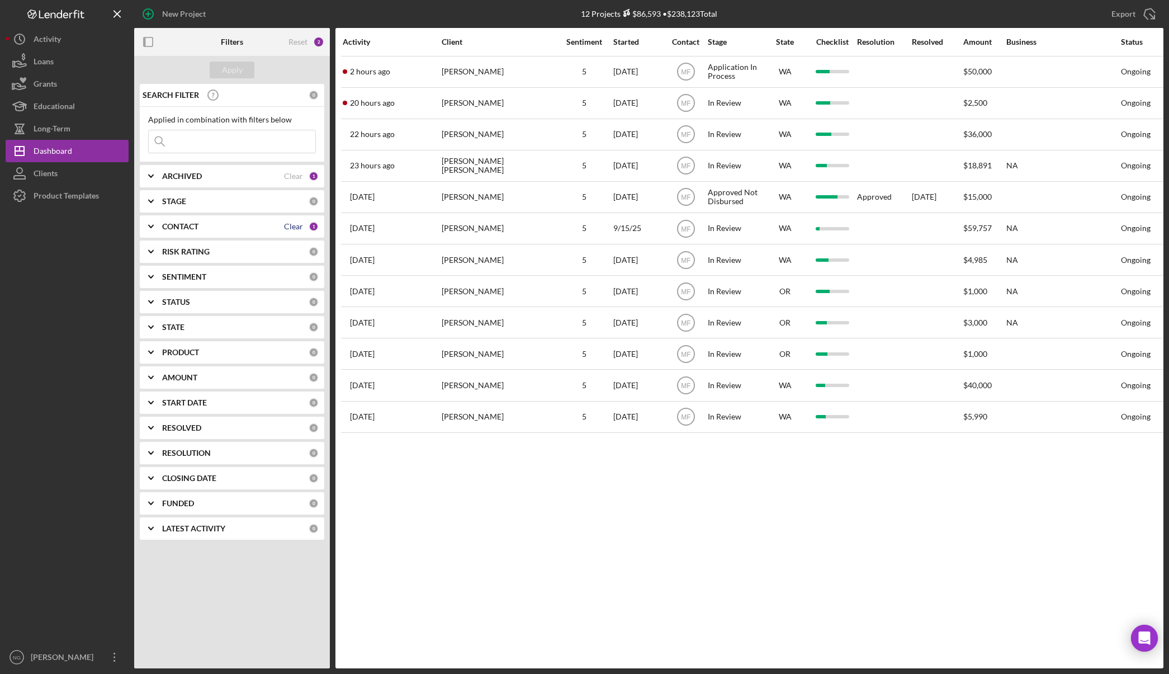
click at [290, 229] on div "Clear" at bounding box center [293, 226] width 19 height 9
click at [238, 67] on div "Apply" at bounding box center [232, 70] width 21 height 17
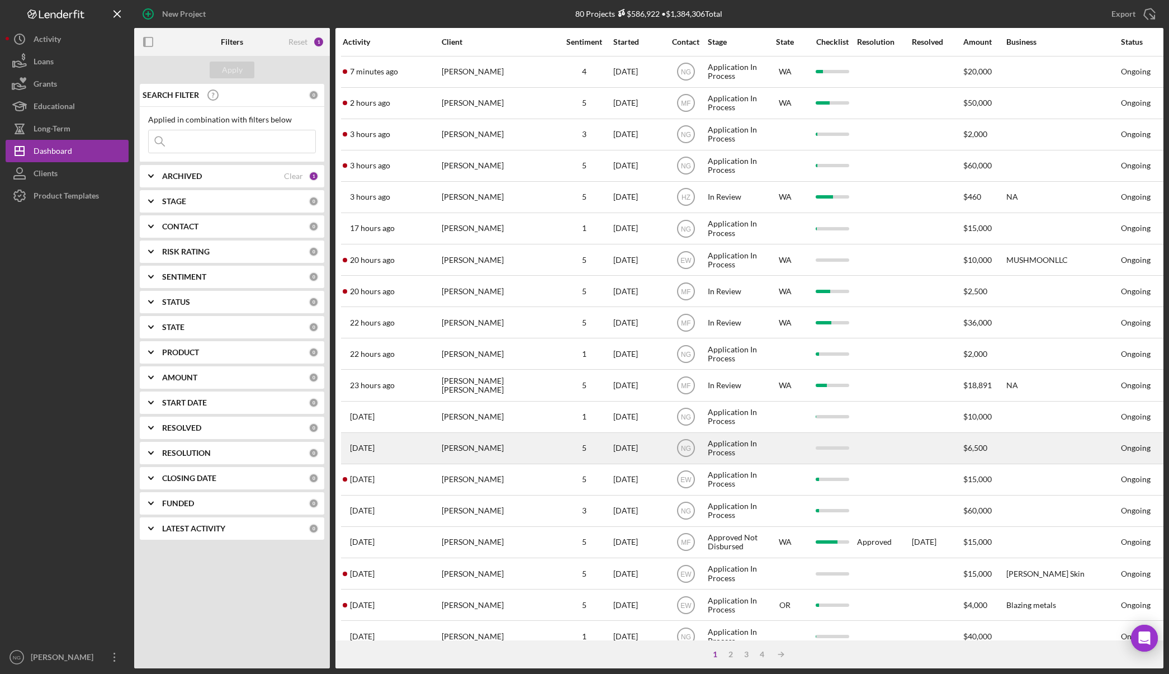
click at [478, 452] on div "[PERSON_NAME]" at bounding box center [498, 448] width 112 height 30
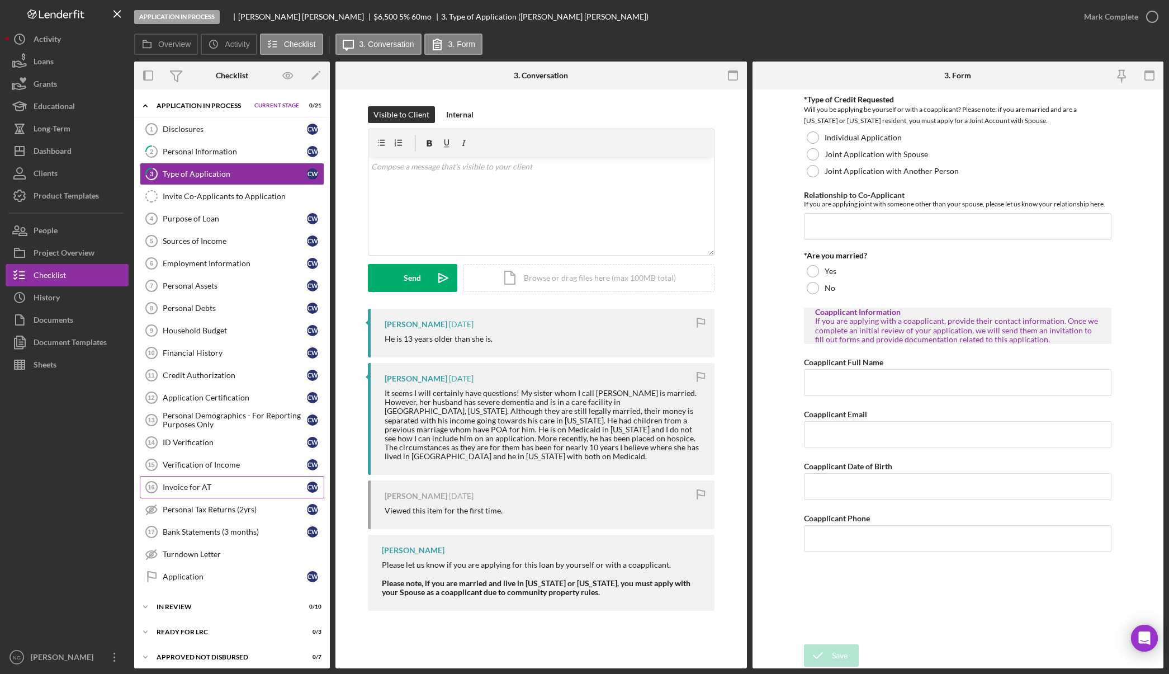
click at [228, 491] on div "Invoice for AT" at bounding box center [235, 487] width 144 height 9
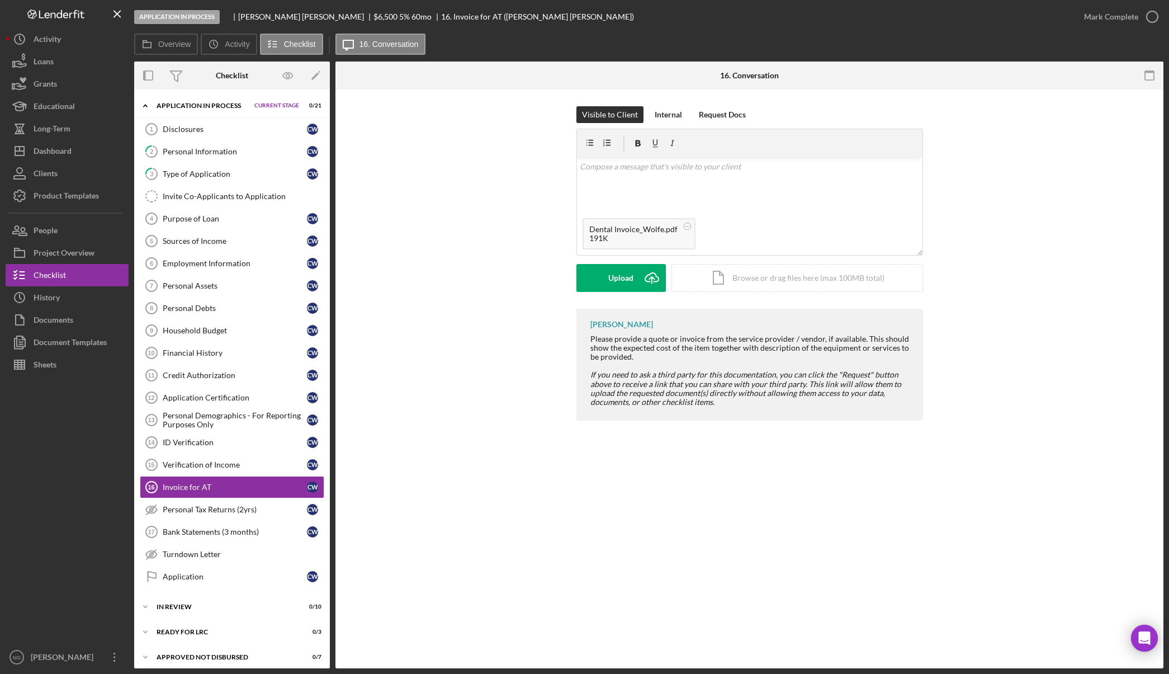
click at [497, 369] on div "[PERSON_NAME] Please provide a quote or invoice from the service provider / ven…" at bounding box center [749, 367] width 795 height 117
click at [636, 277] on button "Upload Icon/Upload" at bounding box center [621, 278] width 89 height 28
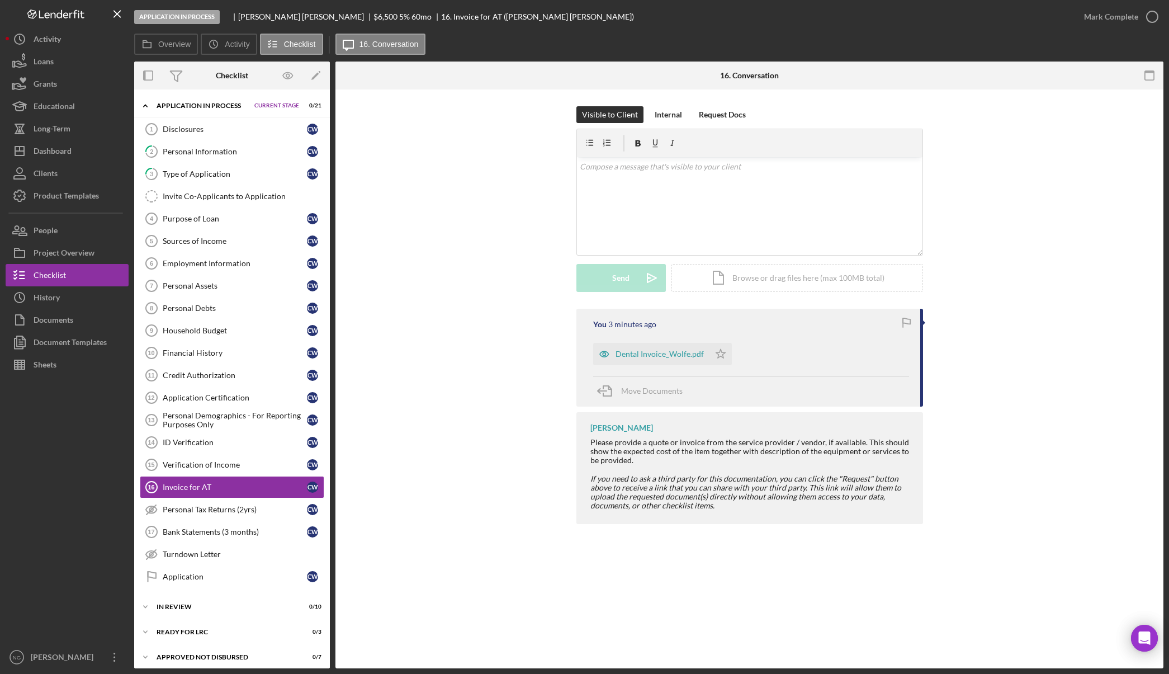
click at [488, 167] on div "Visible to Client Internal Request Docs v Color teal Color pink Remove color Ad…" at bounding box center [749, 207] width 795 height 202
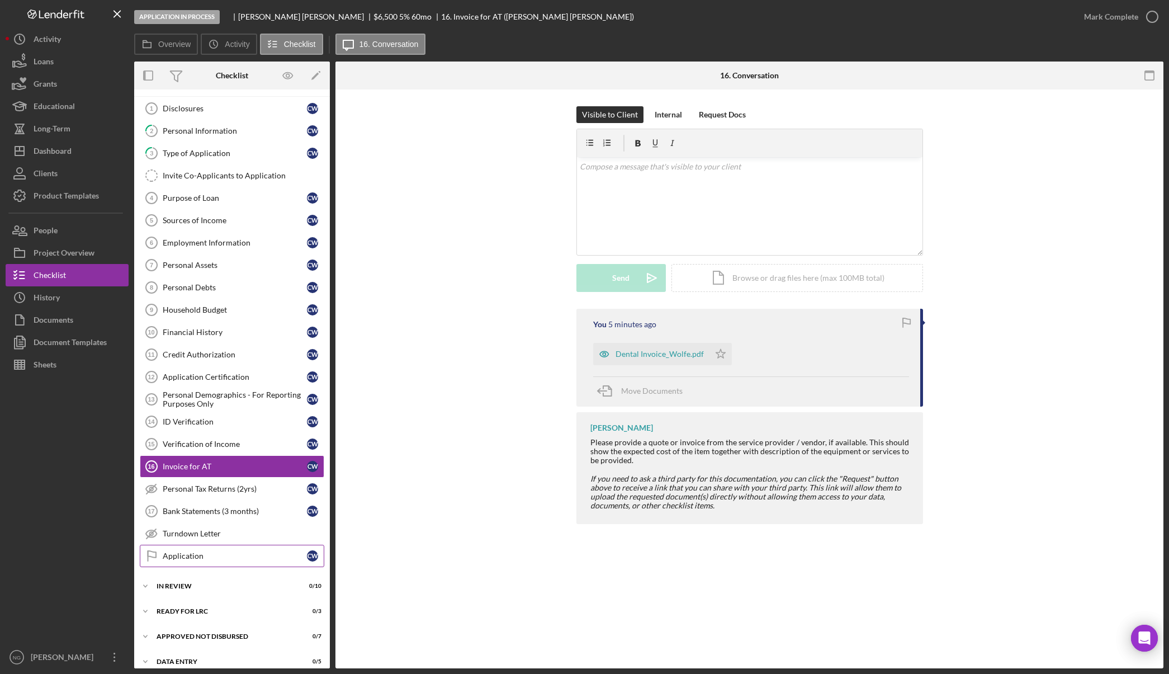
scroll to position [31, 0]
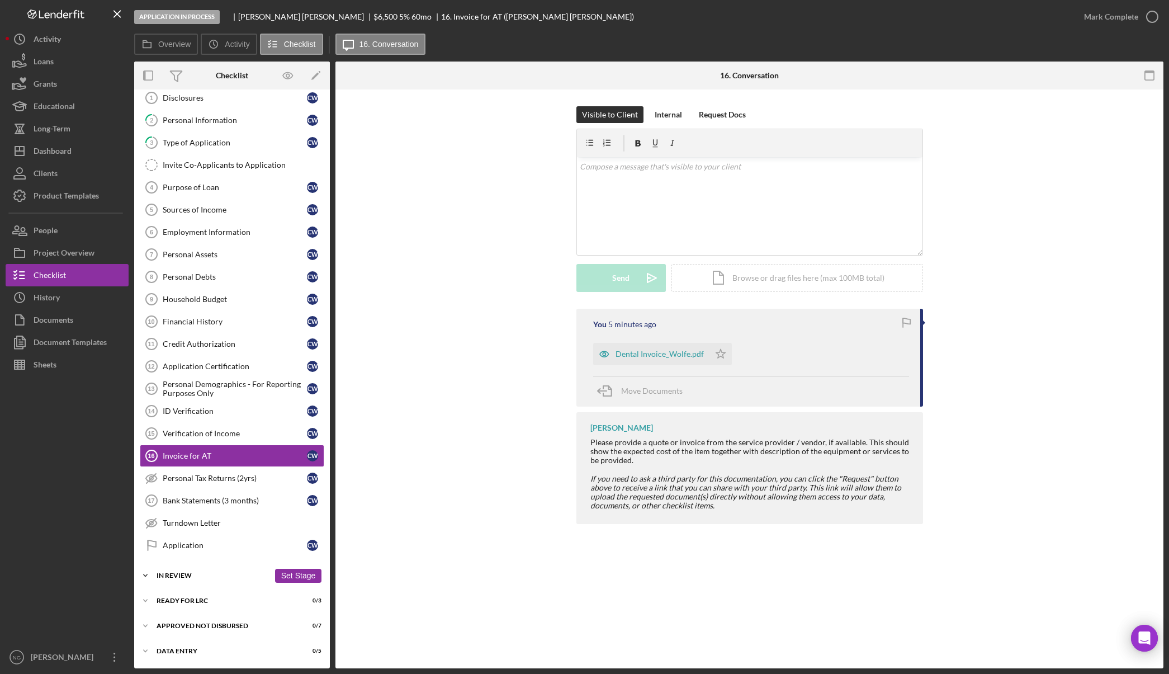
click at [195, 575] on div "In Review" at bounding box center [213, 575] width 113 height 7
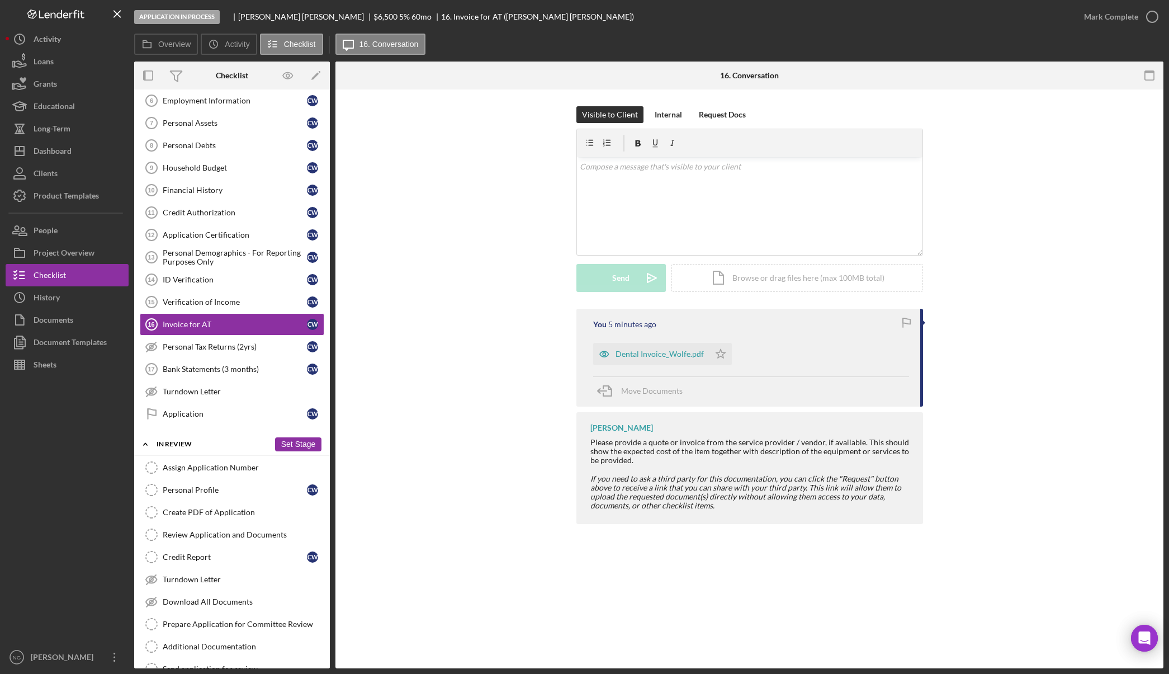
scroll to position [261, 0]
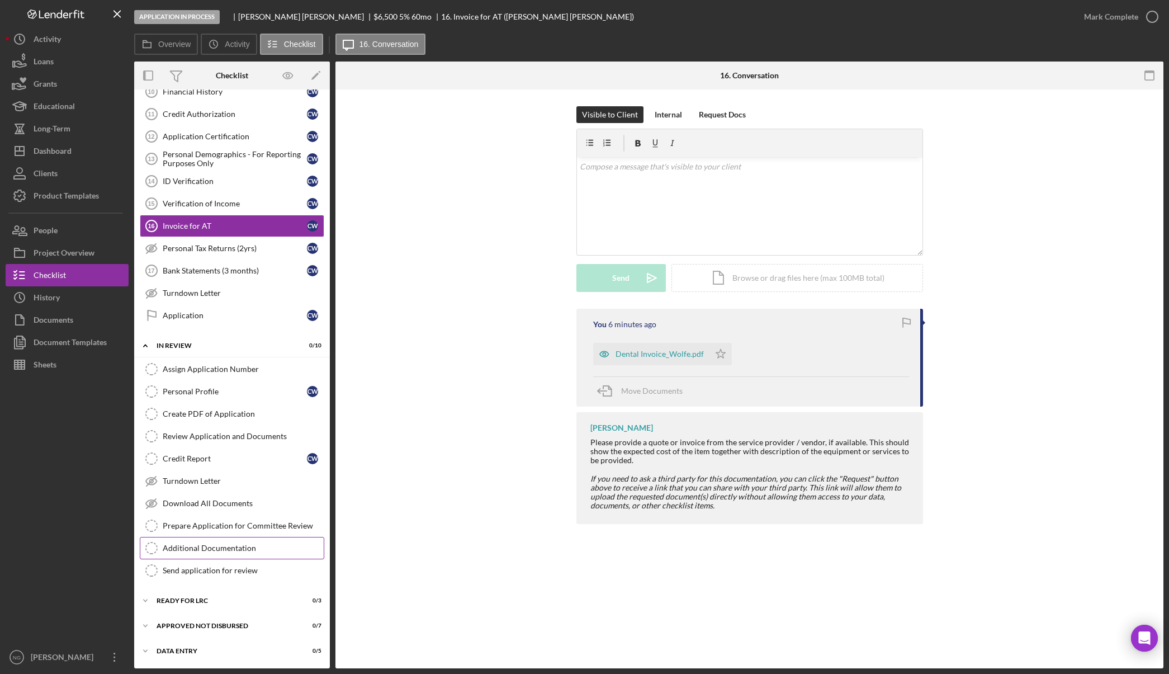
click at [263, 546] on div "Additional Documentation" at bounding box center [243, 548] width 161 height 9
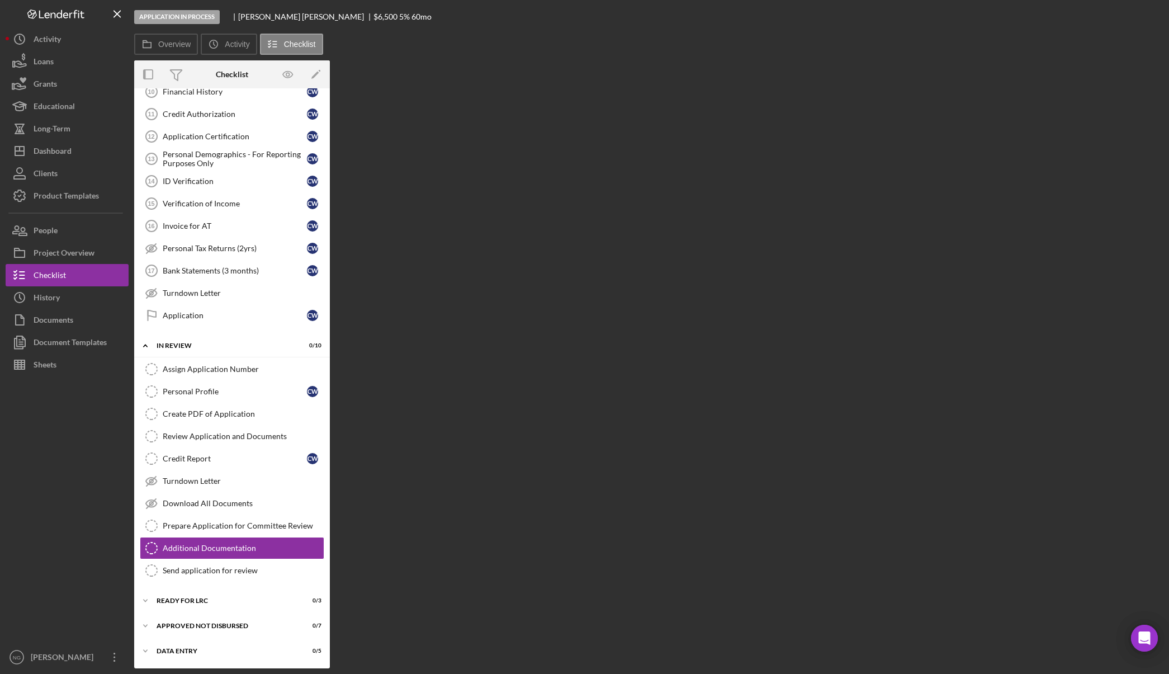
scroll to position [261, 0]
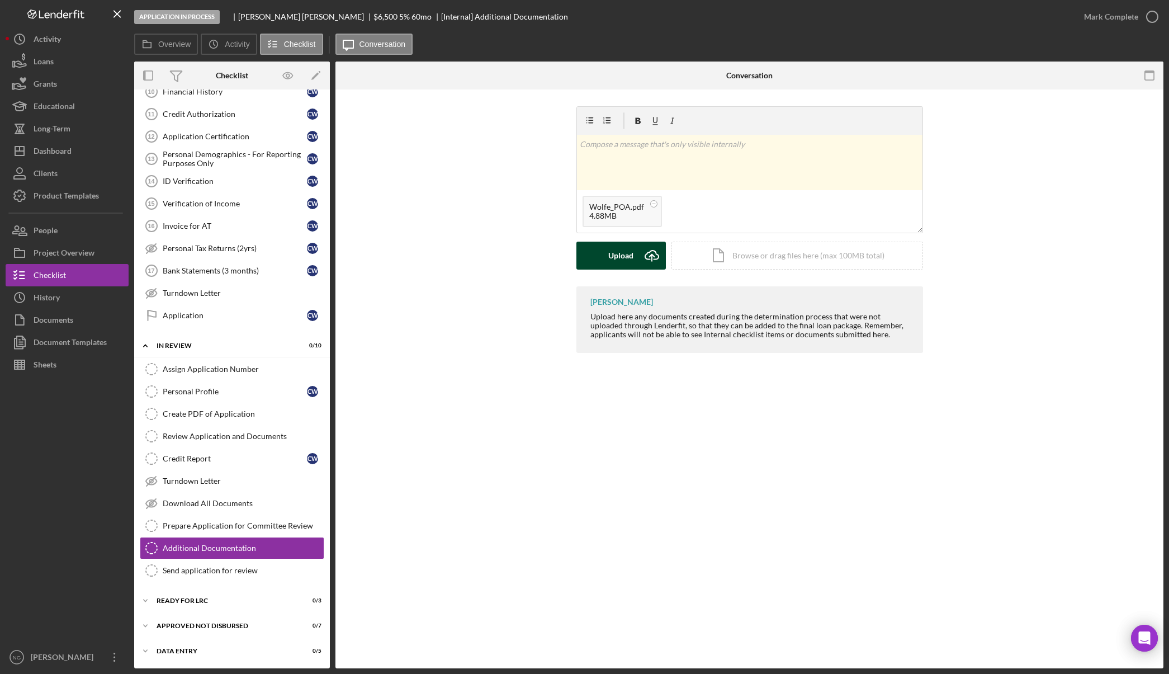
click at [627, 251] on div "Upload" at bounding box center [620, 256] width 25 height 28
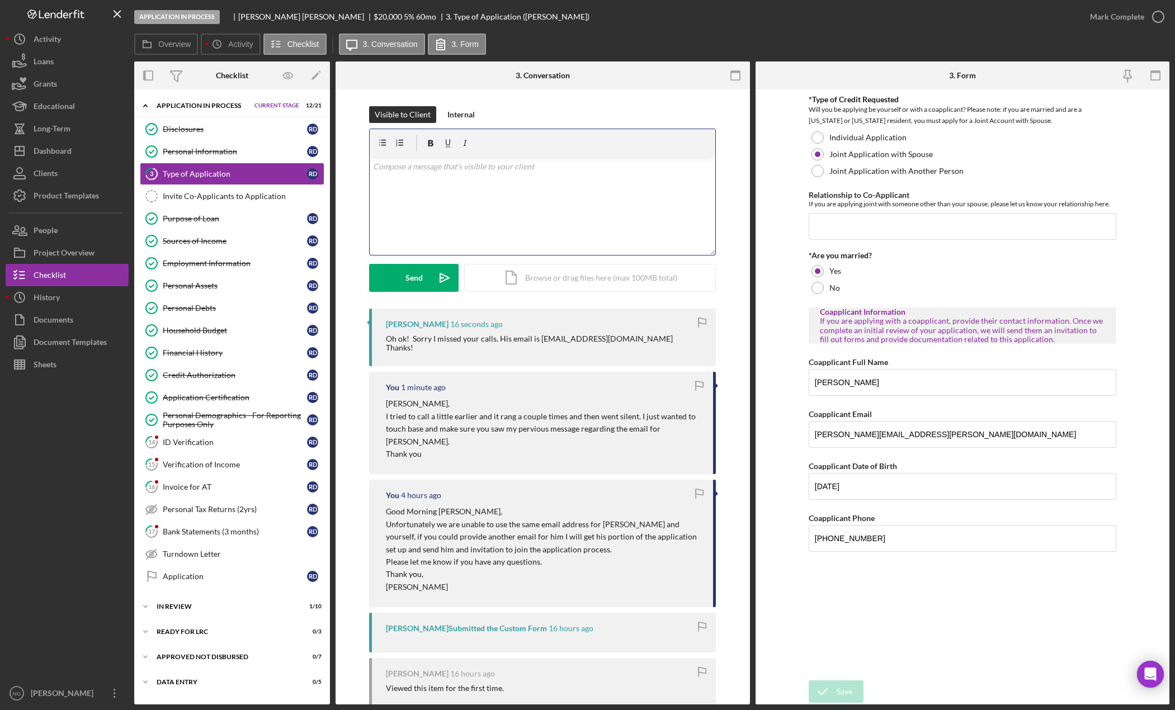
click at [421, 188] on div "v Color teal Color pink Remove color Add row above Add row below Add column bef…" at bounding box center [543, 206] width 346 height 98
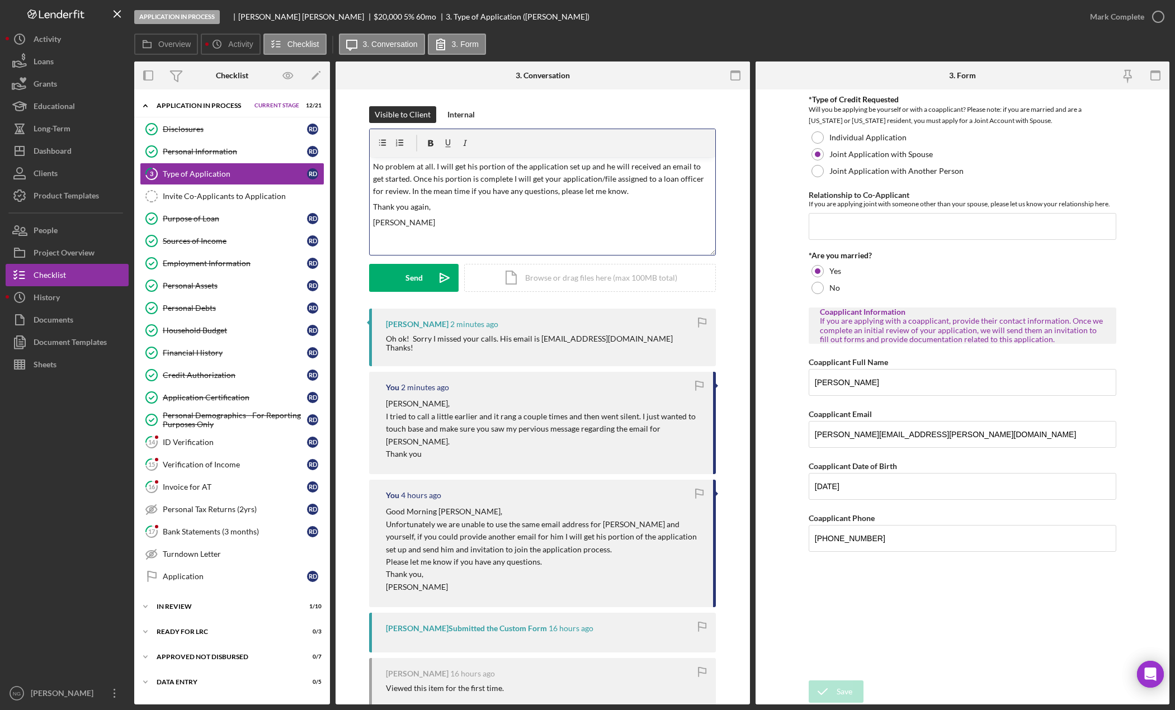
click at [586, 165] on p "No problem at all. I will get his portion of the application set up and he will…" at bounding box center [542, 178] width 339 height 37
click at [422, 280] on button "Send Icon/icon-invite-send" at bounding box center [413, 278] width 89 height 28
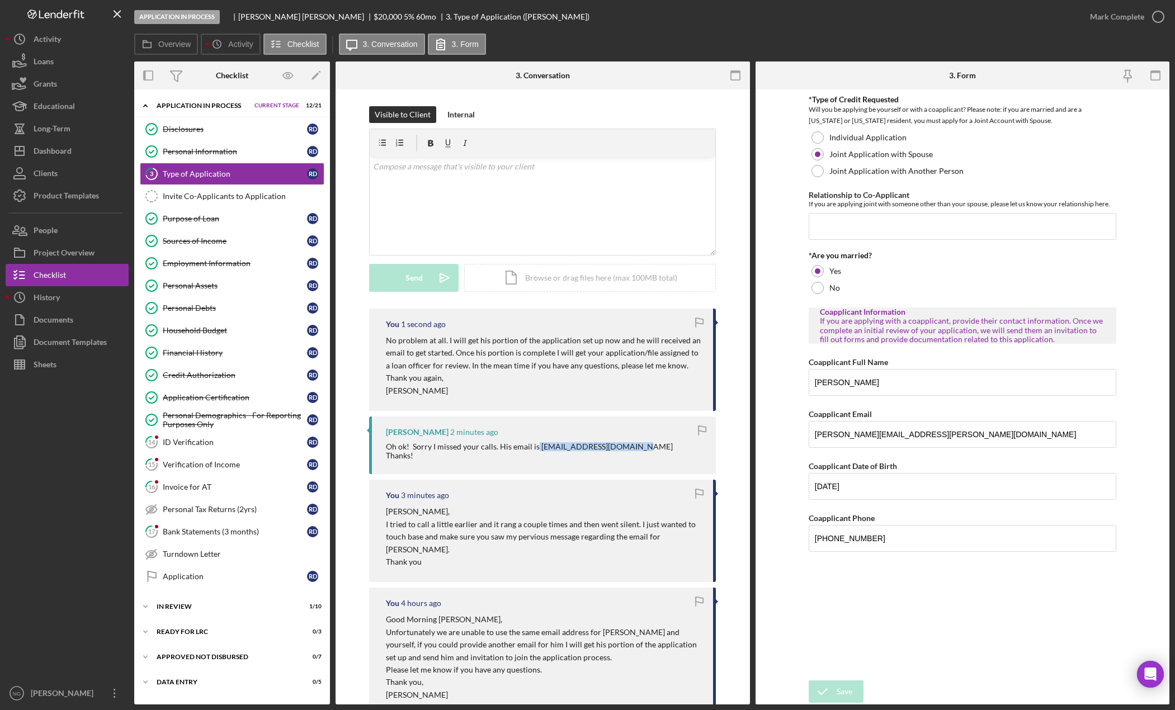
drag, startPoint x: 636, startPoint y: 451, endPoint x: 534, endPoint y: 447, distance: 101.9
click at [534, 447] on div "Oh ok! Sorry I missed your calls. His email is [EMAIL_ADDRESS][DOMAIN_NAME] Tha…" at bounding box center [545, 451] width 319 height 18
click at [666, 441] on div "Rachelle Dowling 2 minutes ago Oh ok! Sorry I missed your calls. His email is b…" at bounding box center [542, 446] width 347 height 58
drag, startPoint x: 643, startPoint y: 450, endPoint x: 536, endPoint y: 446, distance: 106.9
click at [536, 446] on div "Oh ok! Sorry I missed your calls. His email is [EMAIL_ADDRESS][DOMAIN_NAME] Tha…" at bounding box center [545, 451] width 319 height 18
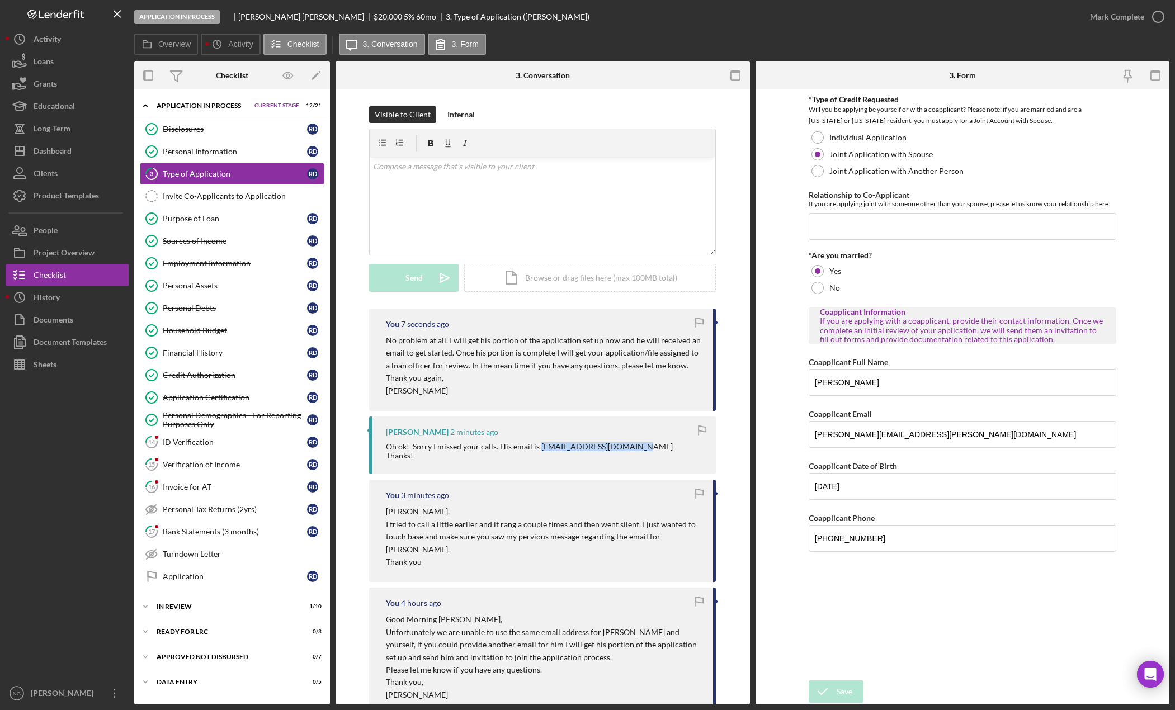
copy div "[EMAIL_ADDRESS][DOMAIN_NAME]"
click at [942, 426] on input "[PERSON_NAME][EMAIL_ADDRESS][PERSON_NAME][DOMAIN_NAME]" at bounding box center [963, 434] width 308 height 27
drag, startPoint x: 924, startPoint y: 435, endPoint x: 776, endPoint y: 435, distance: 148.2
click at [776, 435] on form "*Type of Credit Requested Will you be applying be yourself or with a coapplican…" at bounding box center [963, 396] width 414 height 615
paste input "brandondowling@yahoo"
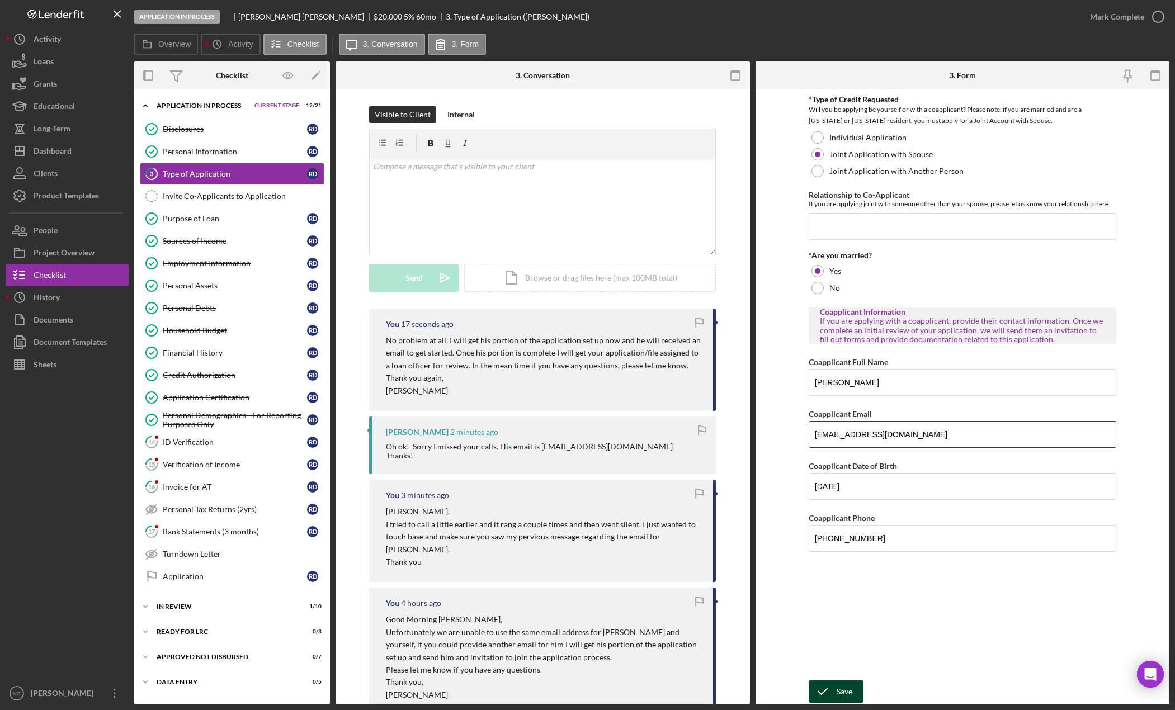
type input "[EMAIL_ADDRESS][DOMAIN_NAME]"
click at [844, 694] on div "Save" at bounding box center [845, 692] width 16 height 22
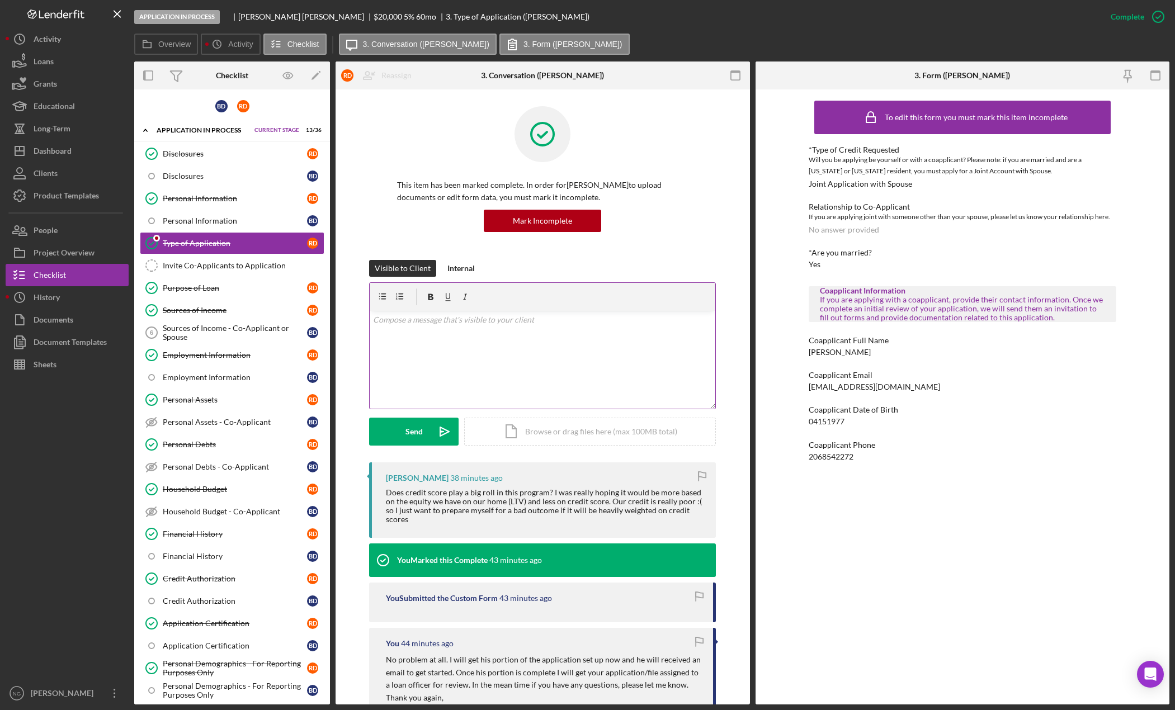
click at [548, 336] on div "v Color teal Color pink Remove color Add row above Add row below Add column bef…" at bounding box center [543, 360] width 346 height 98
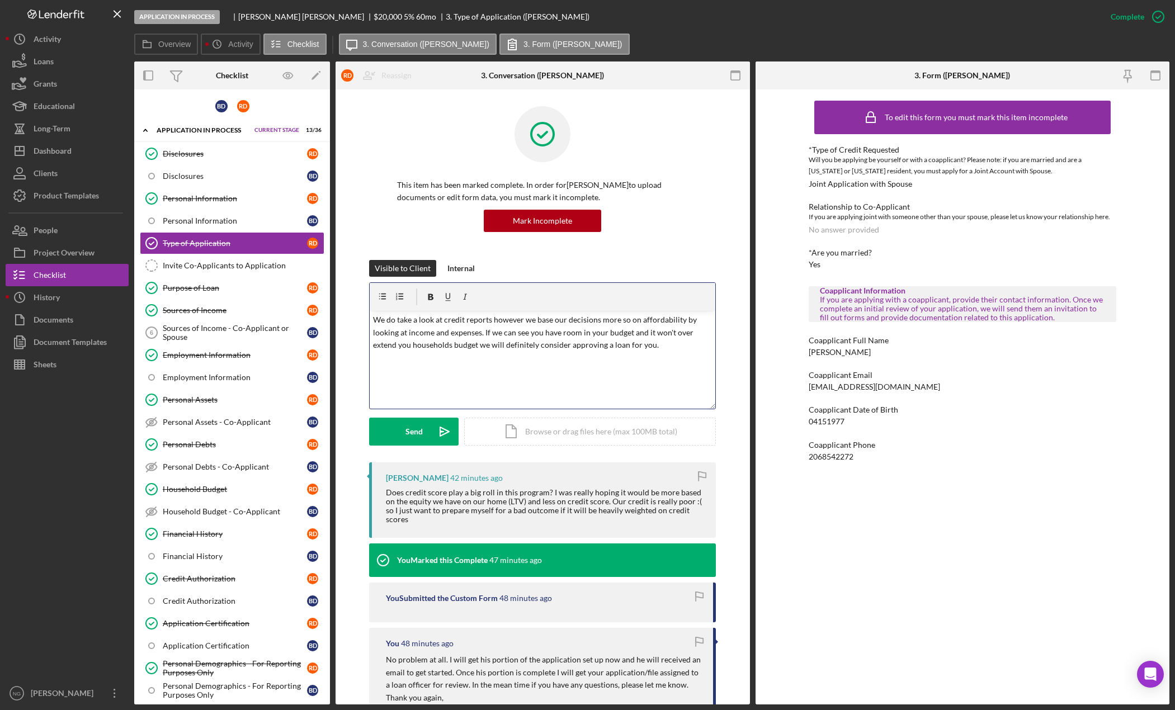
drag, startPoint x: 659, startPoint y: 352, endPoint x: 365, endPoint y: 317, distance: 296.9
click at [365, 317] on div "Visible to Client Internal v Color teal Color pink Remove color Add row above A…" at bounding box center [542, 361] width 381 height 202
copy p "We do take a look at credit reports however we base our decisions more so on af…"
click at [782, 582] on div "To edit this form you must mark this item incomplete *Type of Credit Requested …" at bounding box center [963, 396] width 414 height 615
drag, startPoint x: 663, startPoint y: 347, endPoint x: 356, endPoint y: 313, distance: 309.4
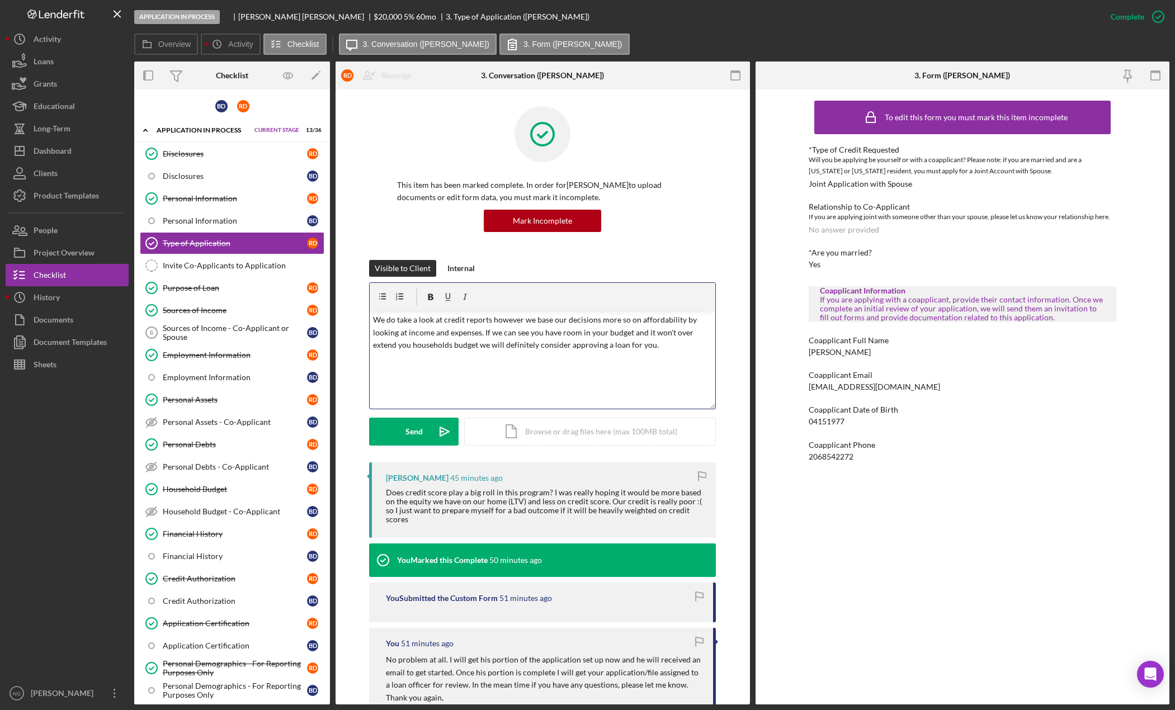
click at [356, 313] on div "Visible to Client Internal v Color teal Color pink Remove color Add row above A…" at bounding box center [542, 361] width 381 height 202
click at [424, 431] on button "Send Icon/icon-invite-send" at bounding box center [413, 432] width 89 height 28
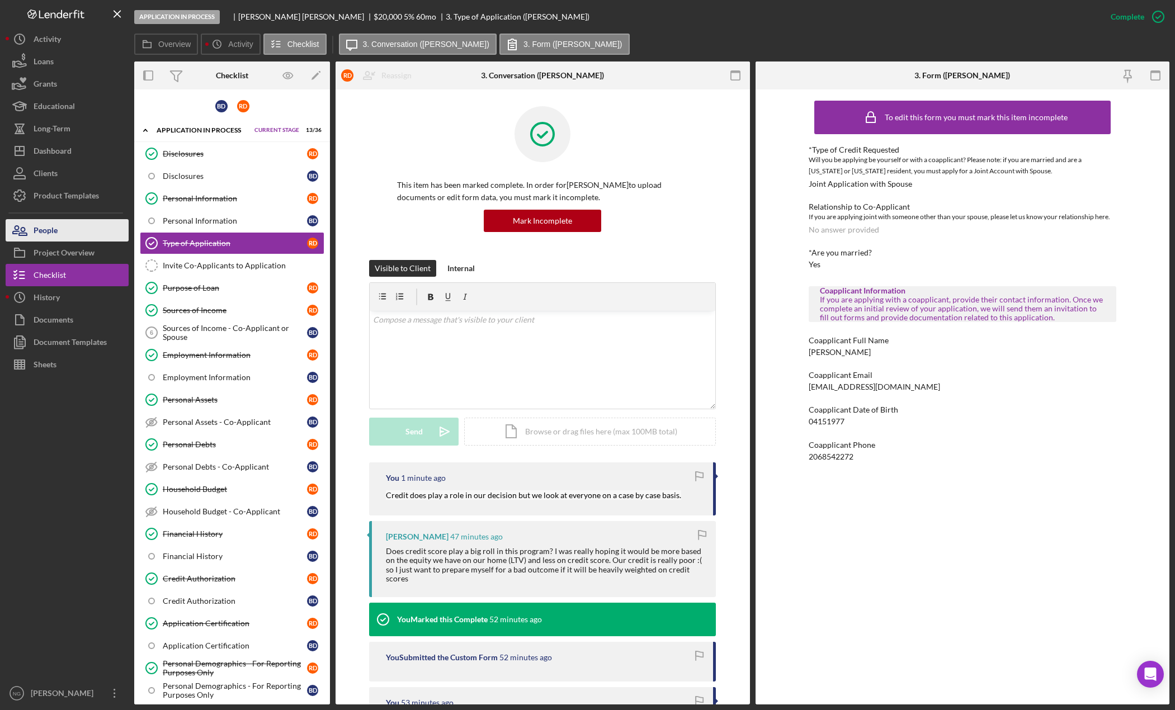
click at [86, 235] on button "People" at bounding box center [67, 230] width 123 height 22
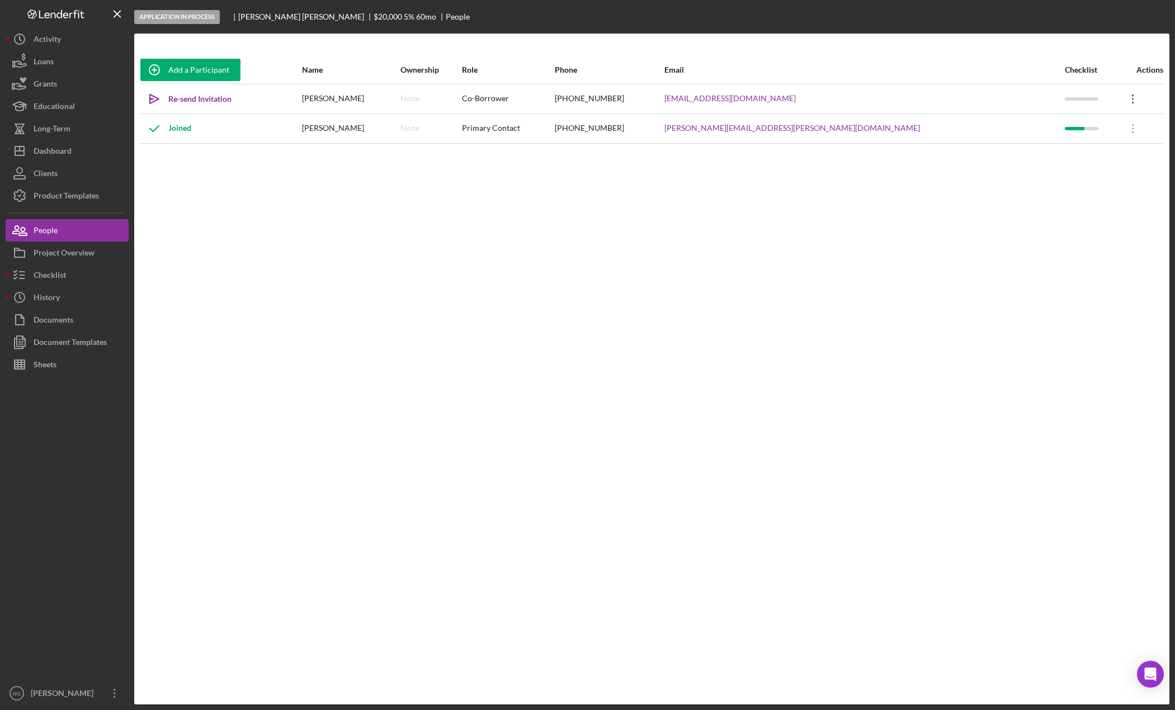
click at [1119, 105] on icon "Icon/Overflow" at bounding box center [1133, 99] width 28 height 28
click at [1082, 154] on button "Icon/Link Get Invitation Link" at bounding box center [1068, 151] width 123 height 22
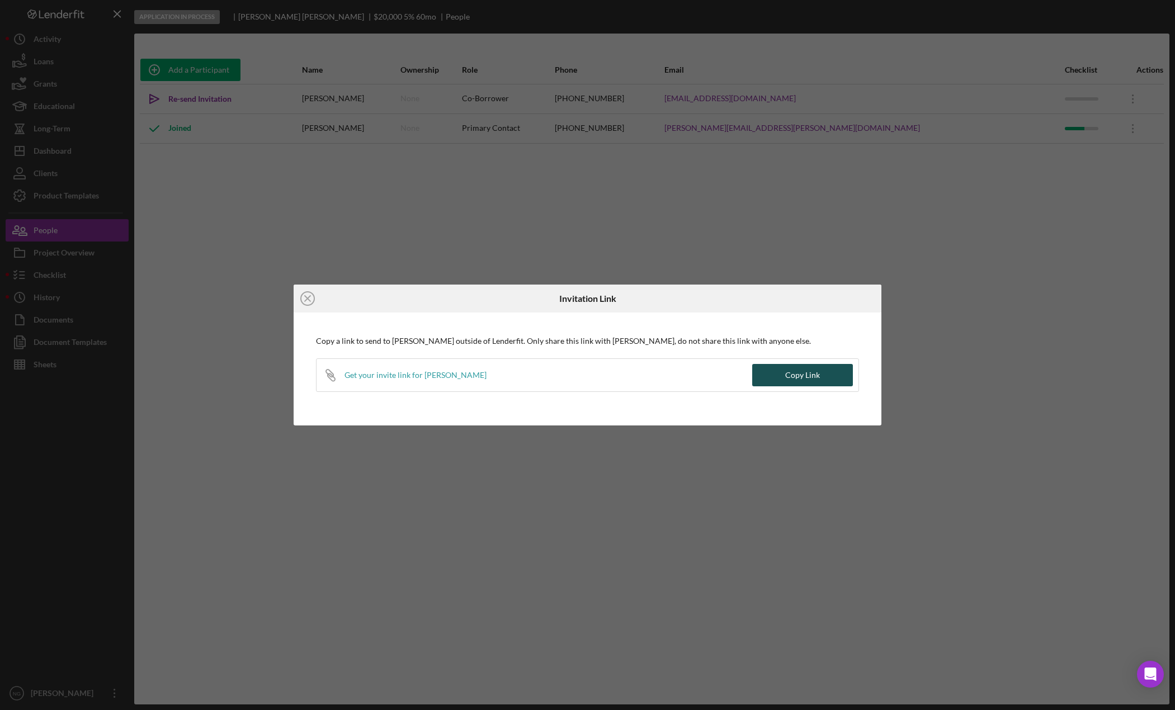
click at [805, 376] on div "Copy Link" at bounding box center [802, 375] width 35 height 22
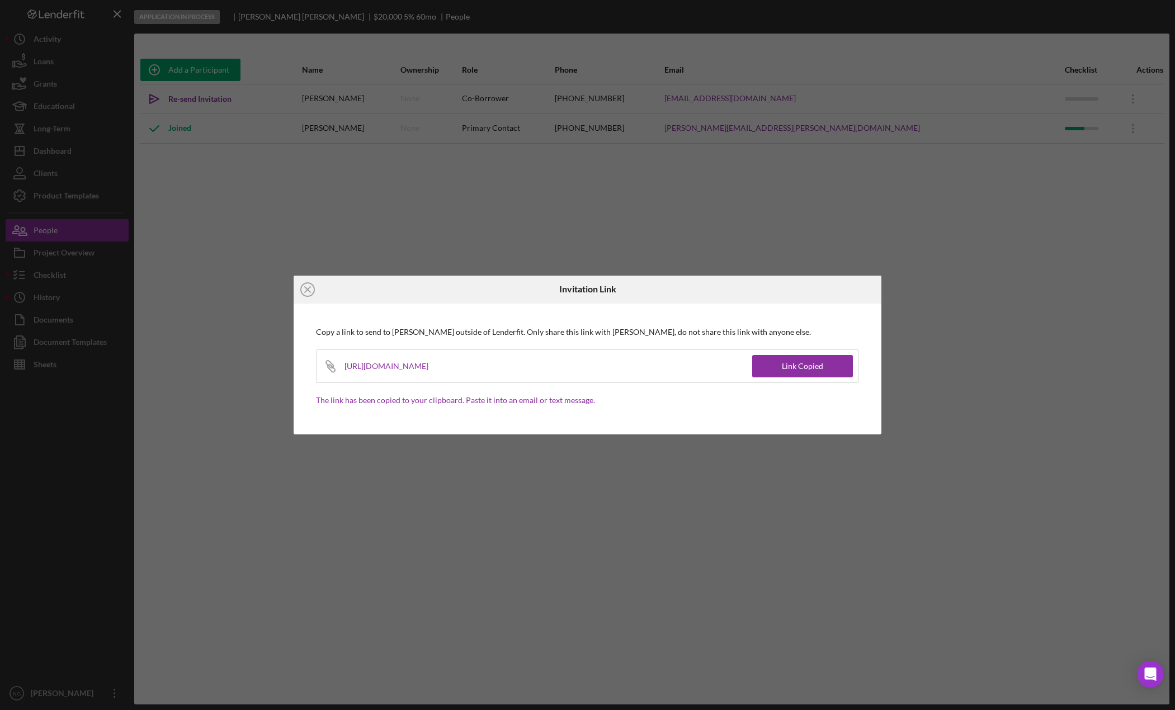
drag, startPoint x: 509, startPoint y: 230, endPoint x: 480, endPoint y: 228, distance: 29.7
click at [508, 230] on div "Icon/Close Invitation Link Copy a link to send to Brandon Dowling outside of Le…" at bounding box center [587, 355] width 1175 height 710
